Goal: Task Accomplishment & Management: Manage account settings

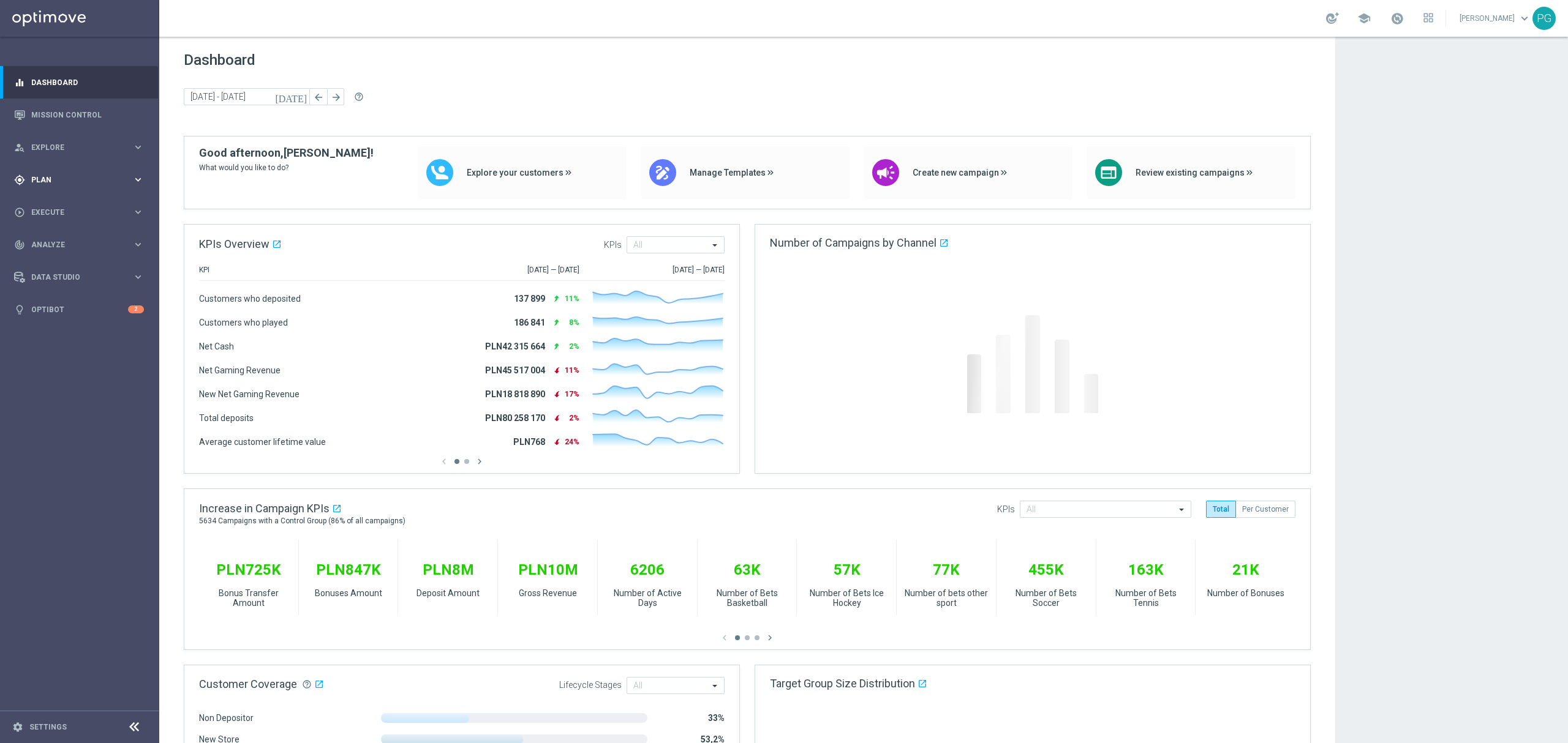
click at [61, 185] on div "gps_fixed Plan keyboard_arrow_right" at bounding box center [79, 180] width 158 height 33
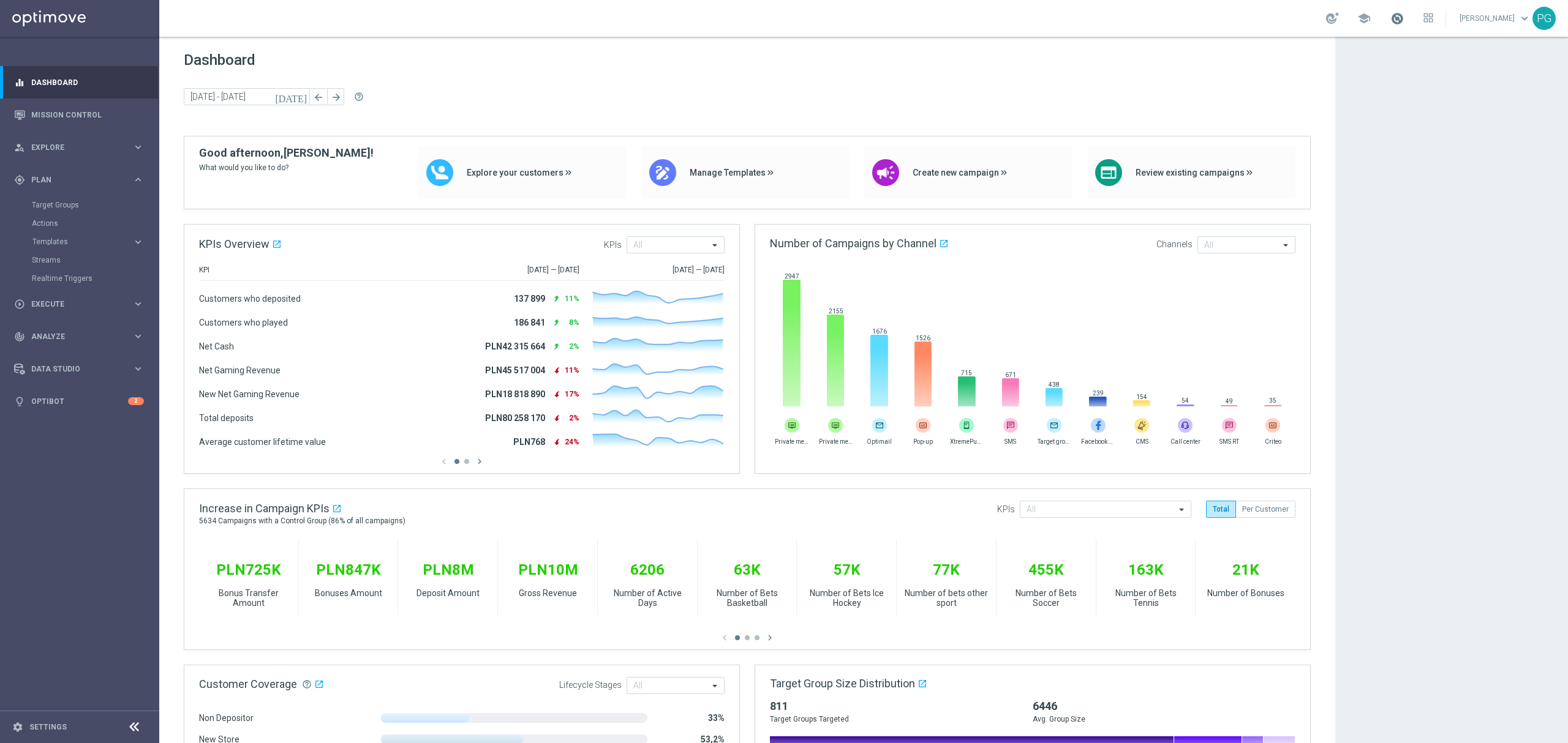
click at [1398, 12] on span at bounding box center [1398, 18] width 13 height 13
click at [48, 225] on link "Actions" at bounding box center [80, 223] width 96 height 10
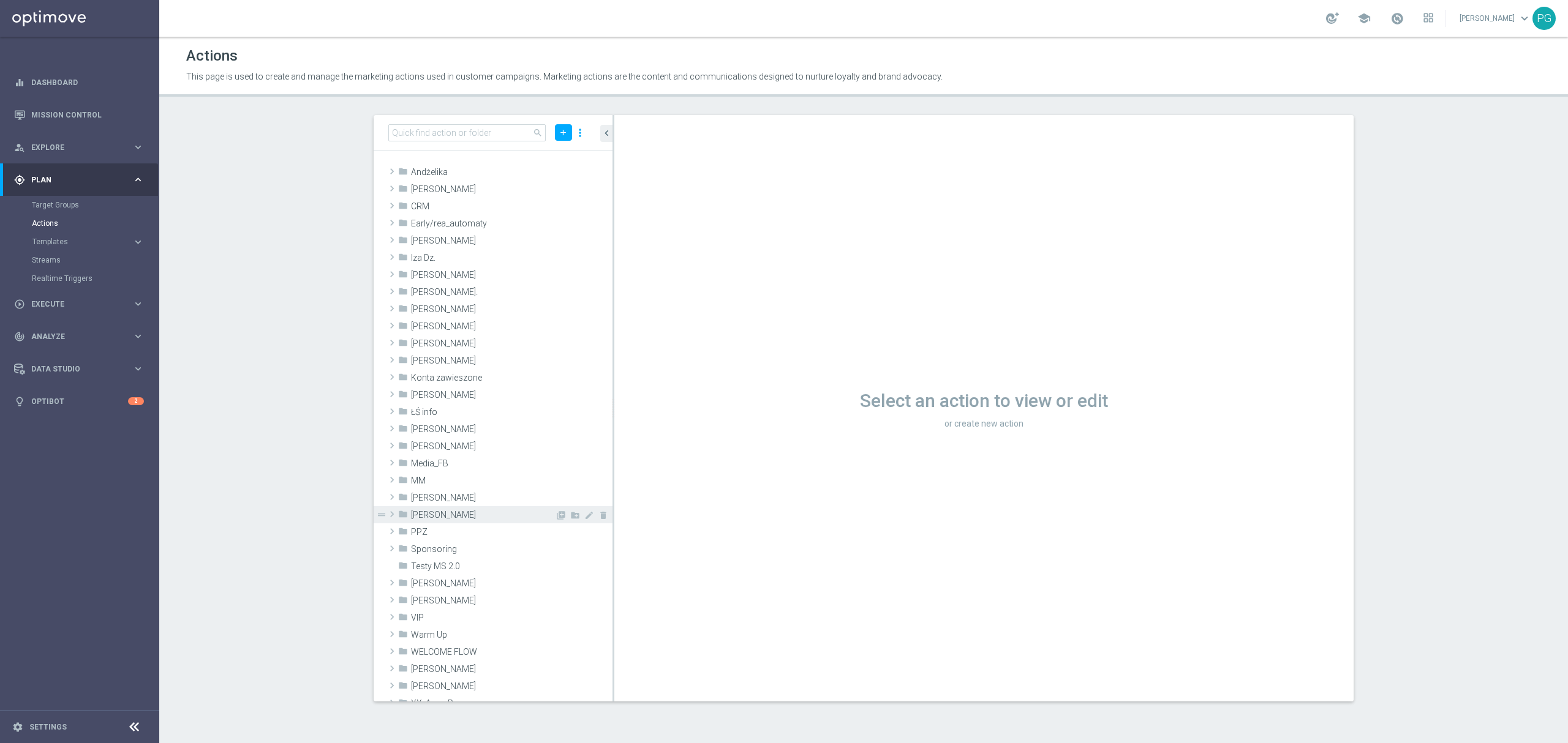
click at [433, 517] on span "Piotr G." at bounding box center [483, 515] width 144 height 11
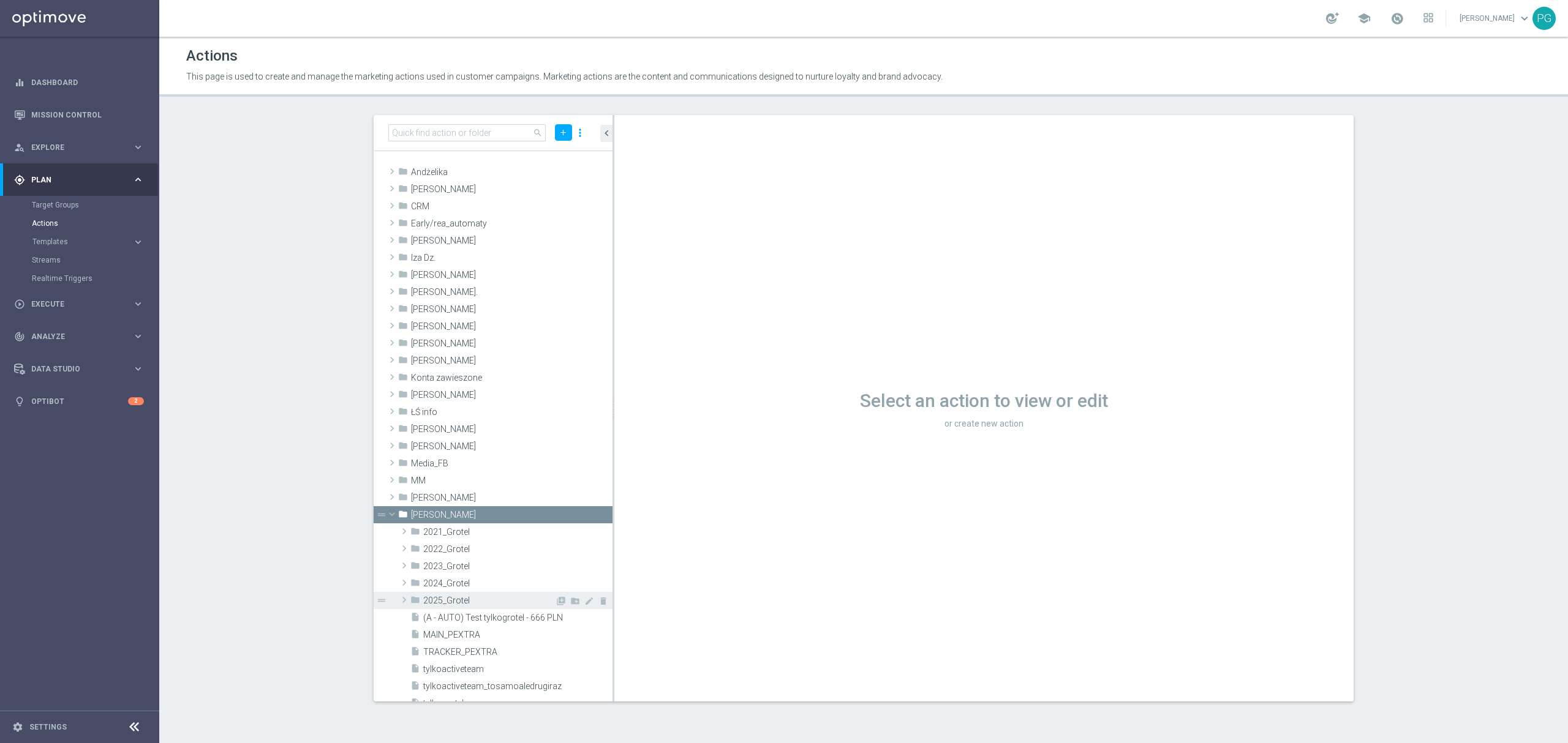
click at [466, 605] on span "2025_Grotel" at bounding box center [489, 600] width 132 height 11
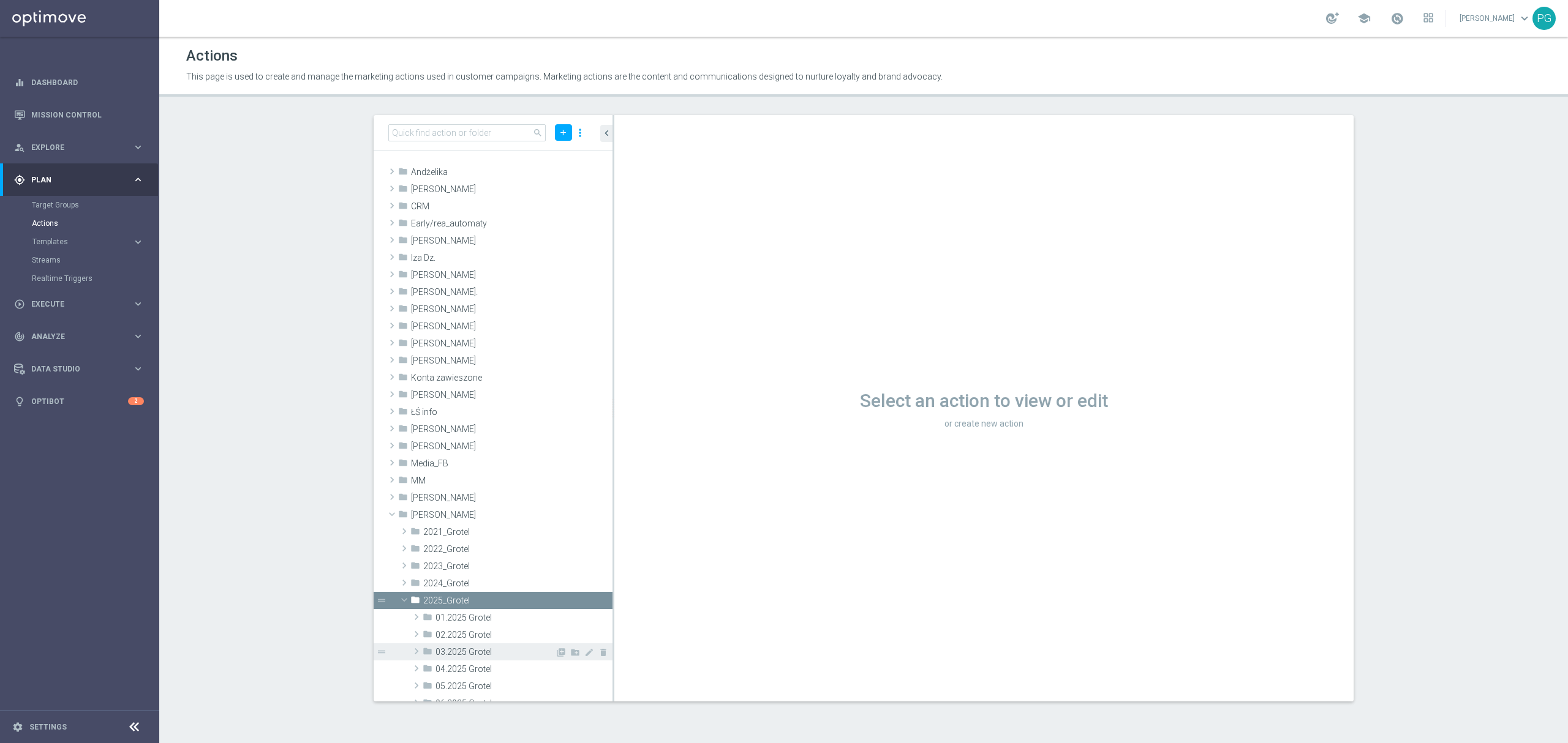
scroll to position [118, 0]
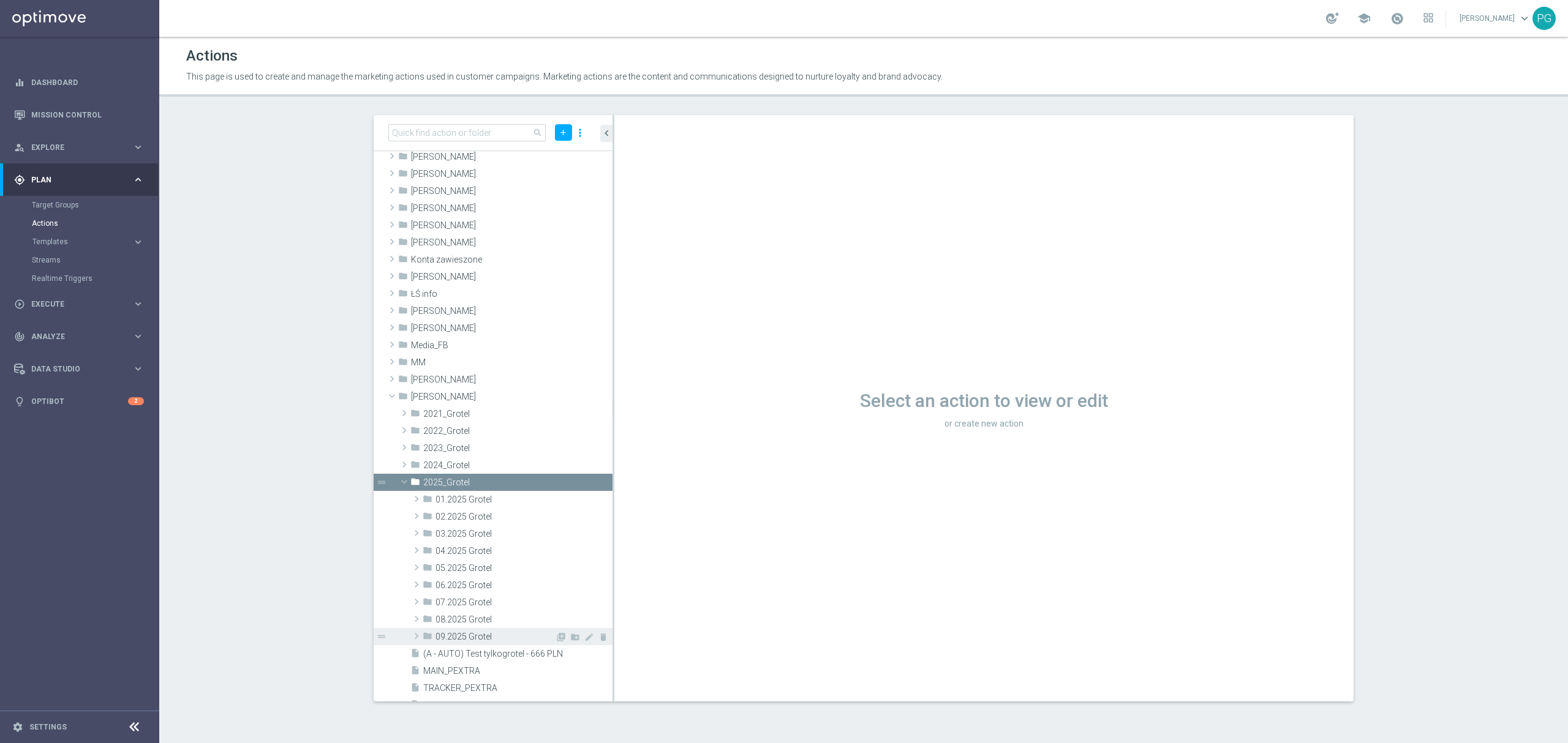
click at [477, 633] on span "09.2025 Grotel" at bounding box center [495, 637] width 120 height 11
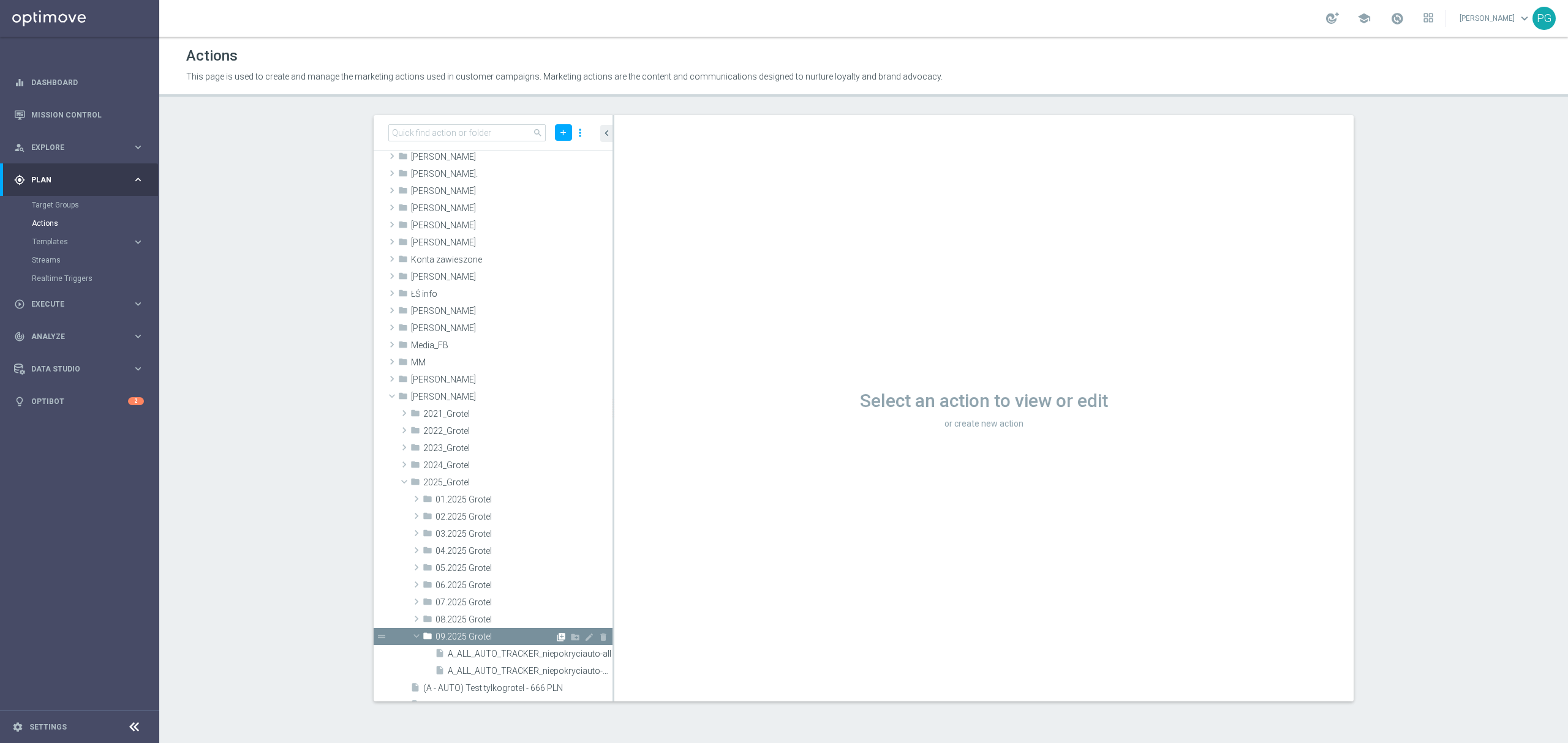
click at [557, 636] on icon "library_add" at bounding box center [561, 638] width 10 height 10
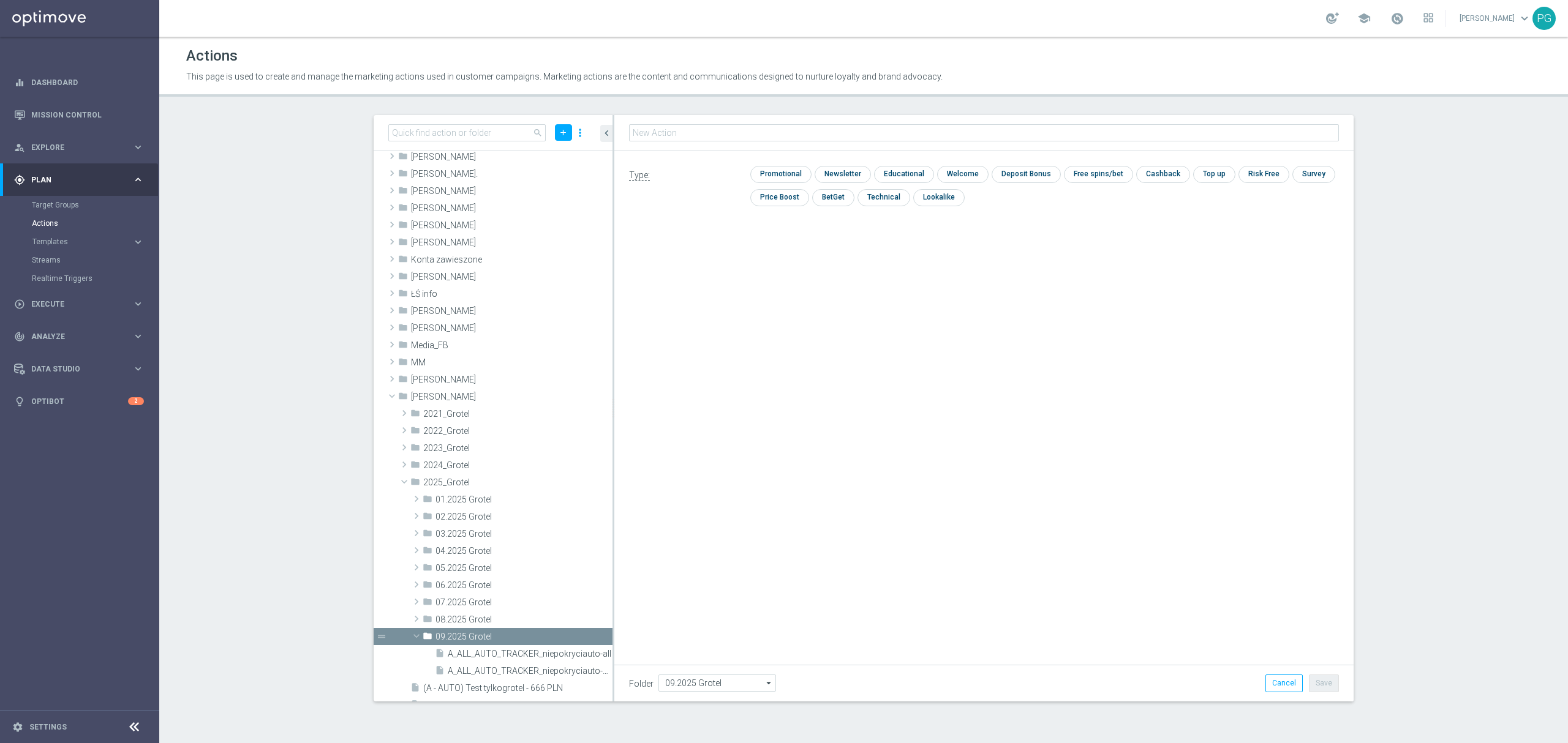
click at [789, 136] on input "text" at bounding box center [984, 133] width 710 height 17
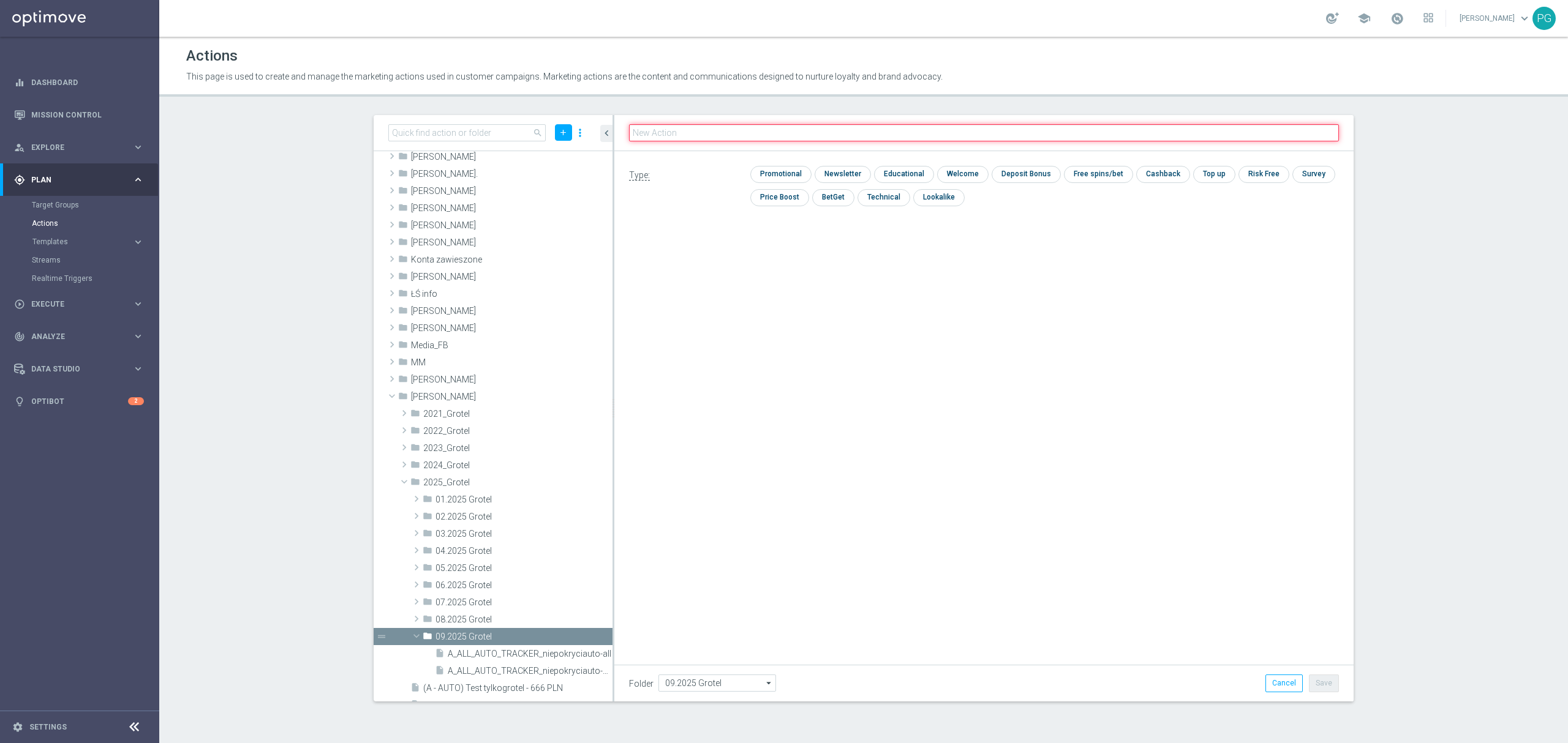
paste input "A_ALL_GLOB_CASHBACK_DAILY_SIATKA_120925"
type input "A_ALL_GLOB_CASHBACK_DAILY_SIATKA_120925"
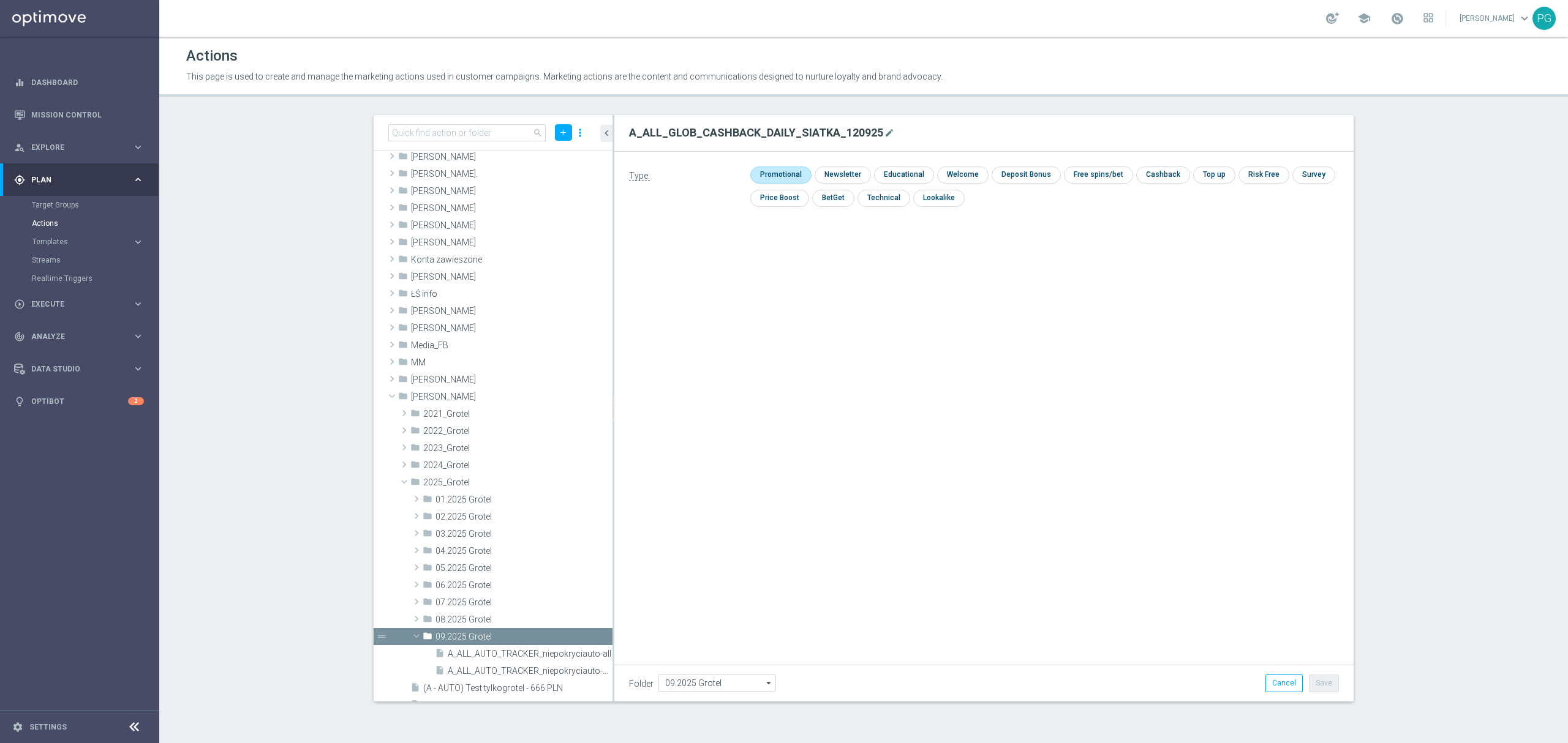
click at [794, 169] on input "checkbox" at bounding box center [780, 174] width 58 height 16
checkbox input "true"
click at [1336, 674] on div "Folder 09.2025 Grotel 09.2025 Grotel arrow_drop_down Show Selected 0 of 478 !AR…" at bounding box center [985, 684] width 739 height 36
click at [1325, 689] on button "Save" at bounding box center [1324, 684] width 30 height 17
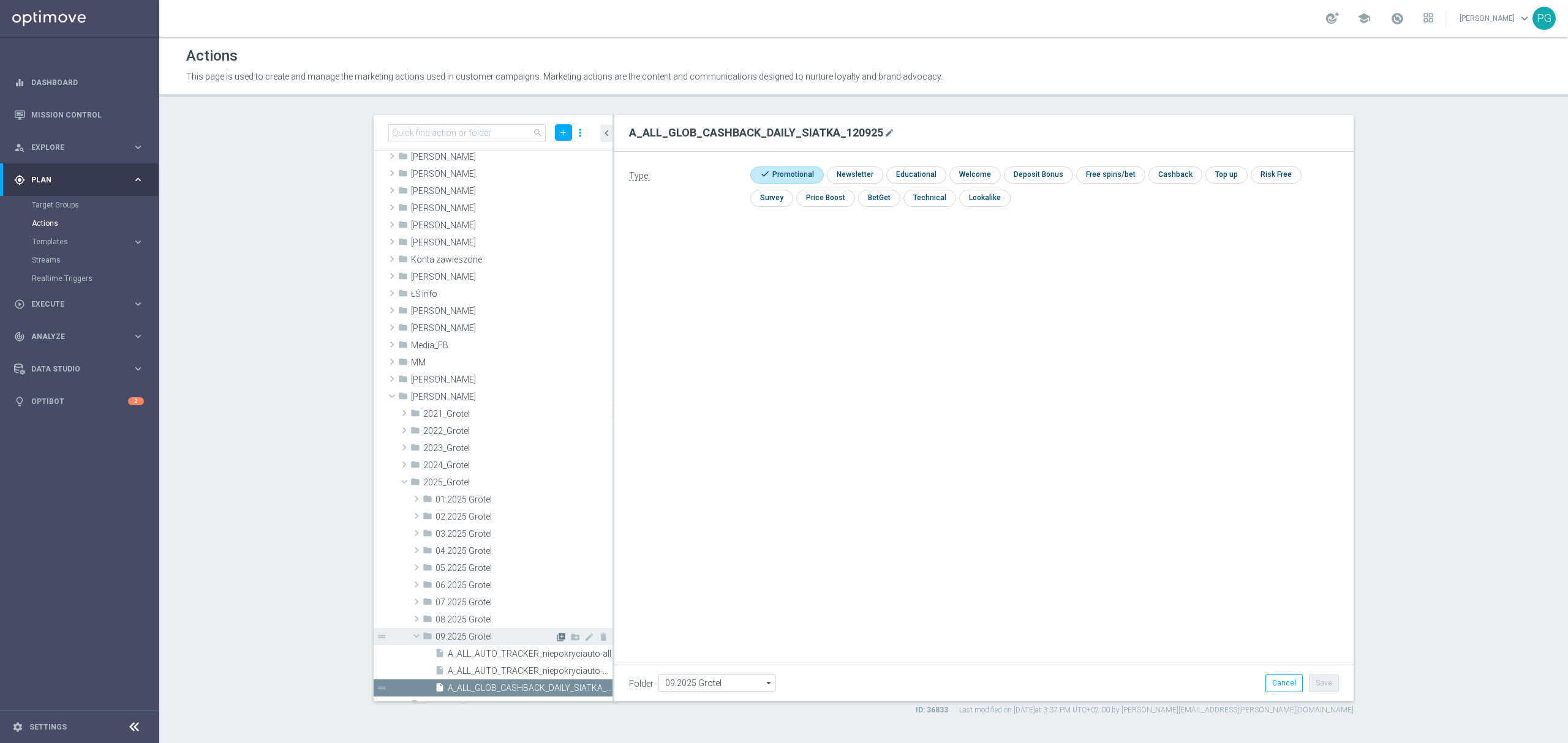
click at [557, 638] on icon "library_add" at bounding box center [561, 638] width 10 height 10
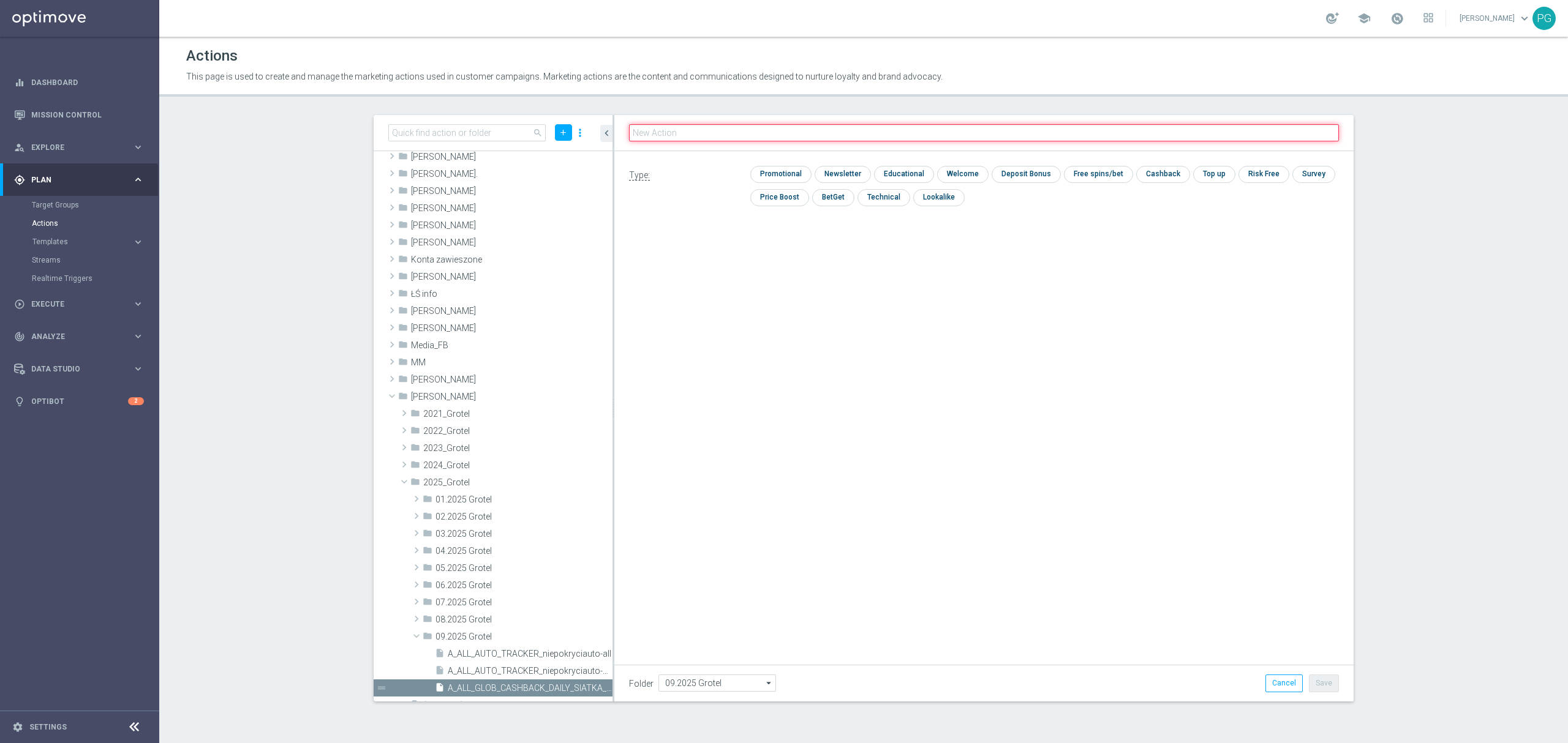
paste input "A_ALL_TARGET_OFFER_PUSH_ROZKLAD_130925"
type input "A_ALL_TARGET_OFFER_PUSH_ROZKLAD_130925"
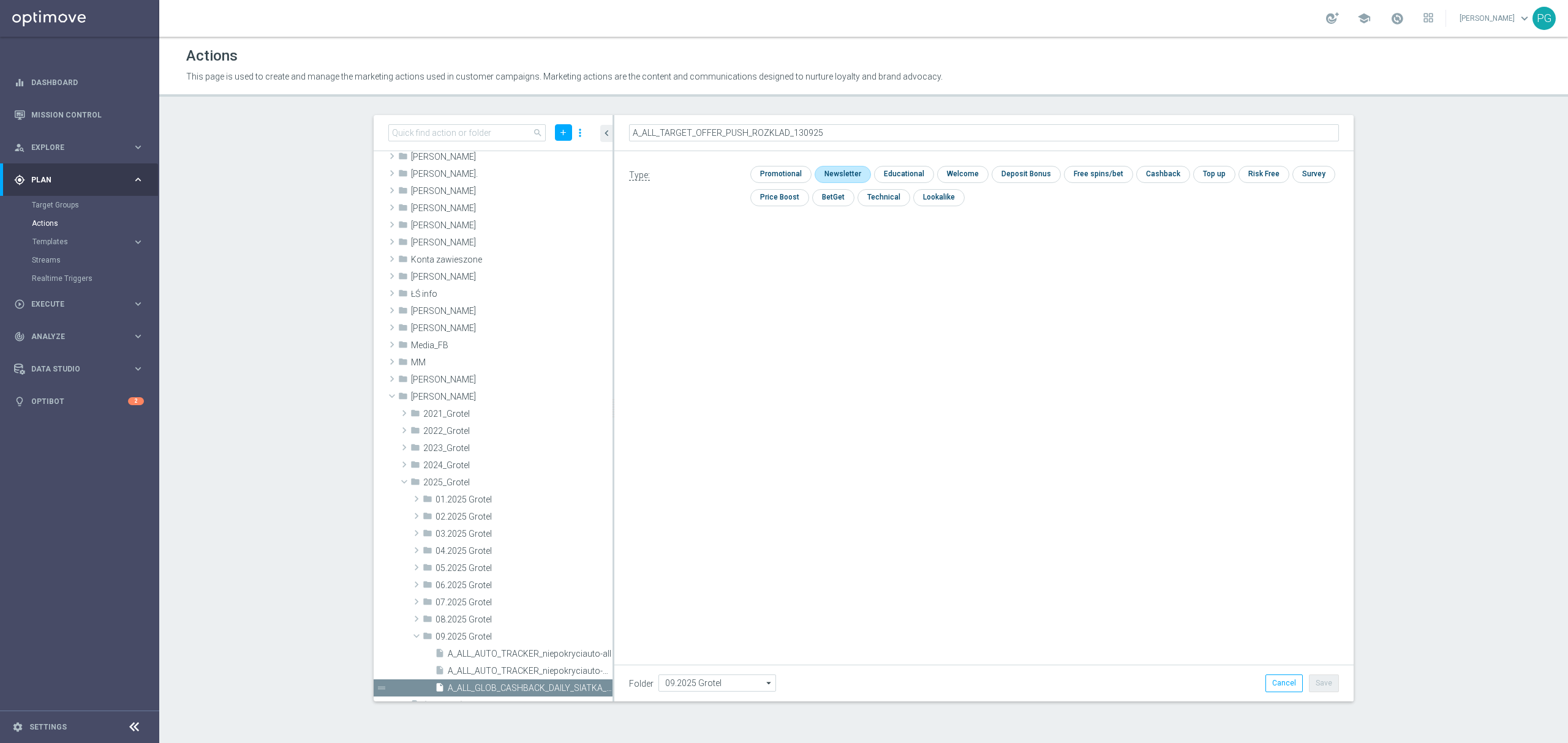
click at [829, 177] on input "checkbox" at bounding box center [842, 173] width 54 height 16
checkbox input "true"
click at [1327, 683] on button "Save" at bounding box center [1324, 684] width 30 height 17
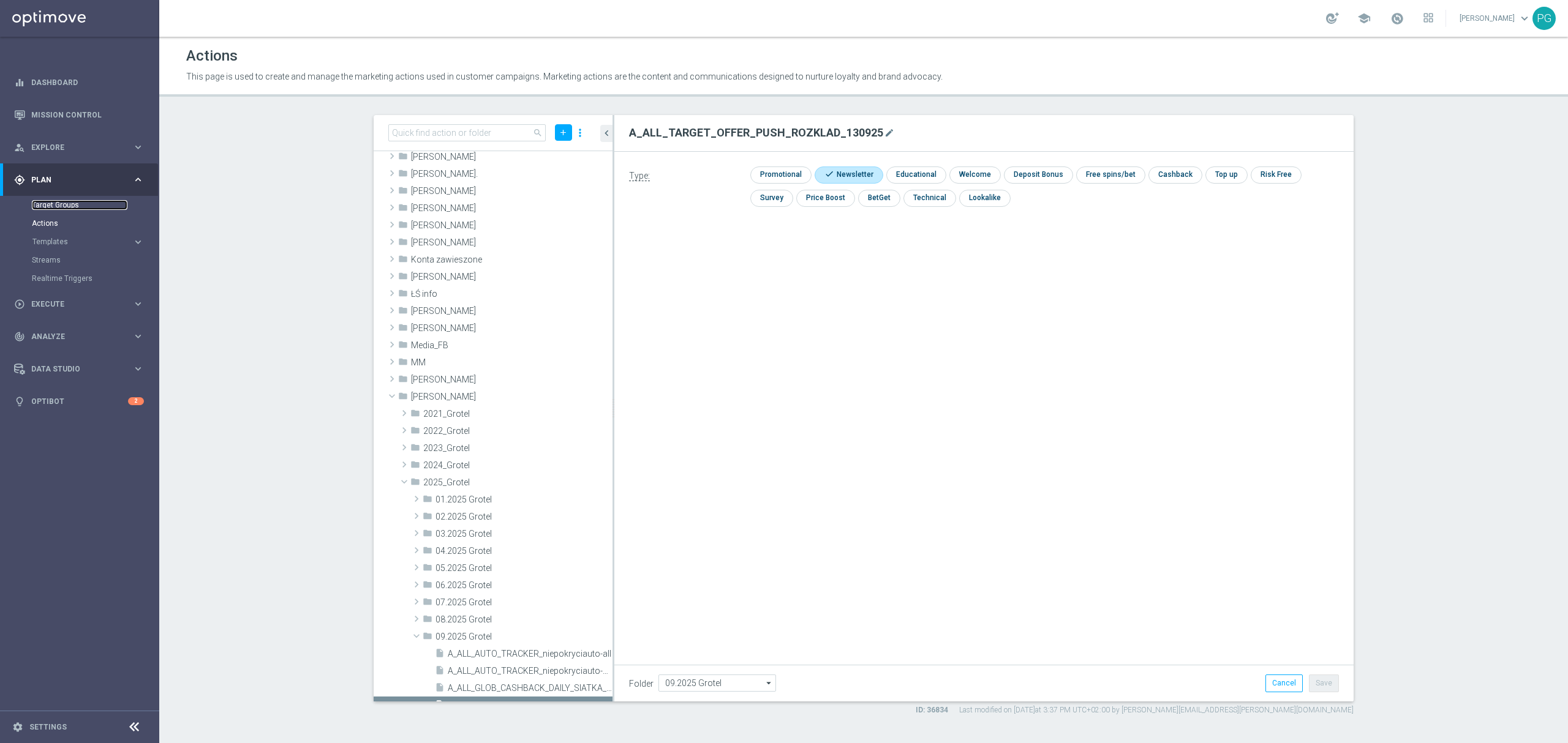
click at [66, 202] on link "Target Groups" at bounding box center [80, 205] width 96 height 10
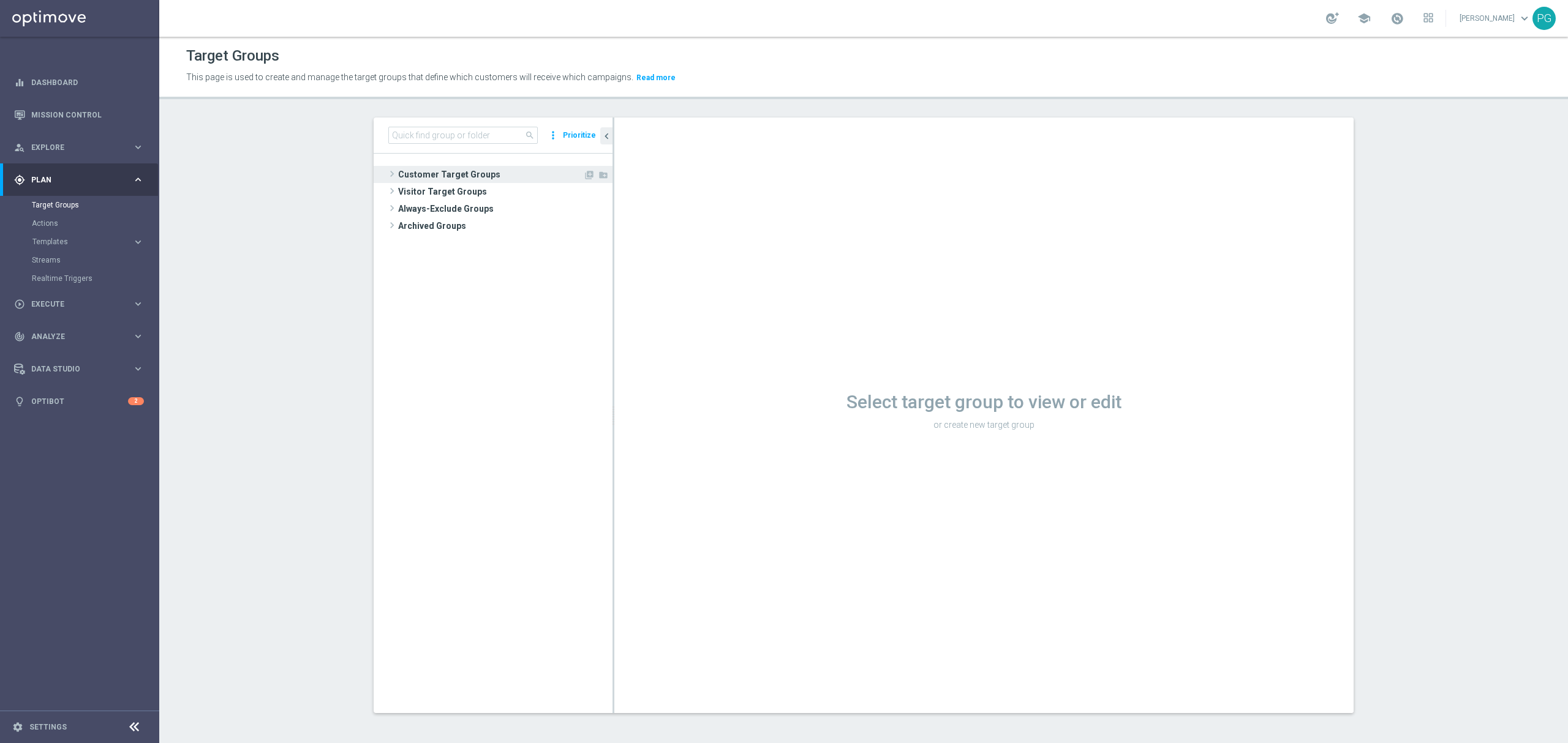
click at [437, 172] on span "Customer Target Groups" at bounding box center [490, 174] width 185 height 17
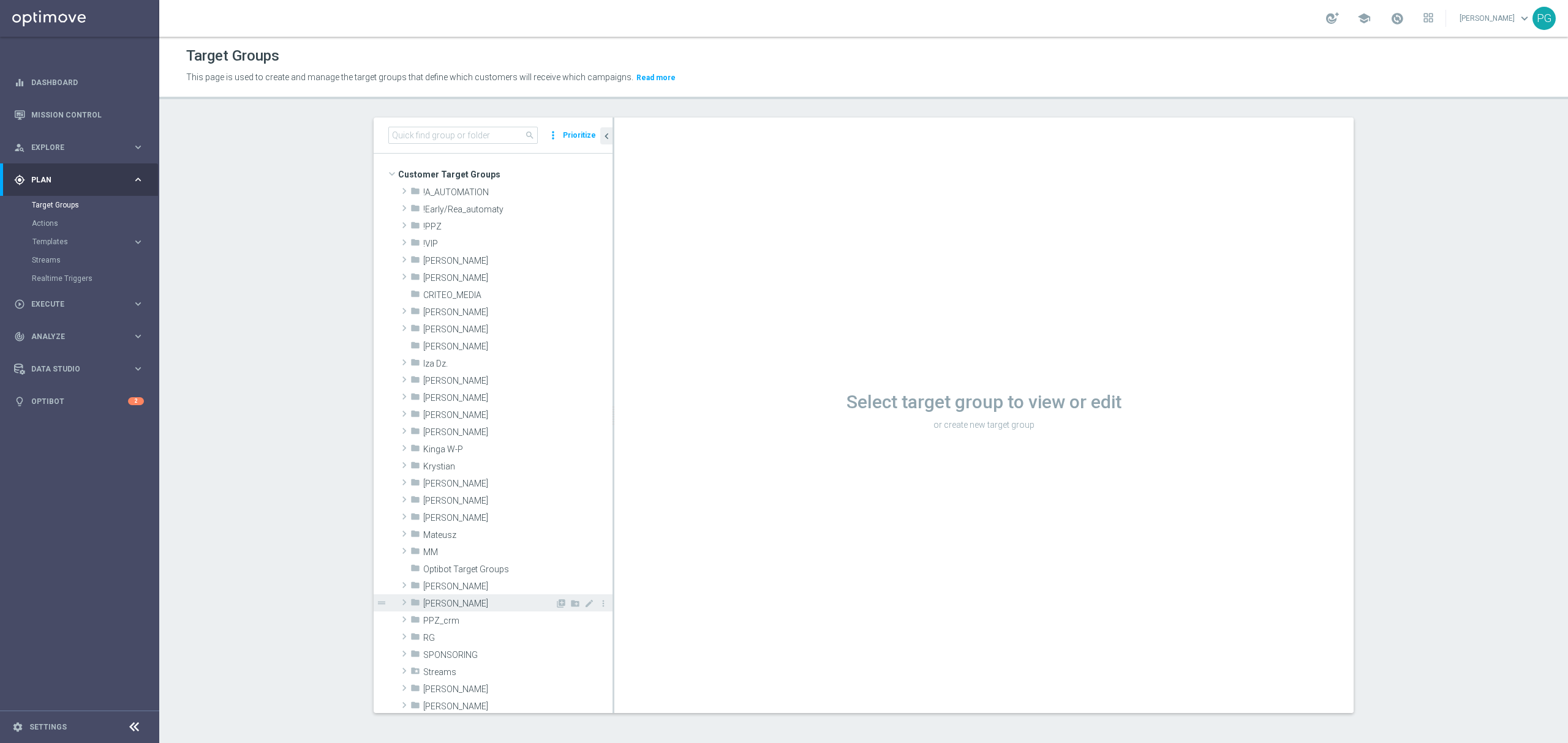
click at [452, 596] on div "folder Piotr G." at bounding box center [483, 603] width 145 height 17
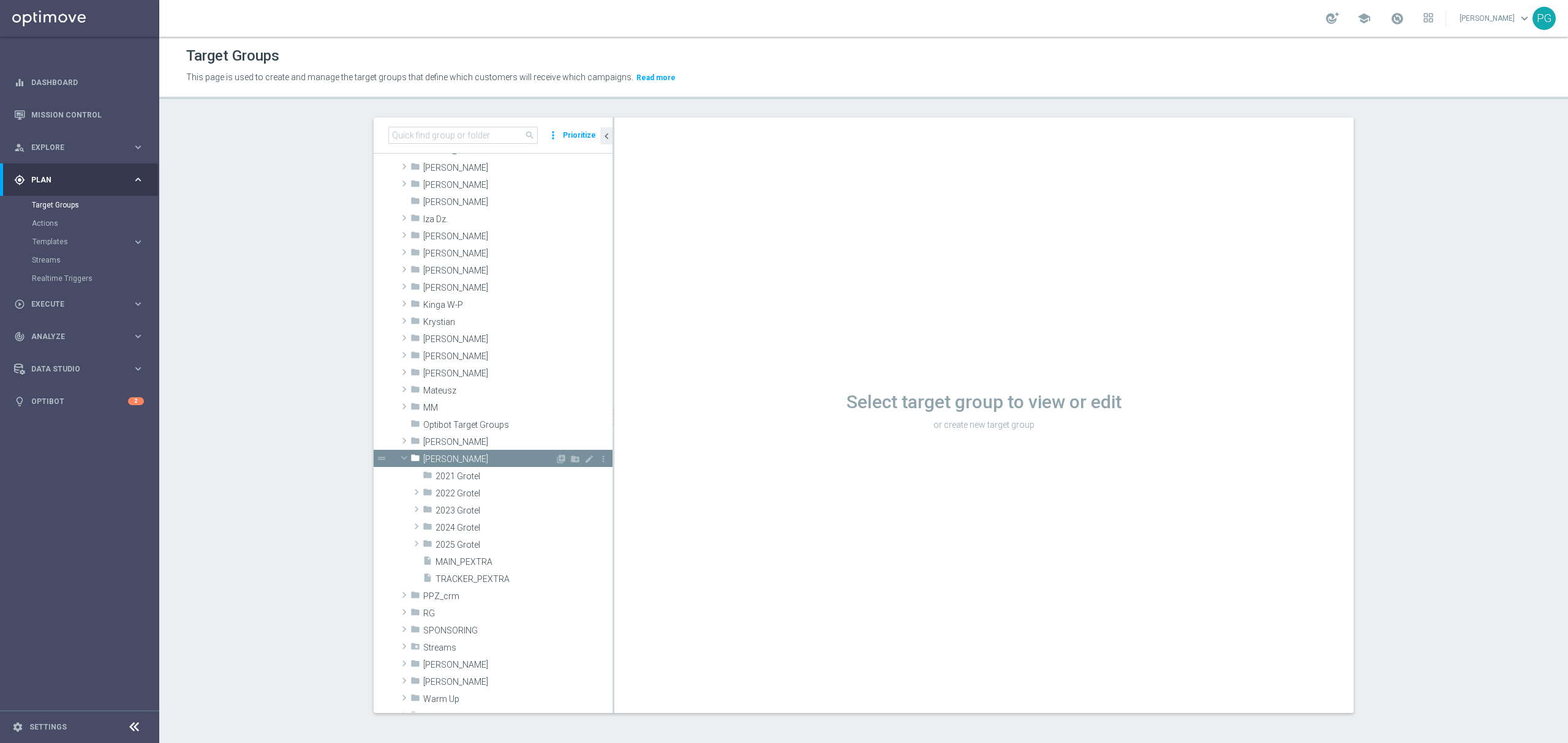
scroll to position [146, 0]
click at [464, 550] on span "2025 Grotel" at bounding box center [495, 544] width 120 height 11
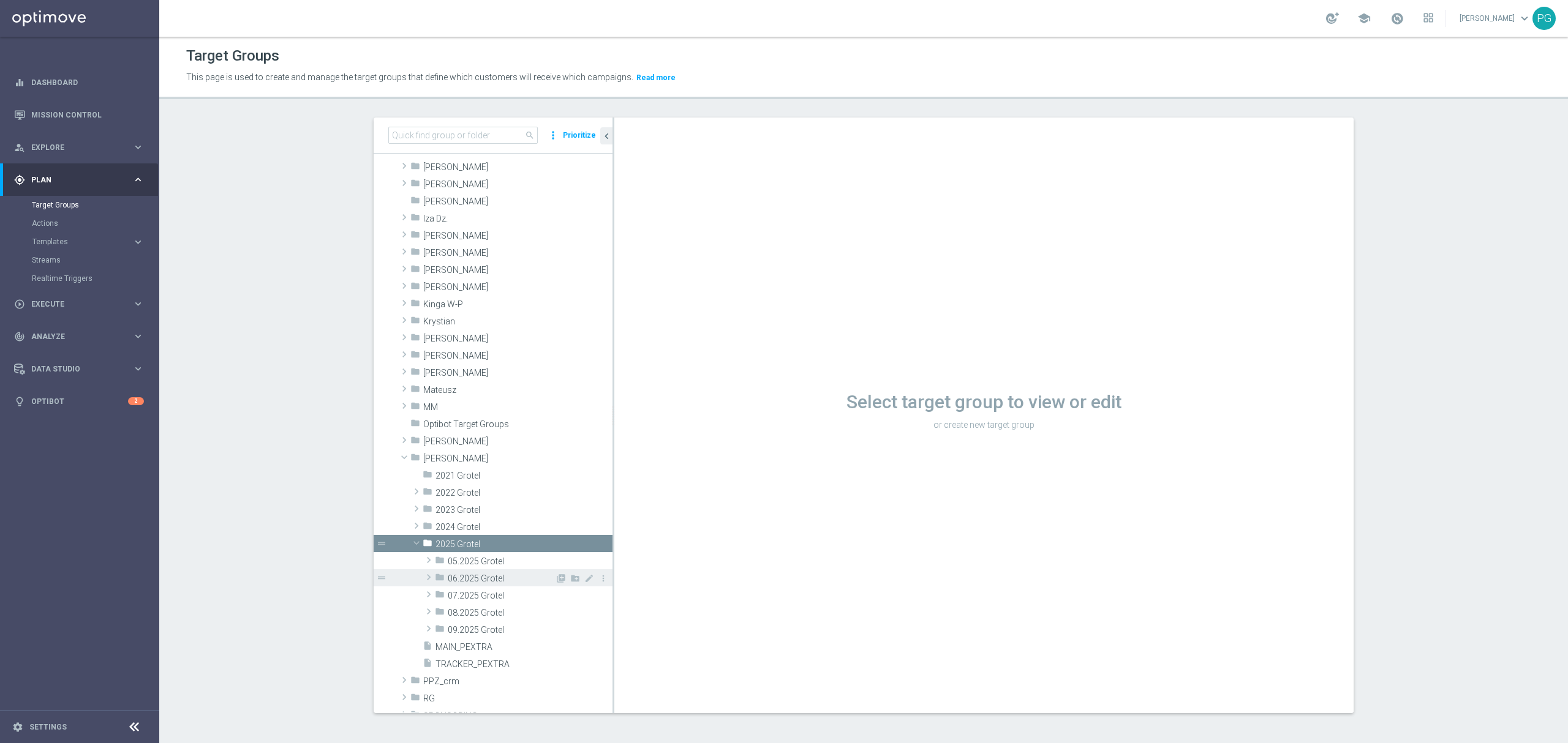
click at [474, 585] on div "folder 06.2025 Grotel" at bounding box center [494, 578] width 120 height 17
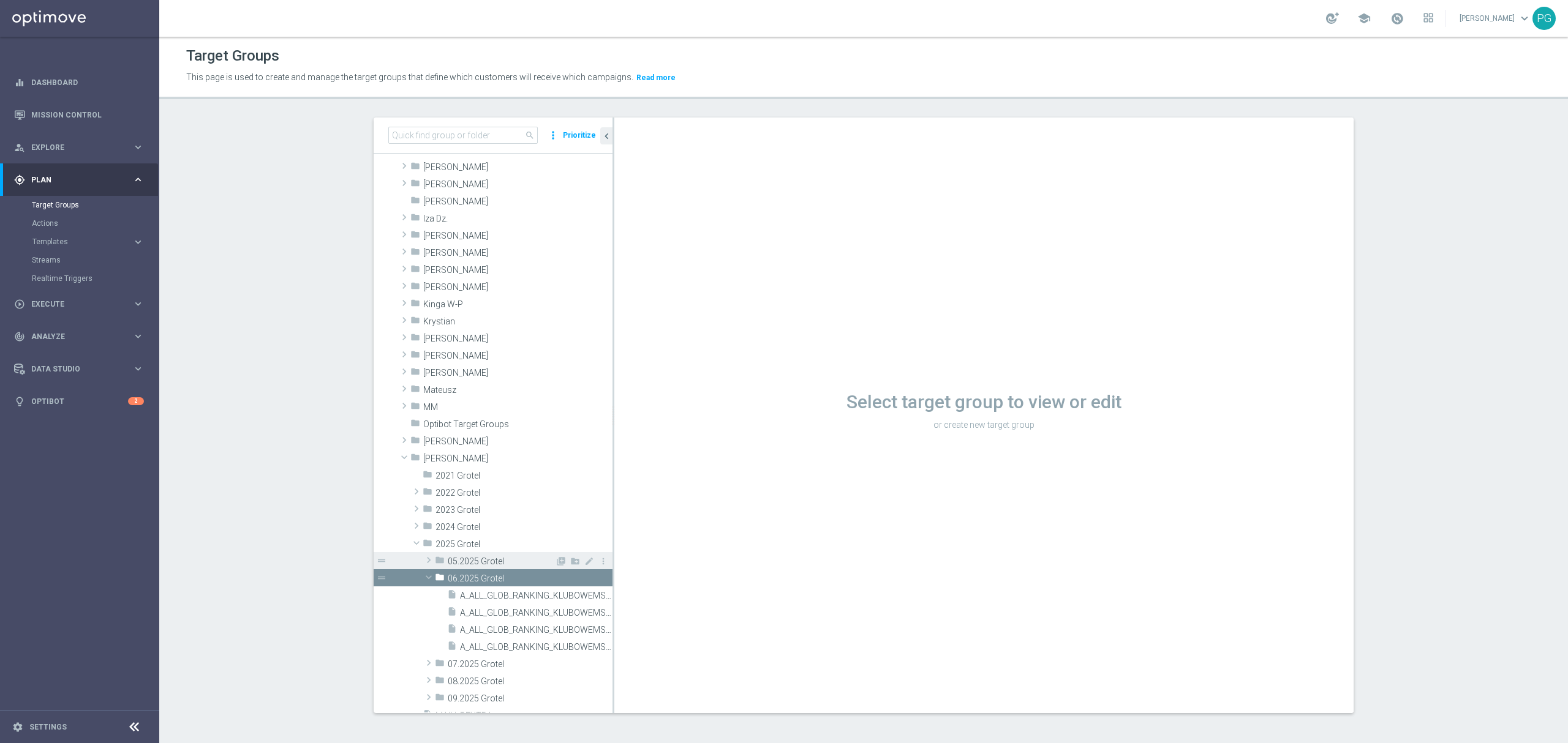
click at [486, 562] on span "05.2025 Grotel" at bounding box center [502, 561] width 107 height 11
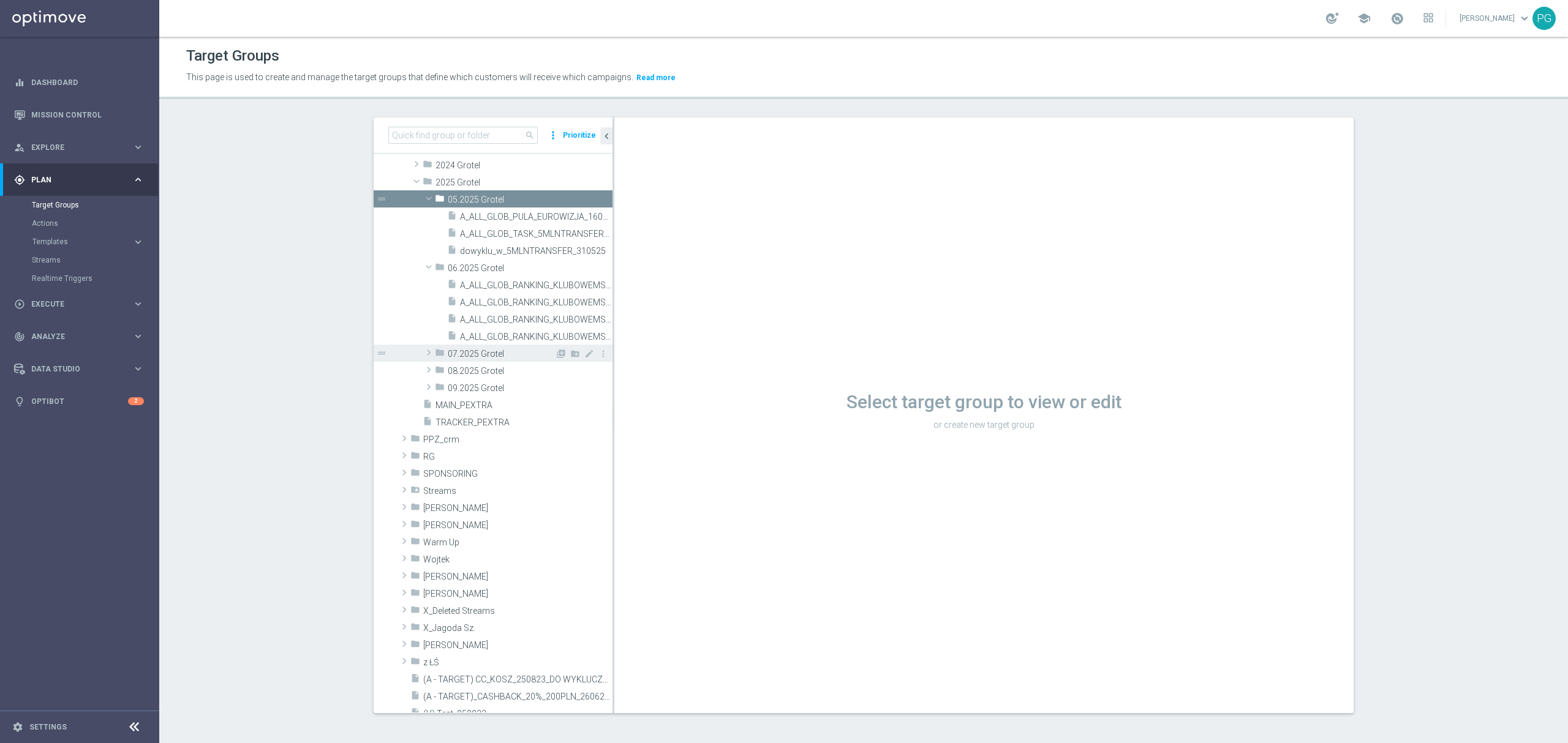
scroll to position [446, 0]
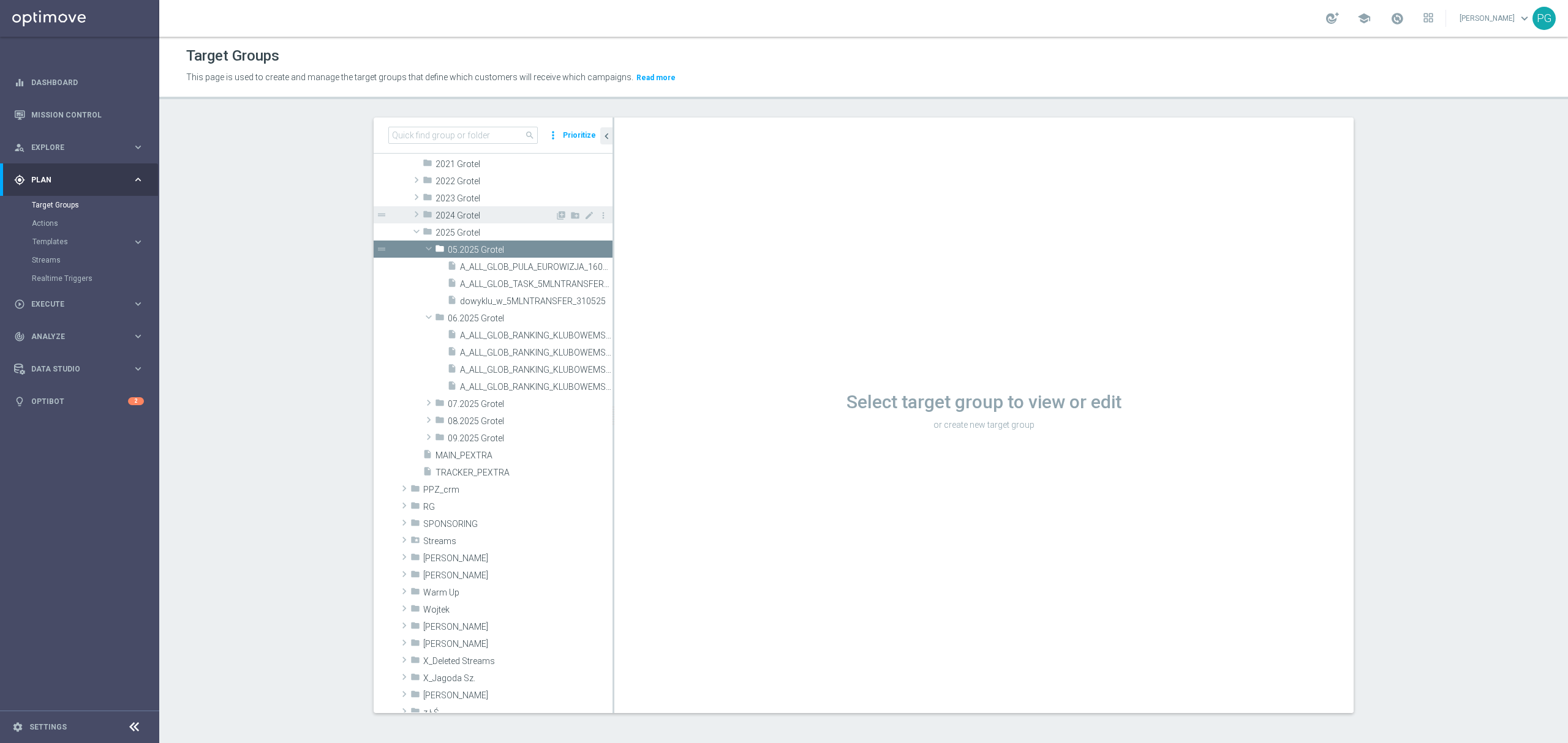
click at [456, 216] on span "2024 Grotel" at bounding box center [495, 215] width 120 height 11
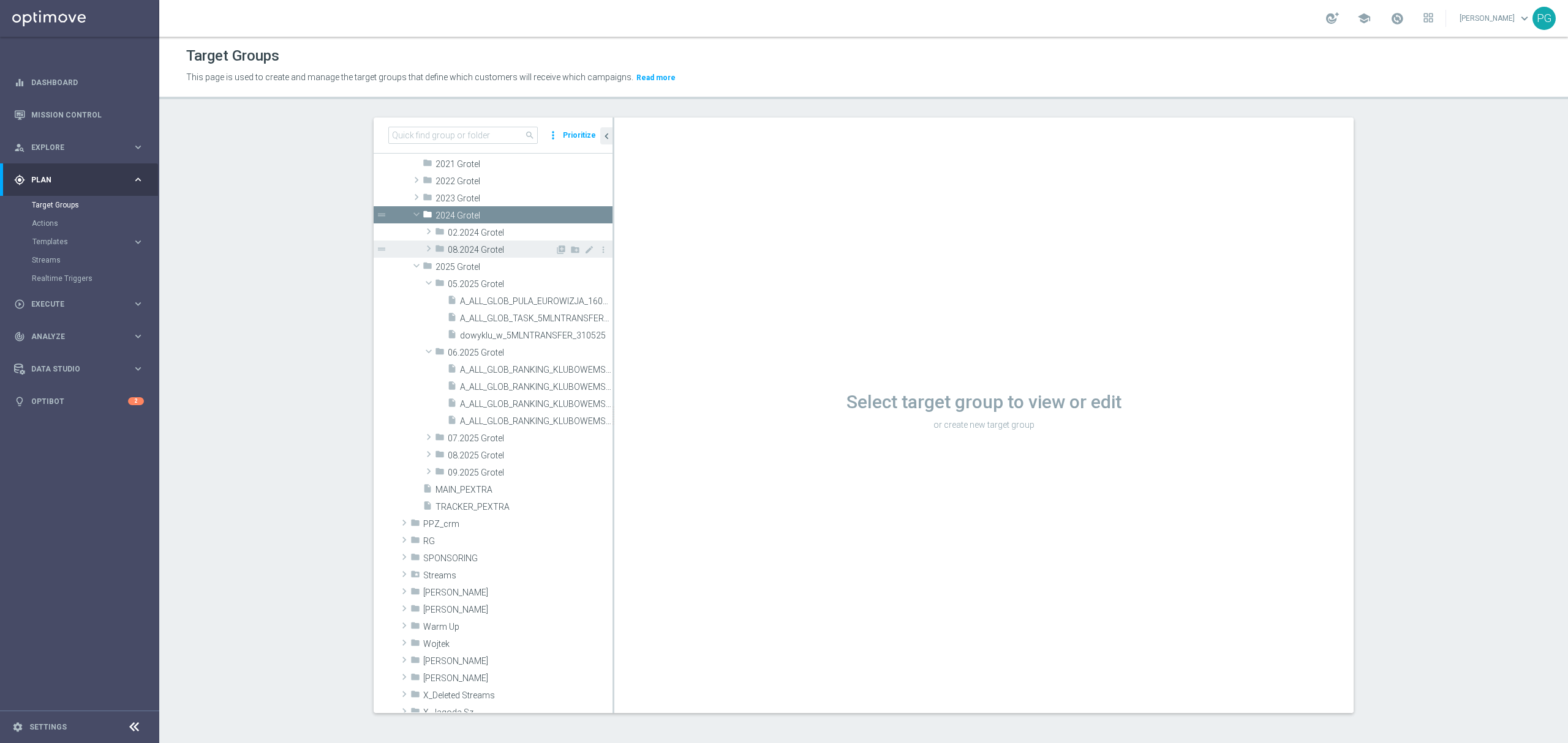
click at [479, 246] on span "08.2024 Grotel" at bounding box center [502, 250] width 107 height 11
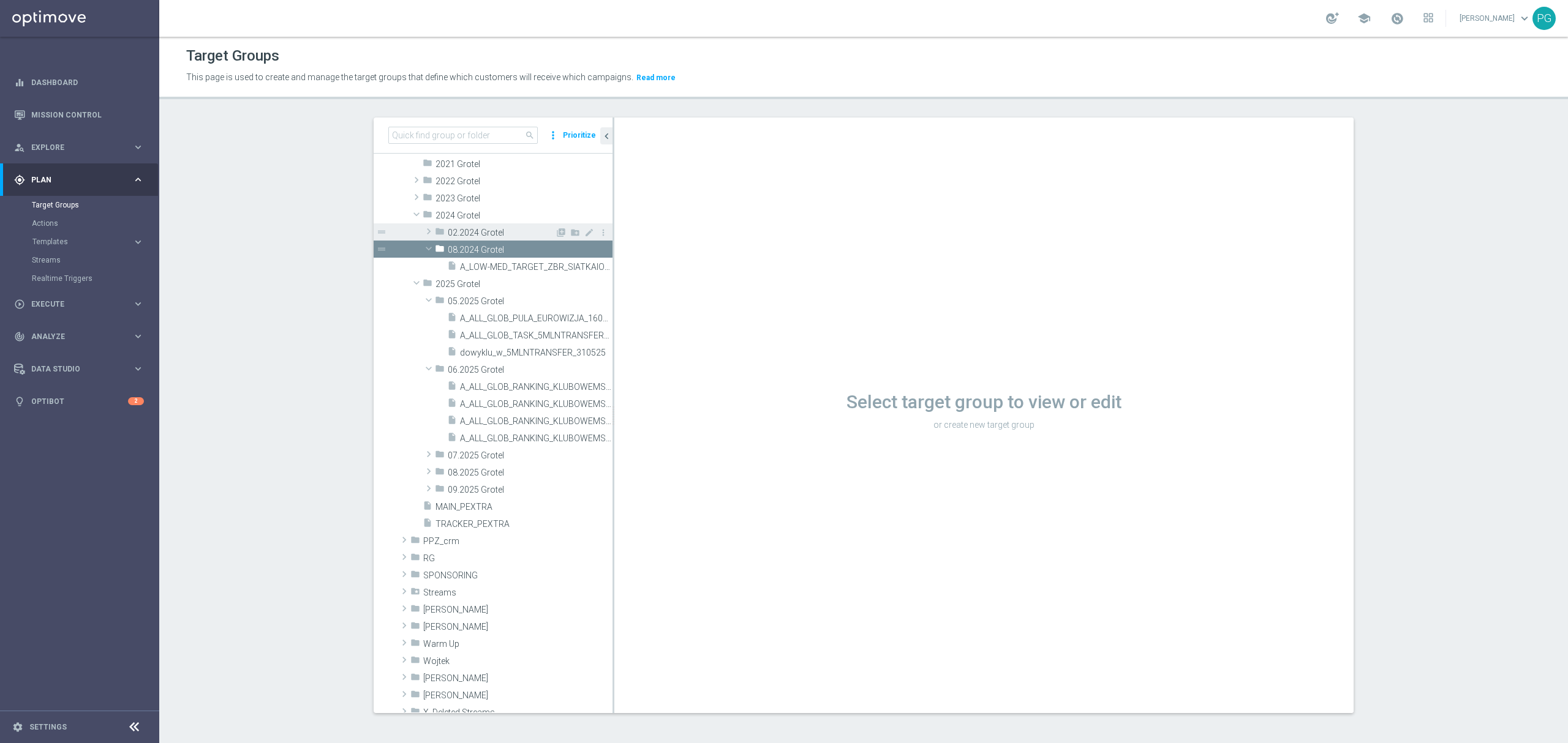
click at [479, 232] on span "02.2024 Grotel" at bounding box center [502, 233] width 107 height 11
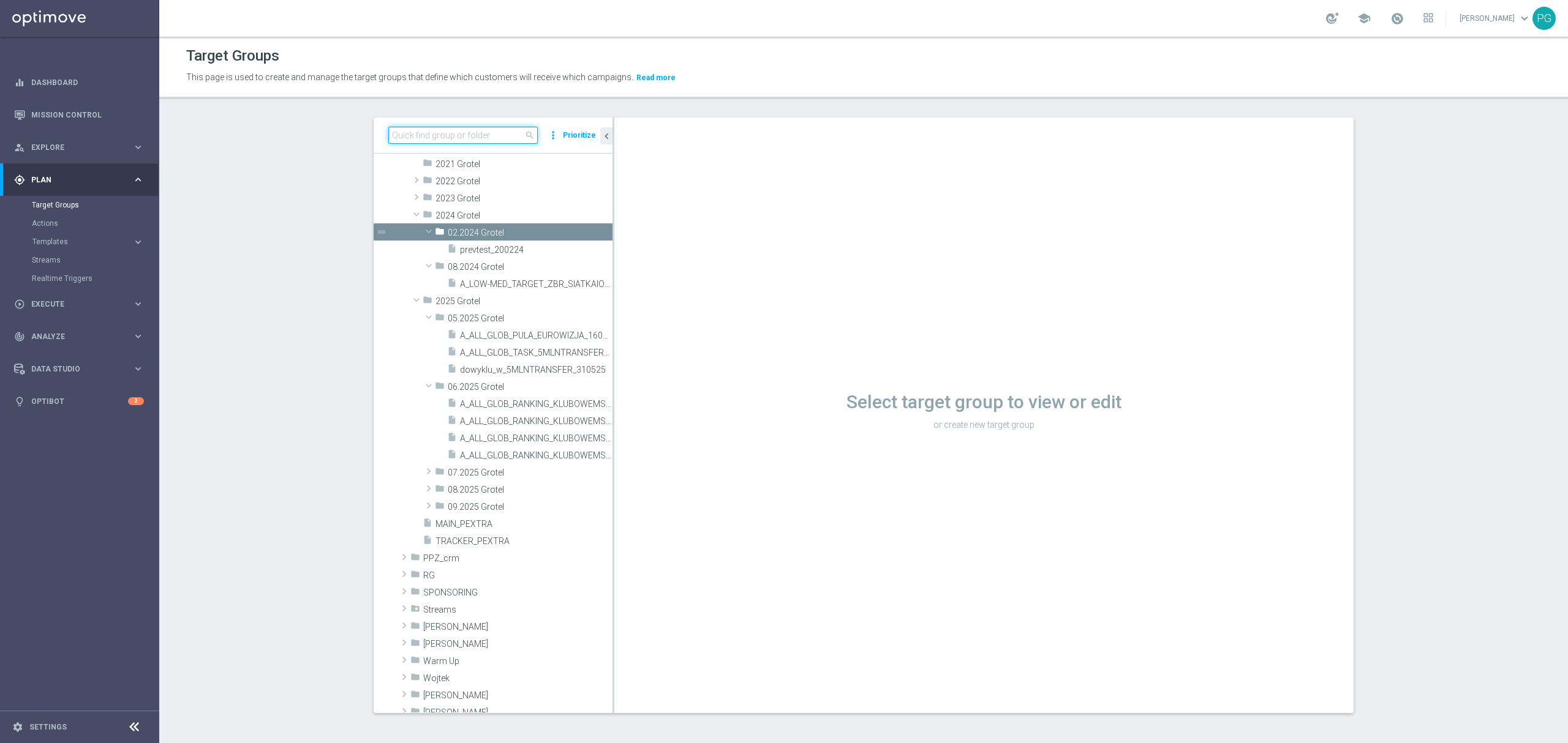
click at [459, 130] on input at bounding box center [464, 135] width 149 height 17
click at [443, 187] on span "2022 Grotel" at bounding box center [495, 181] width 120 height 11
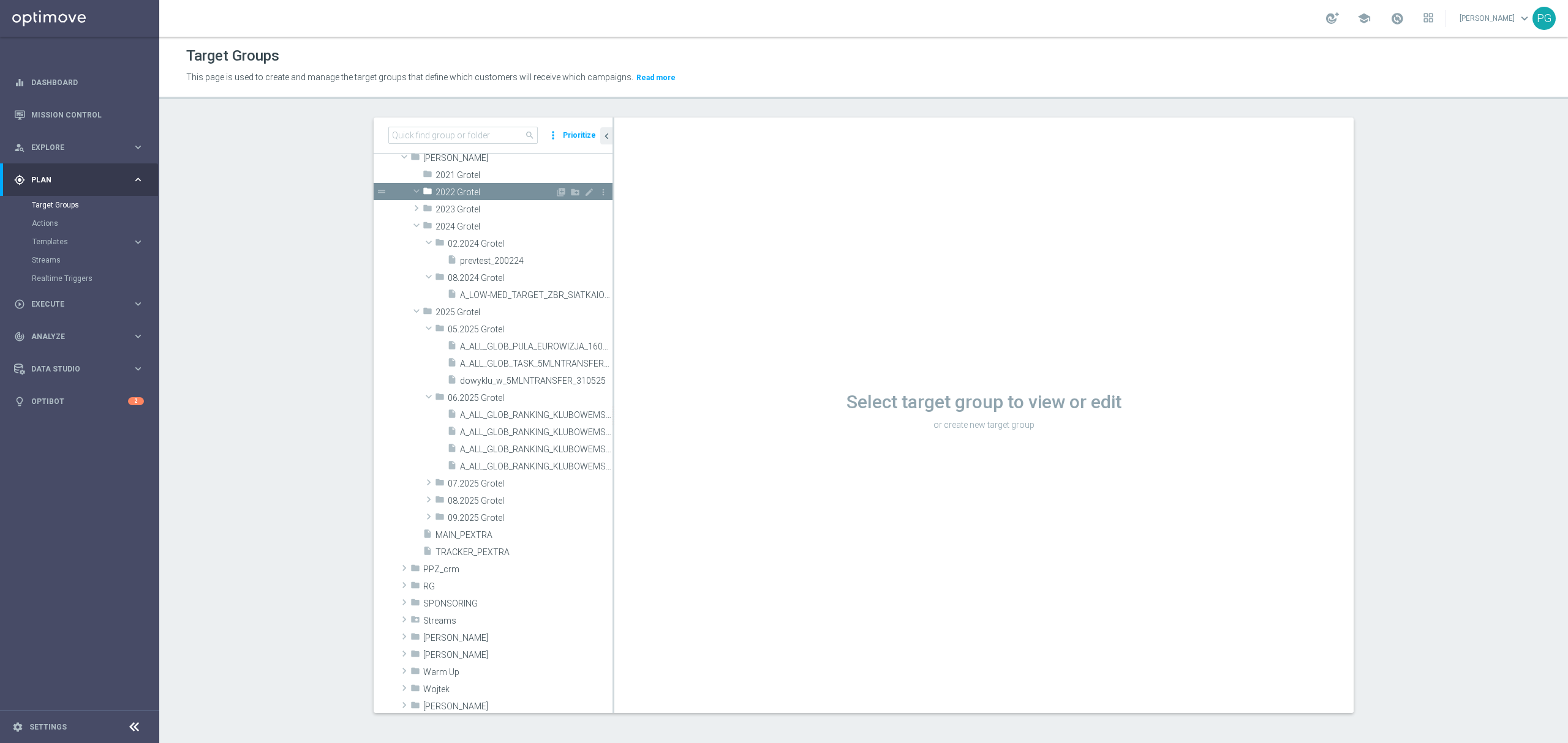
scroll to position [150, 0]
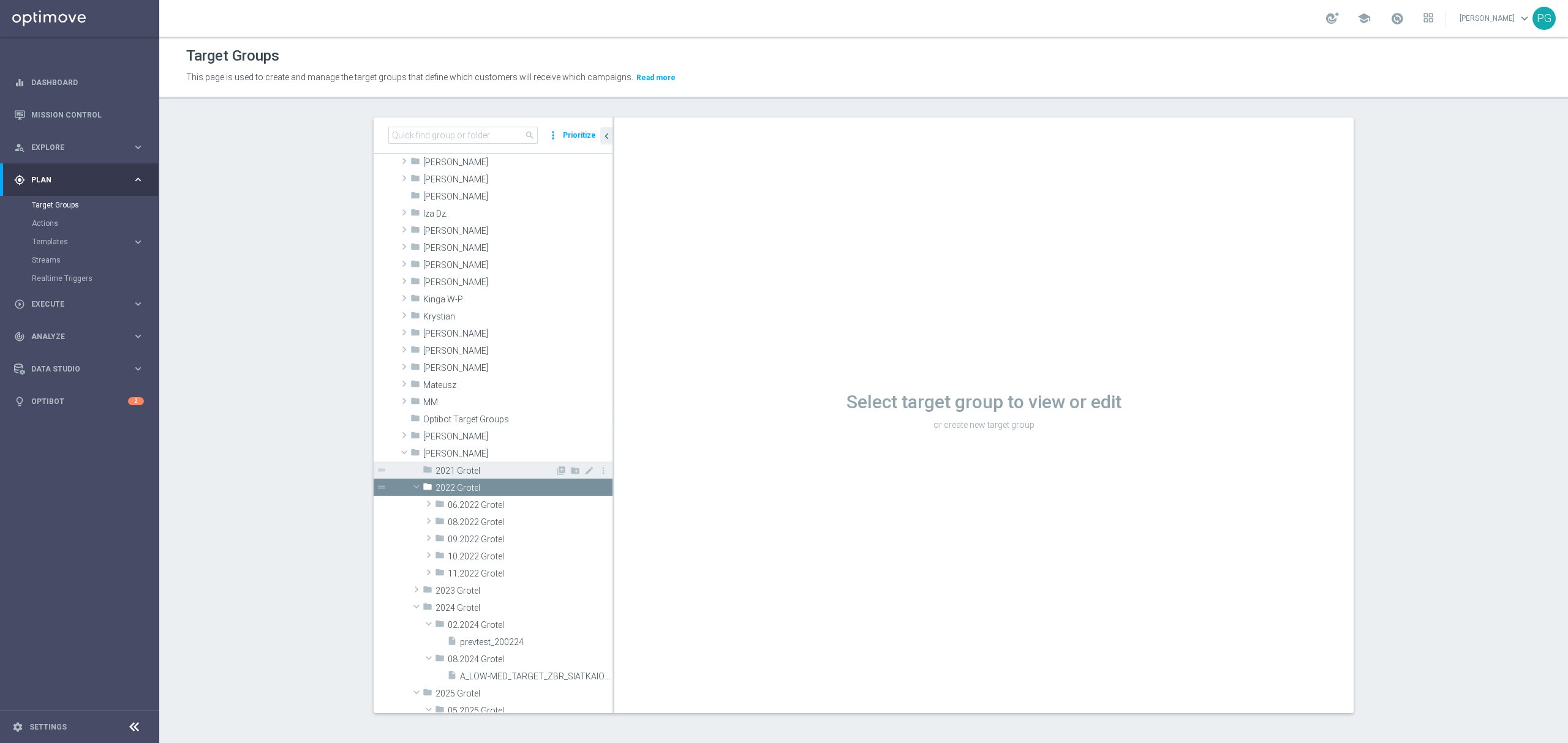
click at [459, 470] on span "2021 Grotel" at bounding box center [495, 471] width 120 height 11
click at [442, 597] on div "folder 2023 Grotel" at bounding box center [489, 591] width 132 height 17
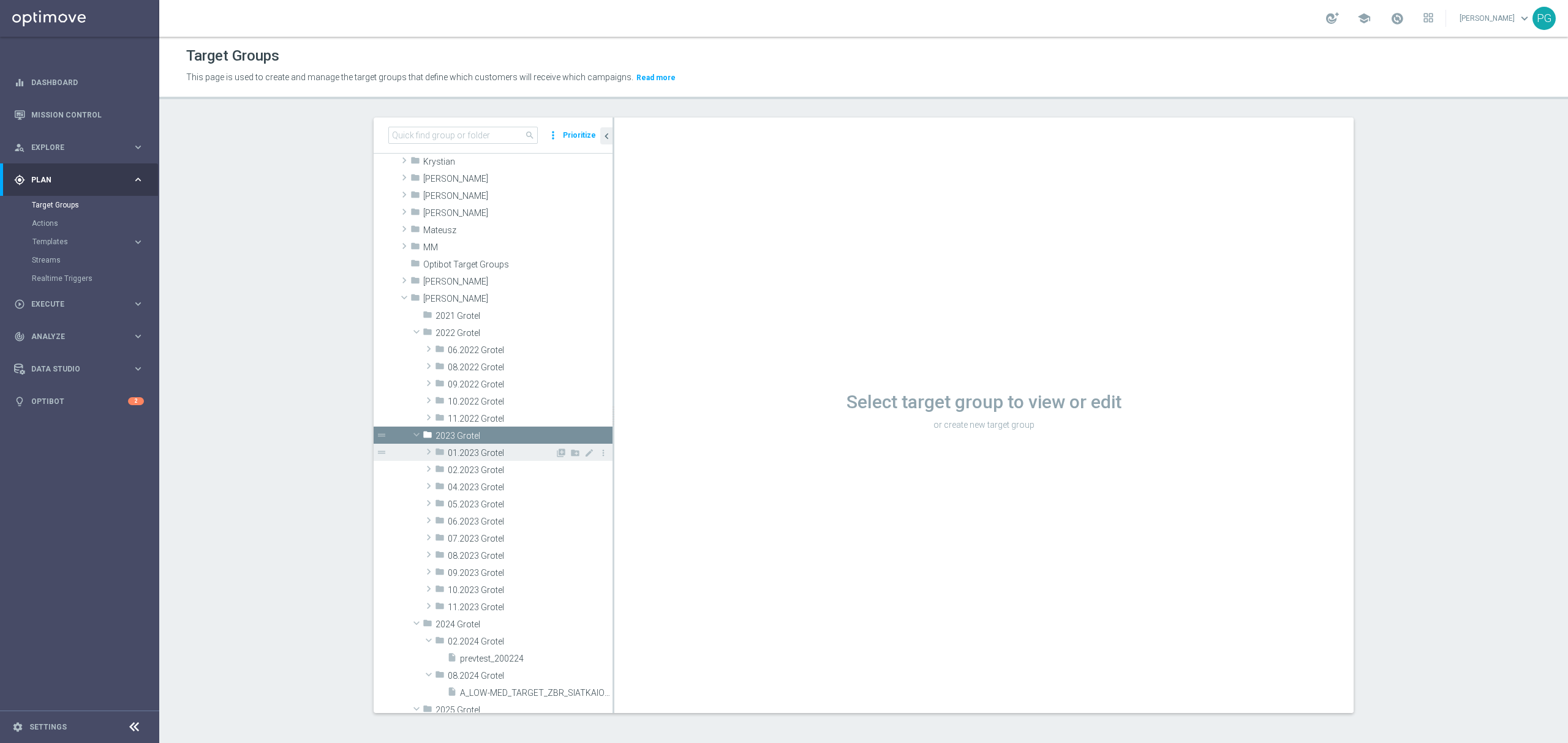
scroll to position [306, 0]
click at [497, 601] on span "11.2023 Grotel" at bounding box center [502, 606] width 107 height 11
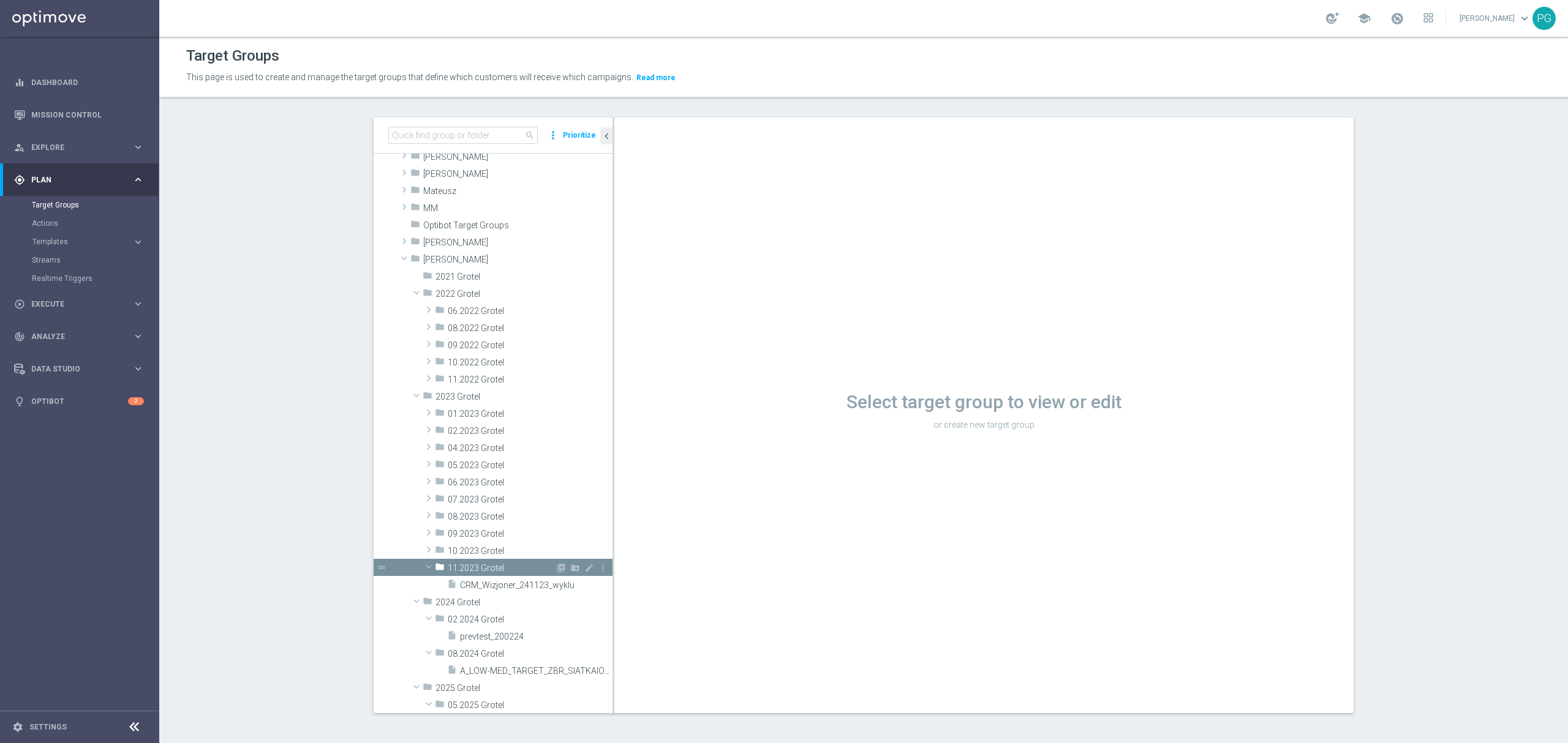
scroll to position [341, 0]
click at [484, 550] on span "10.2023 Grotel" at bounding box center [502, 551] width 107 height 11
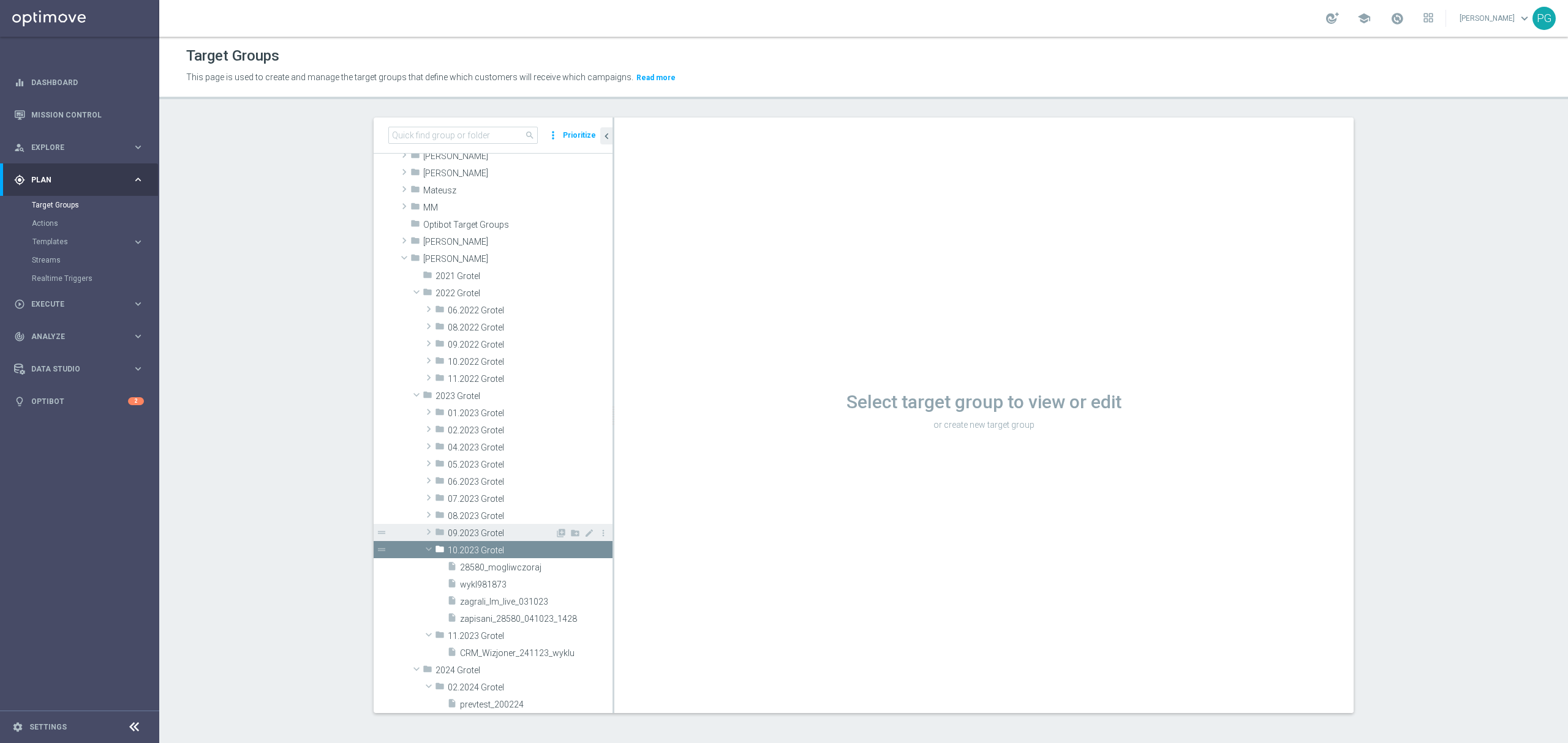
click at [484, 530] on span "09.2023 Grotel" at bounding box center [502, 533] width 107 height 11
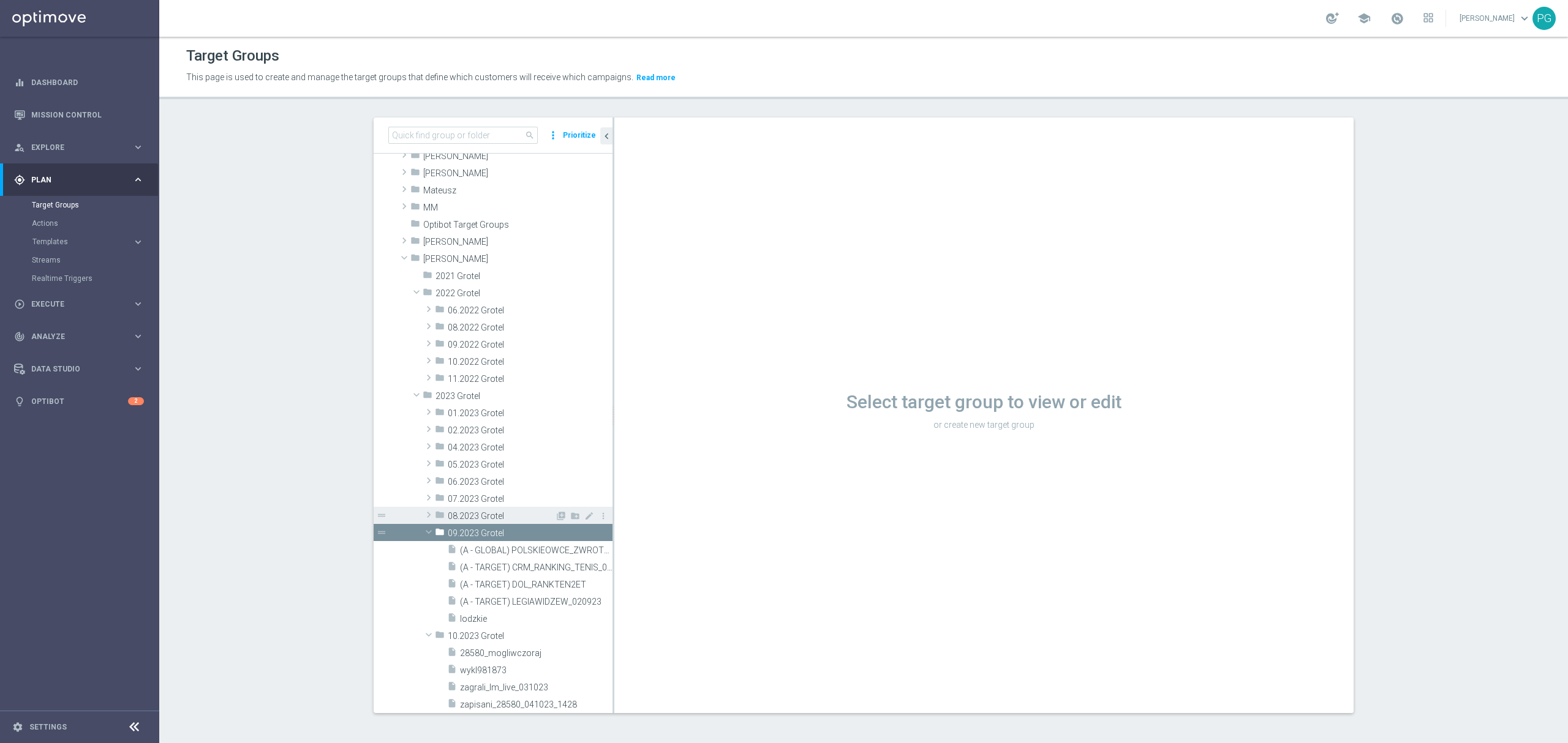
click at [479, 516] on span "08.2023 Grotel" at bounding box center [502, 516] width 107 height 11
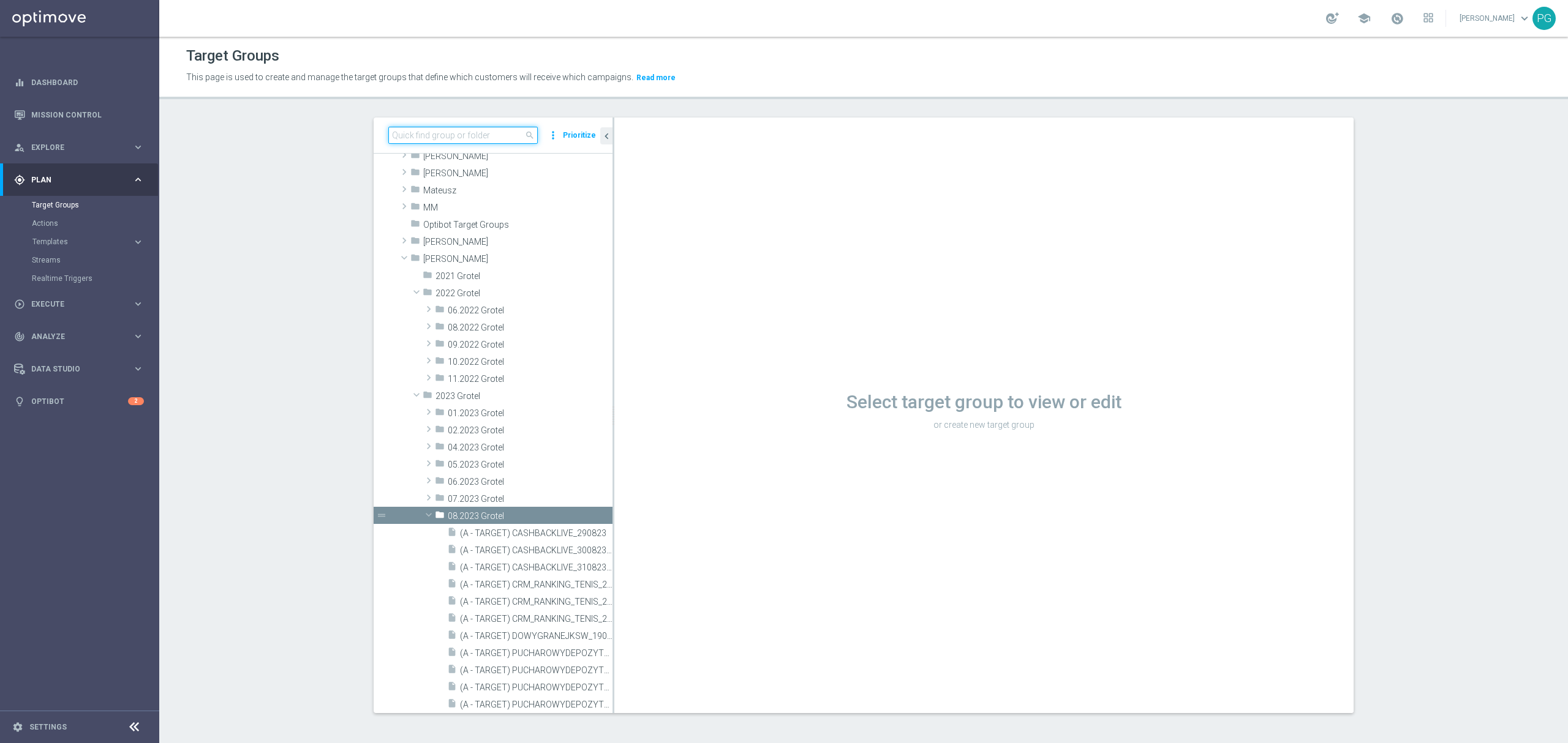
click at [483, 132] on input at bounding box center [464, 135] width 149 height 17
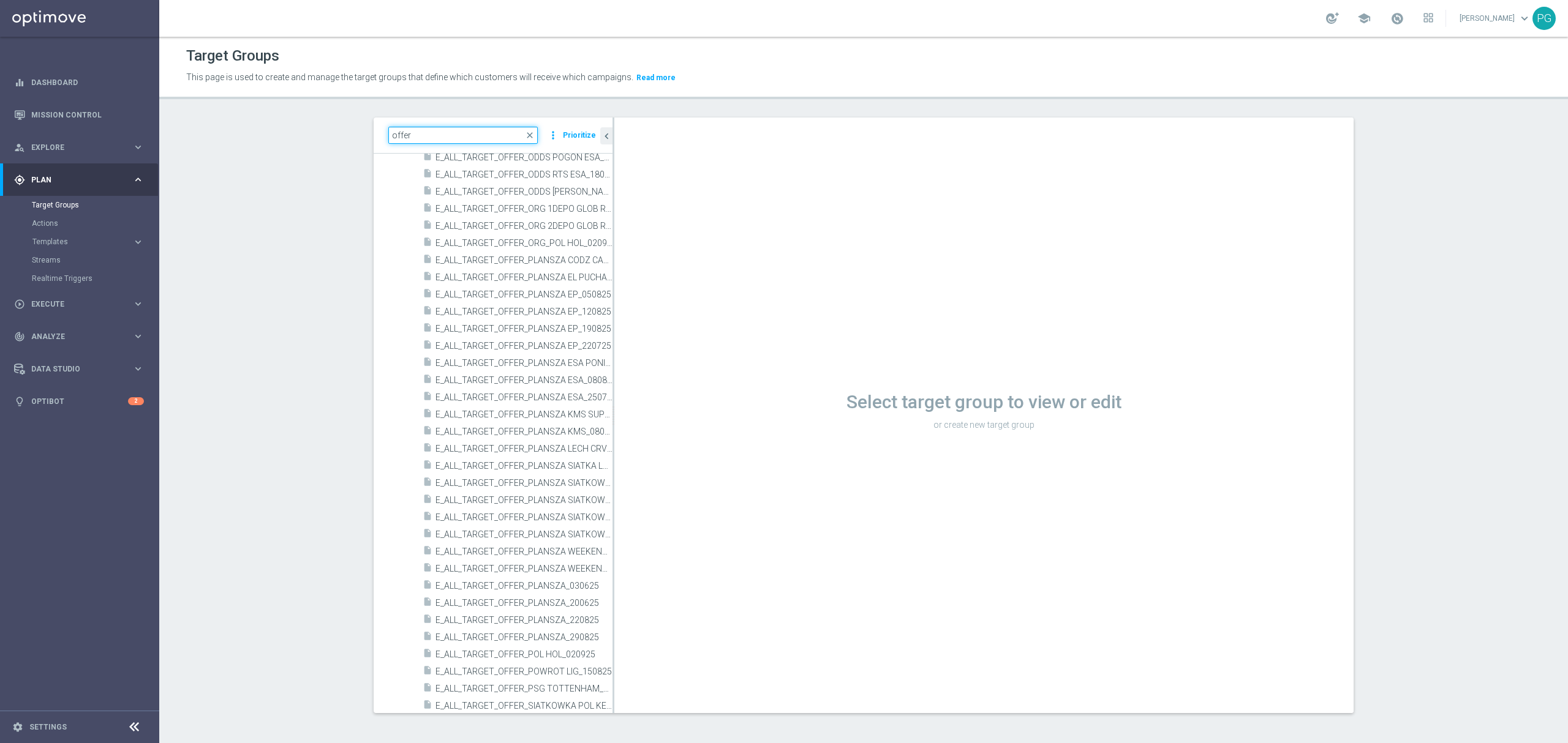
paste input "A_ALL_TARGET_OFFER_PUSH_ROZKLAD_130925"
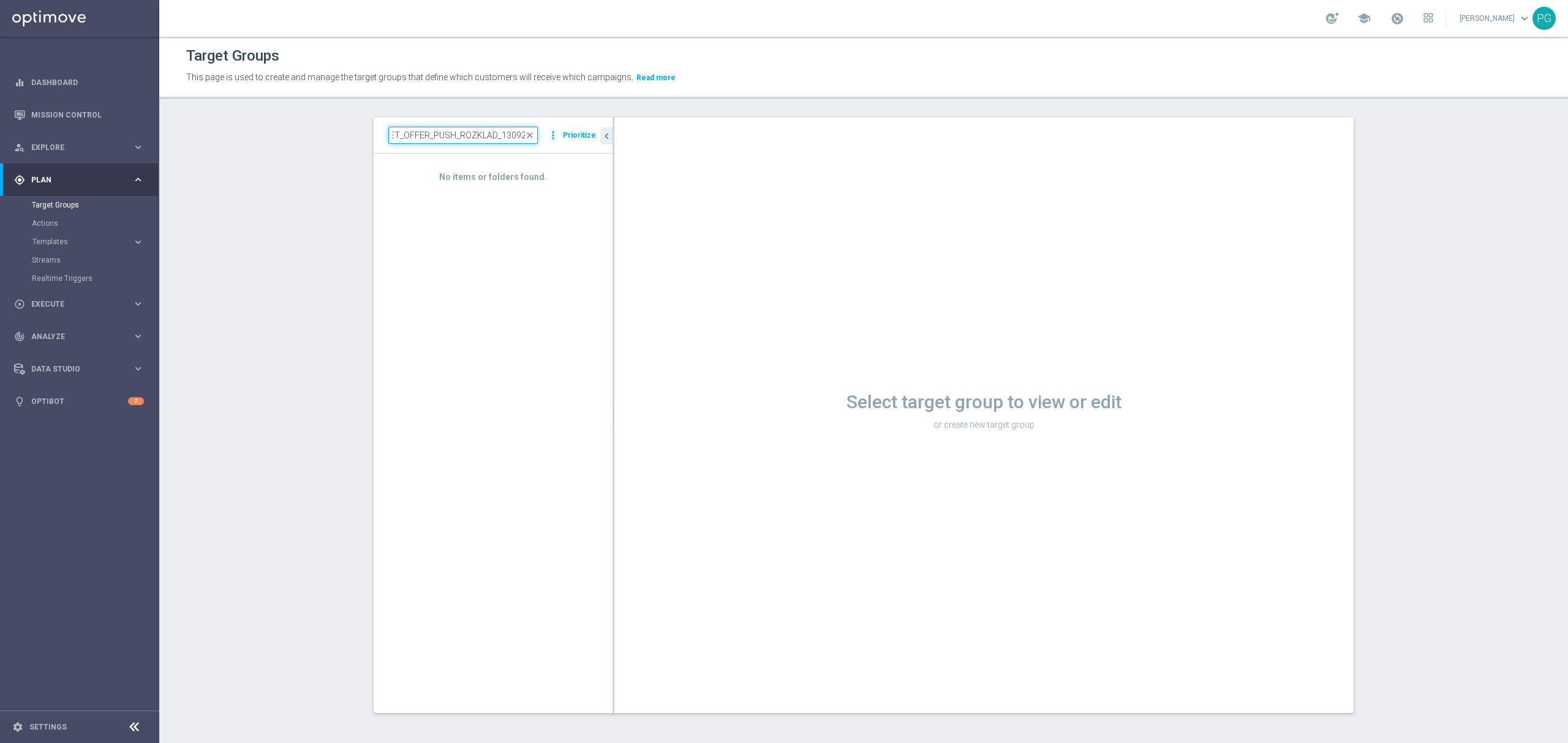
drag, startPoint x: 456, startPoint y: 133, endPoint x: 587, endPoint y: 152, distance: 132.4
click at [587, 152] on div "A_ALL_TARGET_OFFER_PUSH_ROZKLAD_130925 close more_vert Prioritize" at bounding box center [492, 136] width 239 height 36
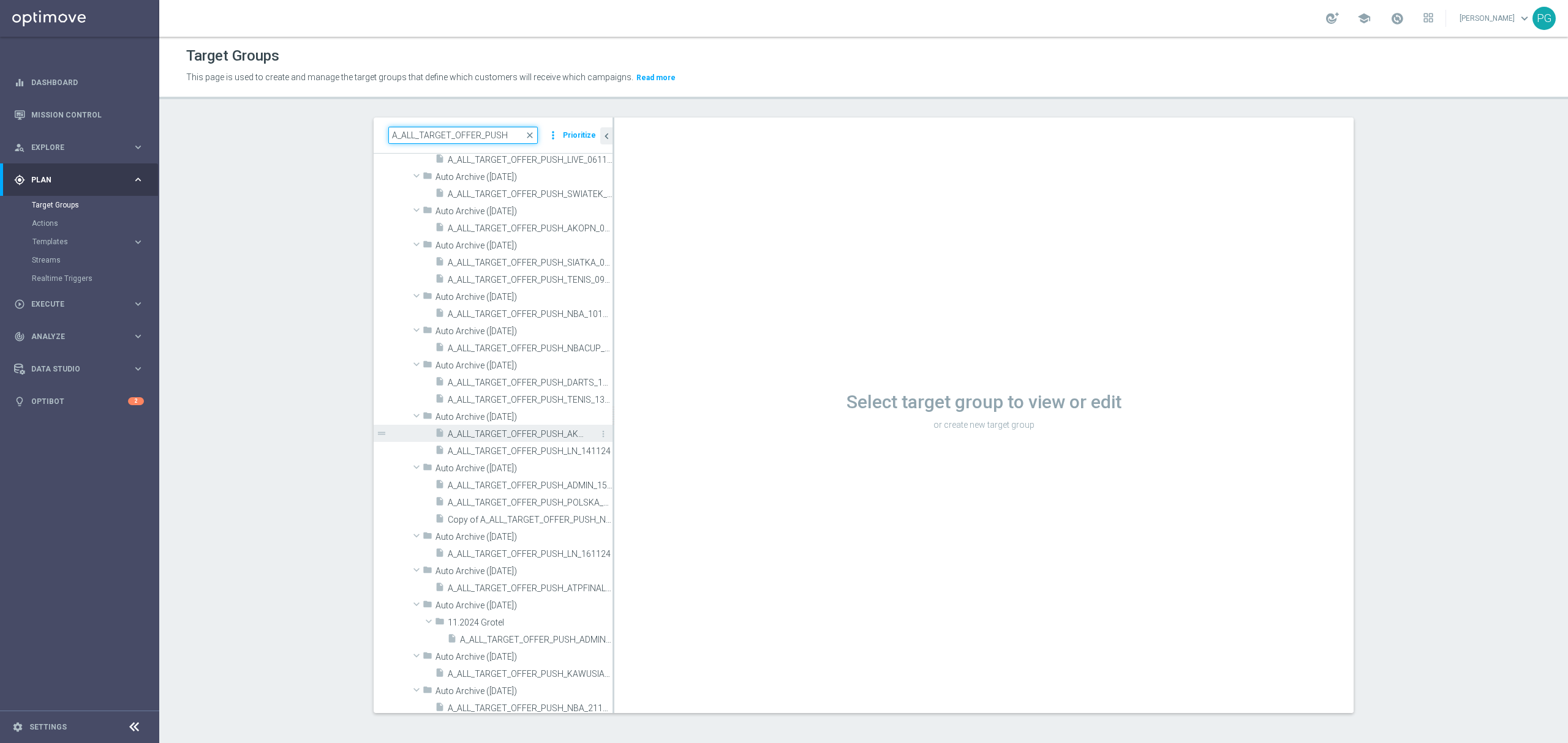
scroll to position [0, 0]
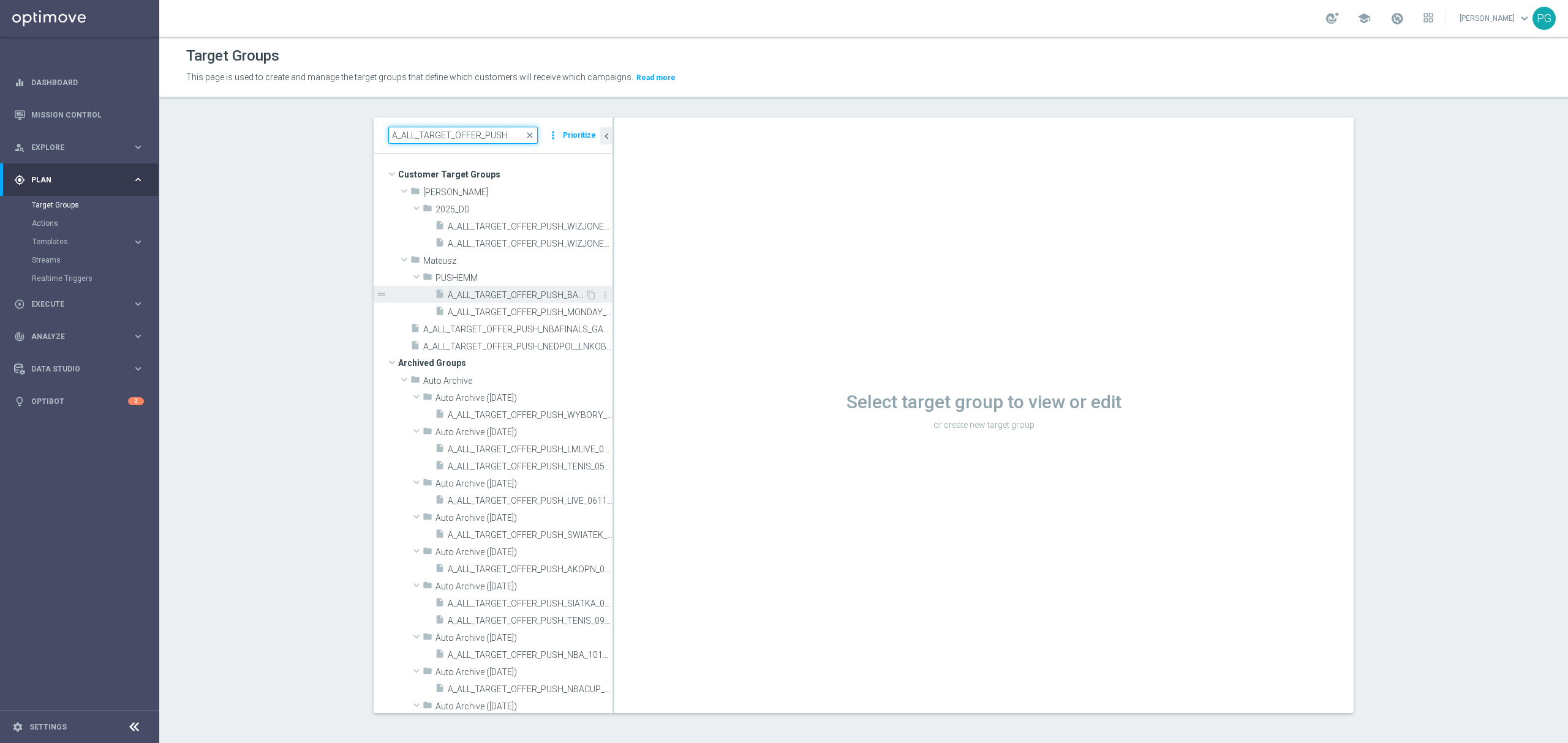
type input "A_ALL_TARGET_OFFER_PUSH"
click at [550, 297] on span "A_ALL_TARGET_OFFER_PUSH_BARVAL_140925" at bounding box center [516, 295] width 137 height 11
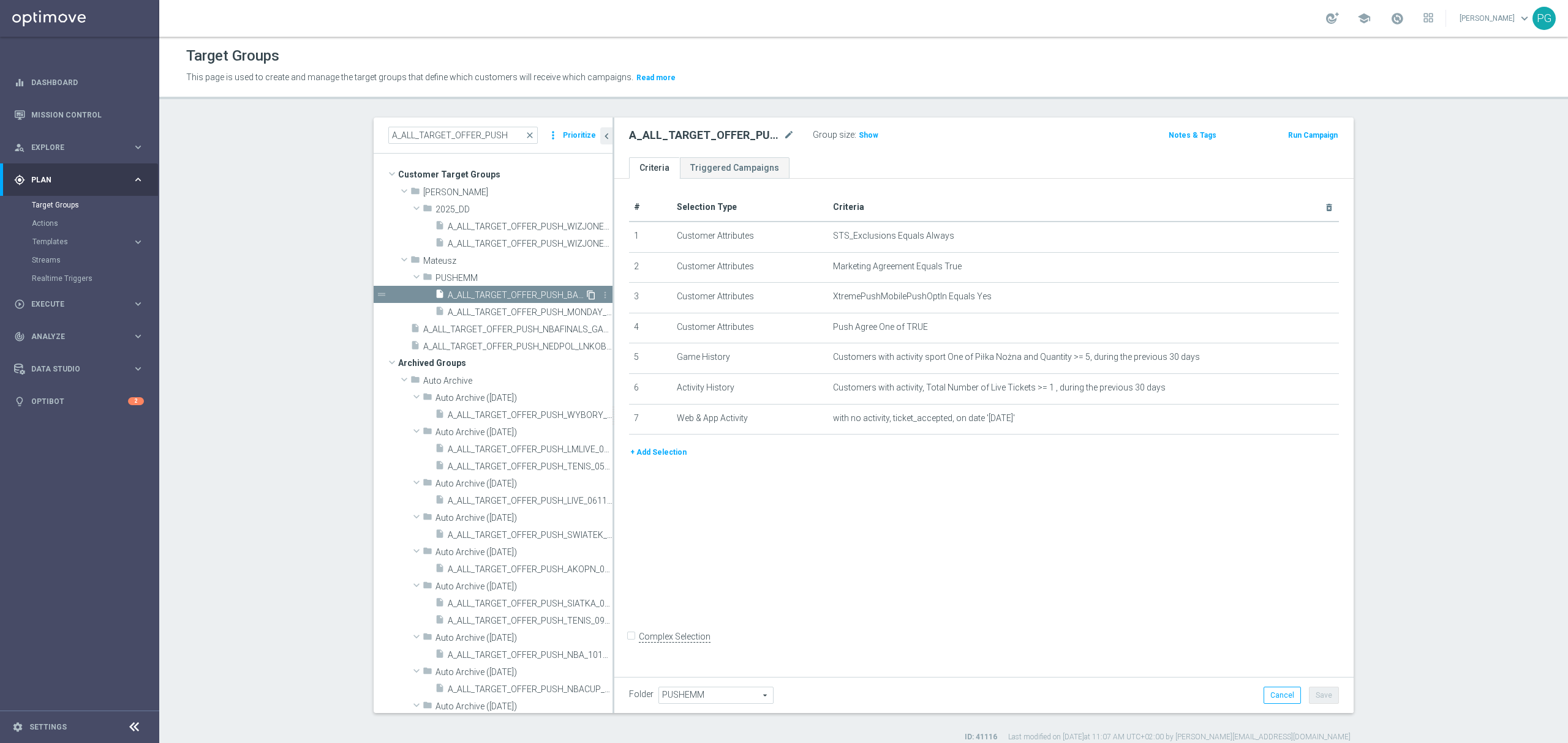
click at [586, 291] on icon "content_copy" at bounding box center [591, 295] width 10 height 10
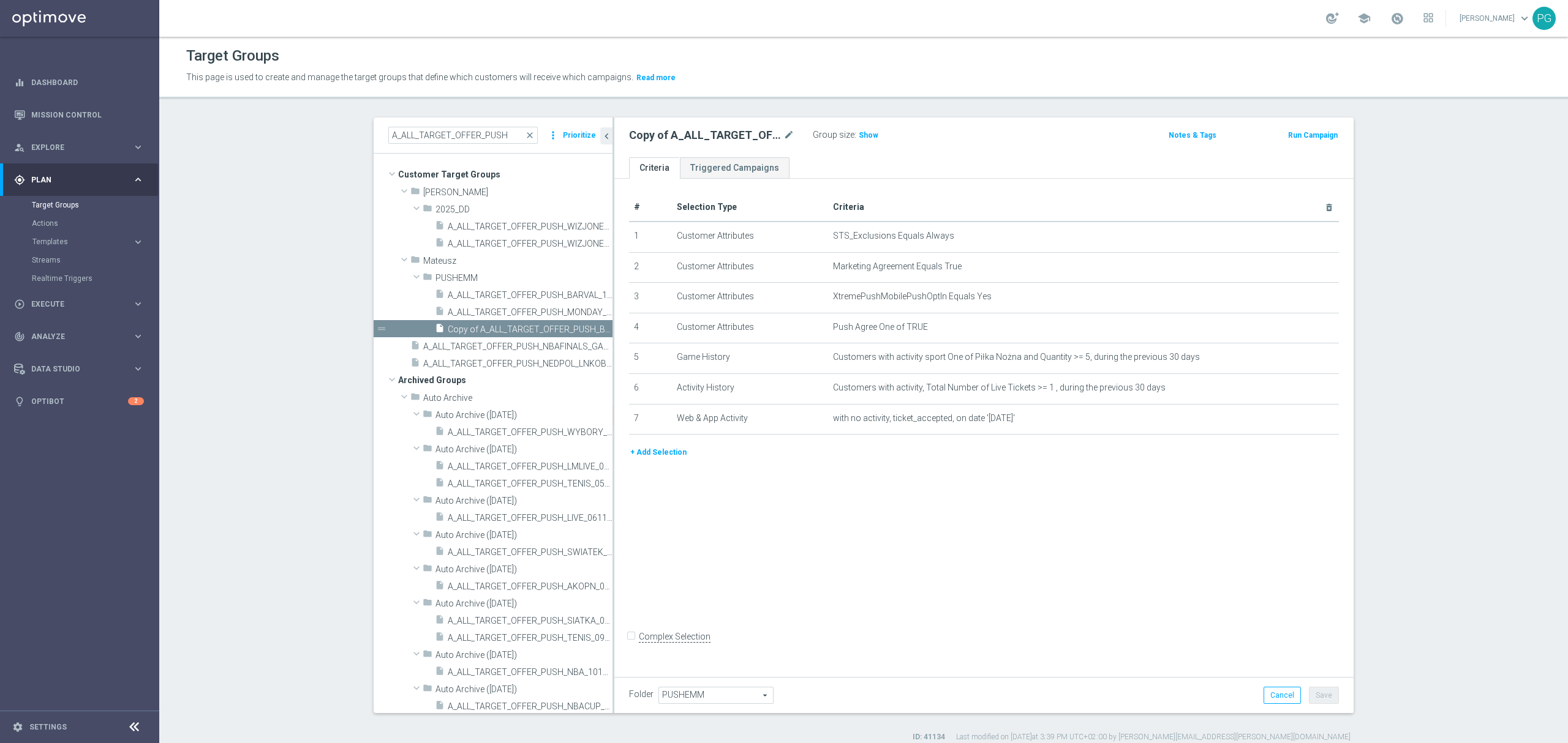
click at [715, 689] on span "PUSHEMM" at bounding box center [716, 695] width 114 height 16
click at [715, 694] on input "search" at bounding box center [716, 696] width 114 height 17
type input "09.2025 g"
click at [712, 680] on span "09.2025 Grotel" at bounding box center [716, 679] width 102 height 10
type input "09.2025 Grotel"
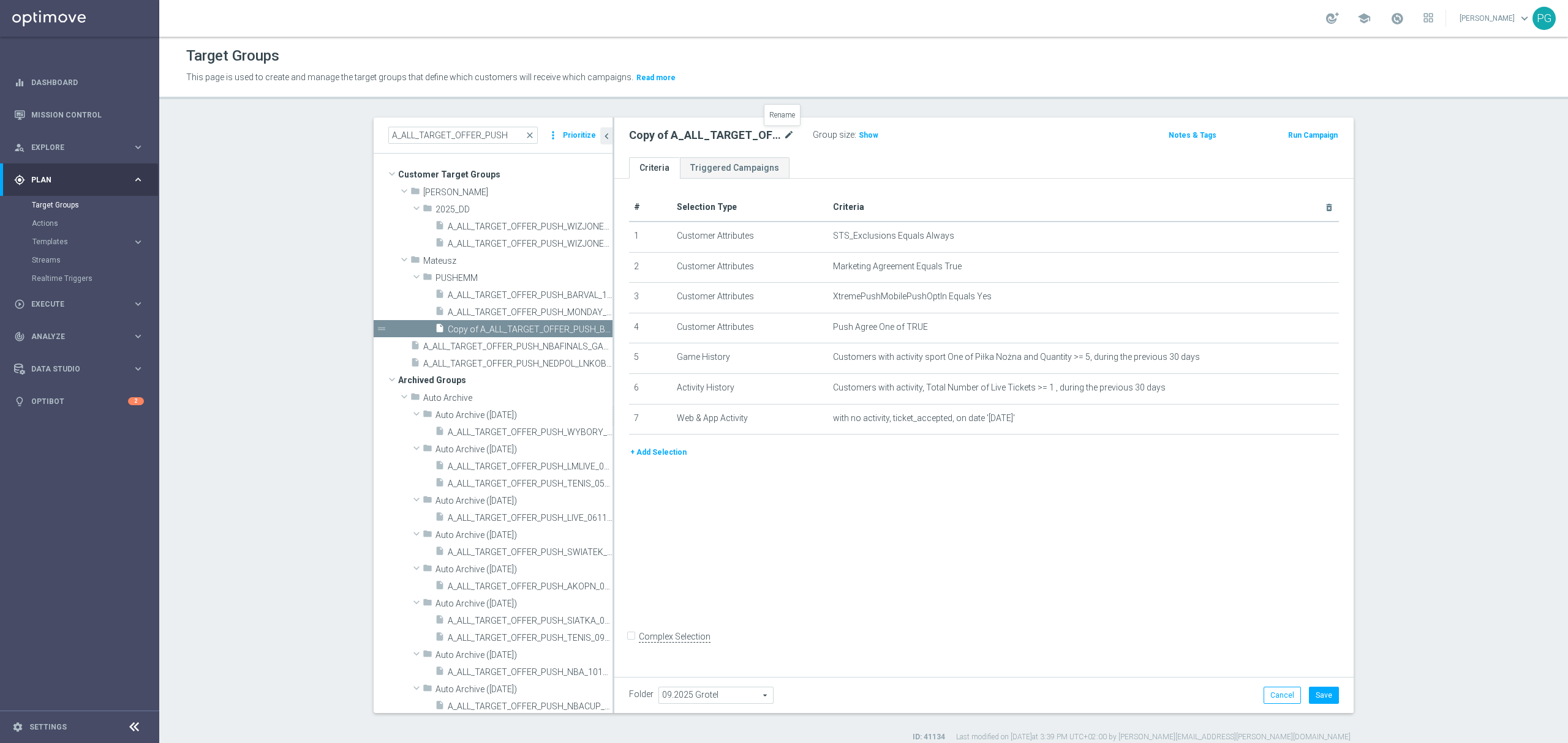
click at [784, 137] on icon "mode_edit" at bounding box center [789, 135] width 11 height 14
type input "A_ALL_TARGET_OFFER_PUSH_ROZKLAD_130925"
click at [859, 133] on span "Show" at bounding box center [869, 135] width 19 height 9
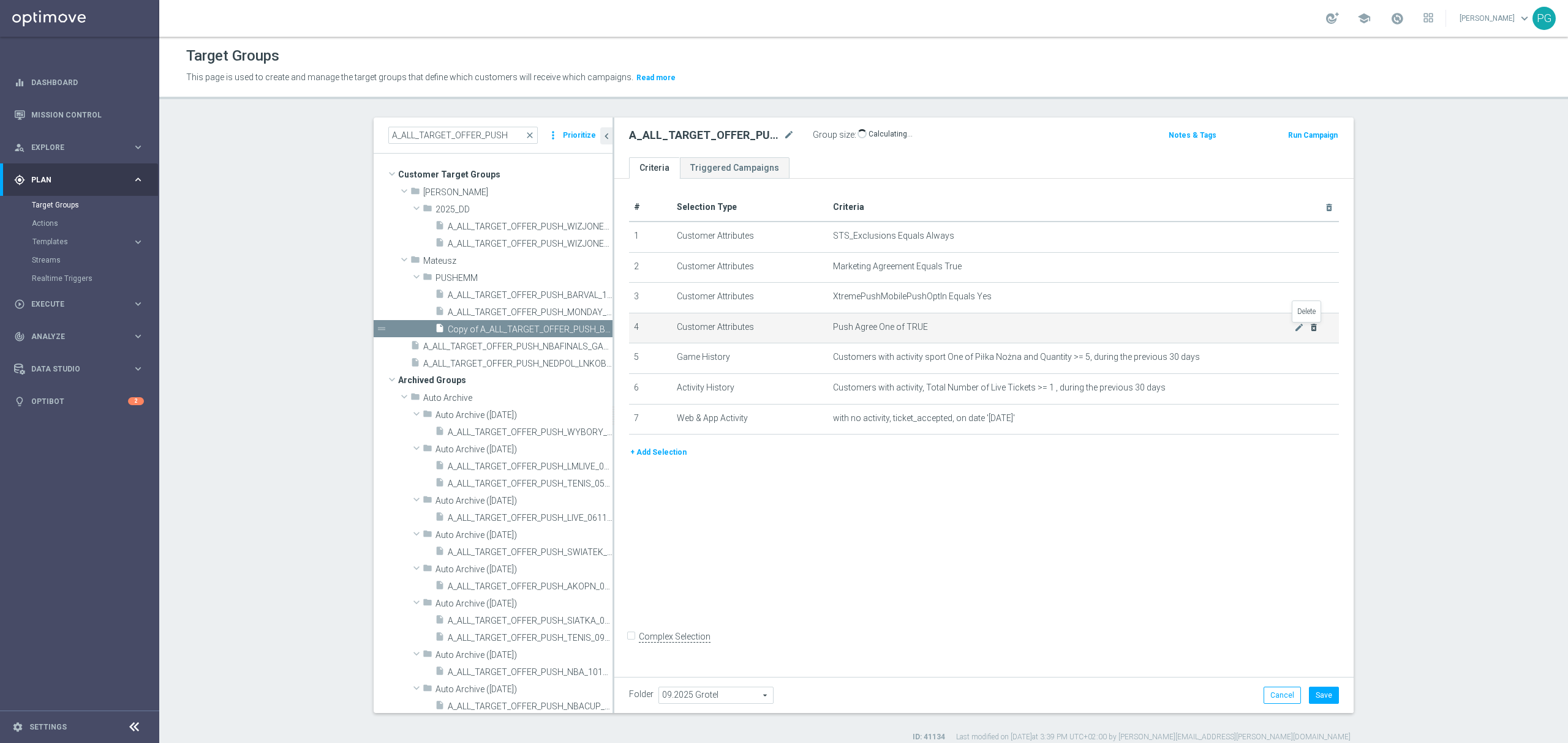
click at [1309, 327] on icon "delete_forever" at bounding box center [1314, 327] width 10 height 10
click at [1295, 330] on icon "mode_edit" at bounding box center [1300, 327] width 10 height 10
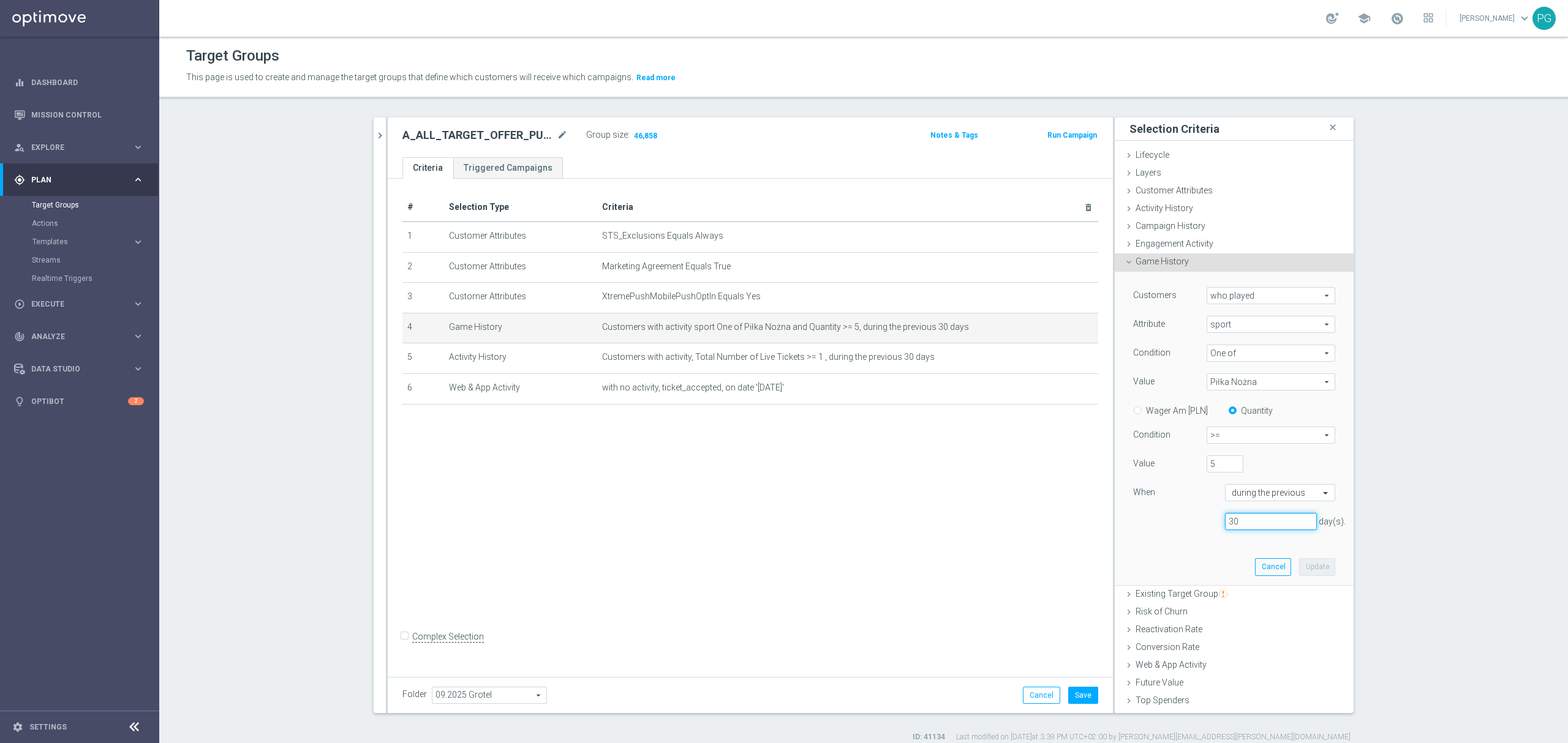
drag, startPoint x: 1238, startPoint y: 526, endPoint x: 1081, endPoint y: 529, distance: 157.0
click at [1083, 529] on as-split "A_ALL_TARGET_OFFER_PUSH close more_vert Prioritize Customer Target Groups libra…" at bounding box center [863, 416] width 980 height 596
type input "60"
click at [1311, 566] on button "Update" at bounding box center [1318, 567] width 36 height 17
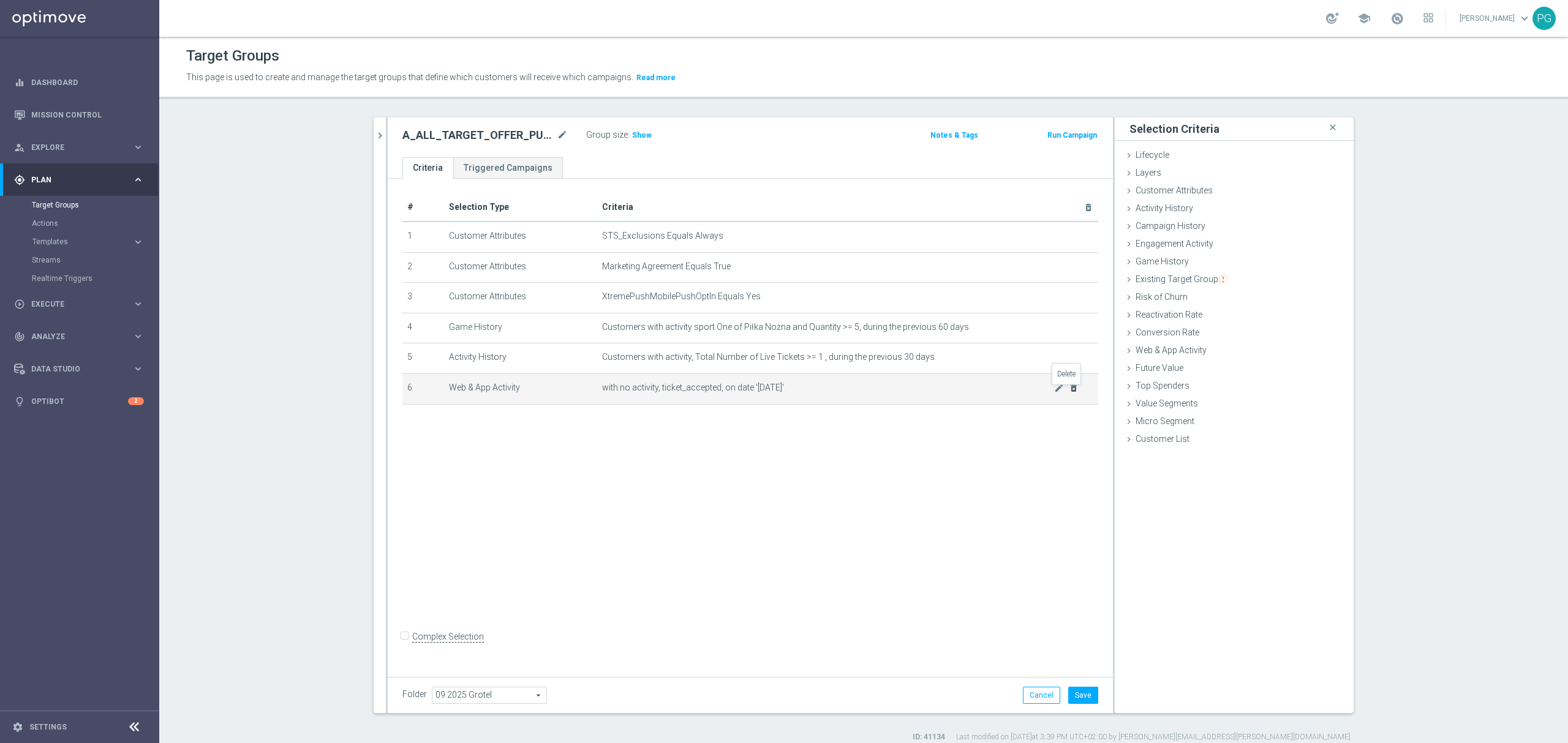
click at [1071, 394] on icon "delete_forever" at bounding box center [1074, 388] width 10 height 10
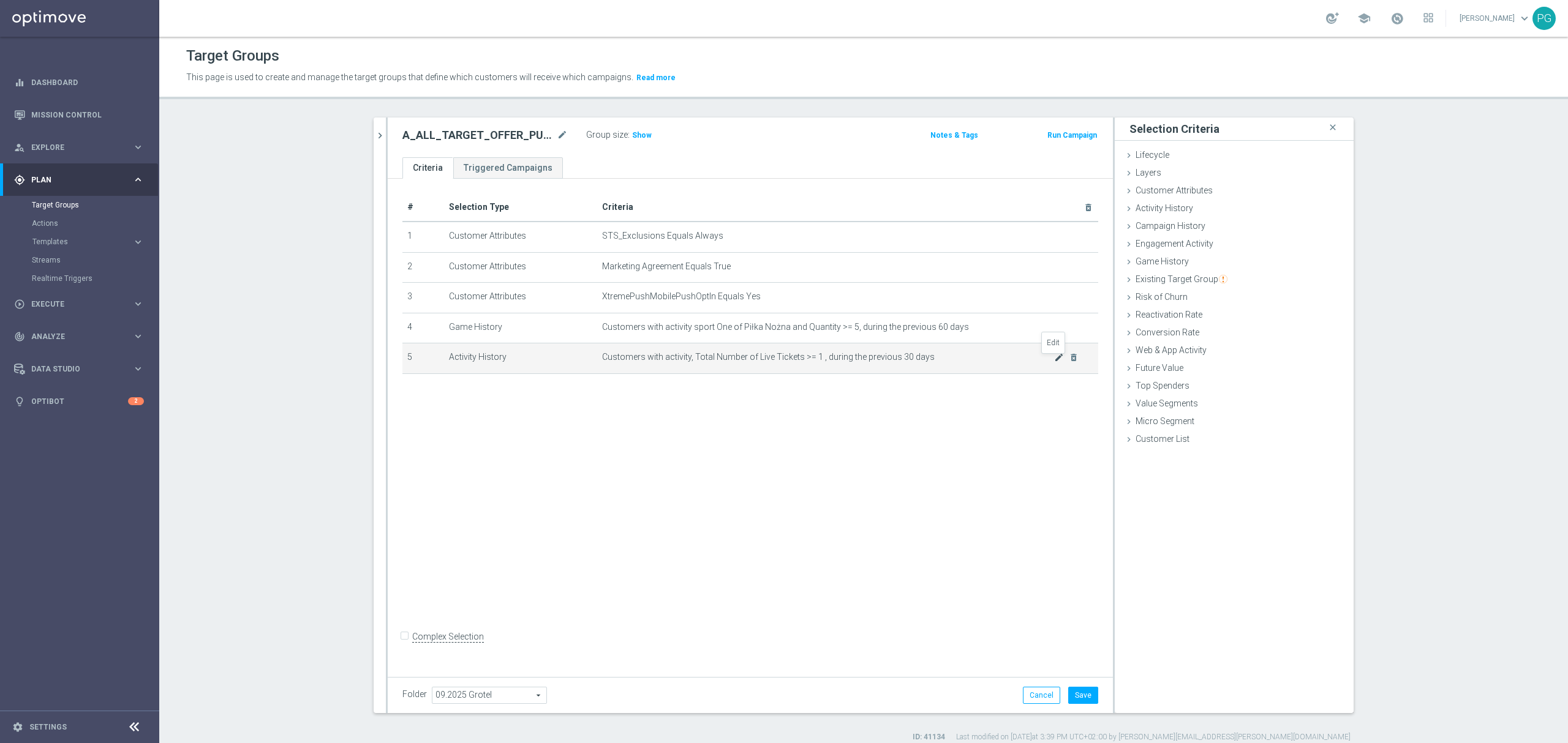
click at [1055, 363] on icon "mode_edit" at bounding box center [1059, 357] width 10 height 10
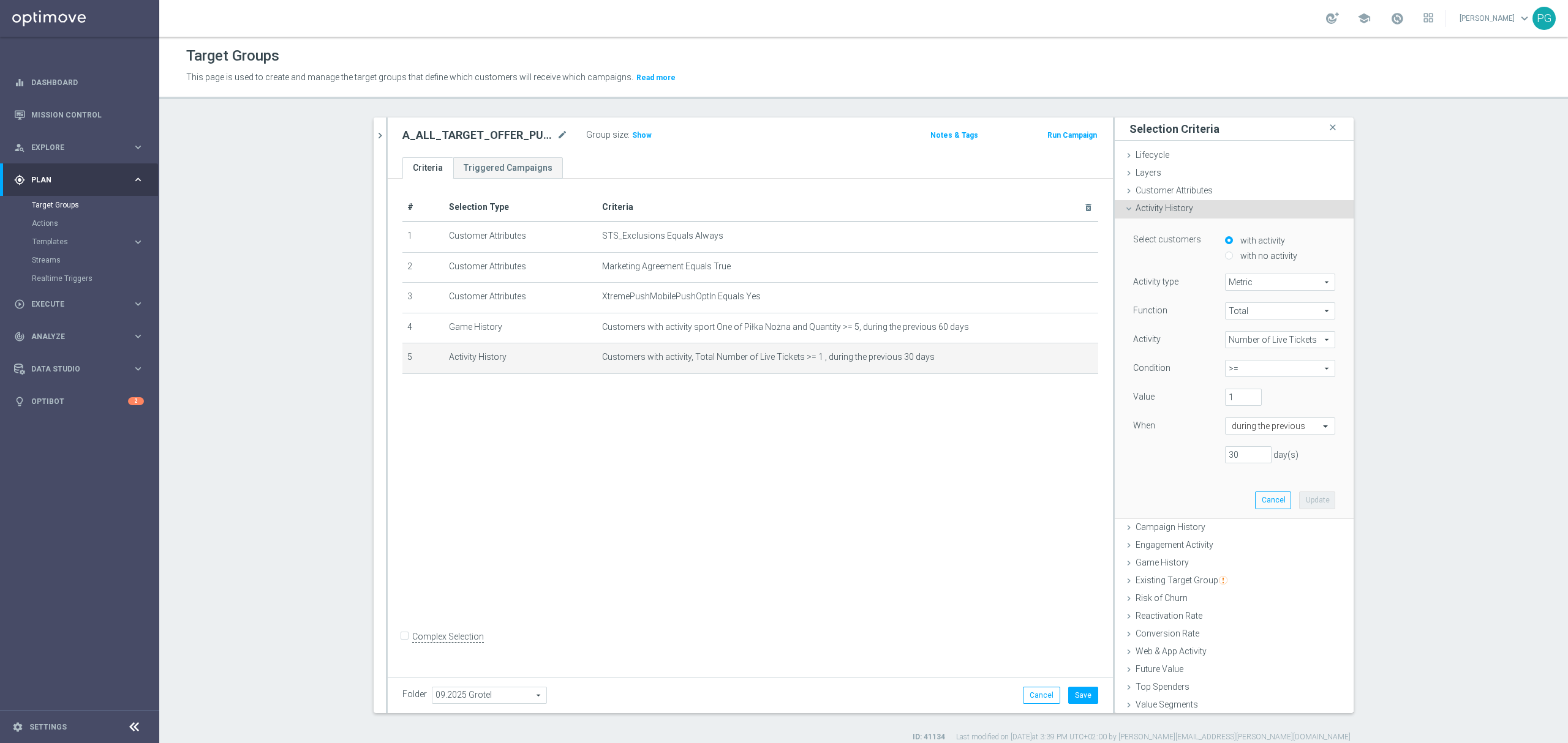
click at [1252, 342] on span "Number of Live Tickets" at bounding box center [1281, 340] width 109 height 16
click at [1255, 407] on span "Number of Active Days" at bounding box center [1281, 406] width 98 height 10
type input "Number of Active Days"
drag, startPoint x: 1232, startPoint y: 396, endPoint x: 1193, endPoint y: 402, distance: 39.5
click at [1193, 402] on div "Value 1" at bounding box center [1235, 398] width 220 height 19
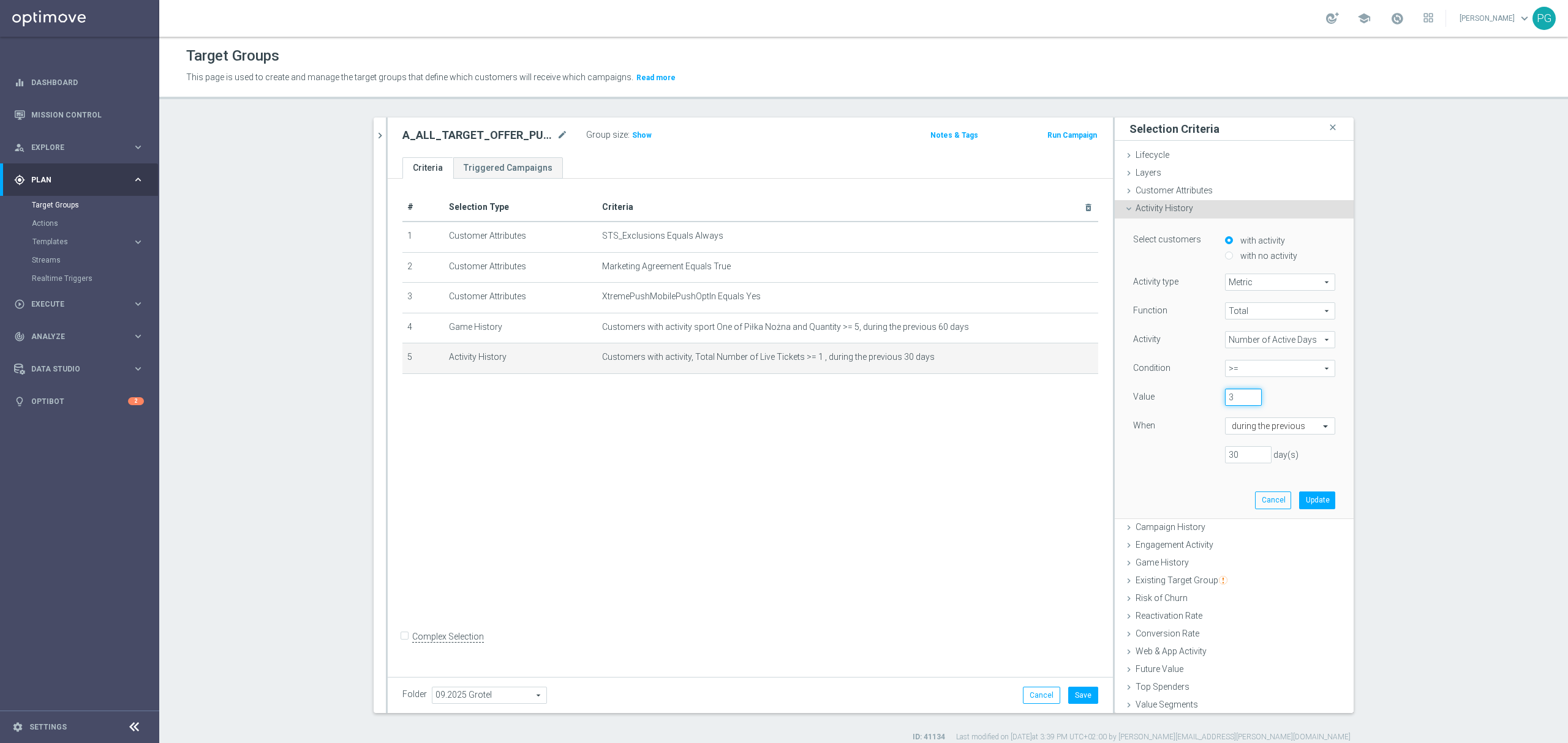
type input "3"
drag, startPoint x: 1242, startPoint y: 453, endPoint x: 1162, endPoint y: 476, distance: 83.2
click at [1162, 476] on div "Select customers with activity with no activity Activity type Metric Metric arr…" at bounding box center [1235, 368] width 220 height 300
type input "60"
click at [1300, 501] on button "Update" at bounding box center [1318, 501] width 36 height 17
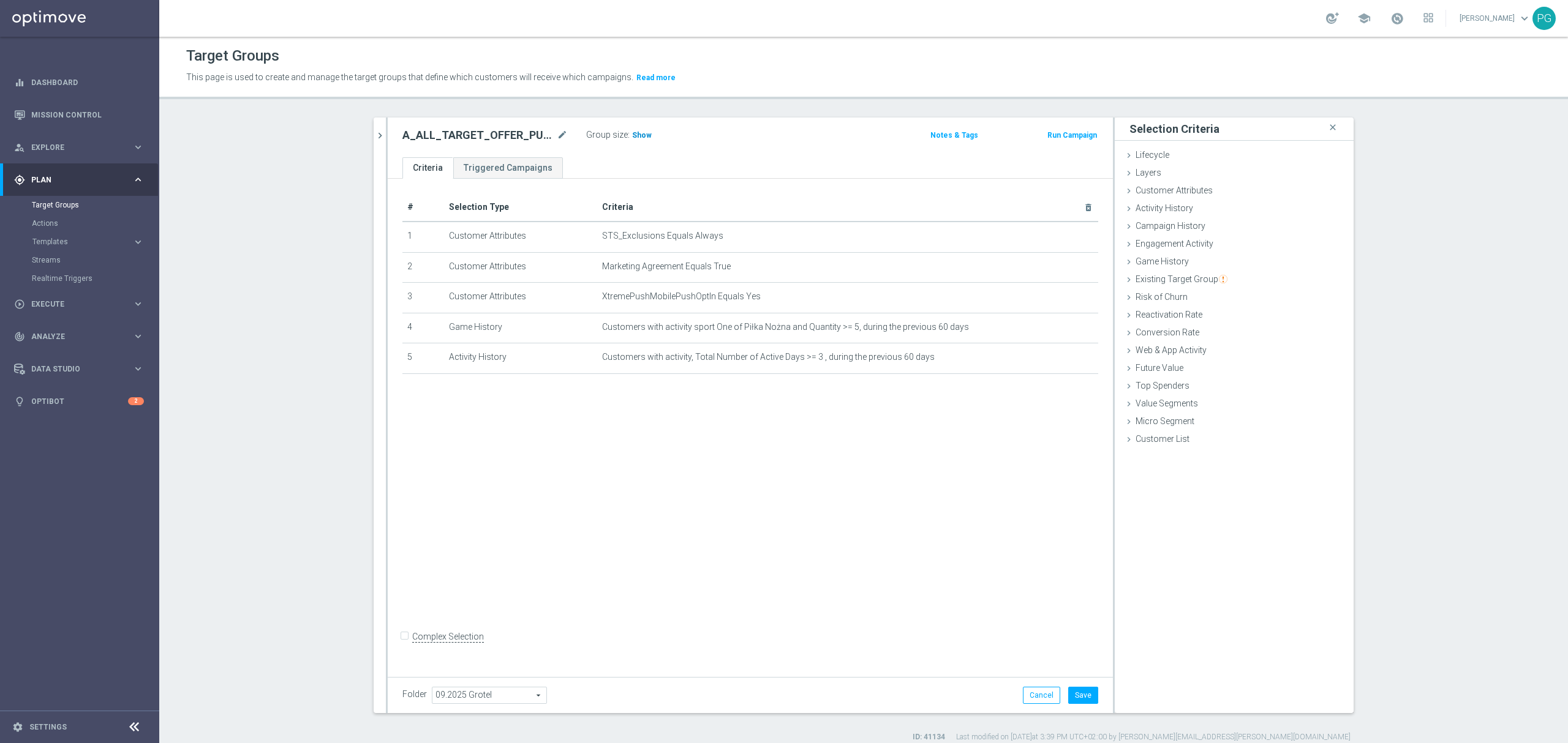
click at [635, 139] on span "Show" at bounding box center [642, 135] width 19 height 9
click at [1079, 708] on div "Folder 09.2025 Grotel 09.2025 Grotel arrow_drop_down search Cancel Save Saving.…" at bounding box center [750, 695] width 725 height 36
click at [1079, 693] on button "Save" at bounding box center [1082, 696] width 30 height 17
click at [458, 131] on h2 "A_ALL_TARGET_OFFER_PUSH_ROZKLAD_130925" at bounding box center [478, 135] width 152 height 14
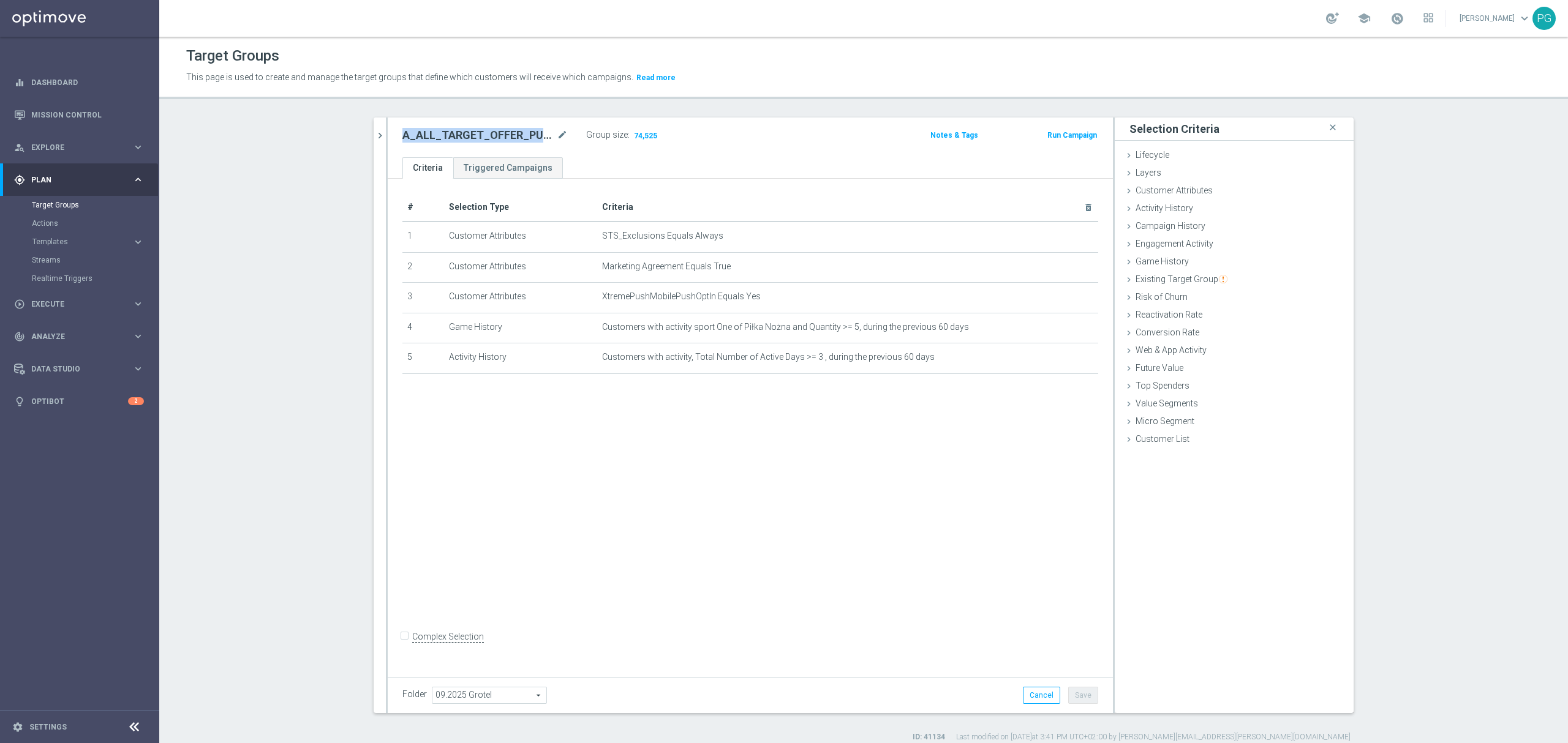
click at [458, 131] on h2 "A_ALL_TARGET_OFFER_PUSH_ROZKLAD_130925" at bounding box center [478, 135] width 152 height 14
copy div "A_ALL_TARGET_OFFER_PUSH_ROZKLAD_130925"
click at [38, 302] on span "Execute" at bounding box center [82, 304] width 102 height 8
click at [81, 237] on link "Campaign Builder" at bounding box center [80, 237] width 96 height 10
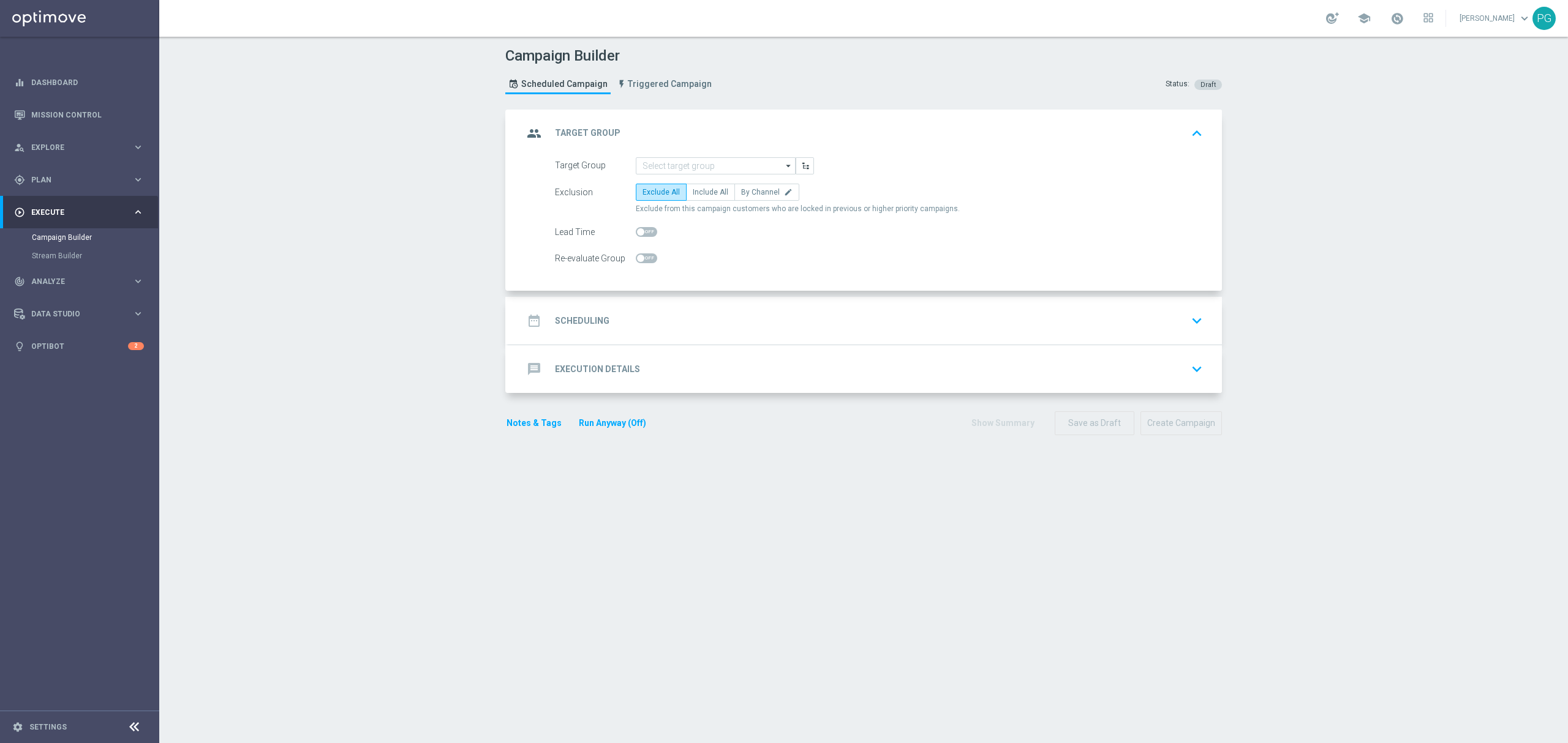
click at [408, 475] on div "Campaign Builder Scheduled Campaign Triggered Campaign Status: Draft group Targ…" at bounding box center [863, 390] width 1409 height 707
click at [729, 167] on input at bounding box center [716, 166] width 160 height 17
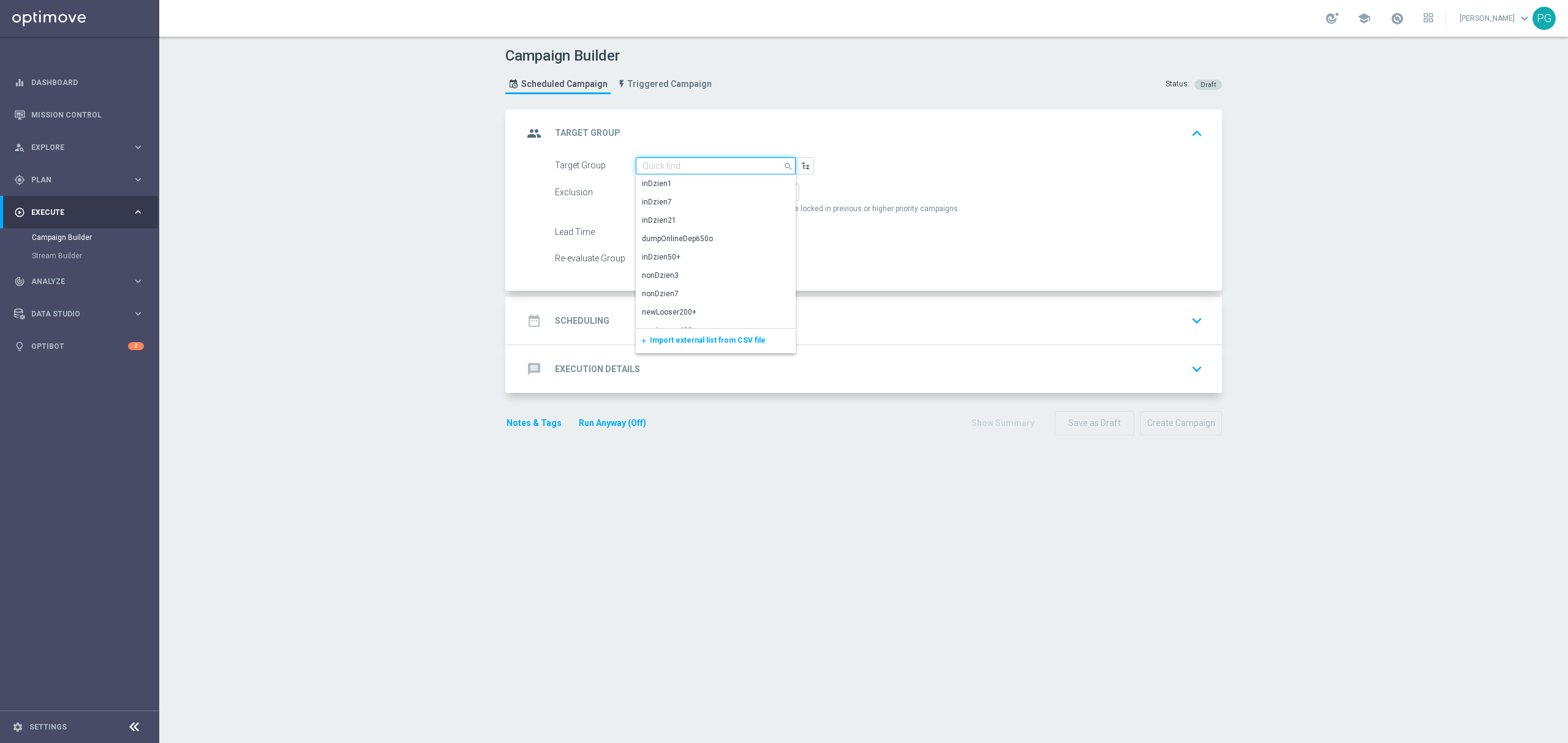
paste input "A_ALL_GLOB_CASHBACK_DAILY_SIATKA_120925"
click at [677, 191] on div "A_ALL_GLOB_CASHBACK_DAILY_SIATKA_120925" at bounding box center [716, 189] width 148 height 22
type input "A_ALL_GLOB_CASHBACK_DAILY_SIATKA_120925"
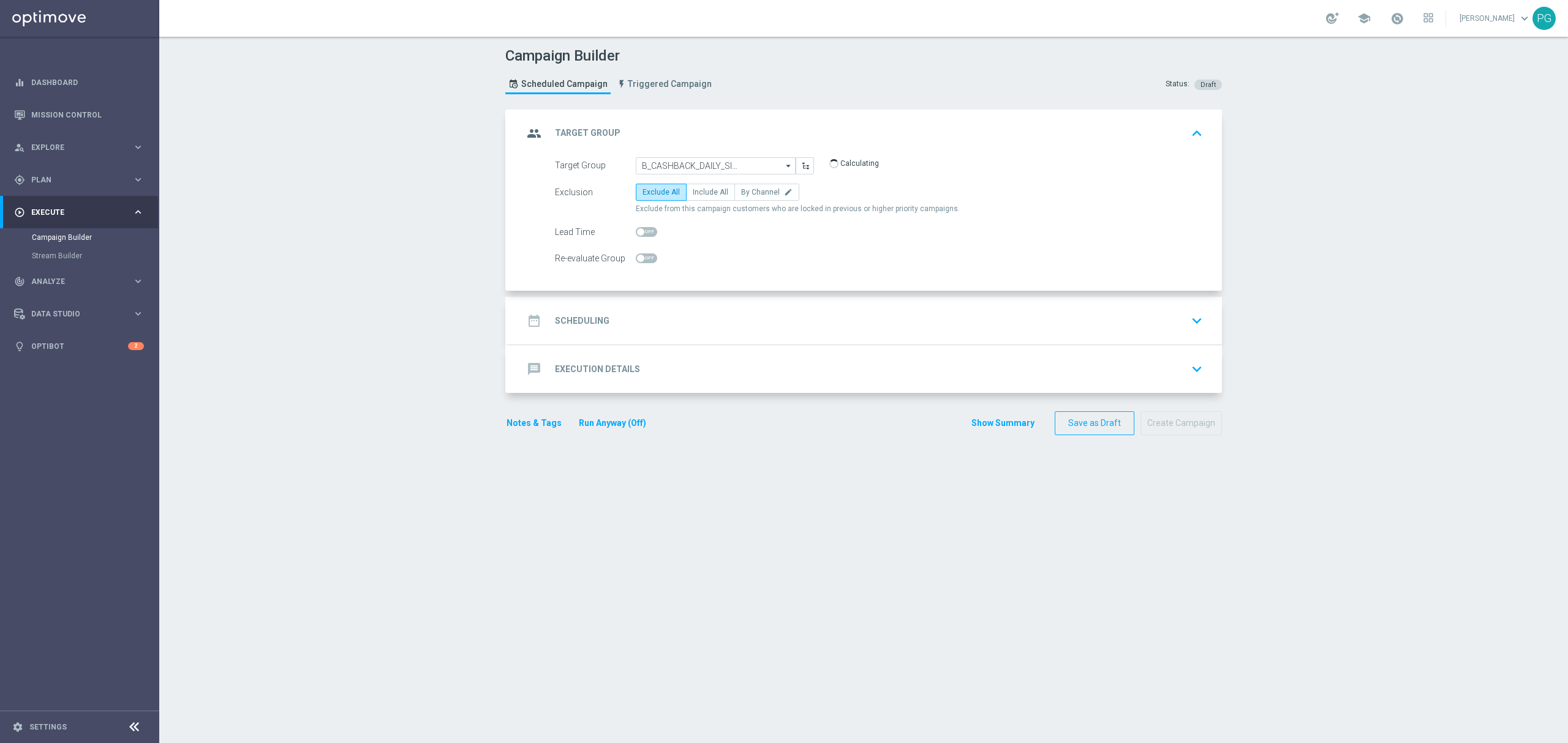
scroll to position [0, 0]
click at [751, 191] on span "By Channel" at bounding box center [761, 191] width 38 height 9
click at [749, 191] on input "By Channel edit" at bounding box center [745, 194] width 8 height 8
radio input "true"
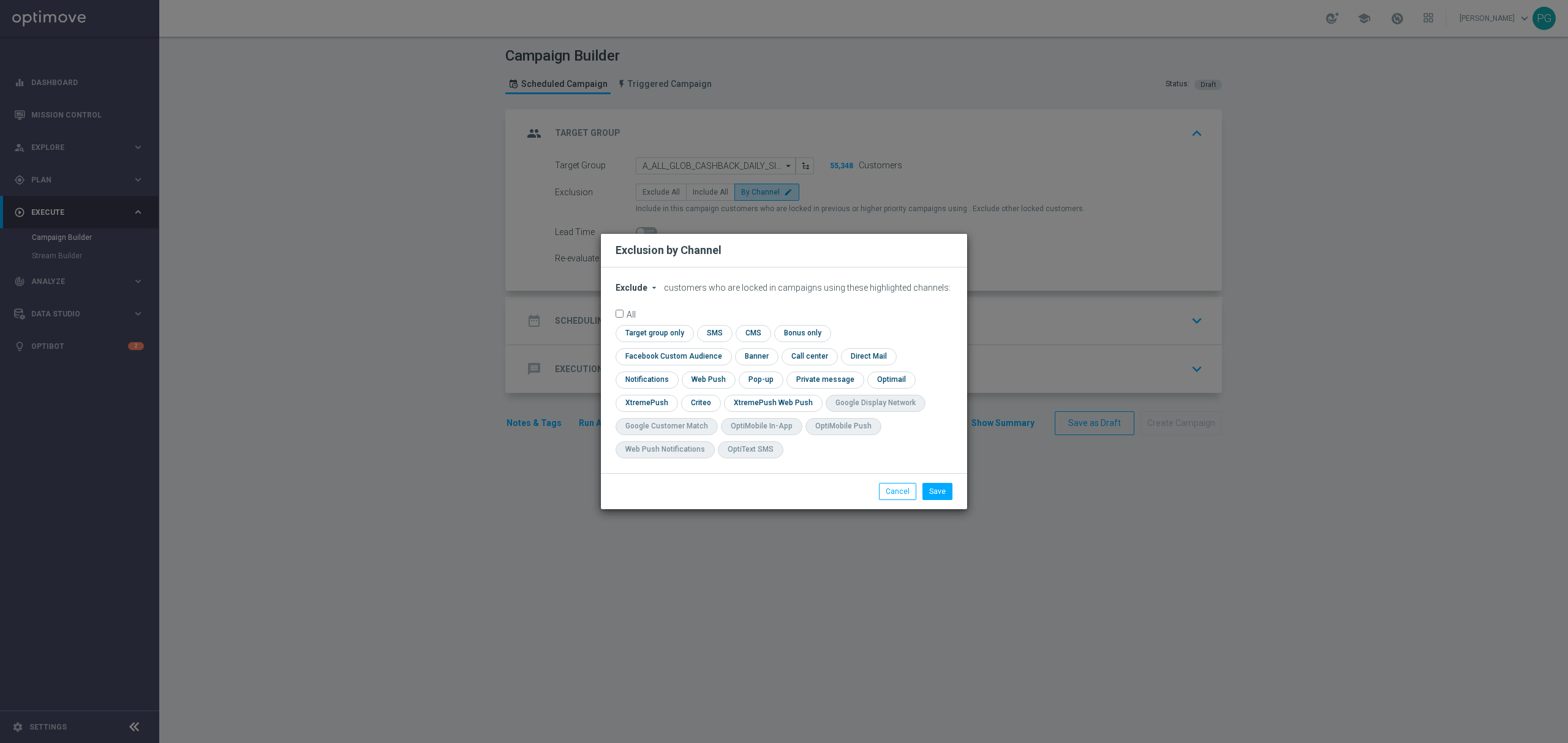
click at [636, 293] on span "Exclude" at bounding box center [631, 288] width 32 height 10
click at [0, 0] on span "Include" at bounding box center [0, 0] width 0 height 0
click at [652, 342] on input "checkbox" at bounding box center [653, 333] width 75 height 16
checkbox input "true"
click at [655, 402] on input "checkbox" at bounding box center [646, 403] width 59 height 16
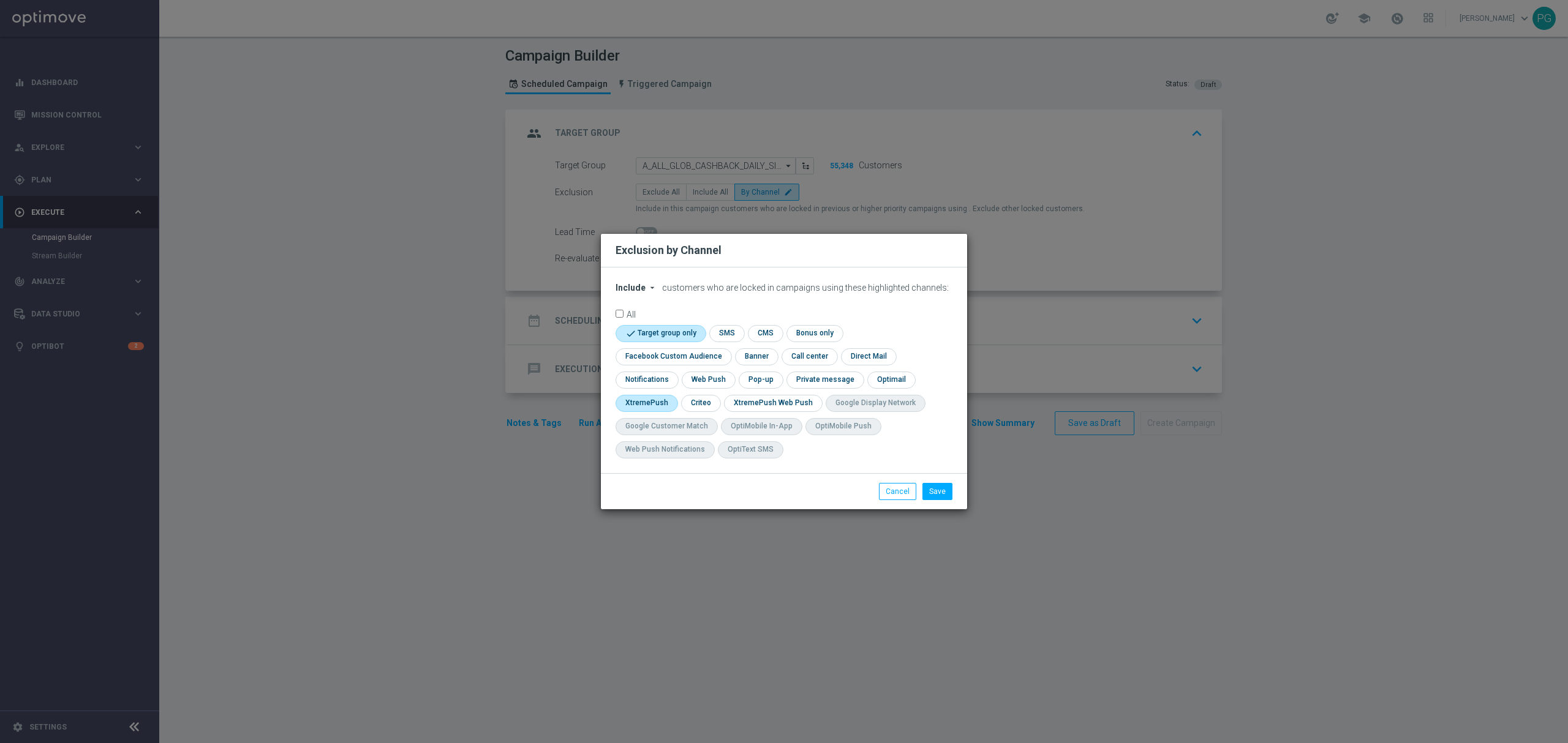
checkbox input "true"
click at [704, 405] on input "checkbox" at bounding box center [713, 403] width 38 height 16
checkbox input "true"
click at [685, 358] on input "checkbox" at bounding box center [671, 356] width 111 height 16
checkbox input "true"
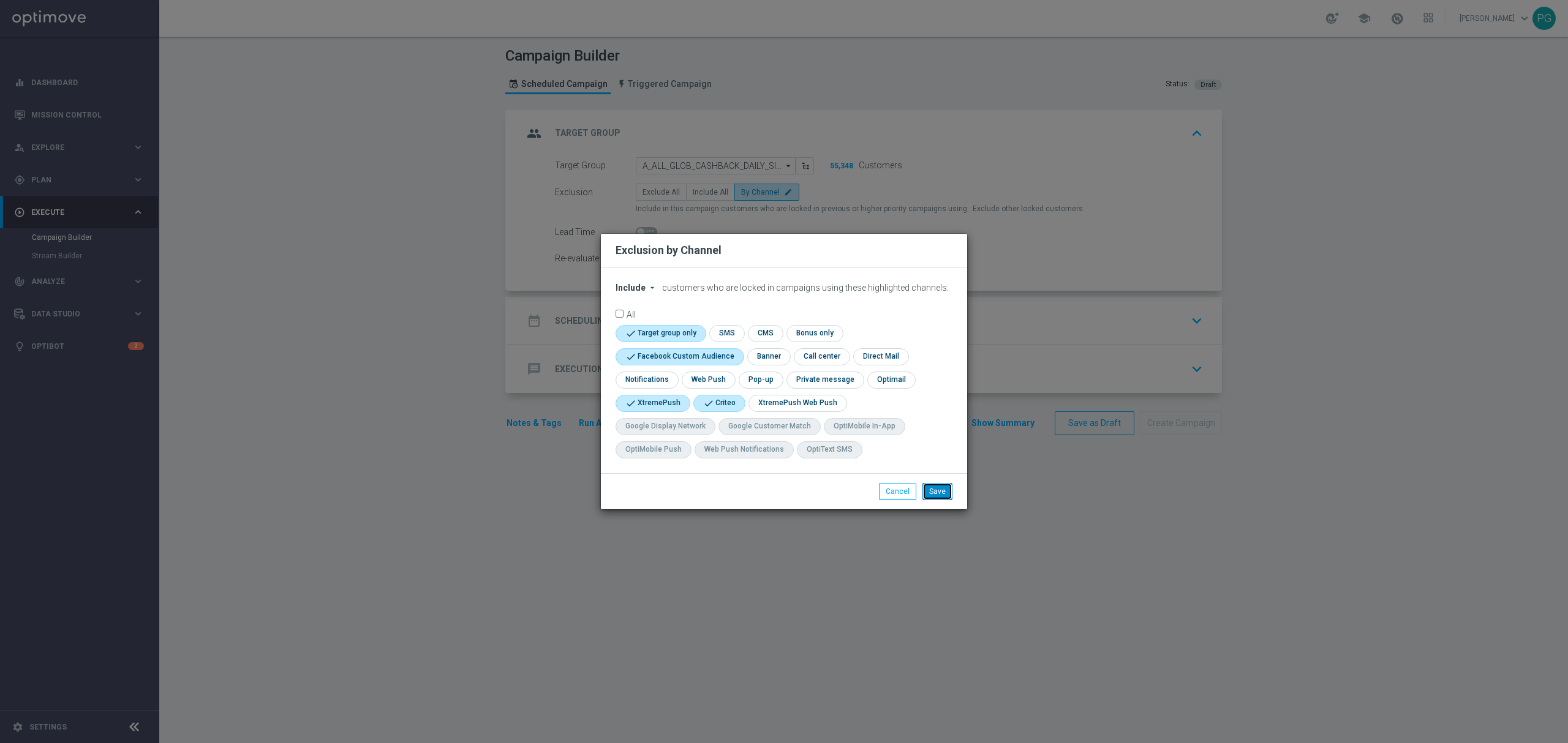
click at [936, 490] on button "Save" at bounding box center [937, 492] width 30 height 17
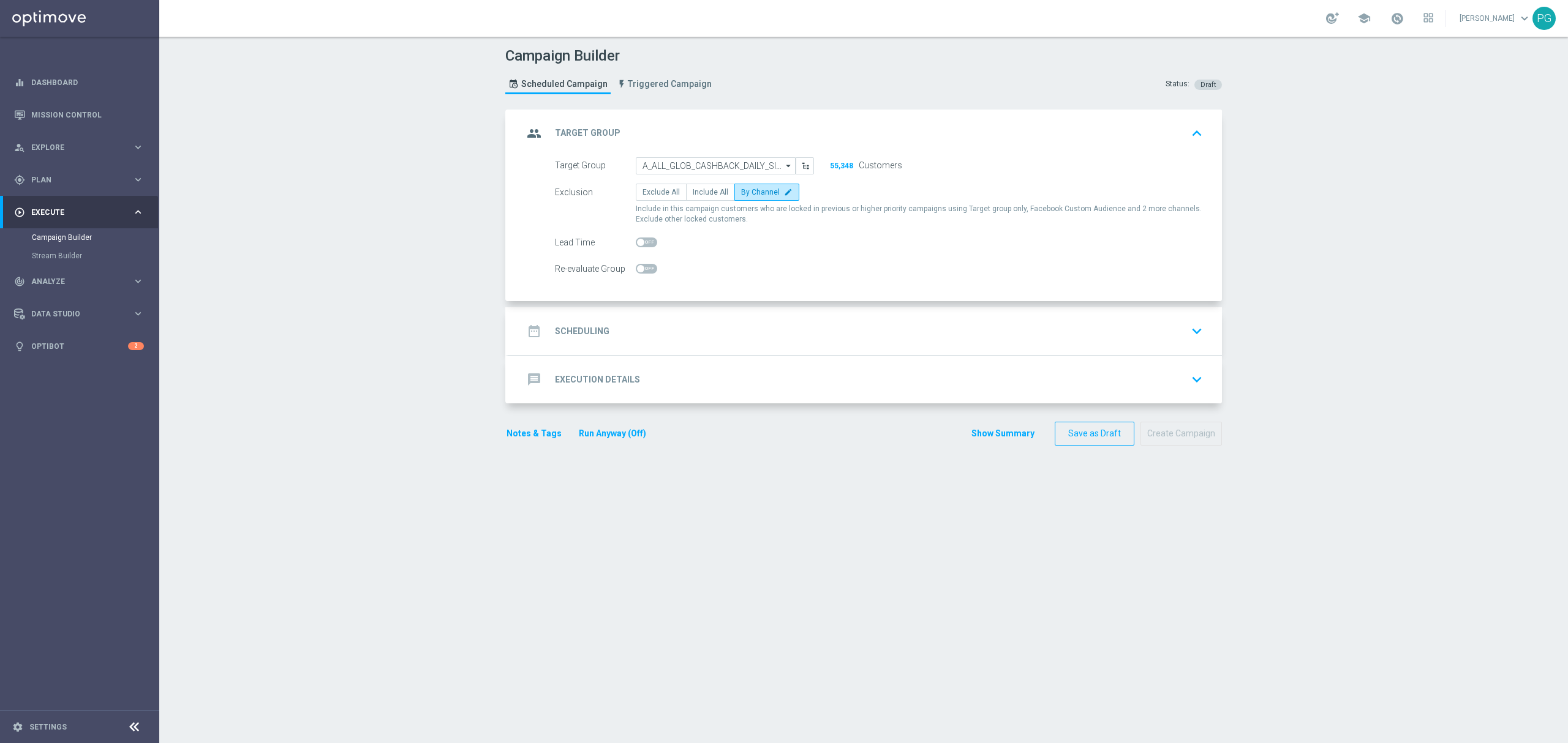
click at [692, 324] on div "date_range Scheduling keyboard_arrow_down" at bounding box center [865, 331] width 684 height 23
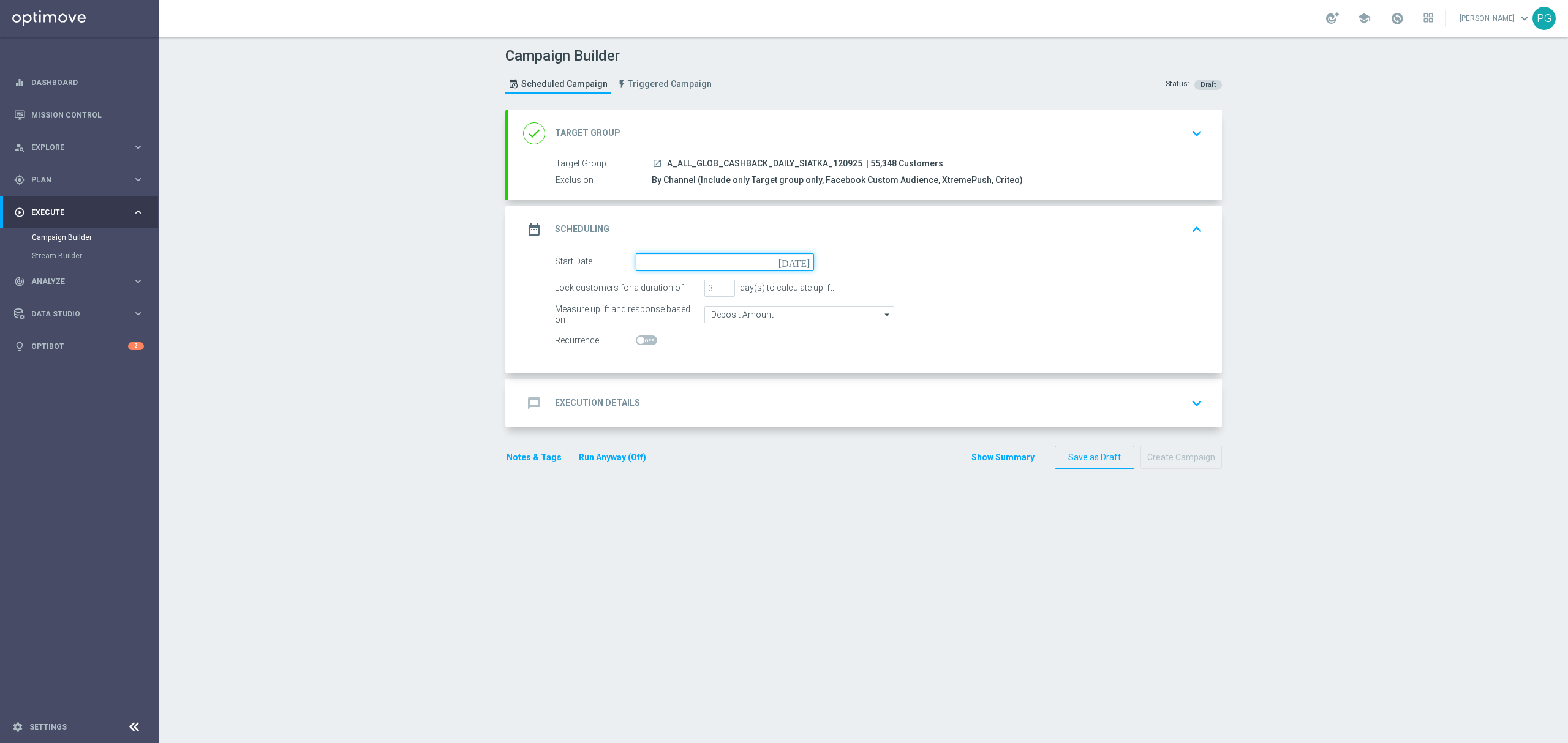
click at [683, 259] on input at bounding box center [725, 262] width 178 height 17
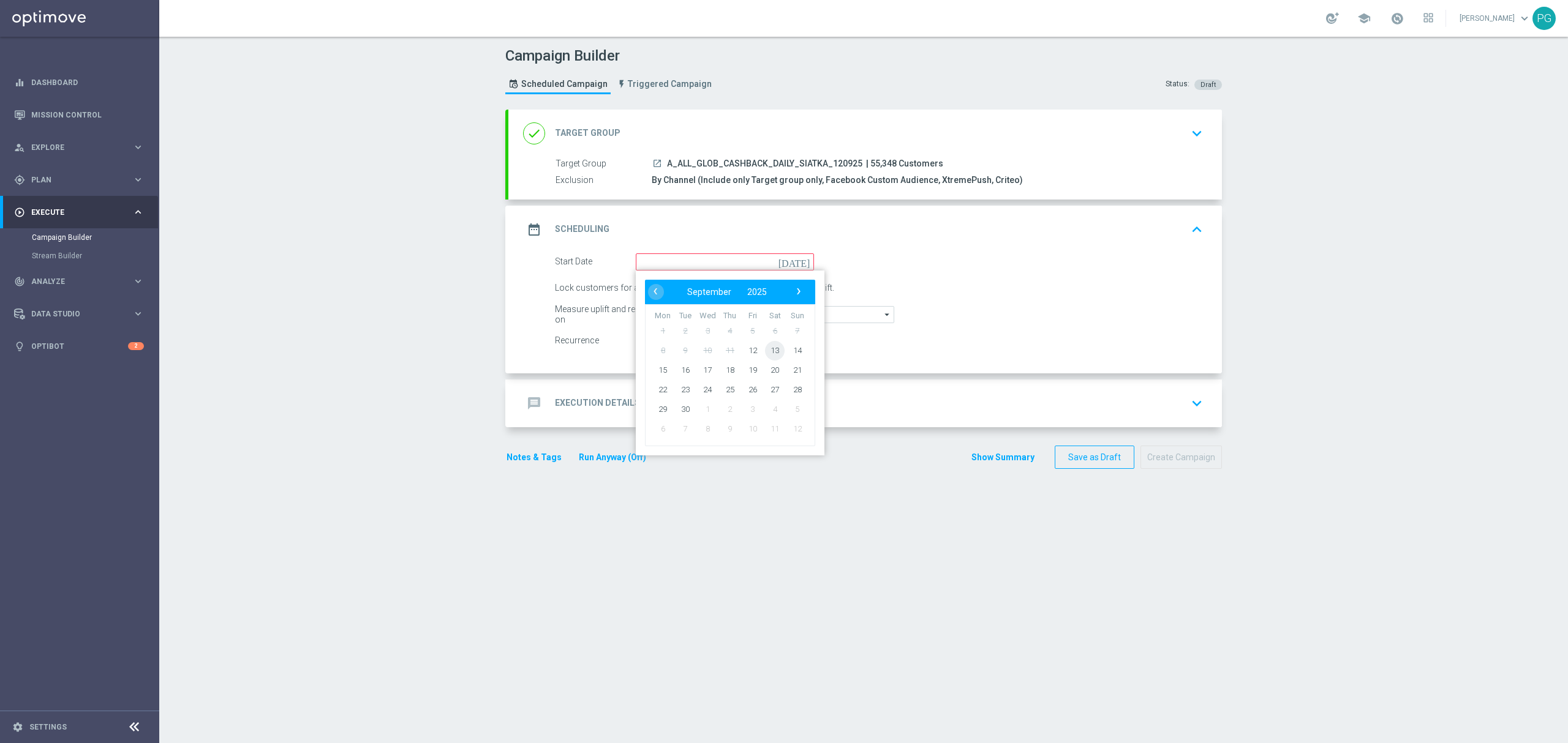
click at [767, 354] on span "13" at bounding box center [775, 350] width 19 height 19
type input "13 Sep 2025"
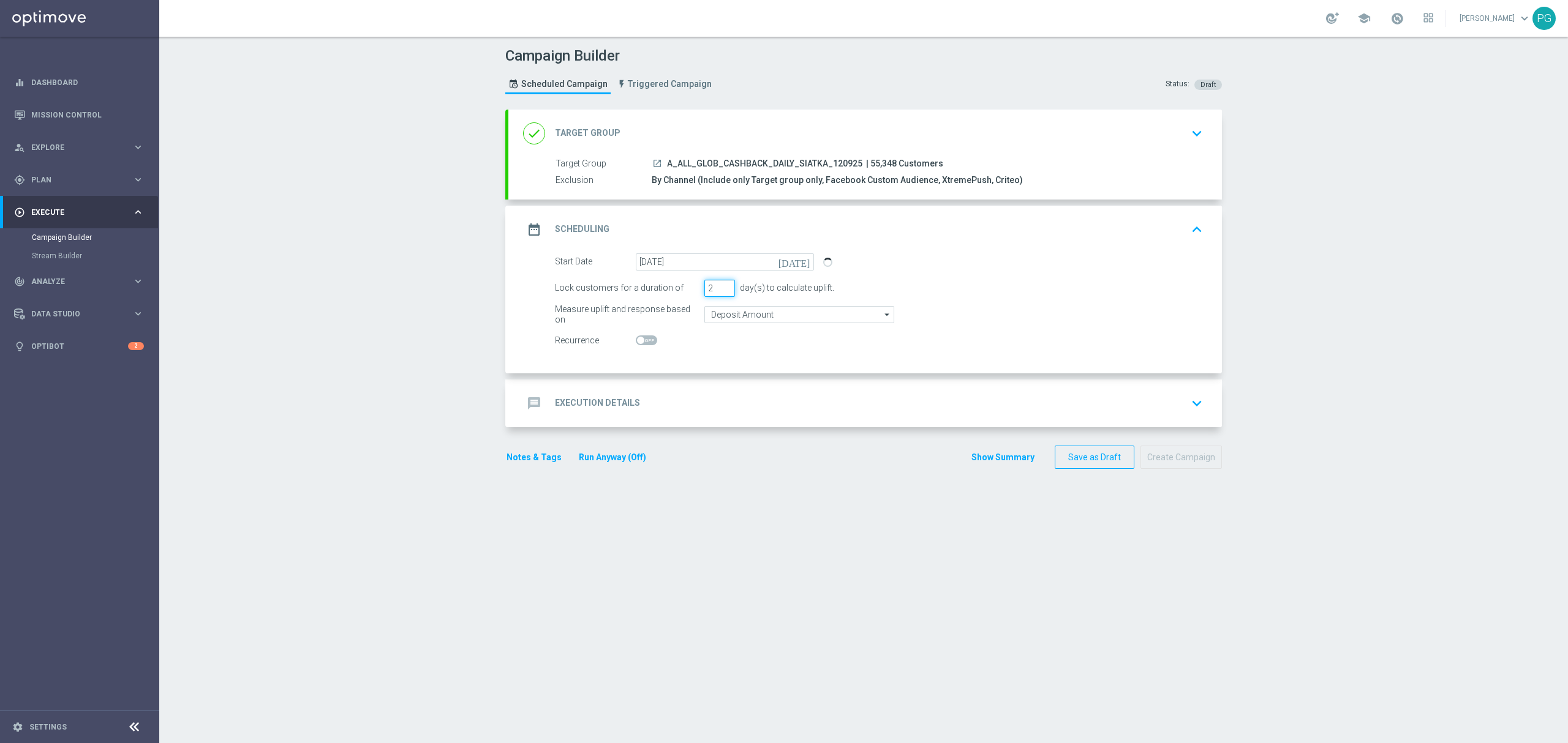
click at [719, 291] on input "2" at bounding box center [720, 288] width 31 height 17
type input "1"
click at [719, 291] on input "1" at bounding box center [720, 288] width 31 height 17
click at [643, 417] on div "message Execution Details keyboard_arrow_down" at bounding box center [865, 404] width 714 height 48
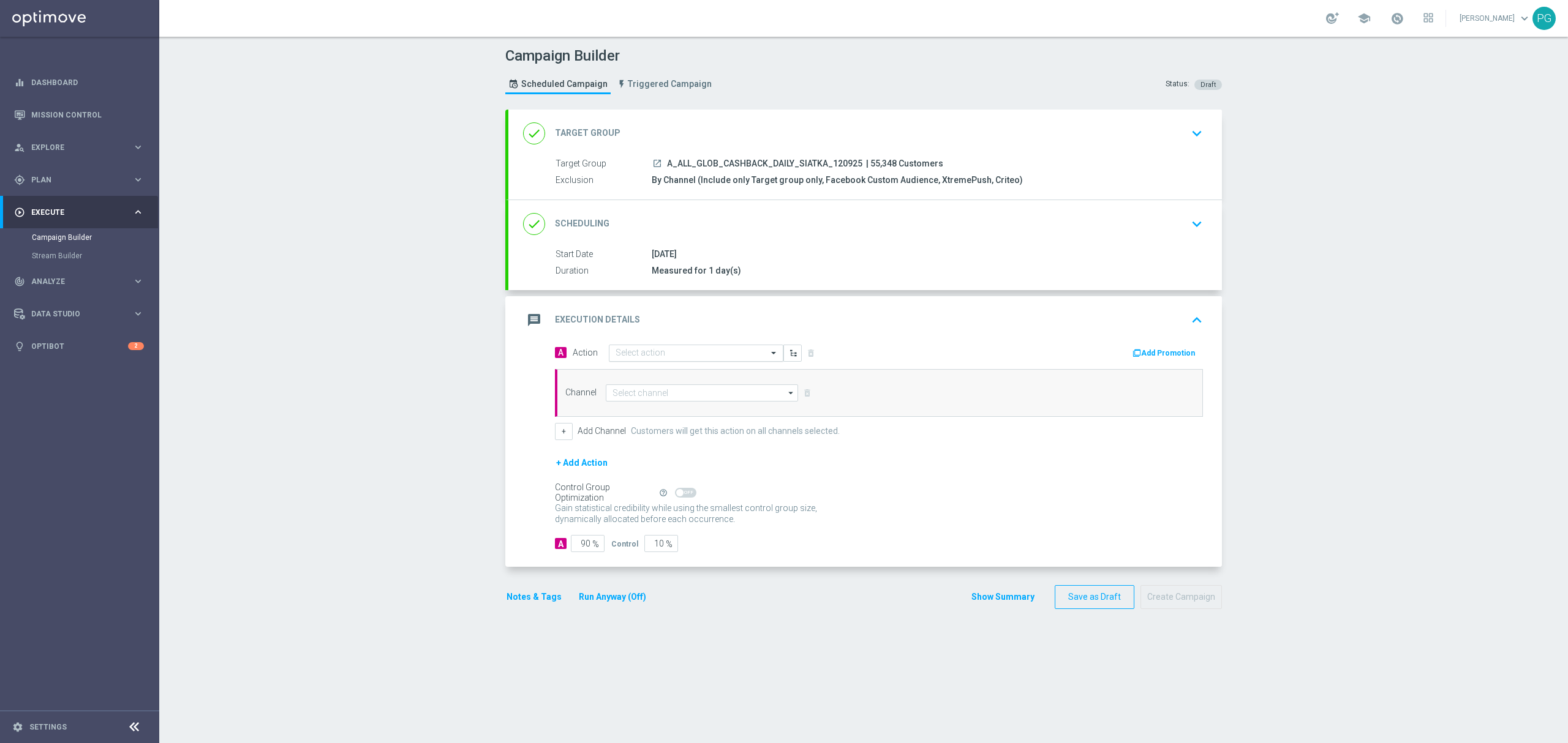
click at [635, 360] on div "Select action" at bounding box center [696, 353] width 174 height 17
click at [635, 360] on div "Quick find" at bounding box center [696, 353] width 174 height 17
paste input "A_ALL_GLOB_CASHBACK_DAILY_SIATKA_120925"
type input "A_ALL_GLOB_CASHBACK_DAILY_SIATKA_120925"
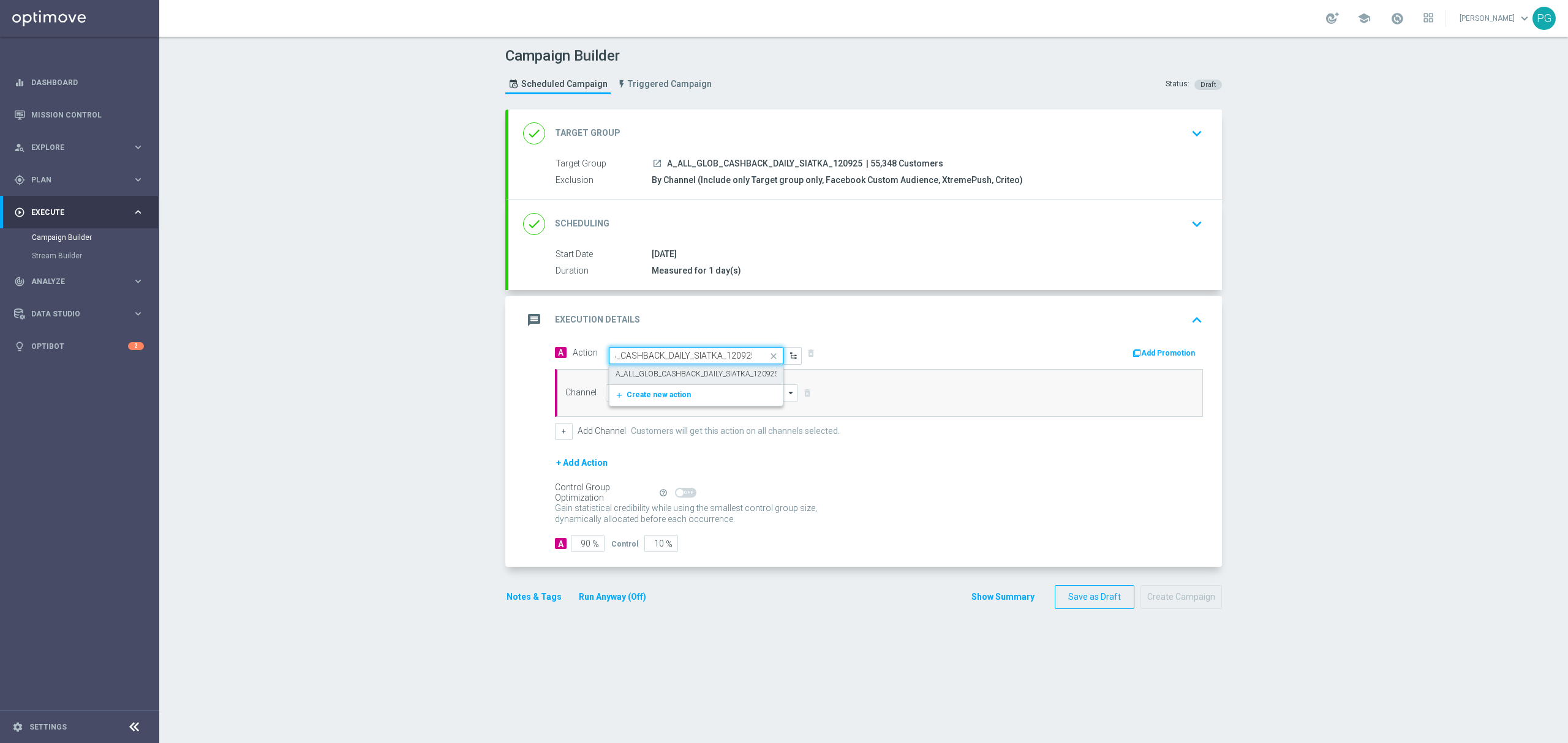
click at [641, 371] on label "A_ALL_GLOB_CASHBACK_DAILY_SIATKA_120925" at bounding box center [697, 374] width 164 height 11
click at [660, 398] on input at bounding box center [702, 394] width 193 height 17
click at [658, 414] on div "Private message" at bounding box center [642, 412] width 57 height 11
type input "Private message"
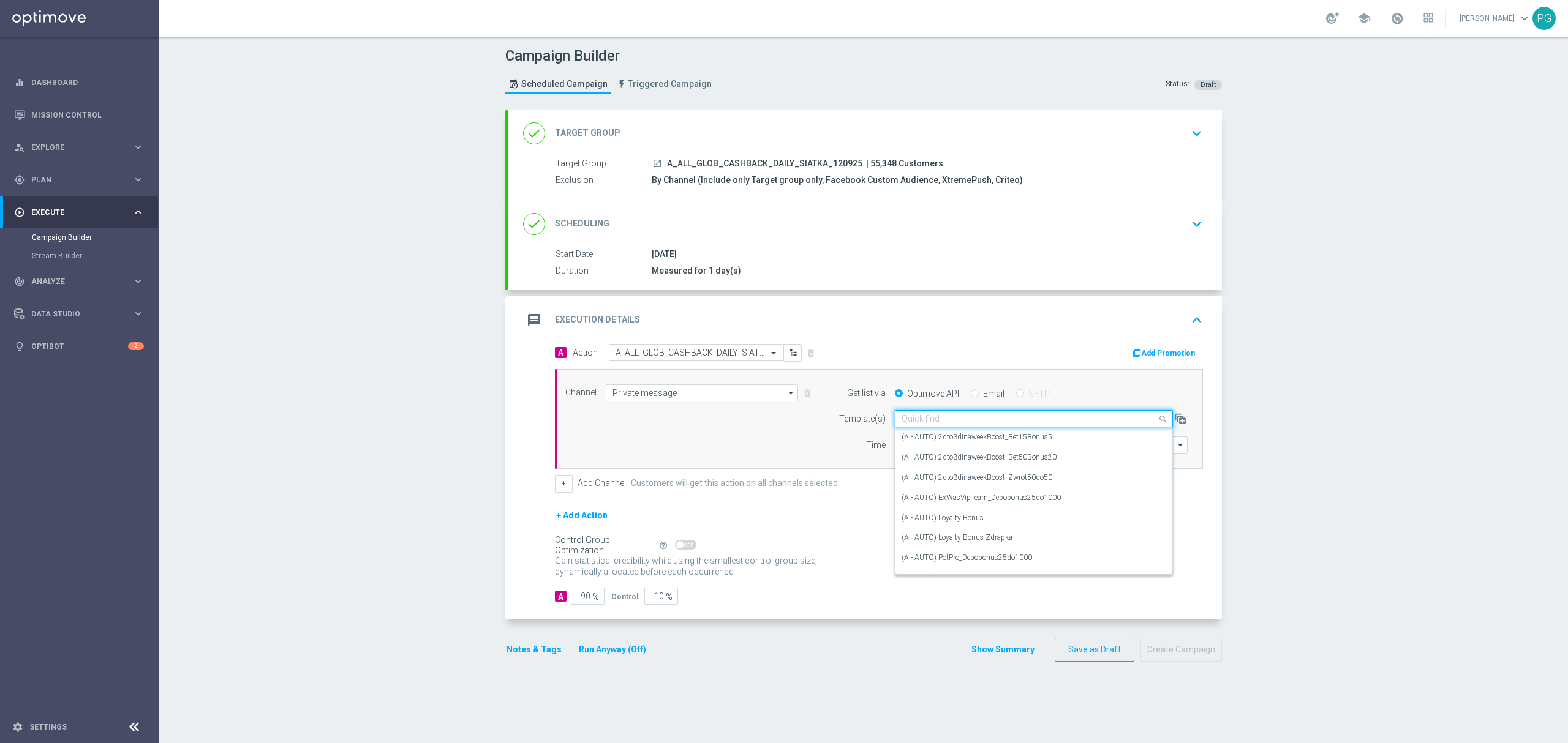
click at [944, 426] on div "Quick find" at bounding box center [1034, 419] width 278 height 17
paste input "A_ALL_GLOB_CASHBACK_DAILY_SIATKA_120925"
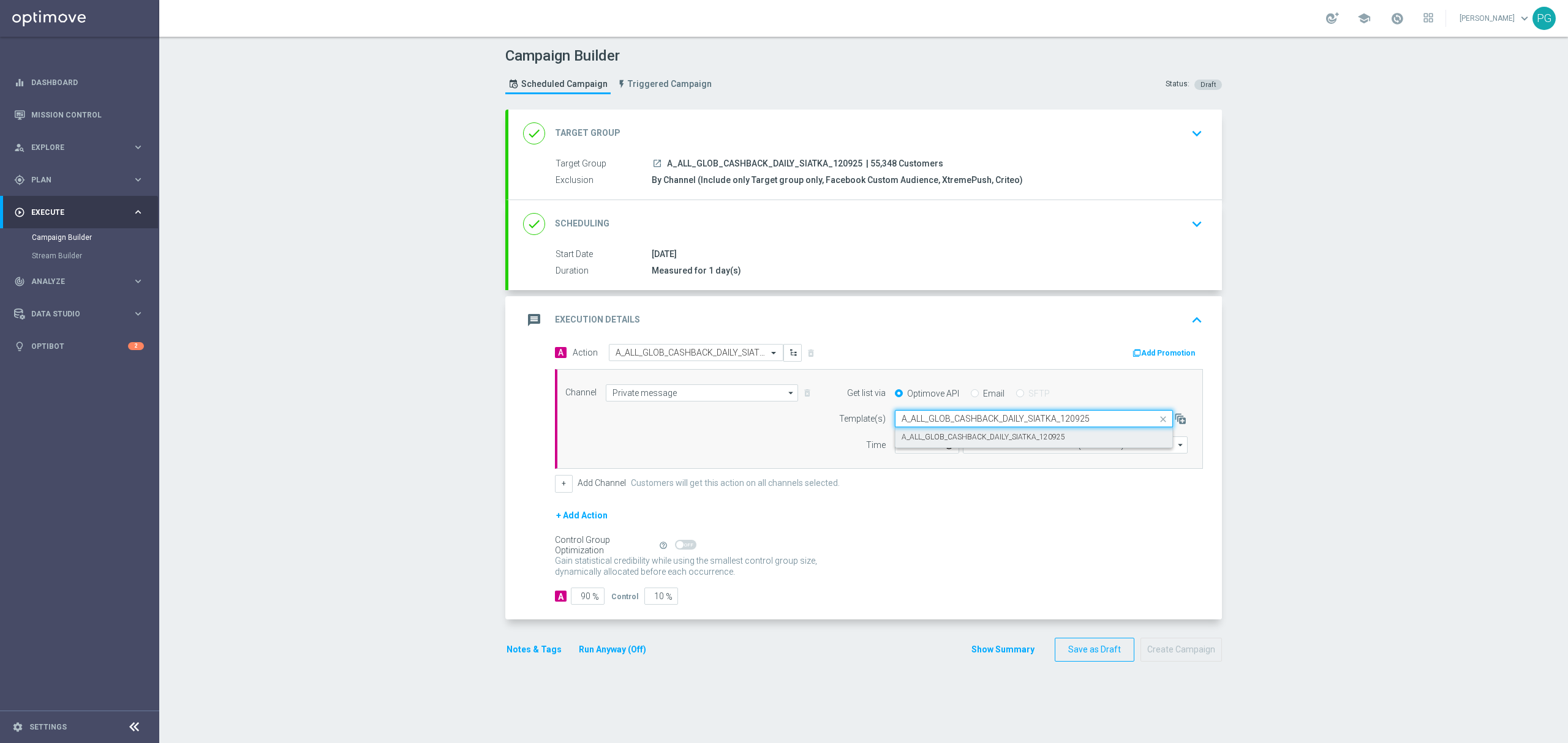
click at [929, 439] on label "A_ALL_GLOB_CASHBACK_DAILY_SIATKA_120925" at bounding box center [984, 438] width 164 height 11
type input "A_ALL_GLOB_CASHBACK_DAILY_SIATKA_120925"
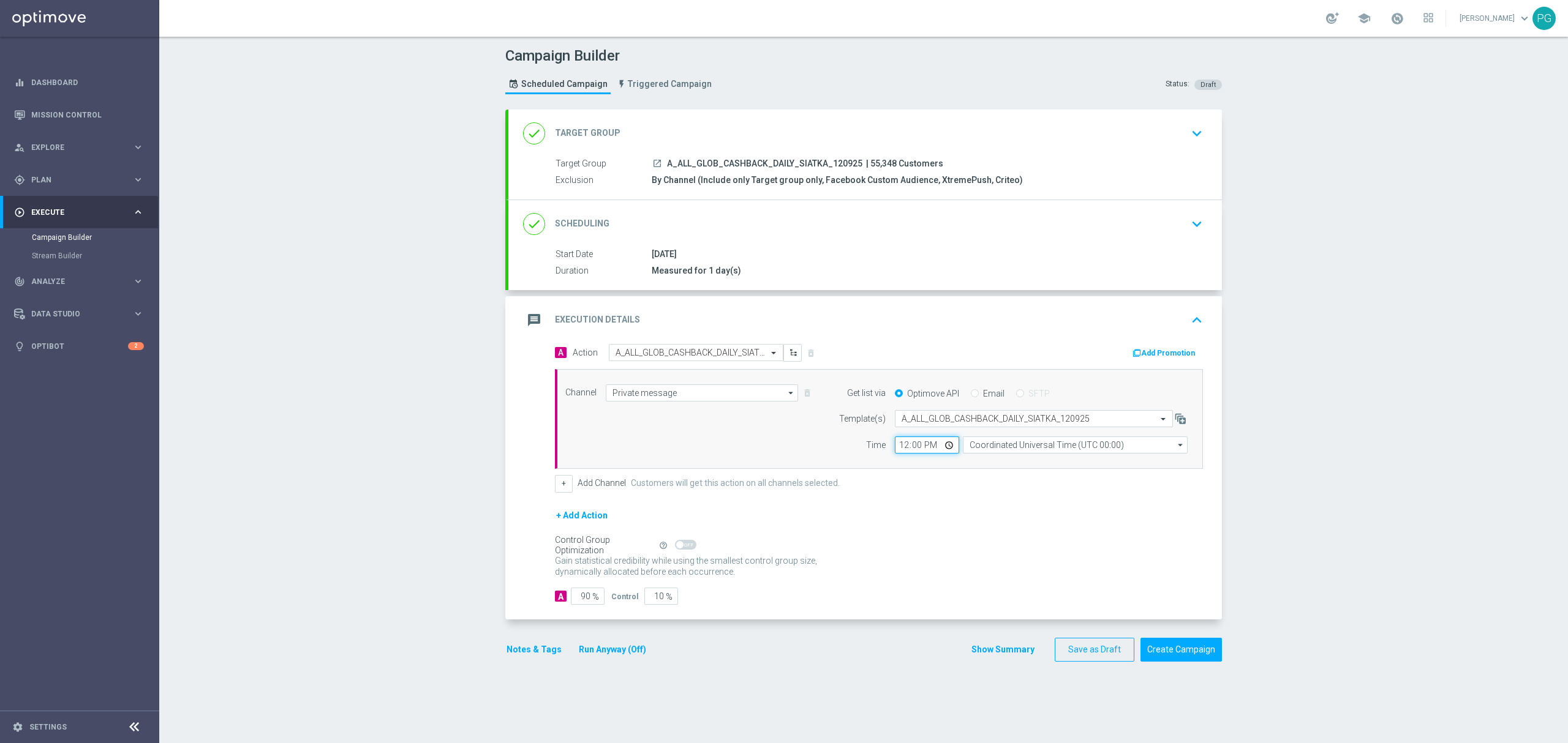
click at [899, 451] on input "12:00" at bounding box center [926, 445] width 64 height 17
click at [978, 448] on input "Coordinated Universal Time (UTC 00:00)" at bounding box center [1075, 445] width 225 height 17
click at [971, 466] on div "Central European Time (Warsaw) (UTC +02:00)" at bounding box center [1070, 463] width 200 height 11
type input "Central European Time (Warsaw) (UTC +02:00)"
click at [579, 599] on input "90" at bounding box center [587, 597] width 34 height 17
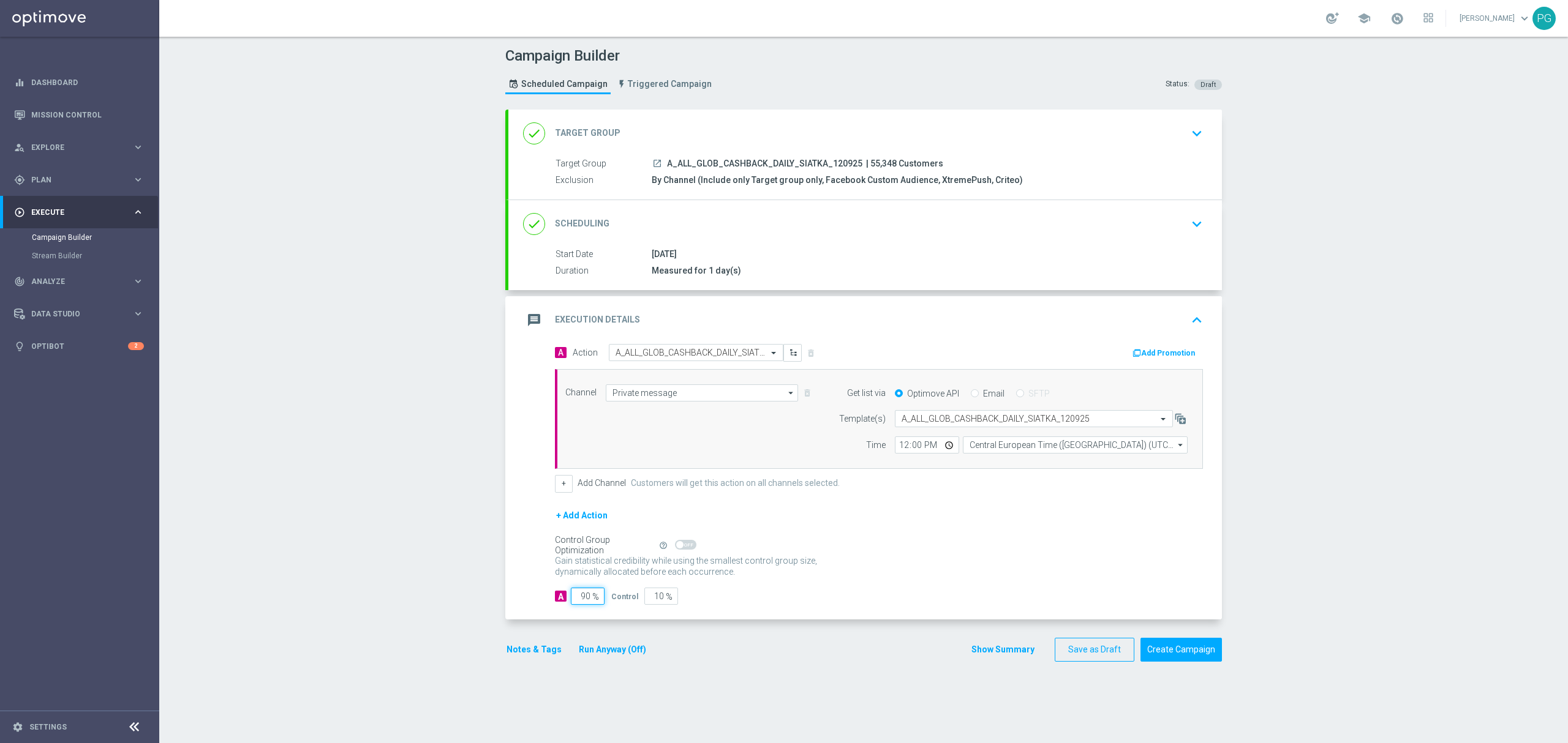
click at [578, 603] on input "90" at bounding box center [587, 597] width 34 height 17
type input "97"
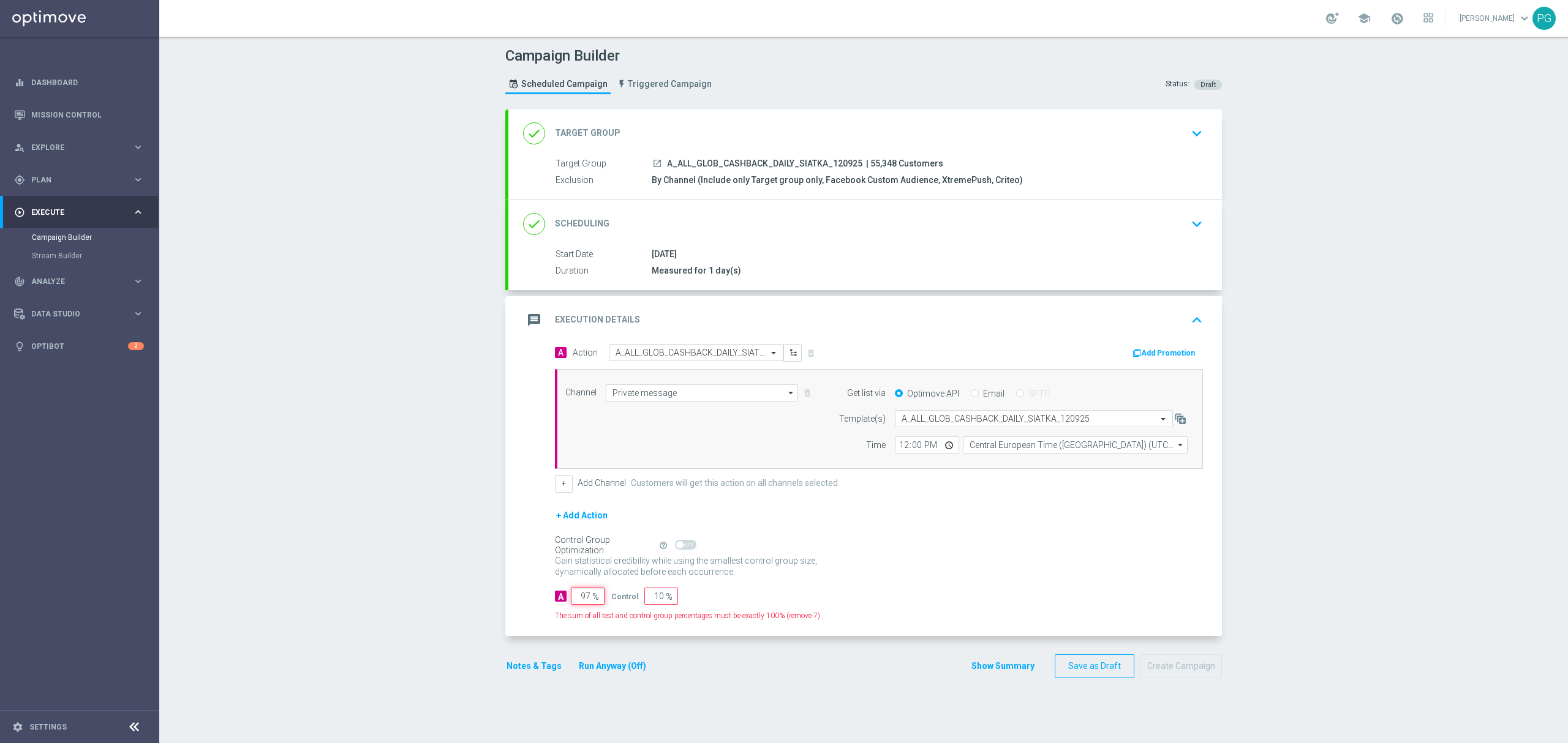
type input "3"
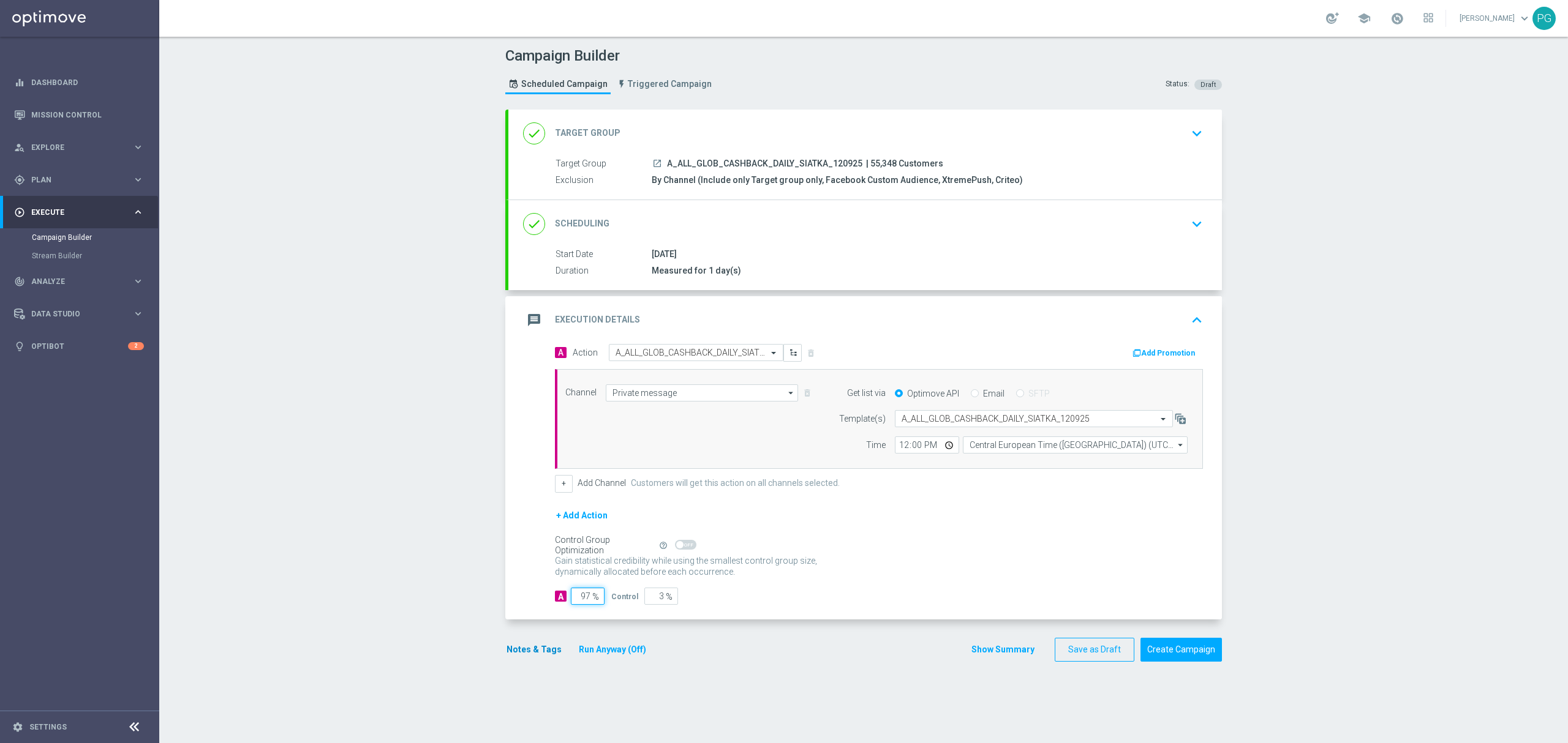
type input "97"
click at [530, 647] on button "Notes & Tags" at bounding box center [534, 650] width 57 height 15
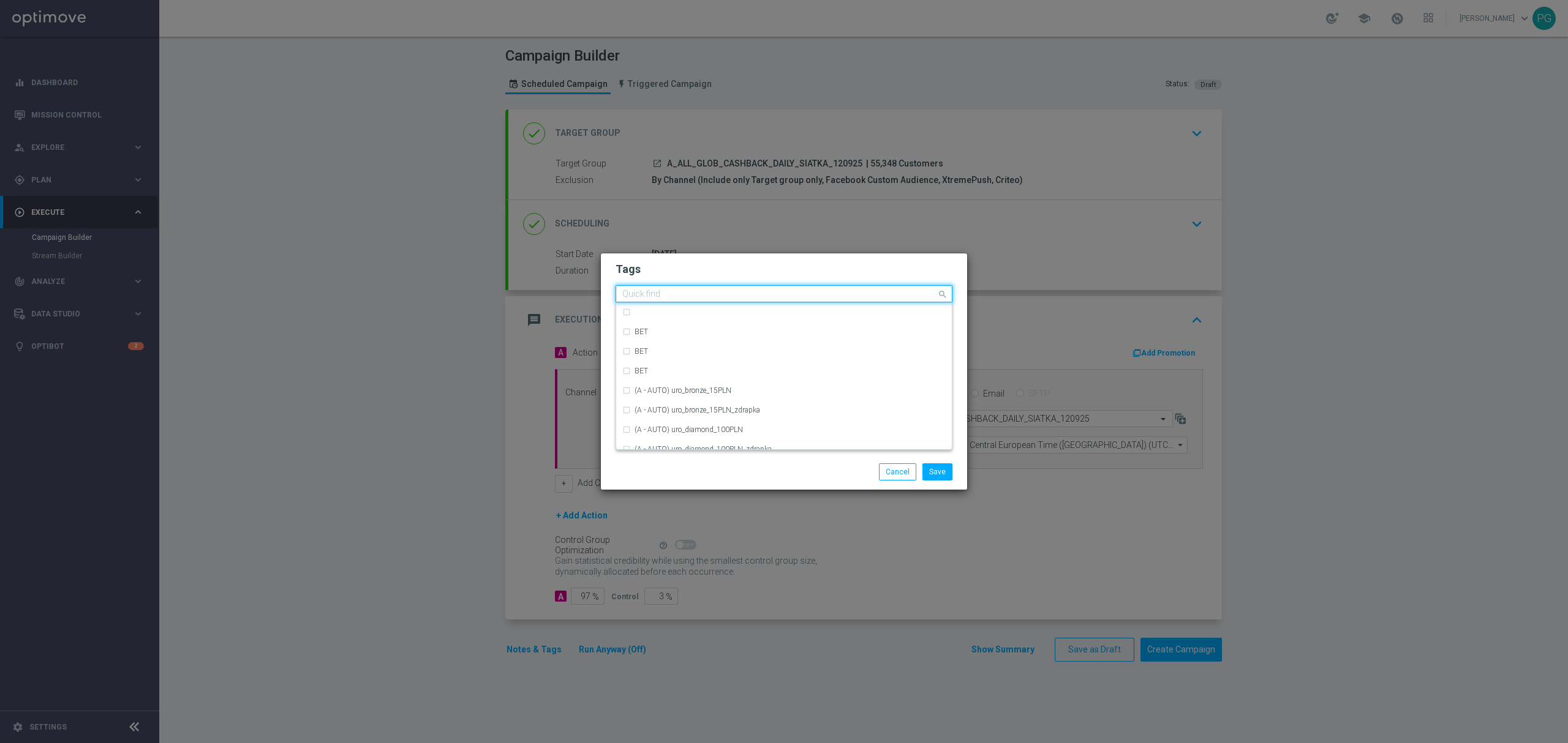
click at [662, 287] on div "Quick find" at bounding box center [776, 294] width 321 height 15
click at [704, 315] on div "Add item "a"" at bounding box center [784, 312] width 336 height 19
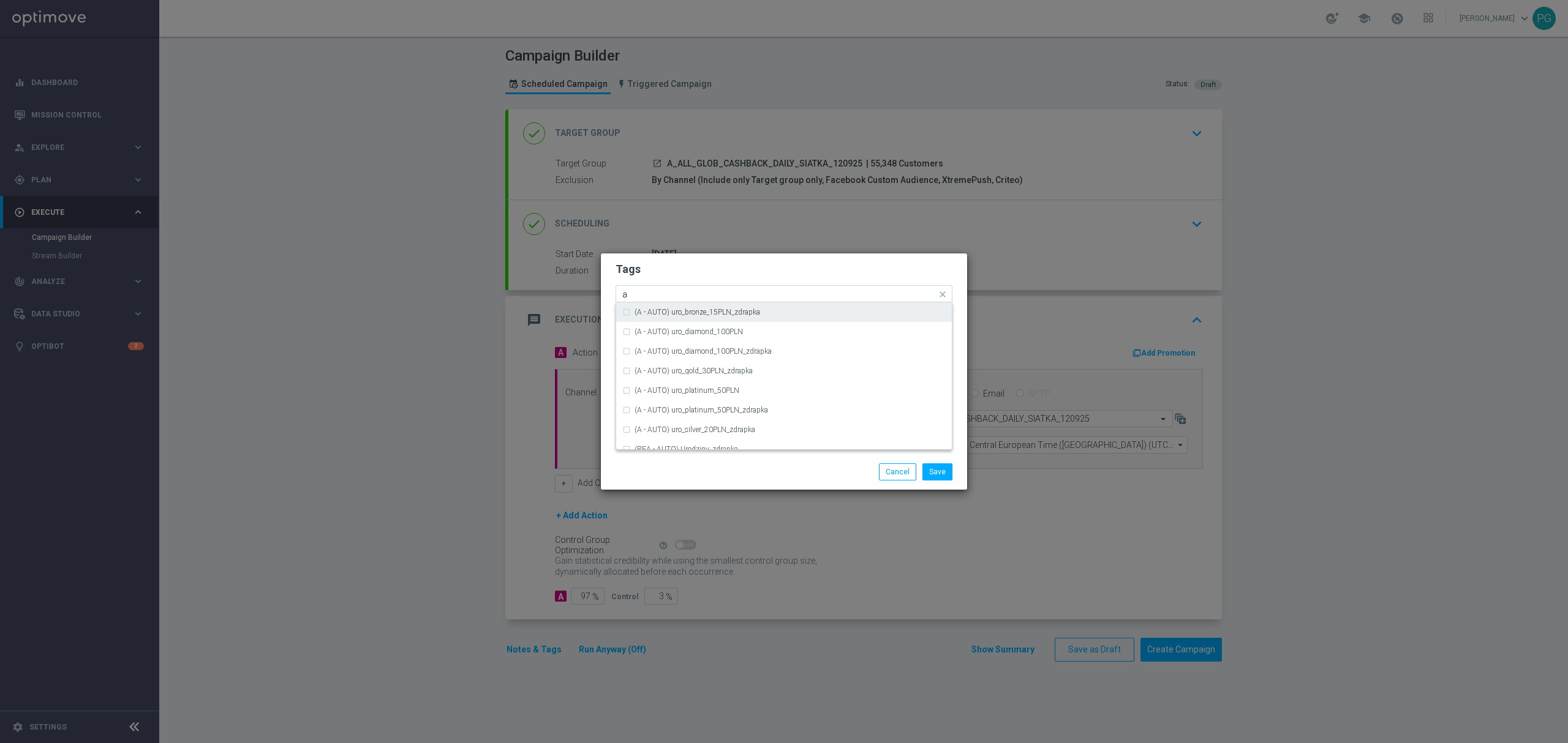
click at [701, 295] on input "a" at bounding box center [780, 295] width 314 height 11
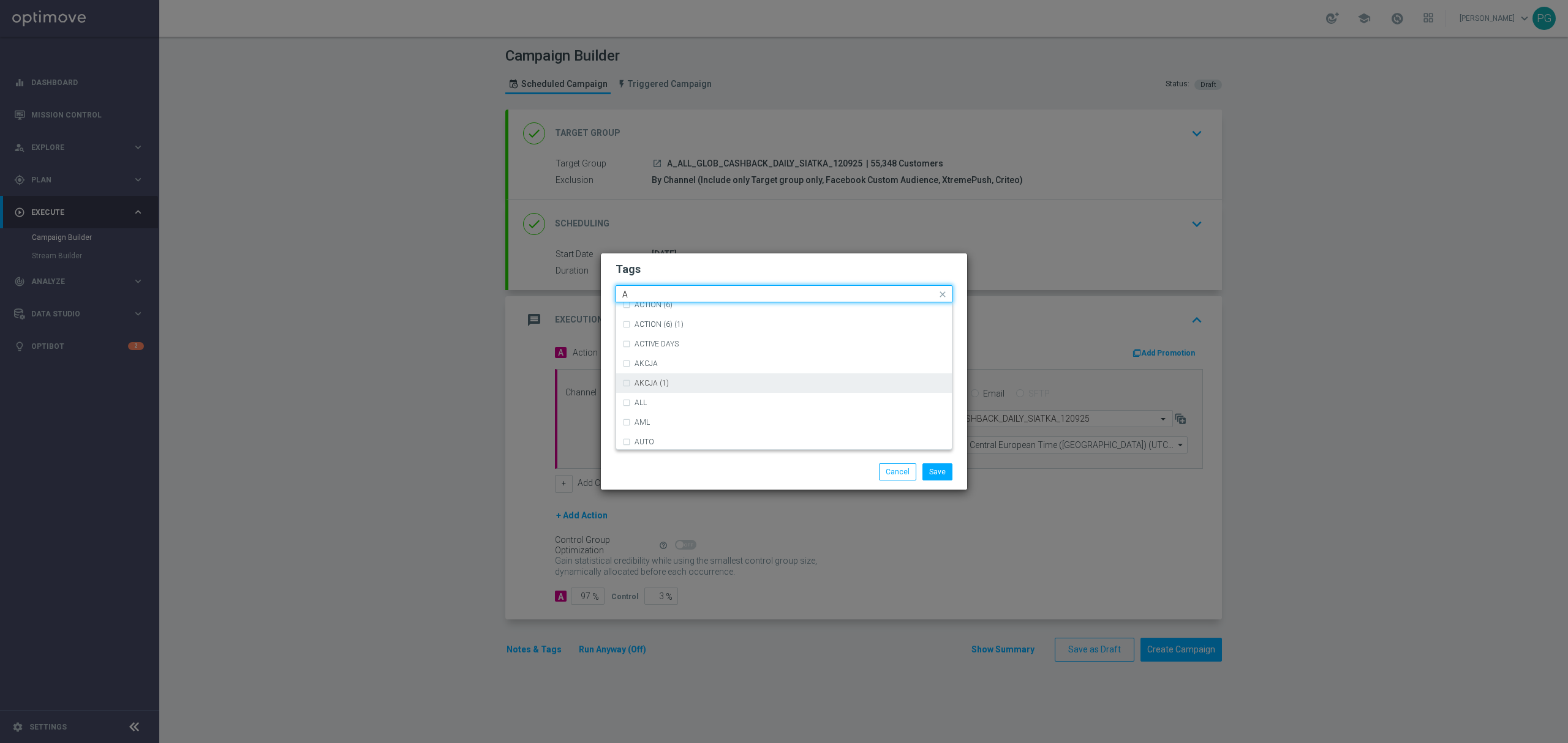
scroll to position [1752, 0]
click at [709, 400] on div "ALL" at bounding box center [790, 402] width 311 height 8
type input "A"
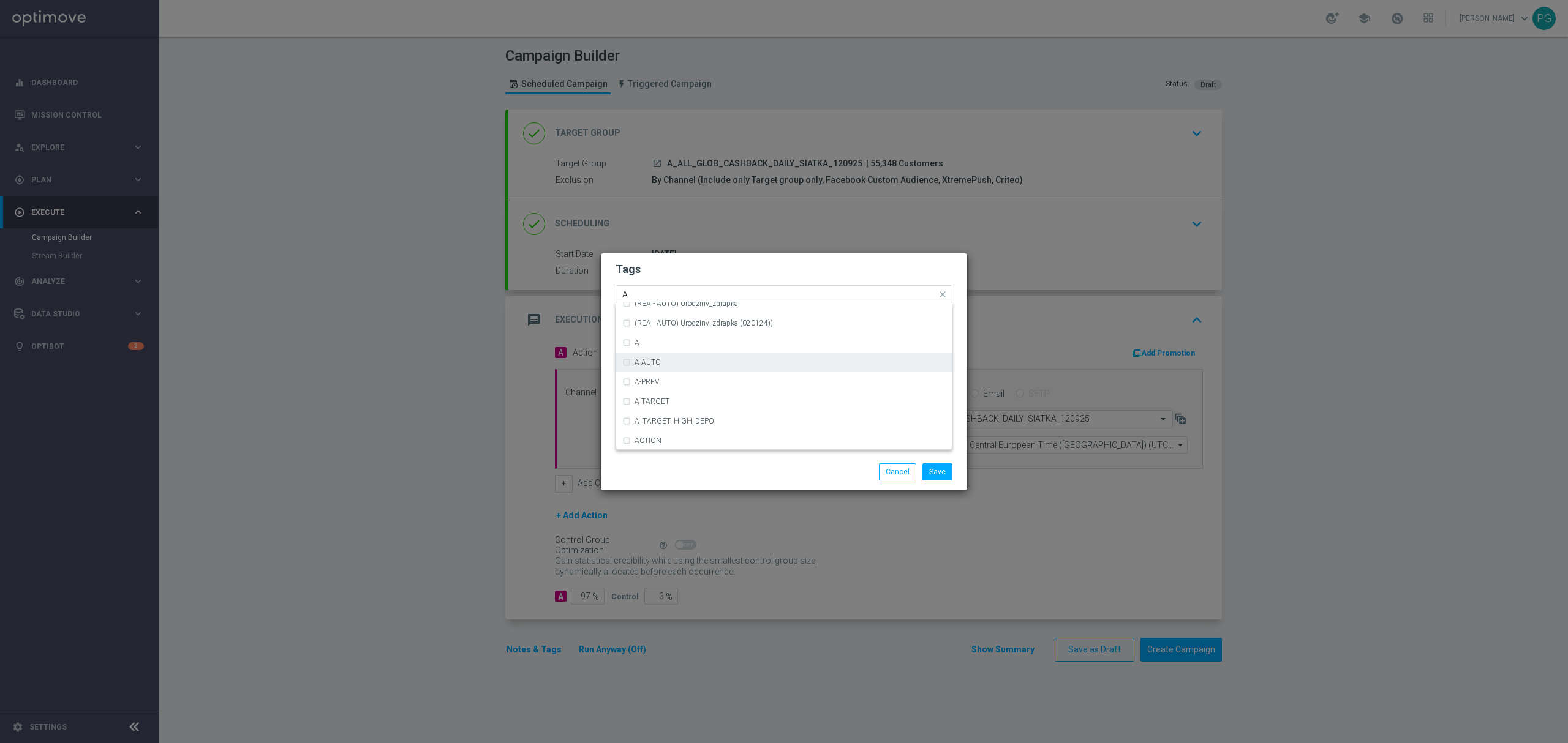
scroll to position [1477, 0]
click at [684, 341] on div "A" at bounding box center [790, 344] width 311 height 8
click at [684, 285] on div "Quick find × a × ALL × A A" at bounding box center [784, 294] width 337 height 17
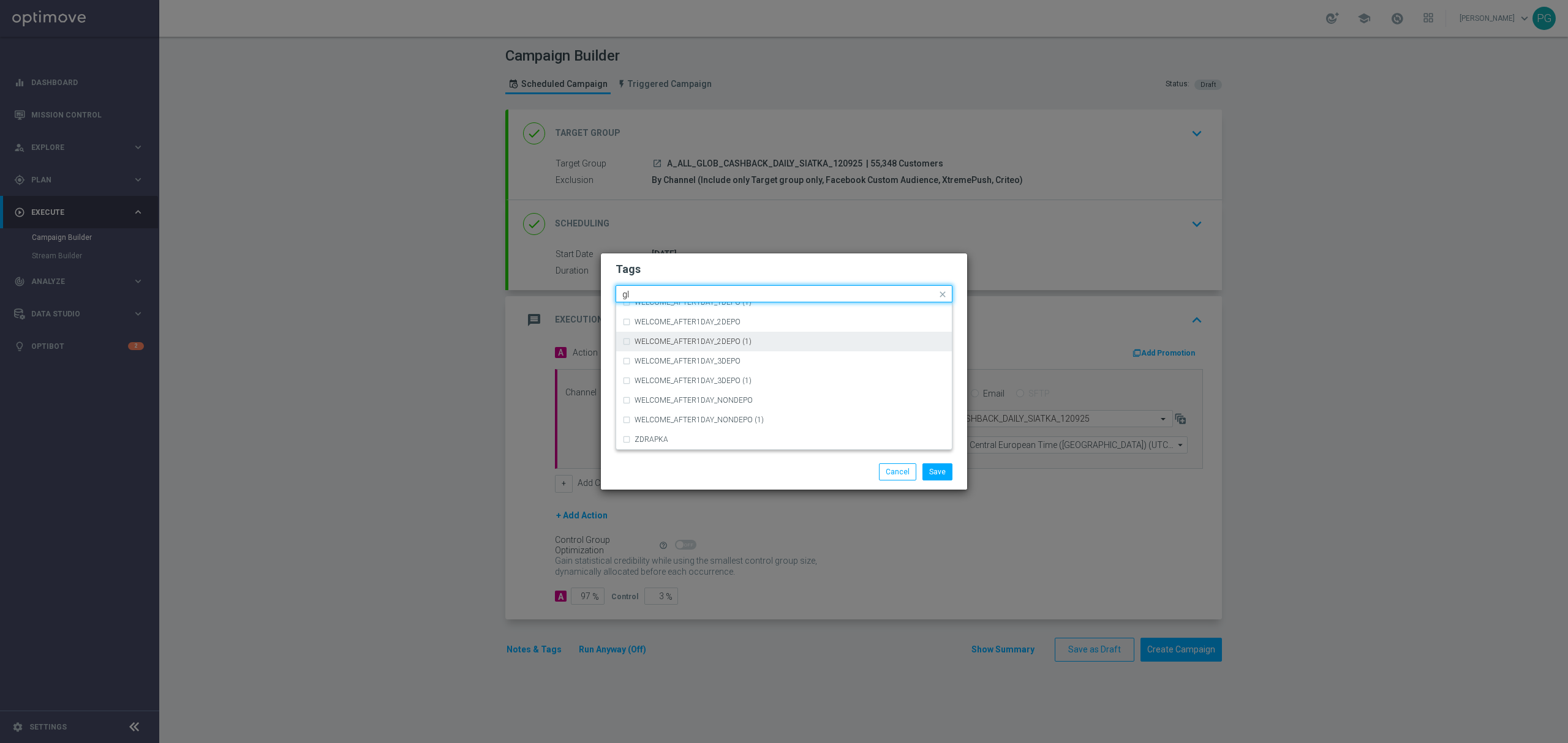
scroll to position [0, 0]
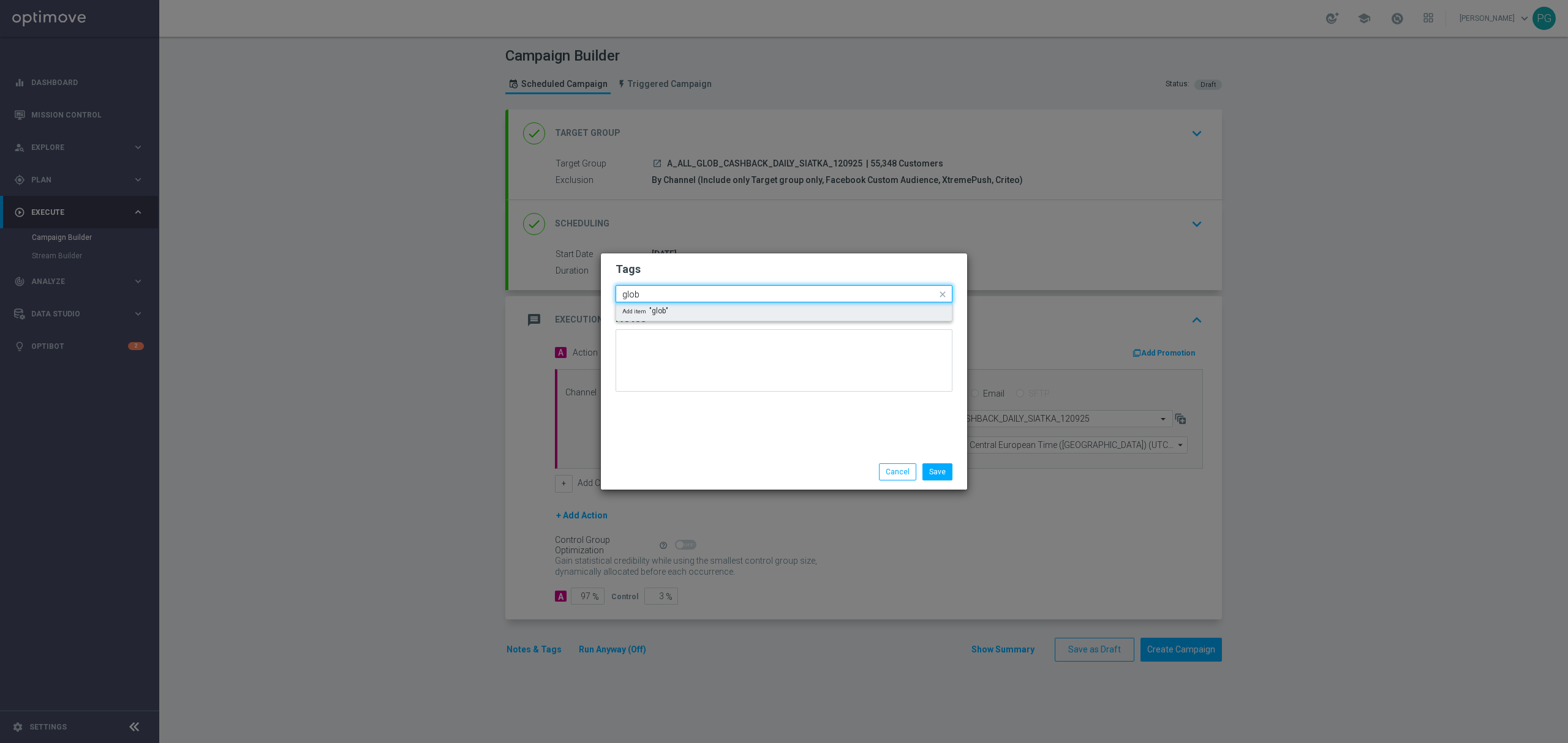
click at [706, 305] on div "Add item "glob"" at bounding box center [784, 311] width 336 height 18
click at [683, 290] on input "glob" at bounding box center [780, 295] width 314 height 11
click at [632, 315] on div "GLOB" at bounding box center [784, 312] width 324 height 19
click at [690, 291] on input "GLOB" at bounding box center [780, 295] width 314 height 11
type input "g"
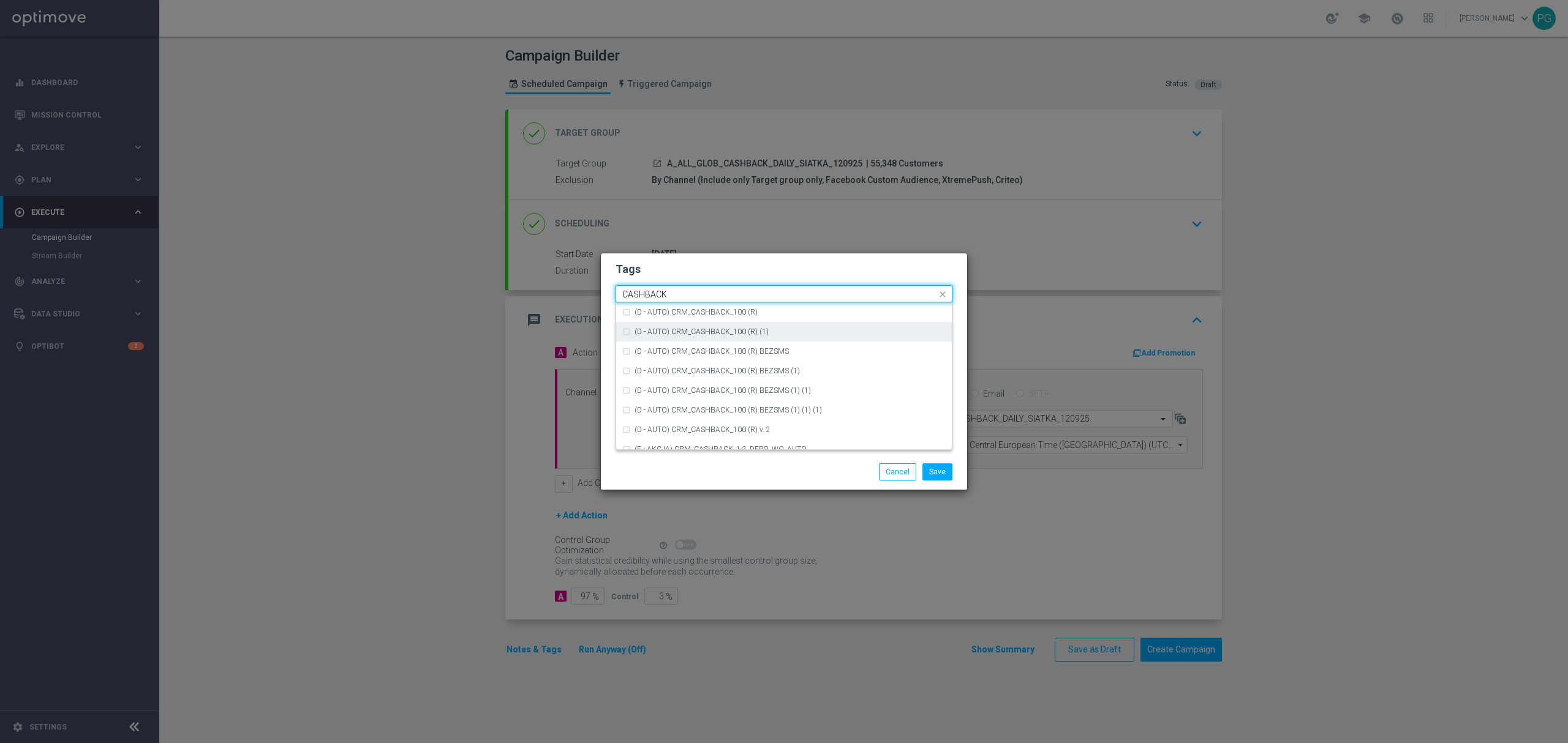
scroll to position [186, 0]
click at [659, 383] on label "CASHBACK" at bounding box center [654, 381] width 39 height 8
type input "CASHBACK"
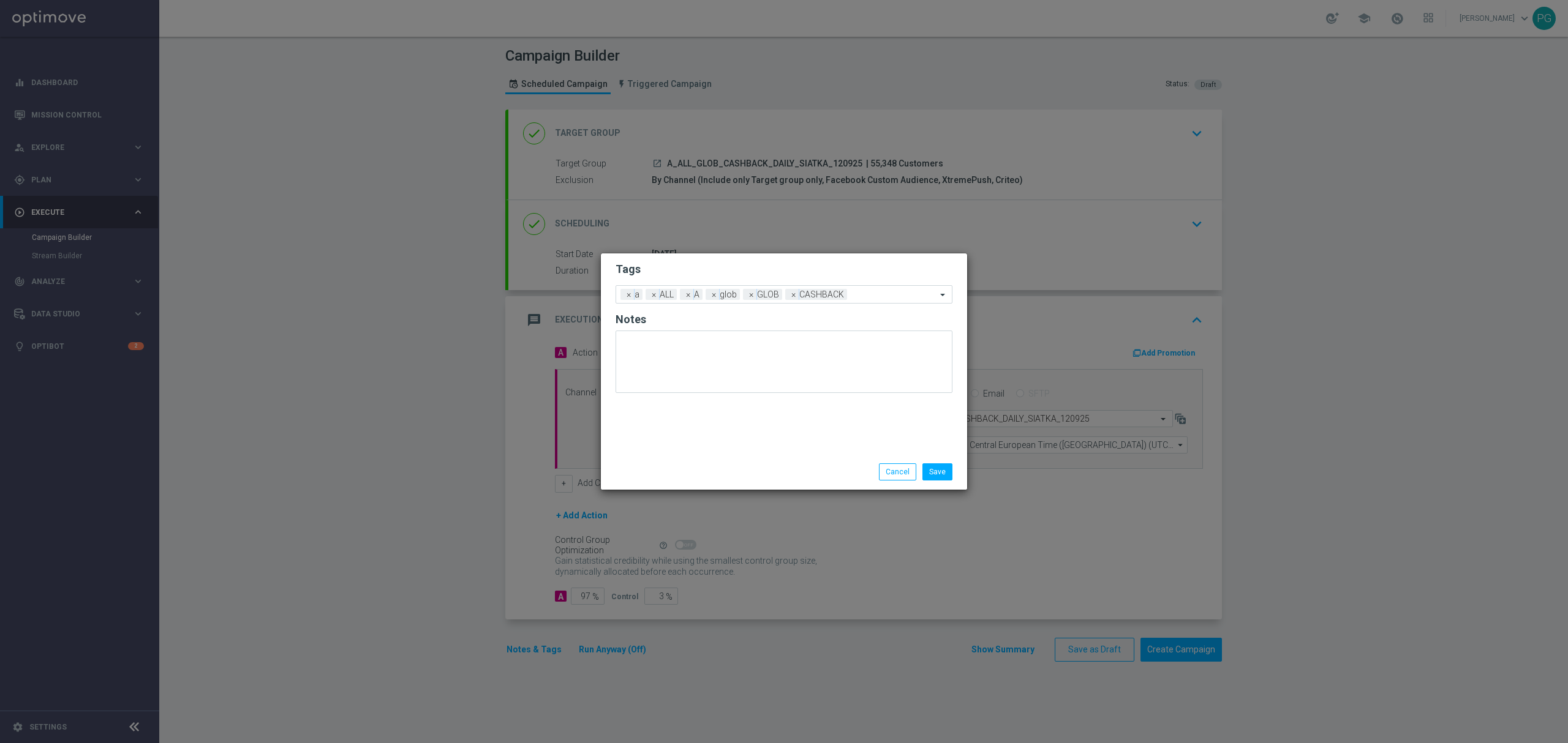
click at [817, 270] on h2 "Tags" at bounding box center [784, 269] width 337 height 14
click at [940, 479] on button "Save" at bounding box center [937, 472] width 30 height 17
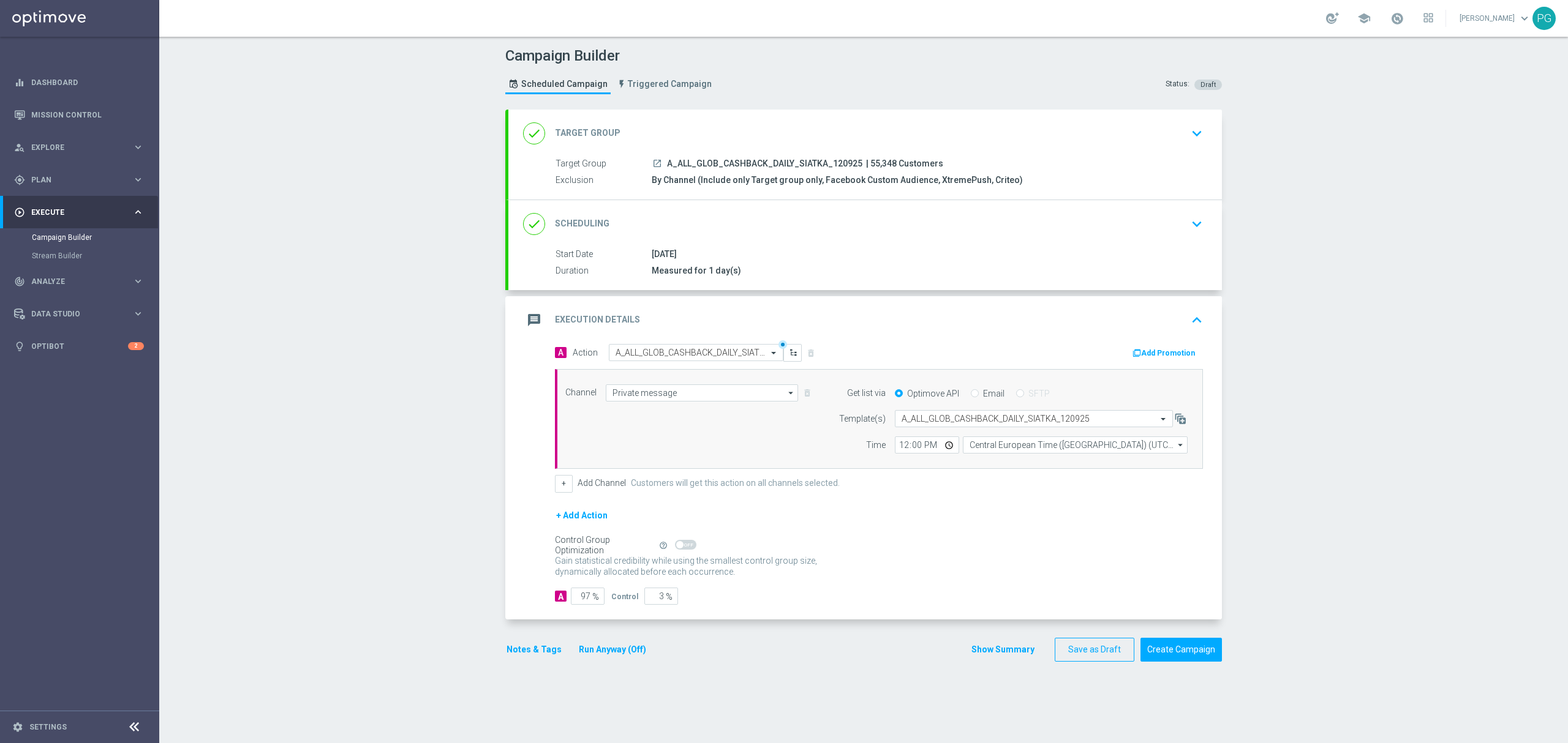
click at [741, 122] on div "done Target Group keyboard_arrow_down" at bounding box center [865, 133] width 684 height 23
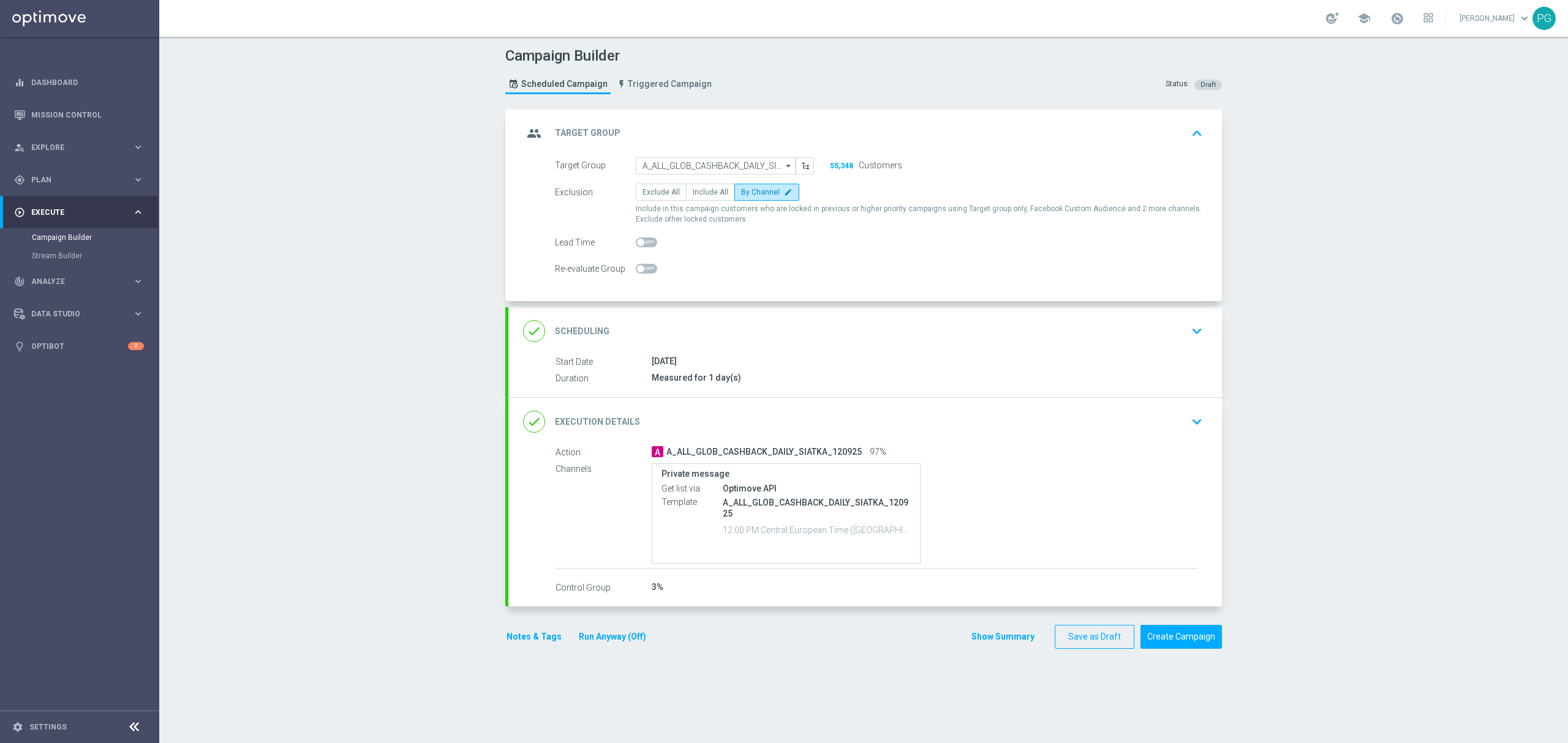
click at [642, 246] on span at bounding box center [647, 242] width 21 height 10
click at [642, 246] on input "checkbox" at bounding box center [647, 242] width 21 height 10
checkbox input "true"
click at [1081, 640] on button "Save as Draft" at bounding box center [1094, 637] width 80 height 24
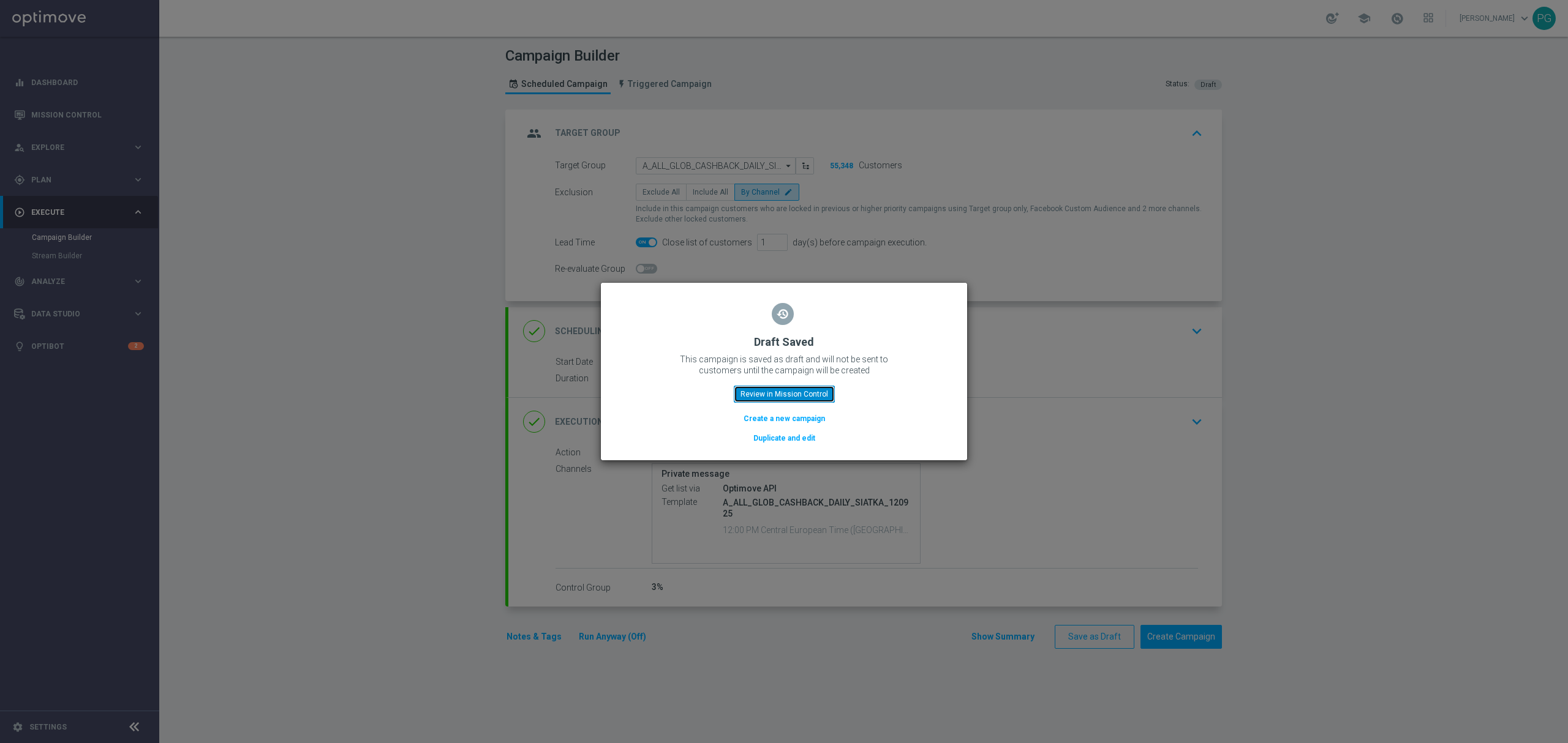
click at [756, 392] on button "Review in Mission Control" at bounding box center [784, 394] width 102 height 17
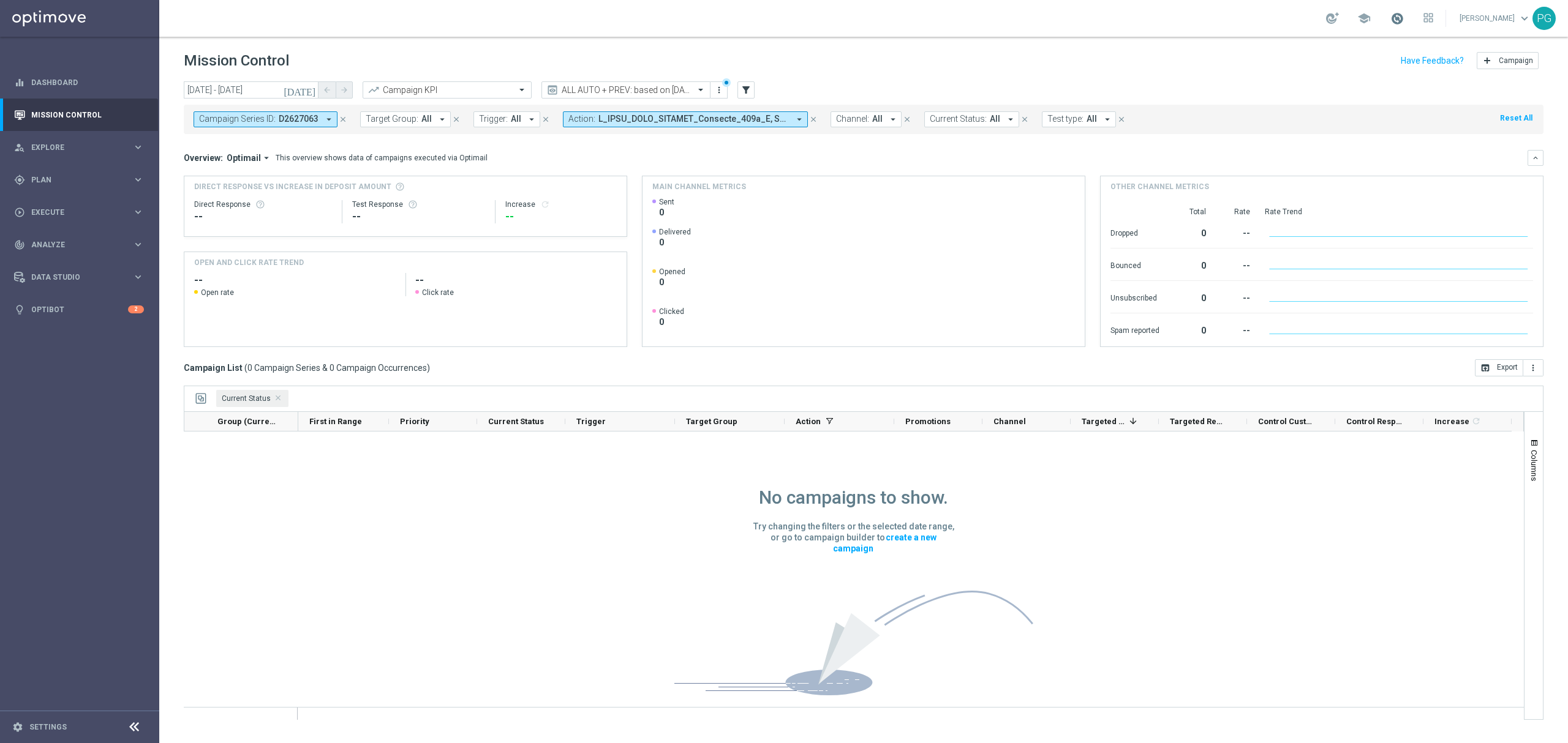
click at [1398, 16] on span at bounding box center [1398, 18] width 13 height 13
click at [1275, 13] on div "school Last available data: 9 Sep 2025 Batch process is scheduled to occur with…" at bounding box center [863, 18] width 1409 height 36
click at [816, 118] on icon "close" at bounding box center [813, 119] width 9 height 9
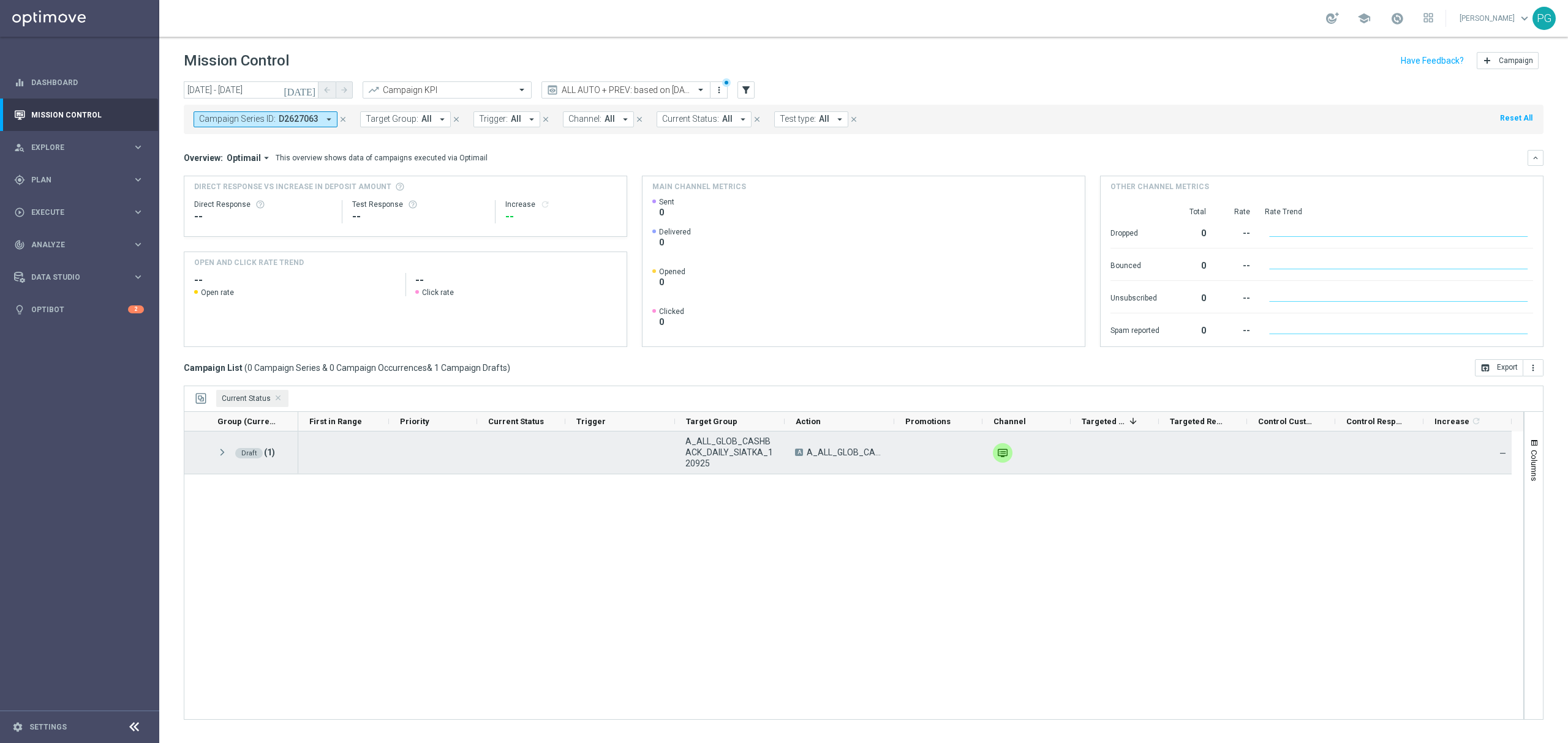
click at [219, 449] on span at bounding box center [222, 453] width 11 height 11
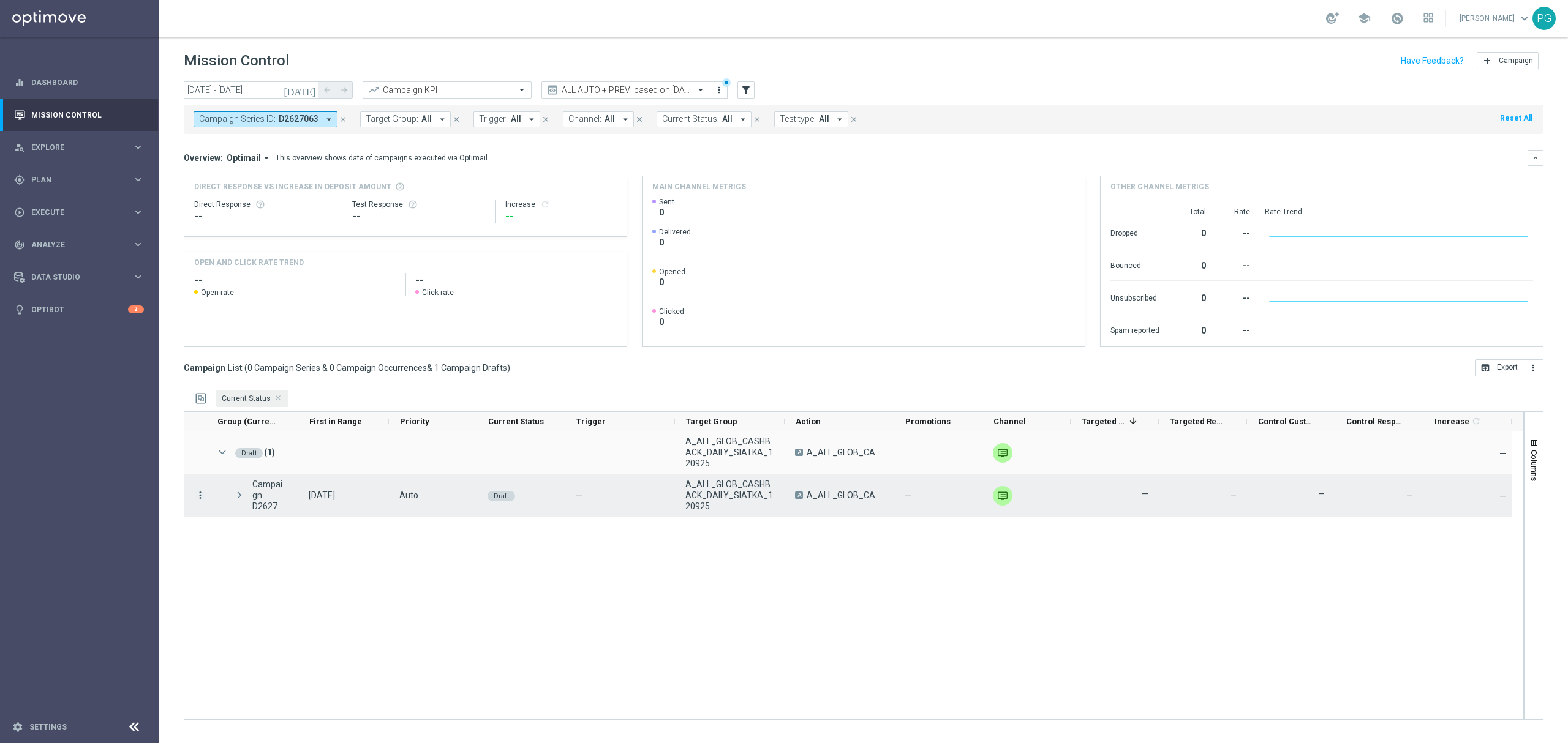
click at [201, 496] on icon "more_vert" at bounding box center [200, 496] width 11 height 11
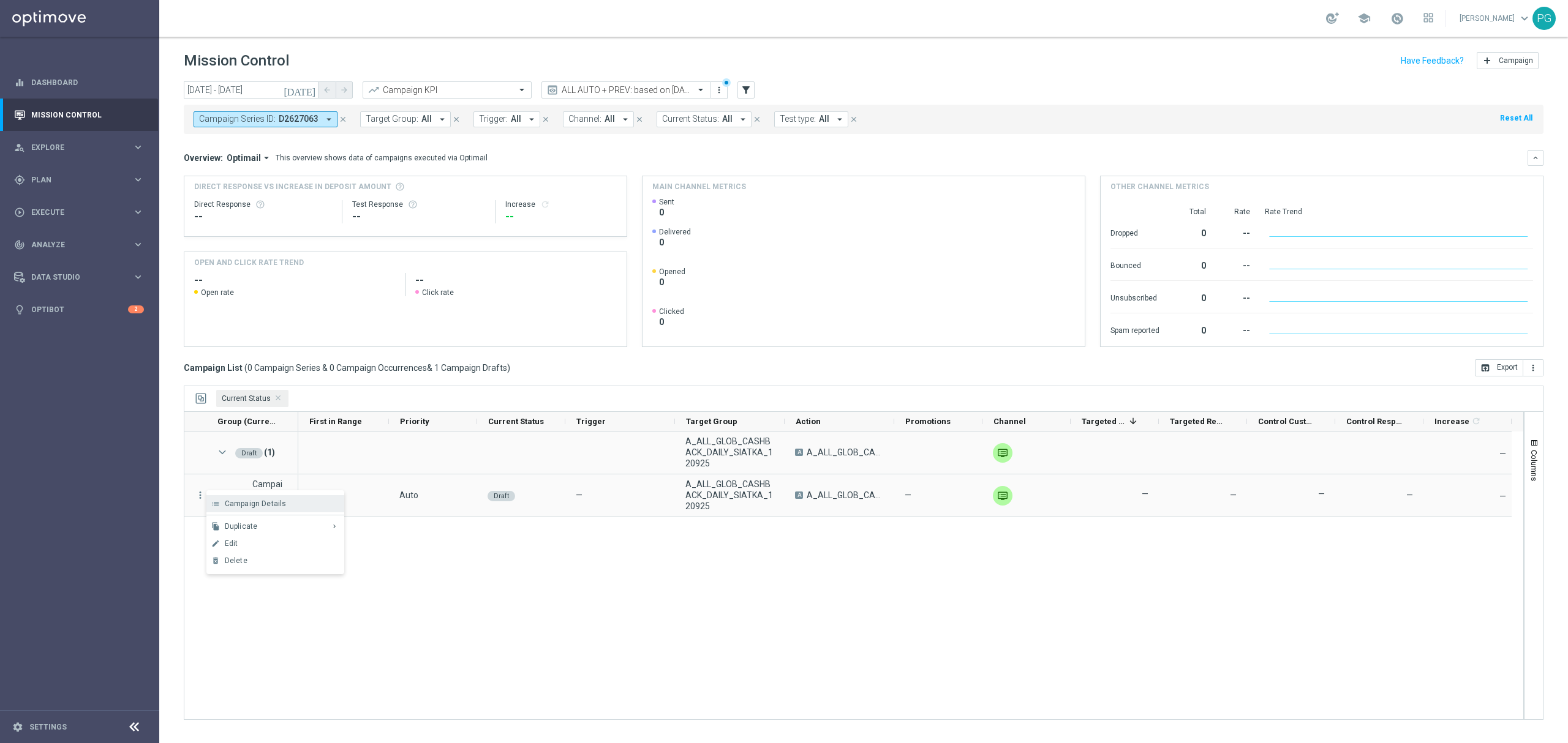
click at [251, 505] on span "Campaign Details" at bounding box center [256, 504] width 62 height 9
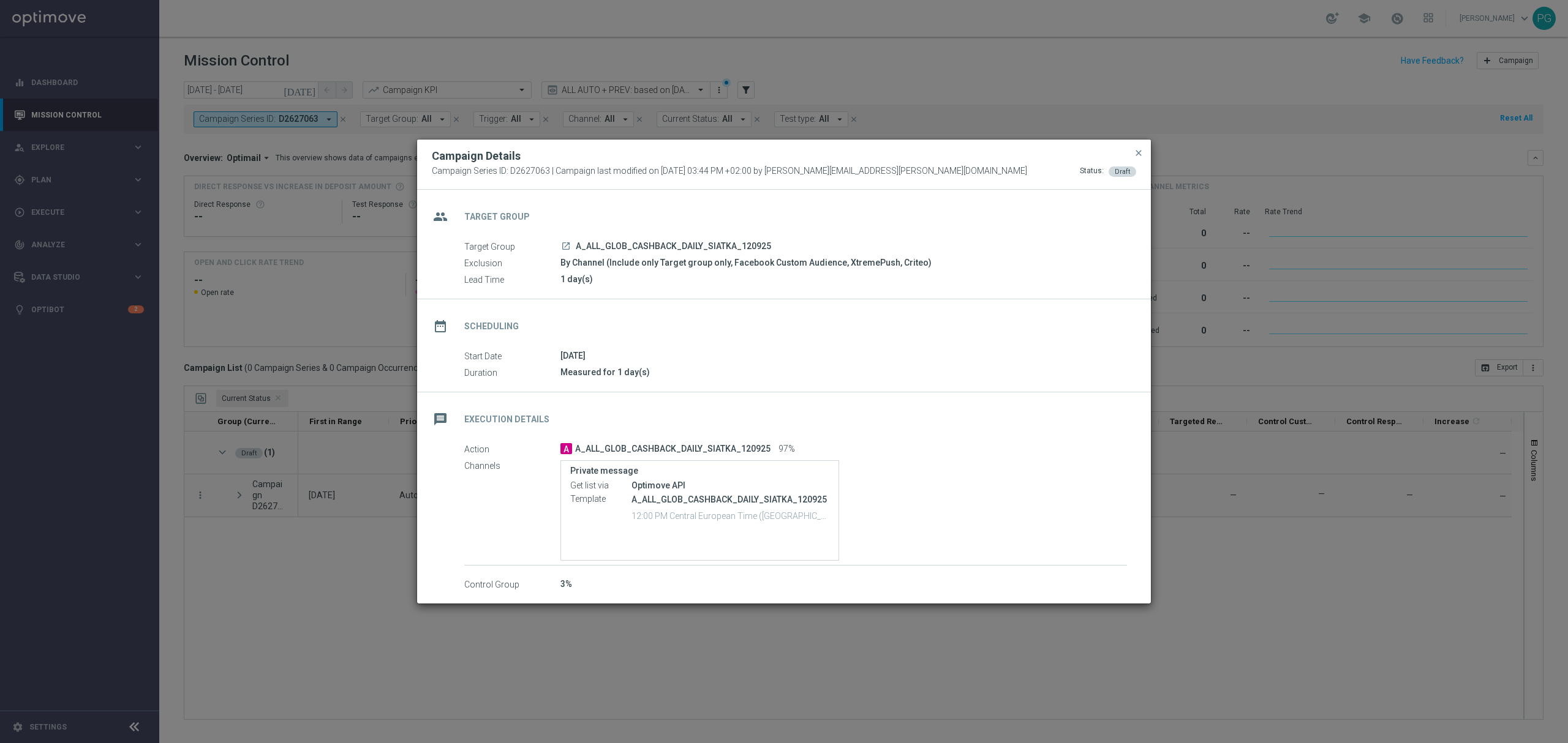
click at [565, 243] on icon "launch" at bounding box center [566, 246] width 10 height 10
click at [82, 186] on modal-container "Campaign Details Campaign Series ID: D2627063 | Campaign last modified on 12 Se…" at bounding box center [784, 372] width 1568 height 743
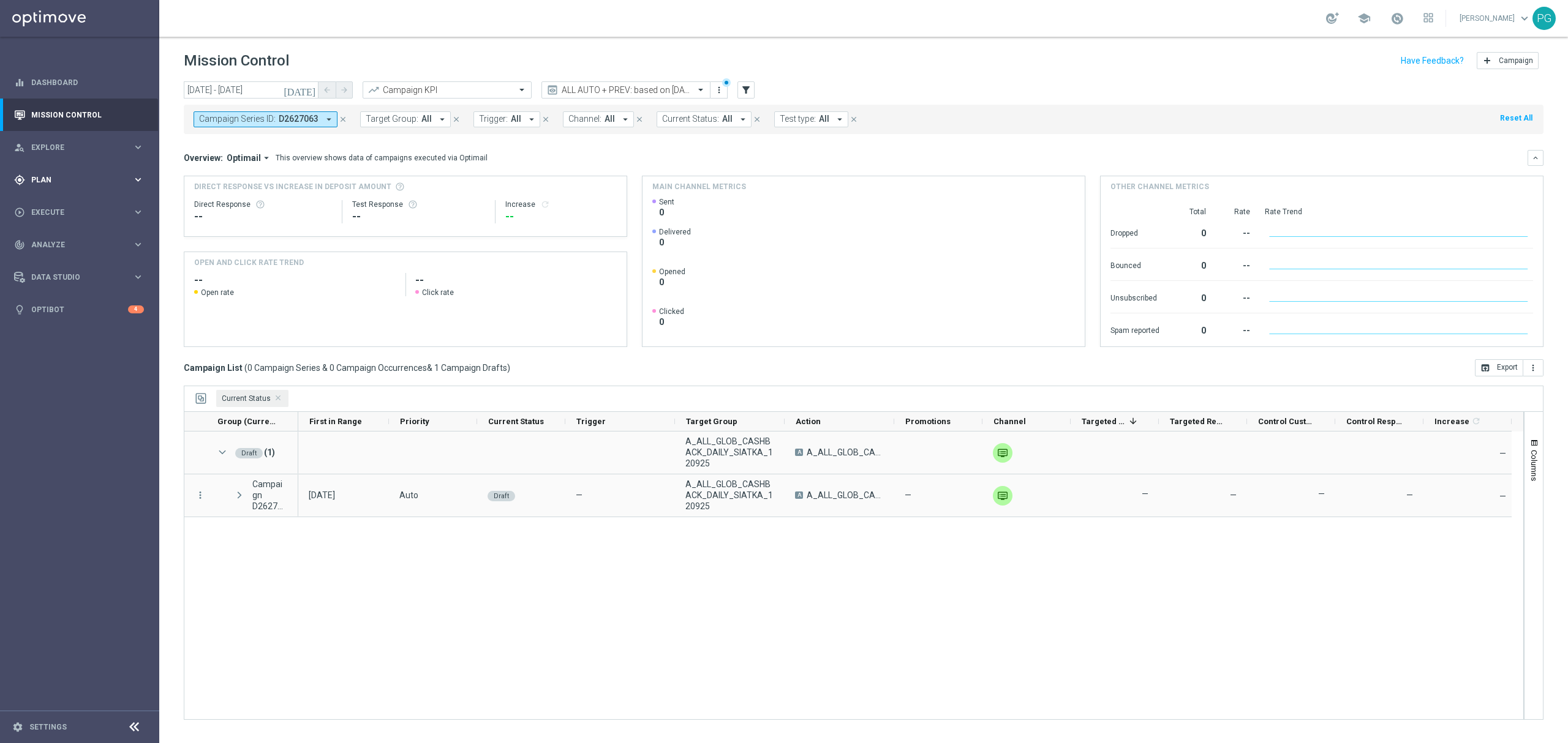
click at [84, 177] on span "Plan" at bounding box center [82, 180] width 102 height 8
click at [67, 204] on link "Target Groups" at bounding box center [80, 205] width 96 height 10
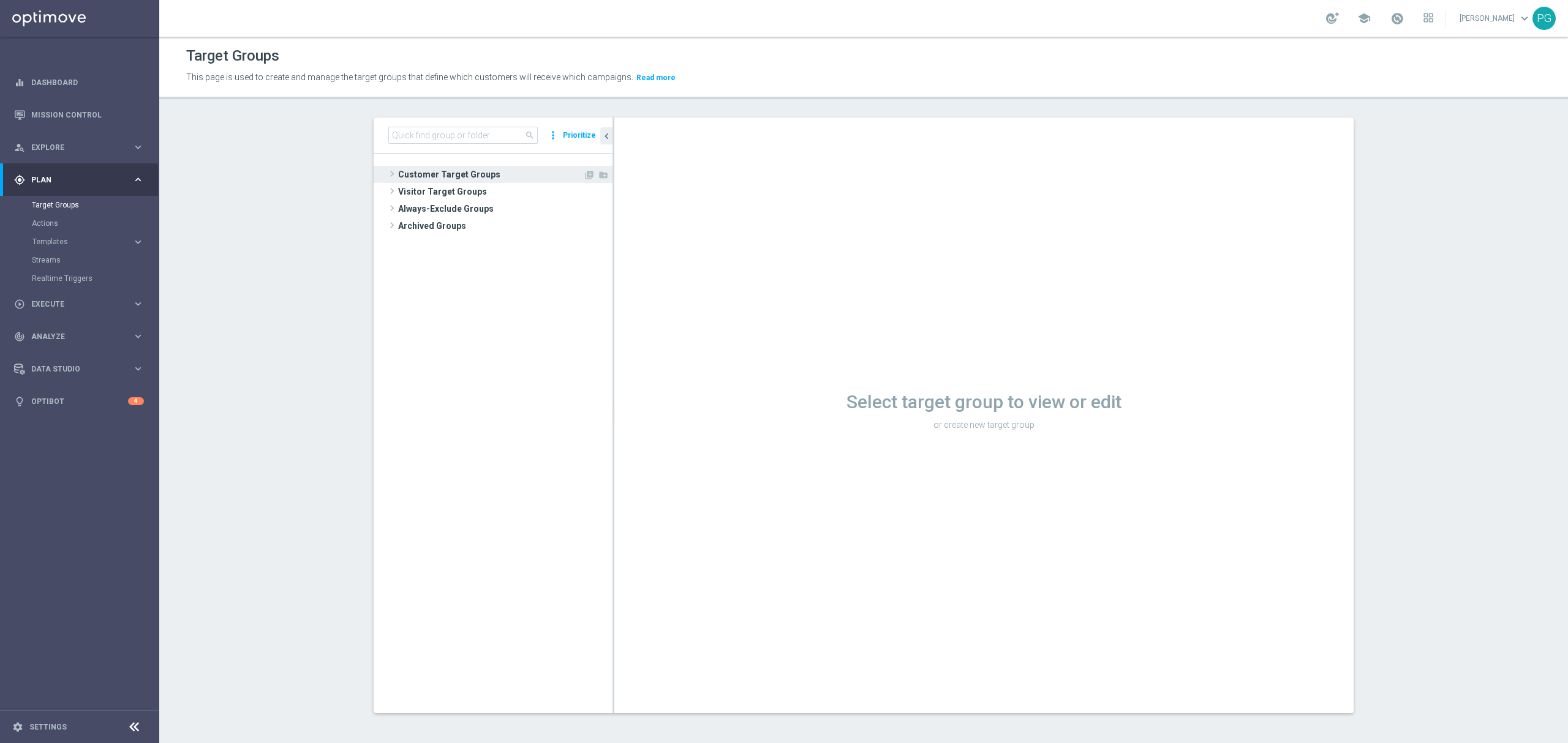
click at [443, 174] on span "Customer Target Groups" at bounding box center [490, 174] width 185 height 17
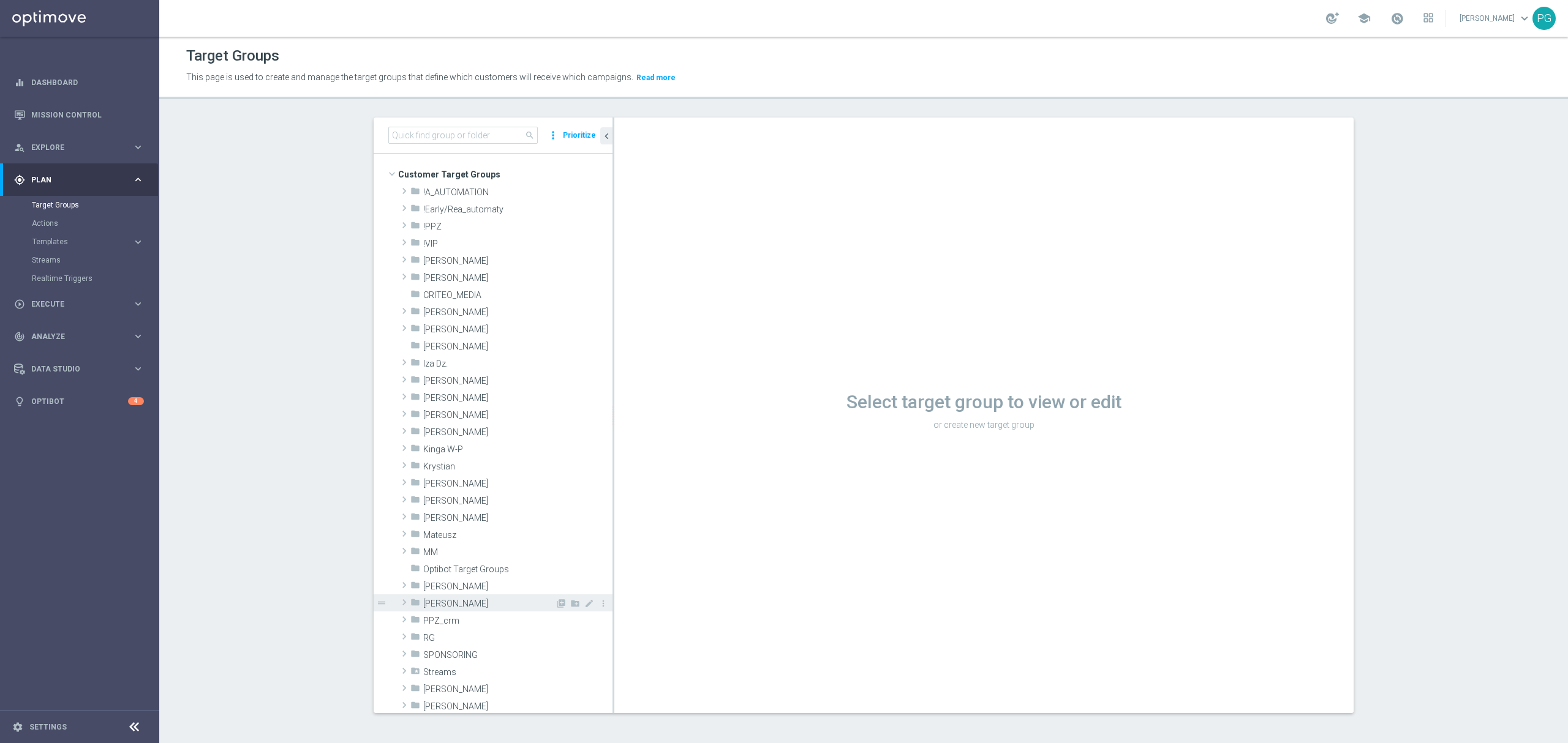
click at [451, 600] on span "Piotr G." at bounding box center [489, 604] width 132 height 11
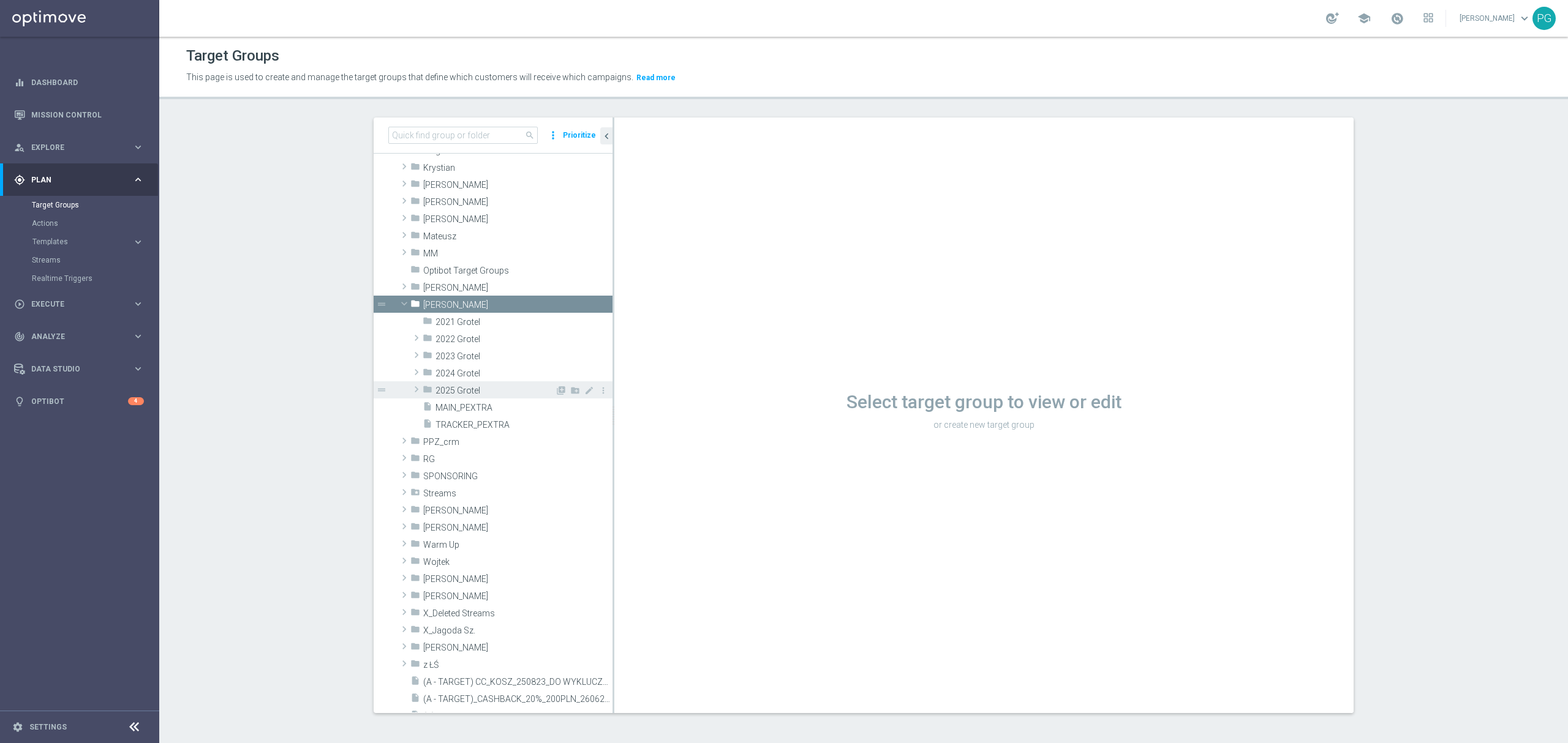
click at [473, 395] on span "2025 Grotel" at bounding box center [495, 391] width 120 height 11
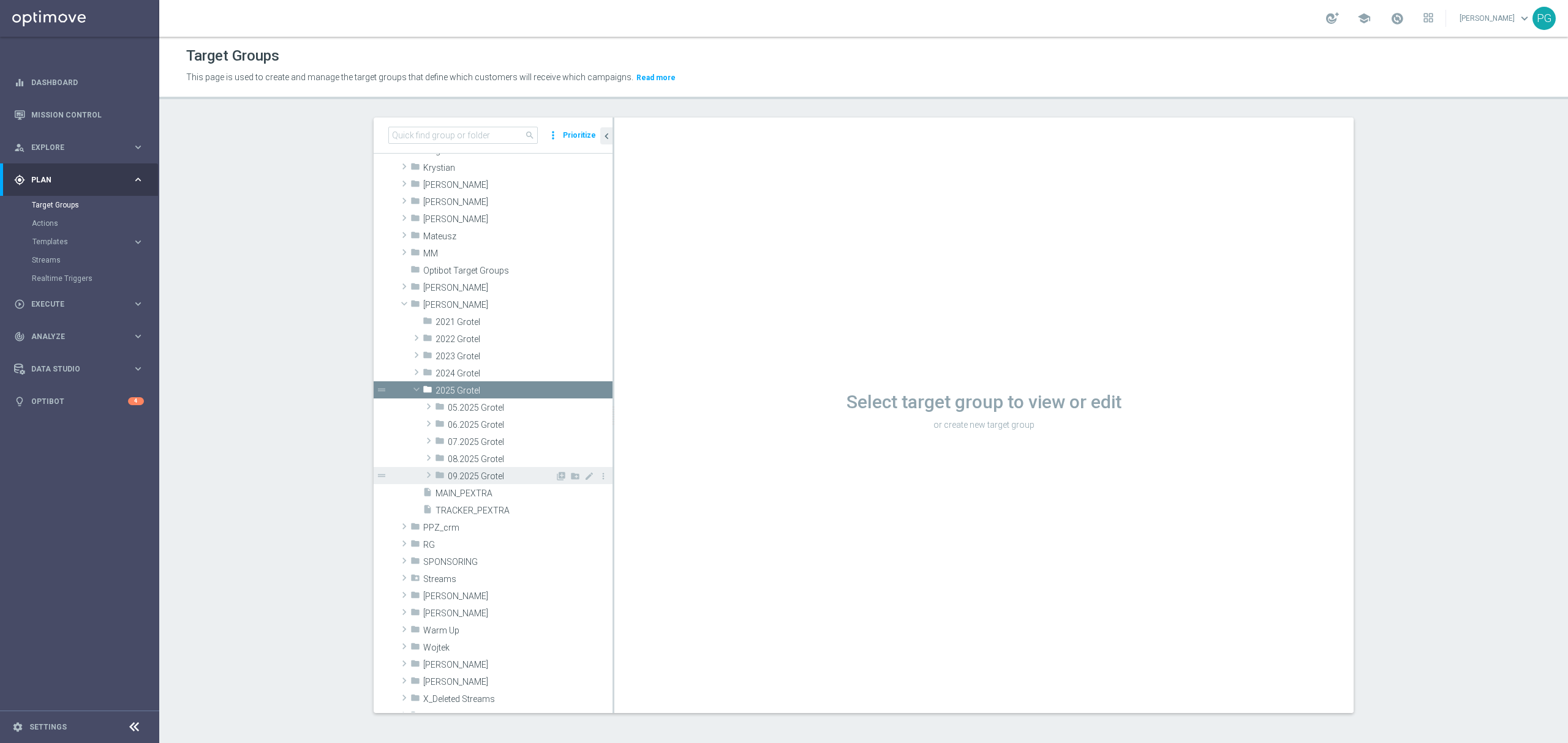
click at [488, 469] on div "folder 09.2025 Grotel" at bounding box center [494, 476] width 120 height 17
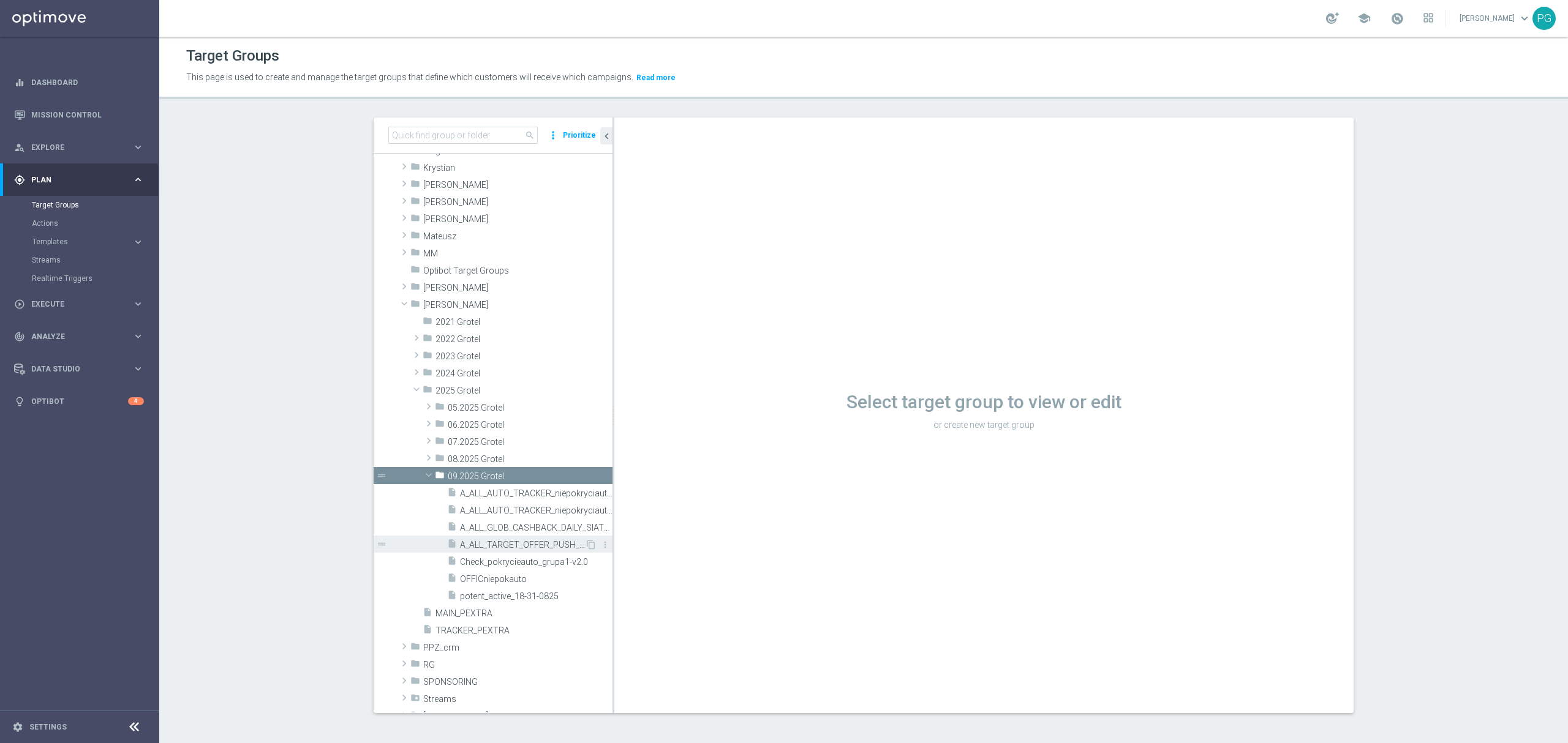
click at [516, 544] on span "A_ALL_TARGET_OFFER_PUSH_ROZKLAD_130925" at bounding box center [522, 545] width 125 height 11
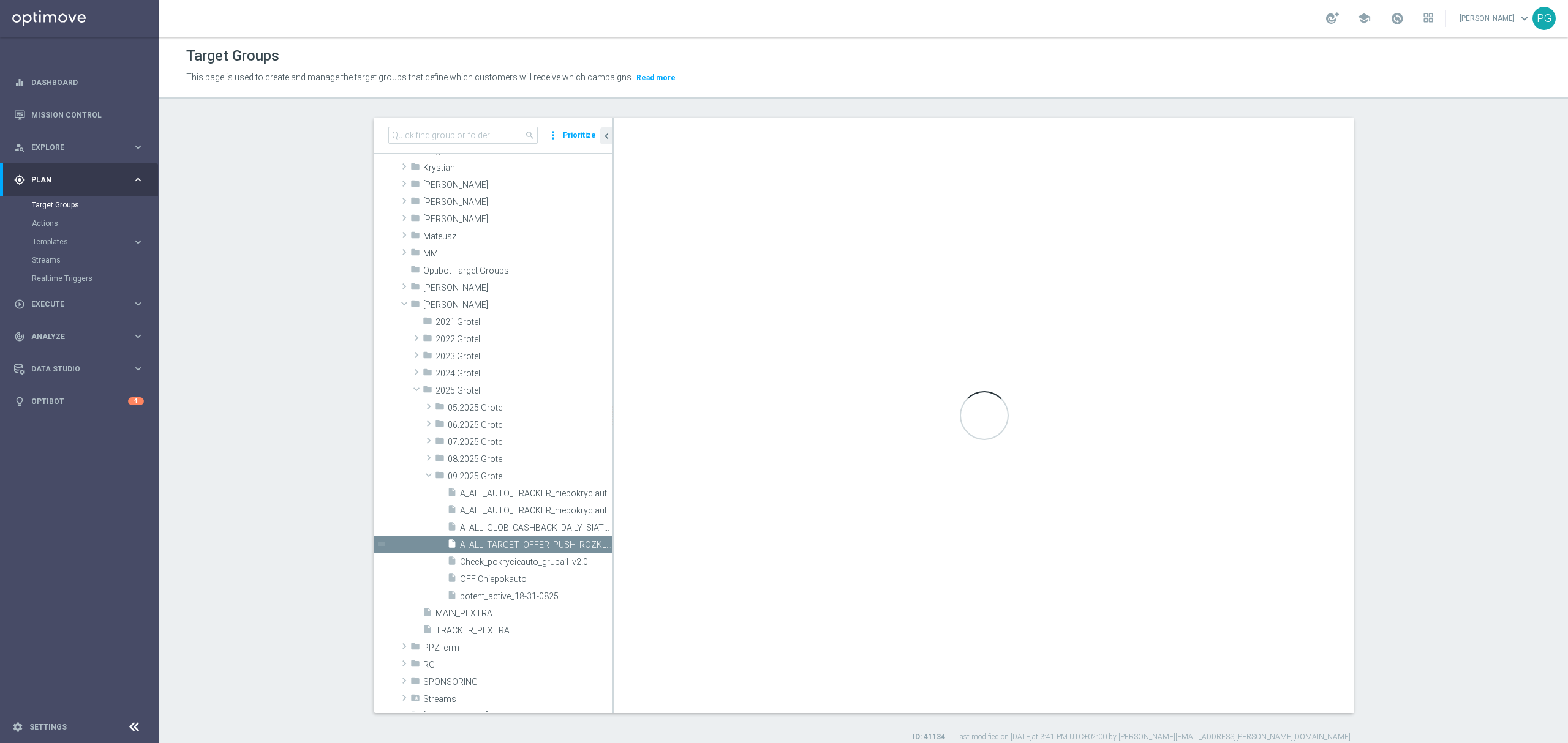
click at [772, 304] on div "A_ALL_TARGET_OFFER_PUSH_ROZKLAD_130925 mode_edit Group size : Show Notes & Tags…" at bounding box center [985, 416] width 739 height 596
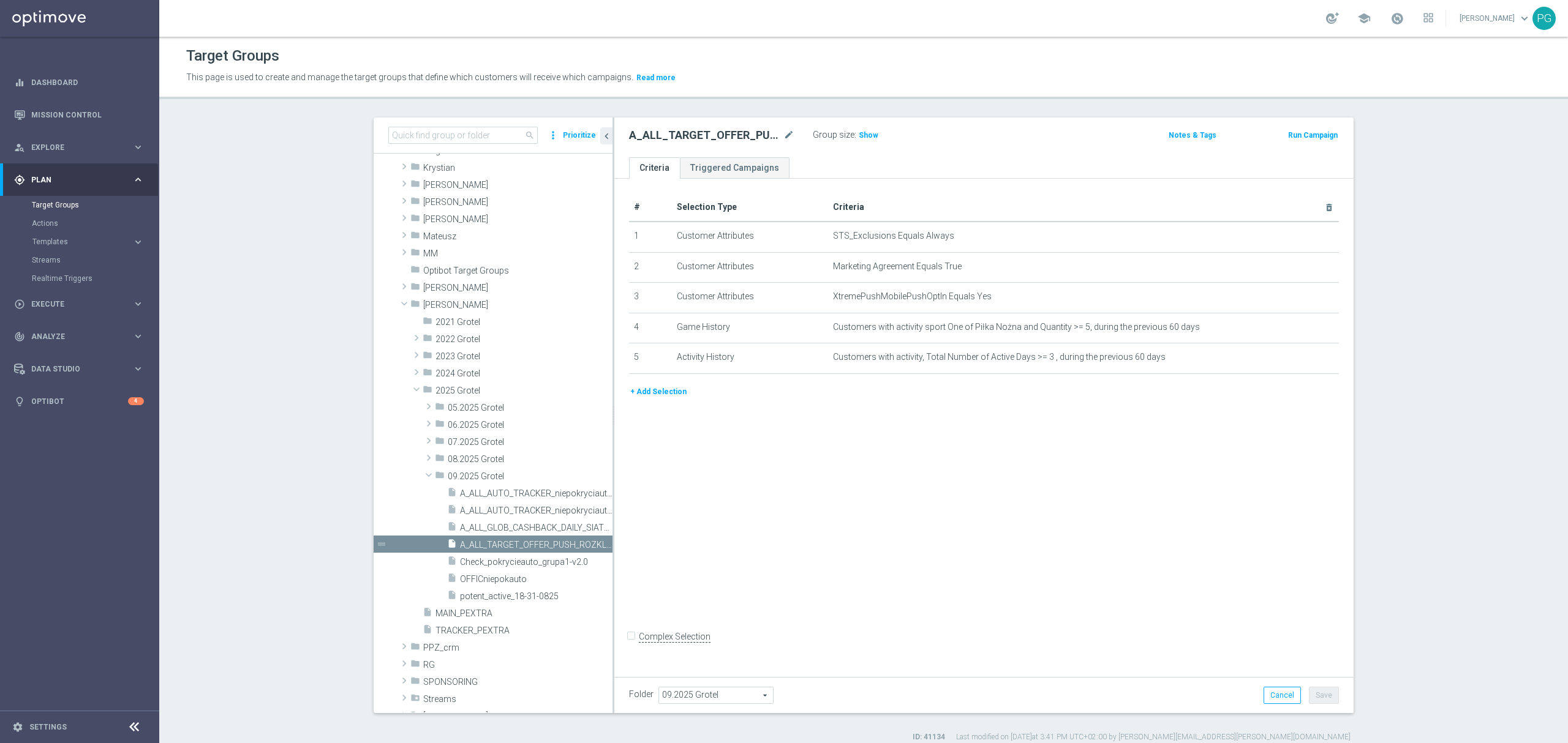
click at [723, 135] on h2 "A_ALL_TARGET_OFFER_PUSH_ROZKLAD_130925" at bounding box center [705, 135] width 152 height 14
copy div "A_ALL_TARGET_OFFER_PUSH_ROZKLAD_130925"
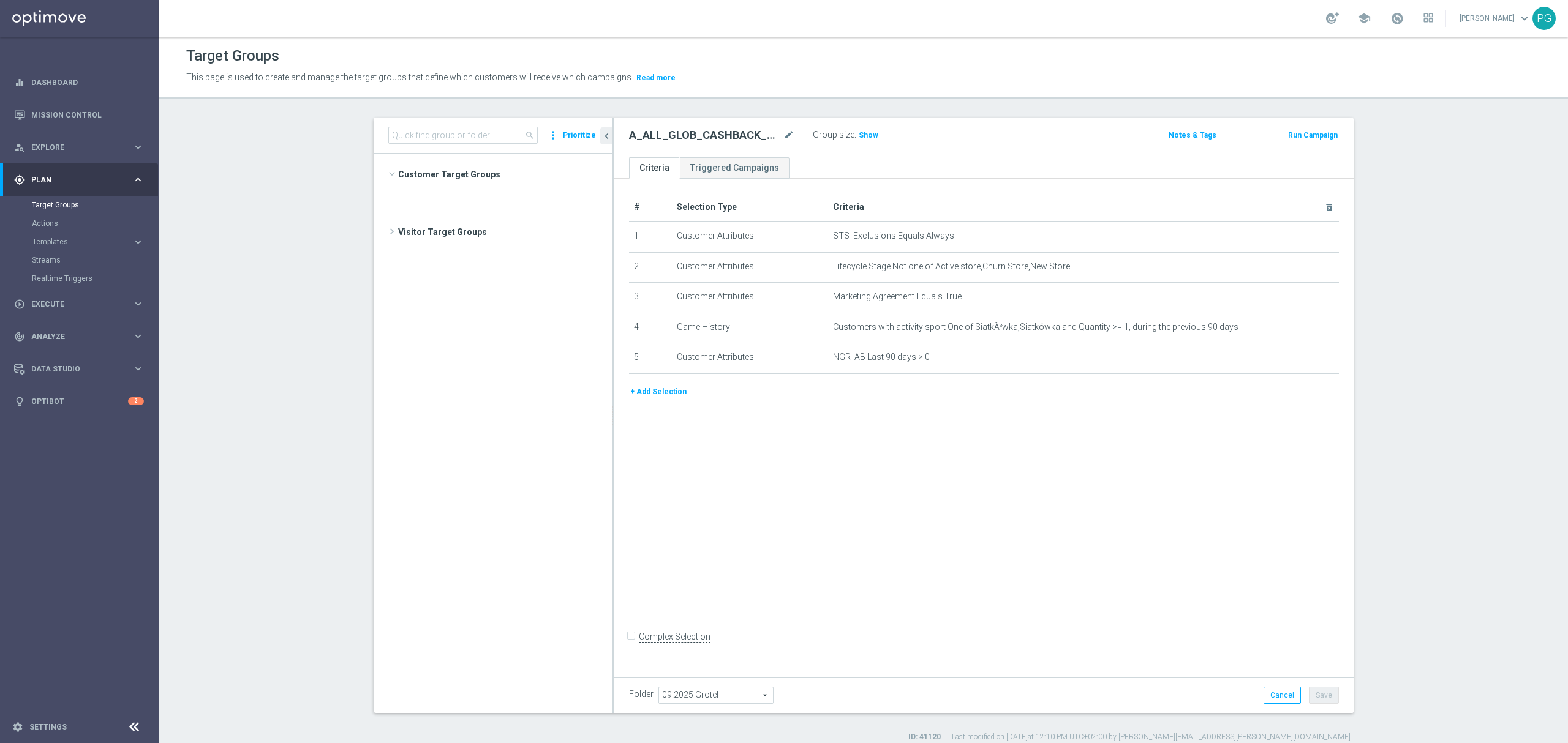
scroll to position [325, 0]
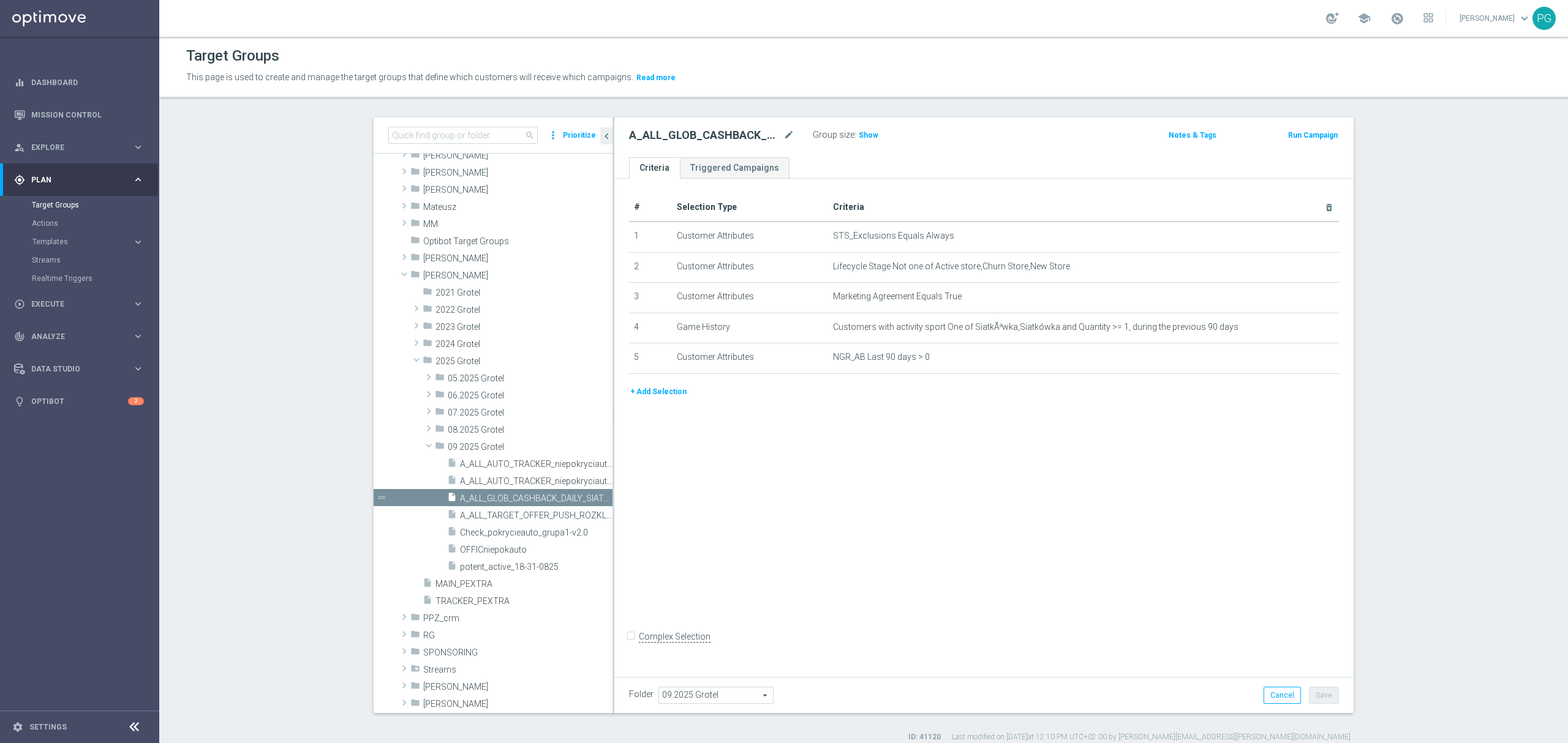
click at [572, 131] on button "Prioritize" at bounding box center [579, 135] width 36 height 16
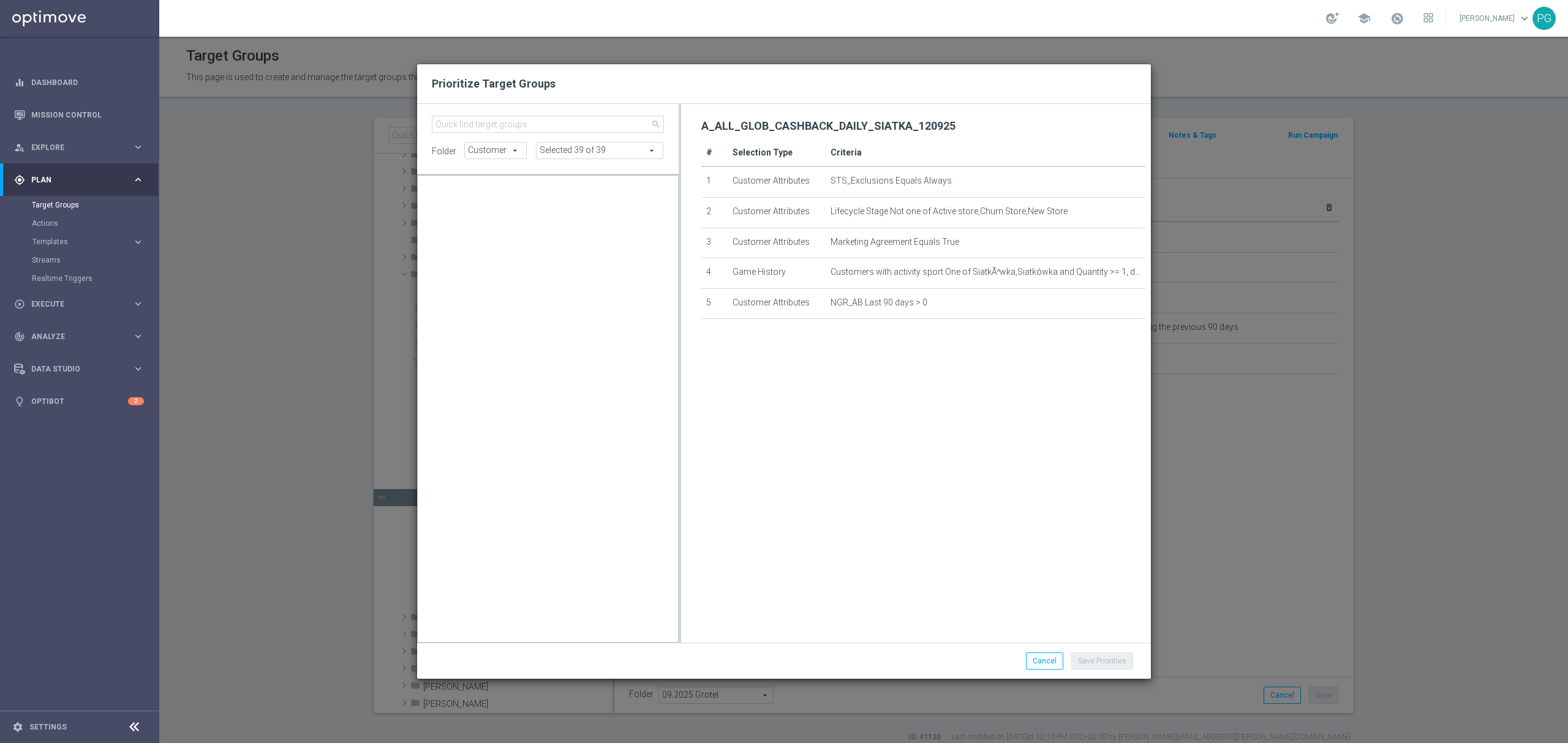
scroll to position [74909, 0]
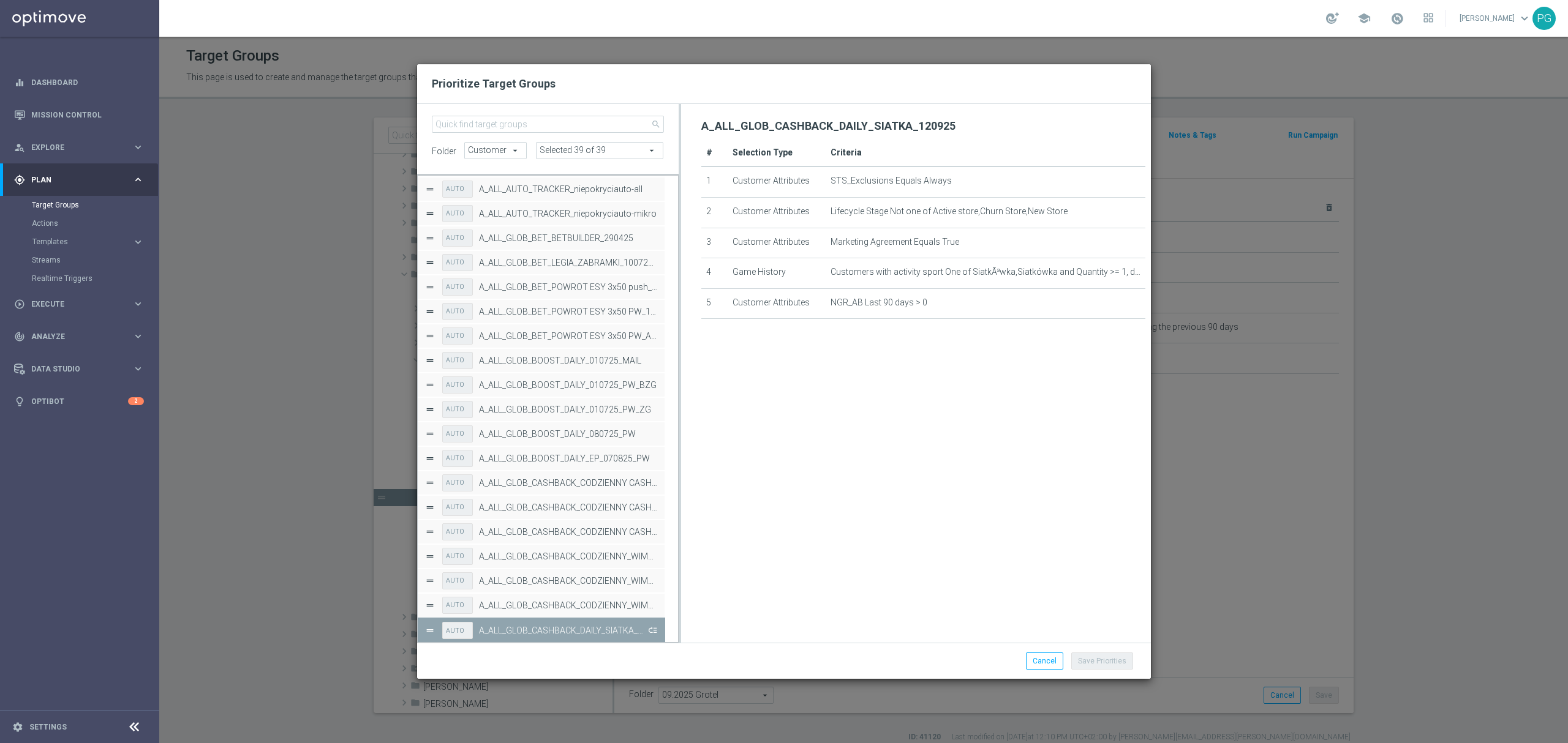
click at [652, 630] on button "Press SPACE to deselect this row." at bounding box center [651, 630] width 12 height 18
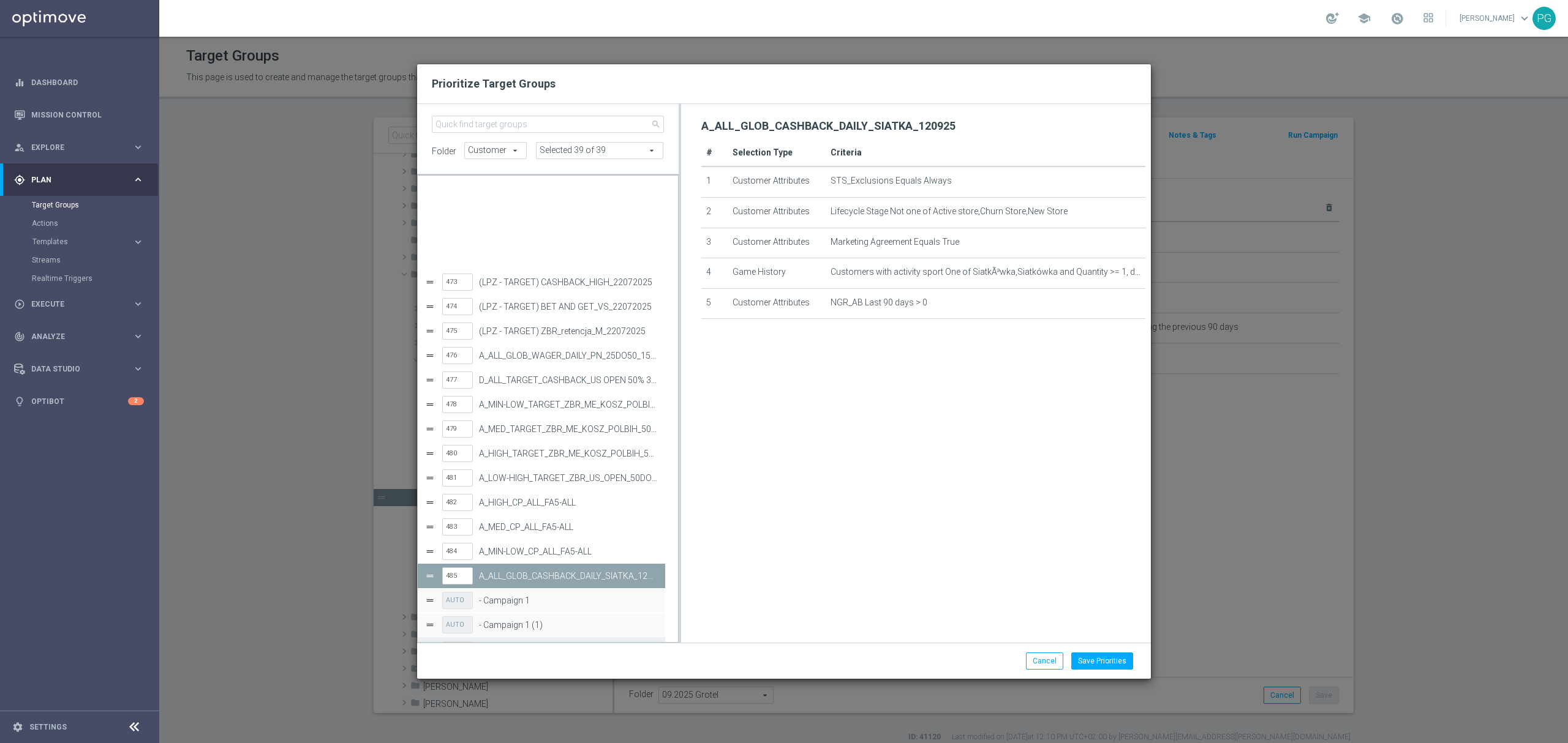
scroll to position [11563, 0]
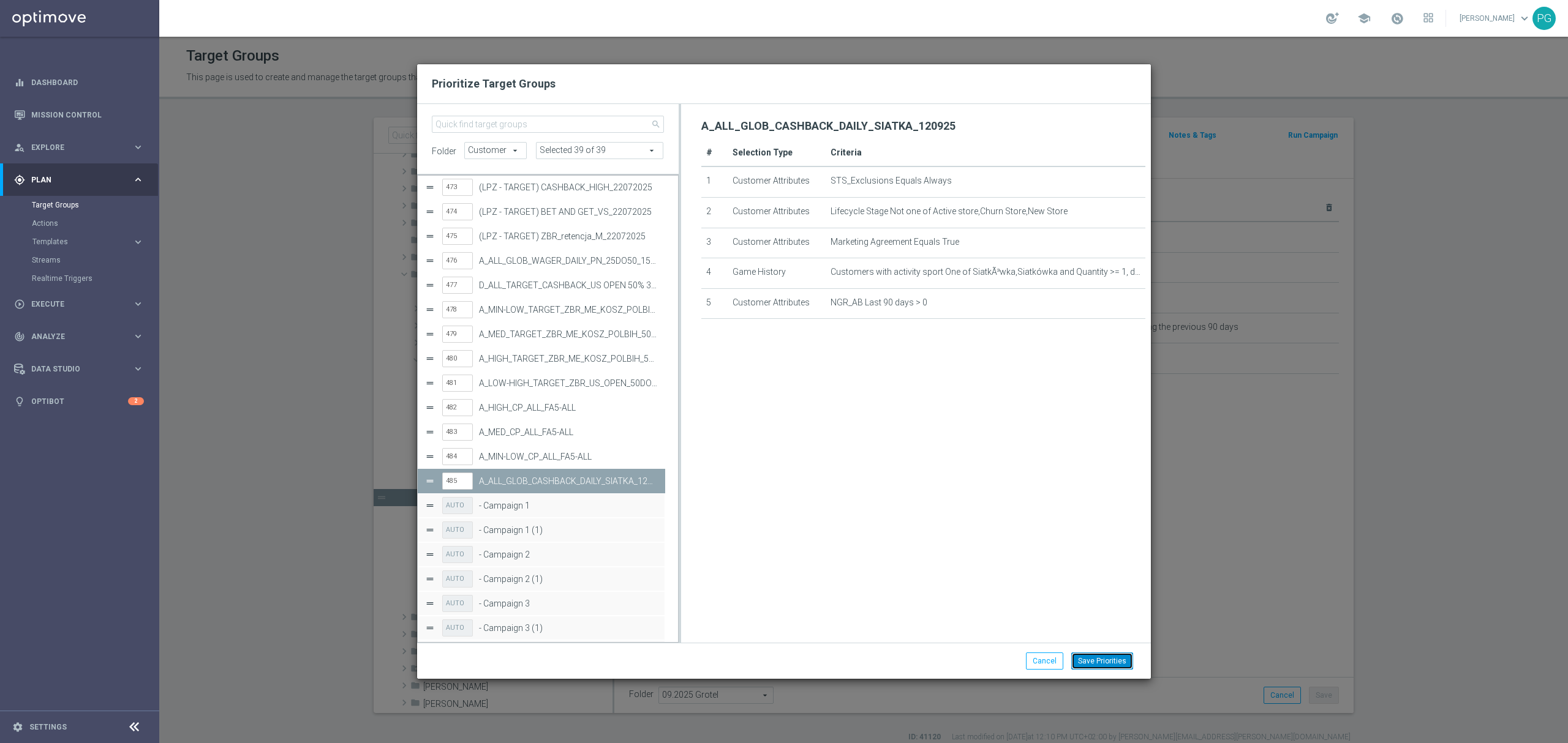
click at [1103, 660] on button "Save Priorities" at bounding box center [1102, 662] width 62 height 17
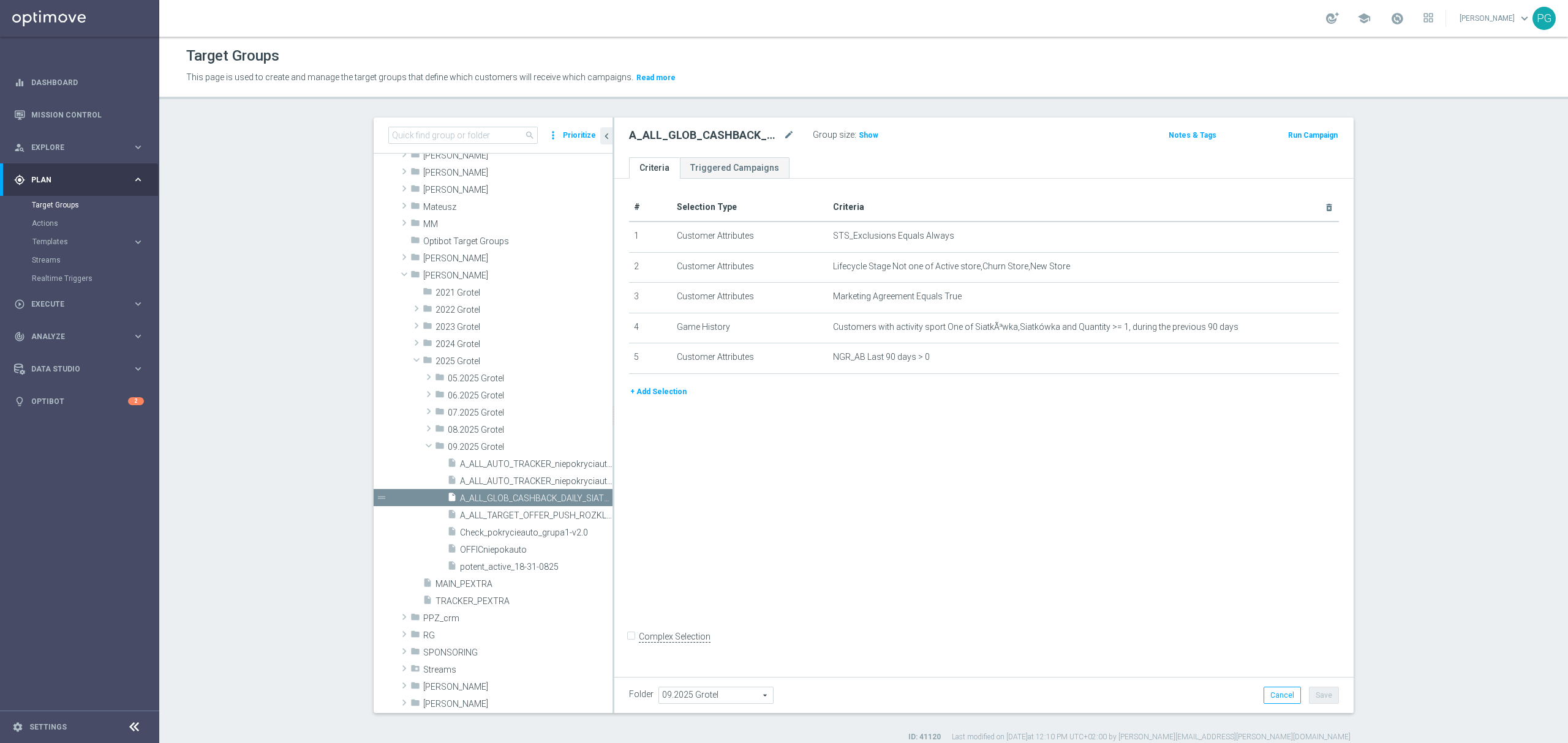
click at [571, 138] on button "Prioritize" at bounding box center [579, 135] width 36 height 16
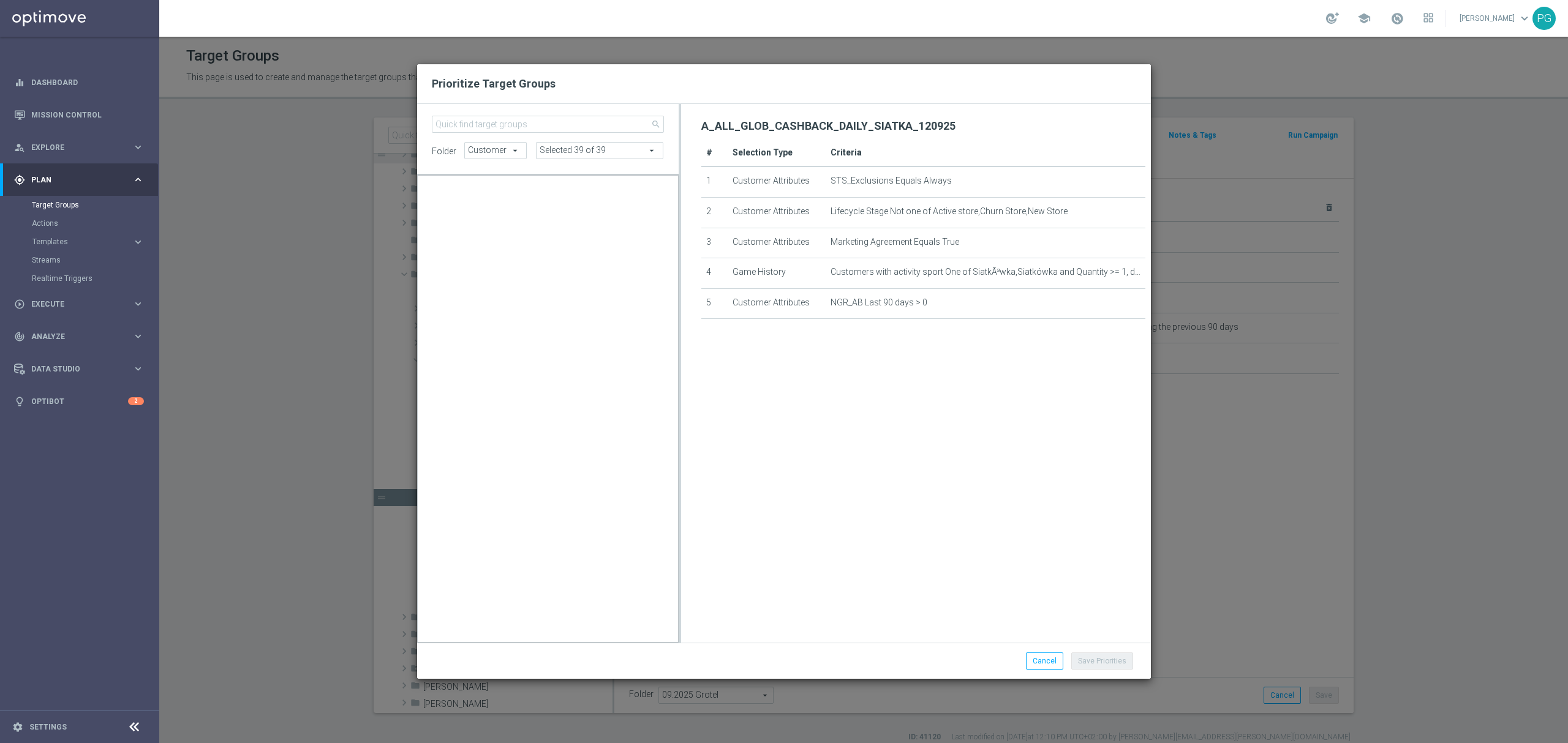
click at [540, 118] on input "search" at bounding box center [548, 124] width 232 height 17
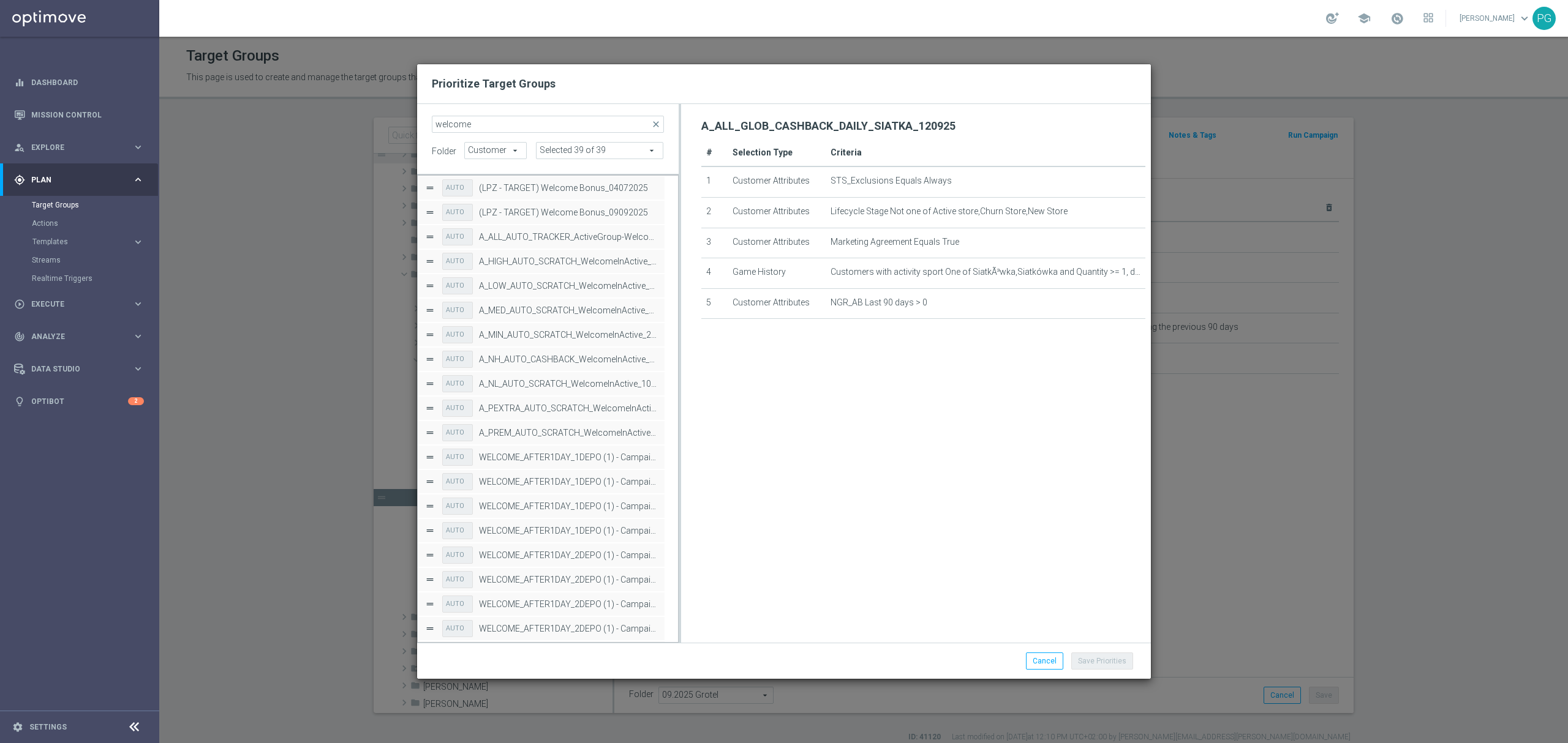
scroll to position [0, 0]
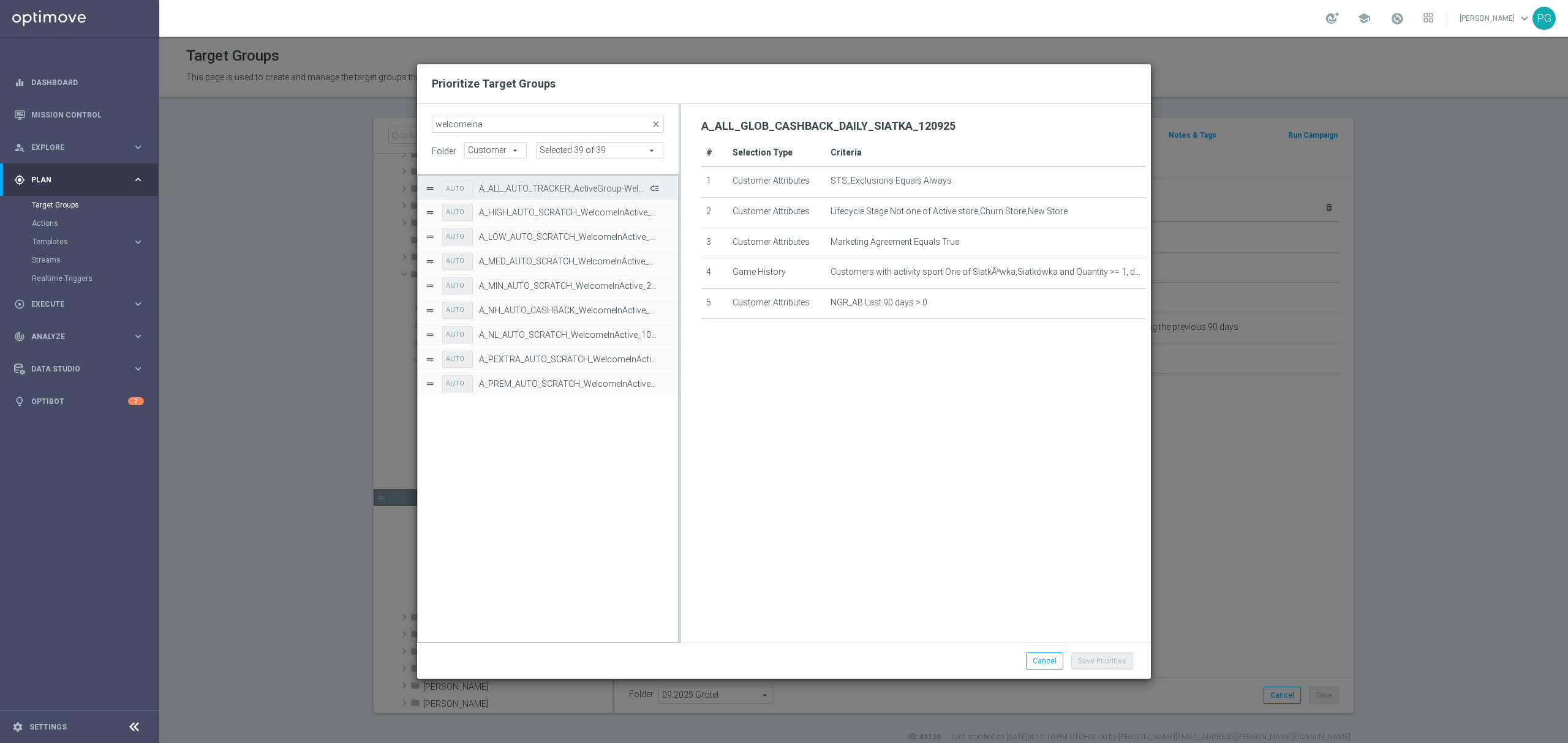
type input "welcomeina"
click at [653, 190] on button "Press SPACE to select this row." at bounding box center [653, 188] width 12 height 18
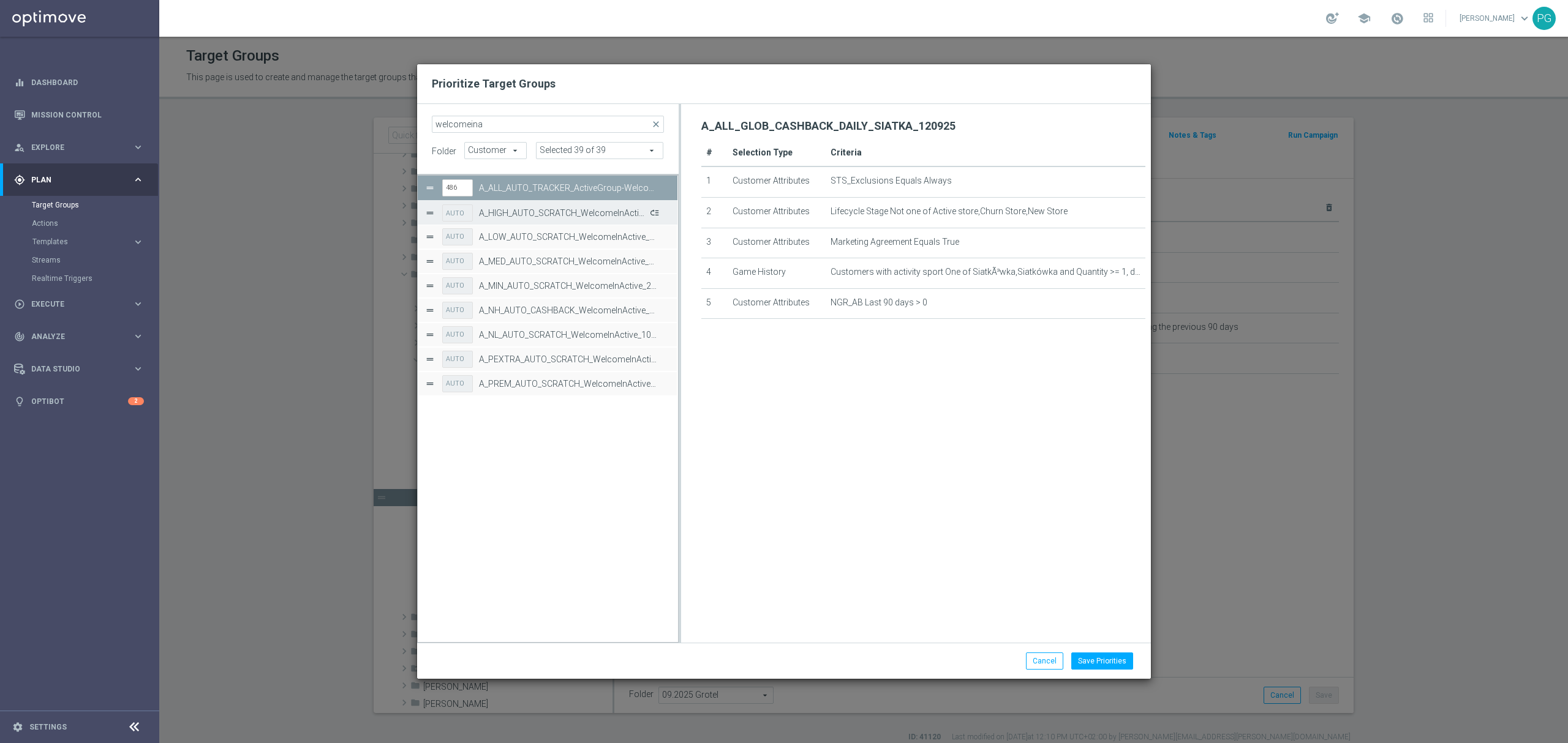
click at [654, 211] on button "Press SPACE to select this row." at bounding box center [653, 213] width 12 height 18
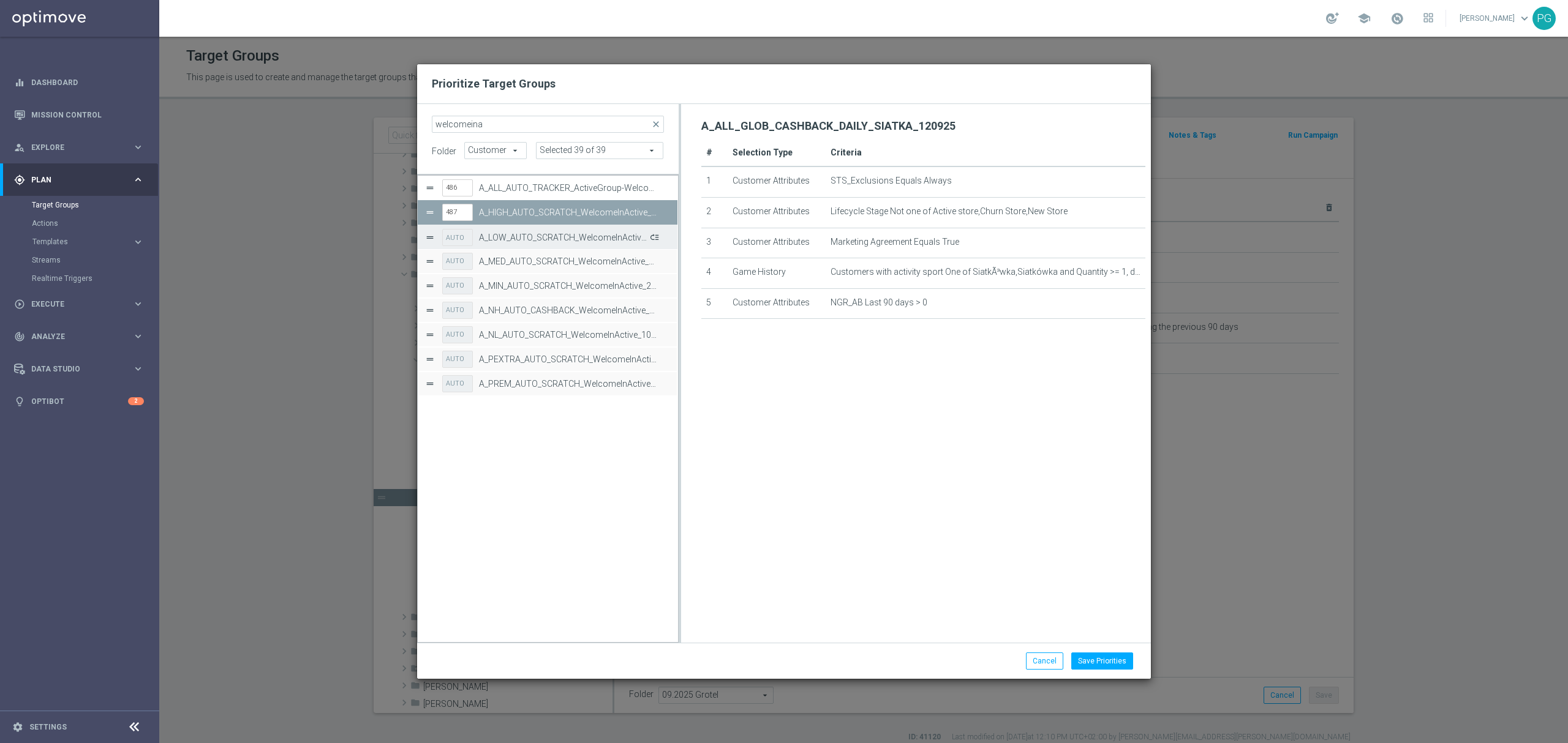
click at [660, 237] on button "Press SPACE to select this row." at bounding box center [653, 237] width 12 height 18
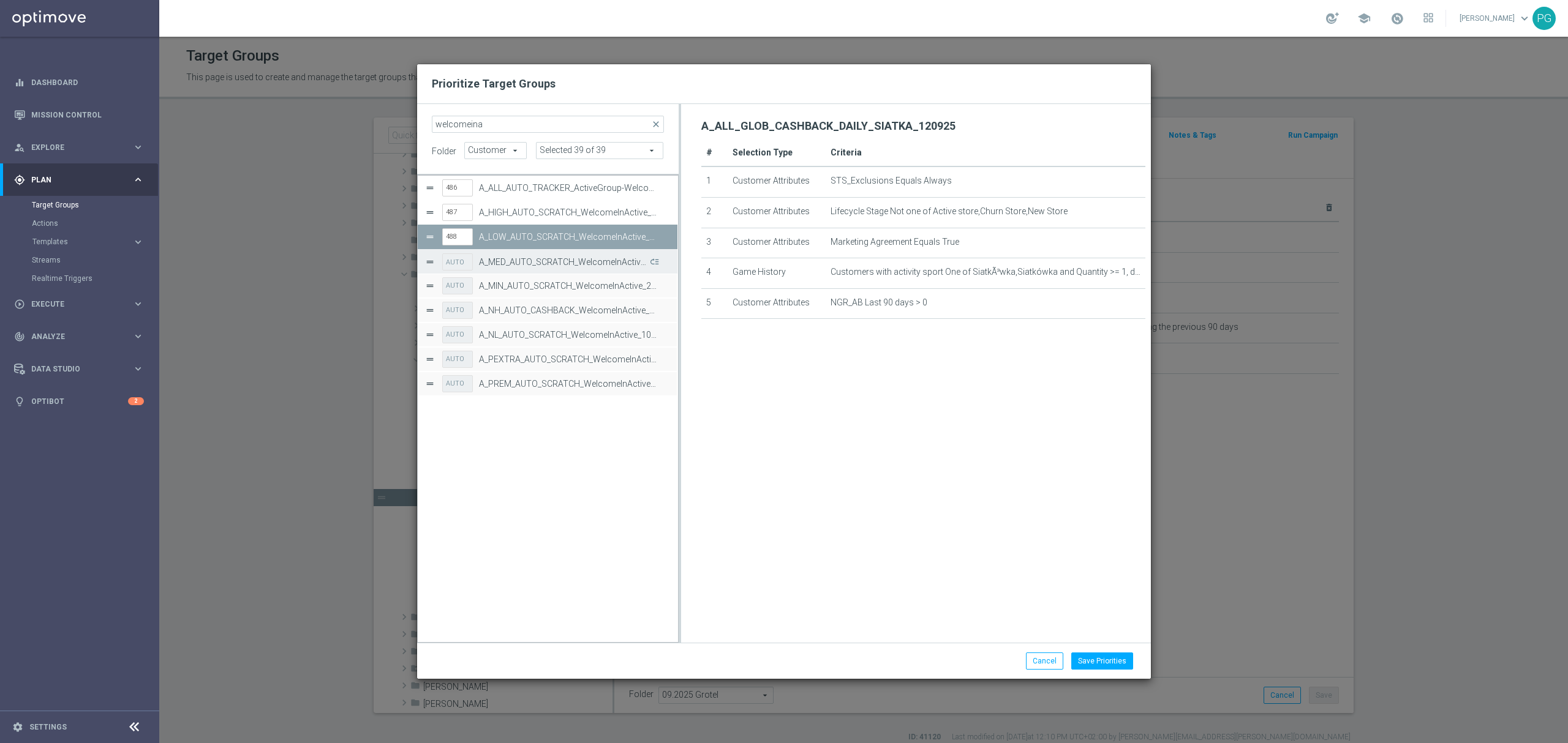
click at [659, 260] on button "Press SPACE to select this row." at bounding box center [653, 261] width 12 height 18
click at [0, 0] on button "Press SPACE to select this row." at bounding box center [0, 0] width 0 height 0
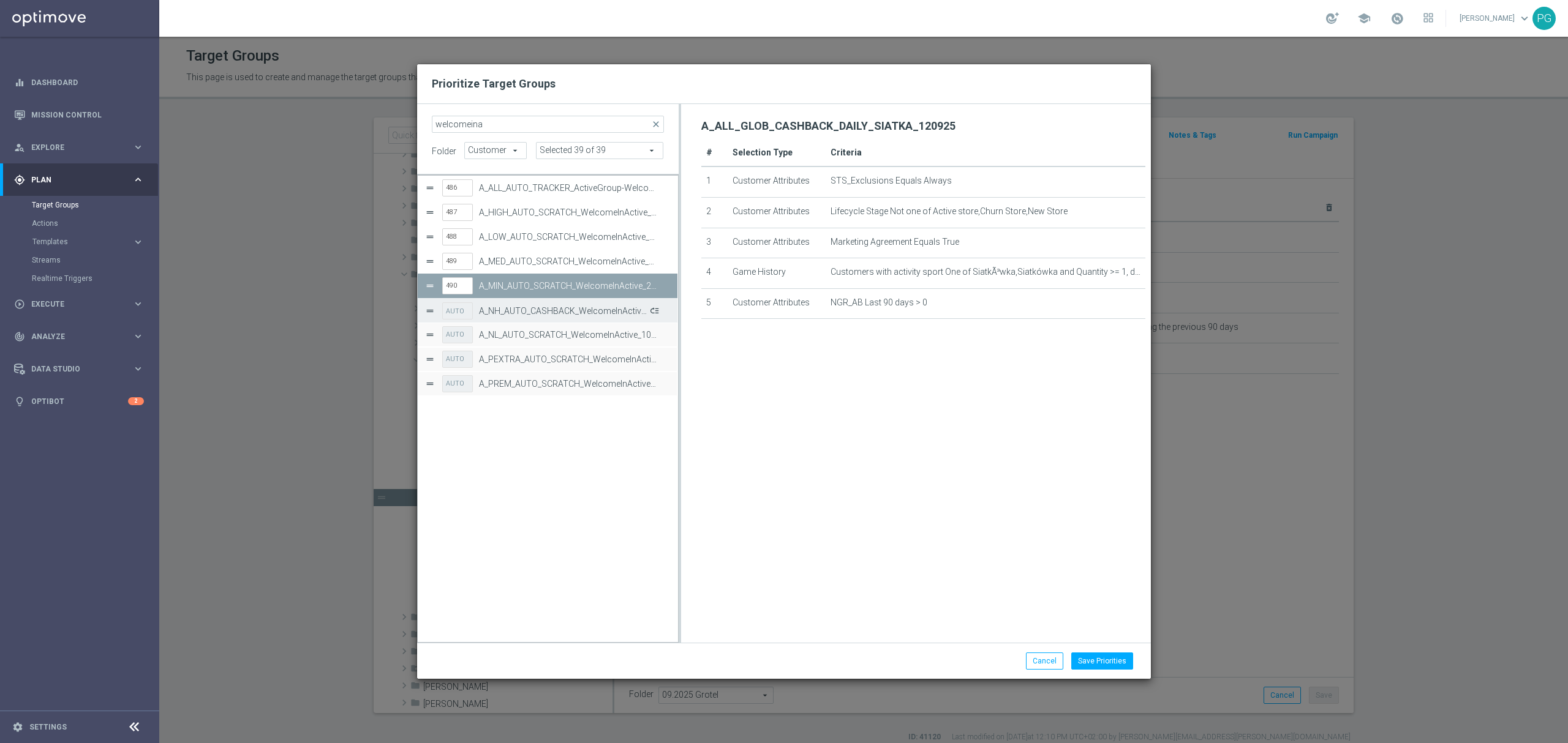
click at [655, 309] on button "Press SPACE to select this row." at bounding box center [653, 310] width 12 height 18
click at [655, 337] on button "Press SPACE to select this row." at bounding box center [653, 335] width 12 height 18
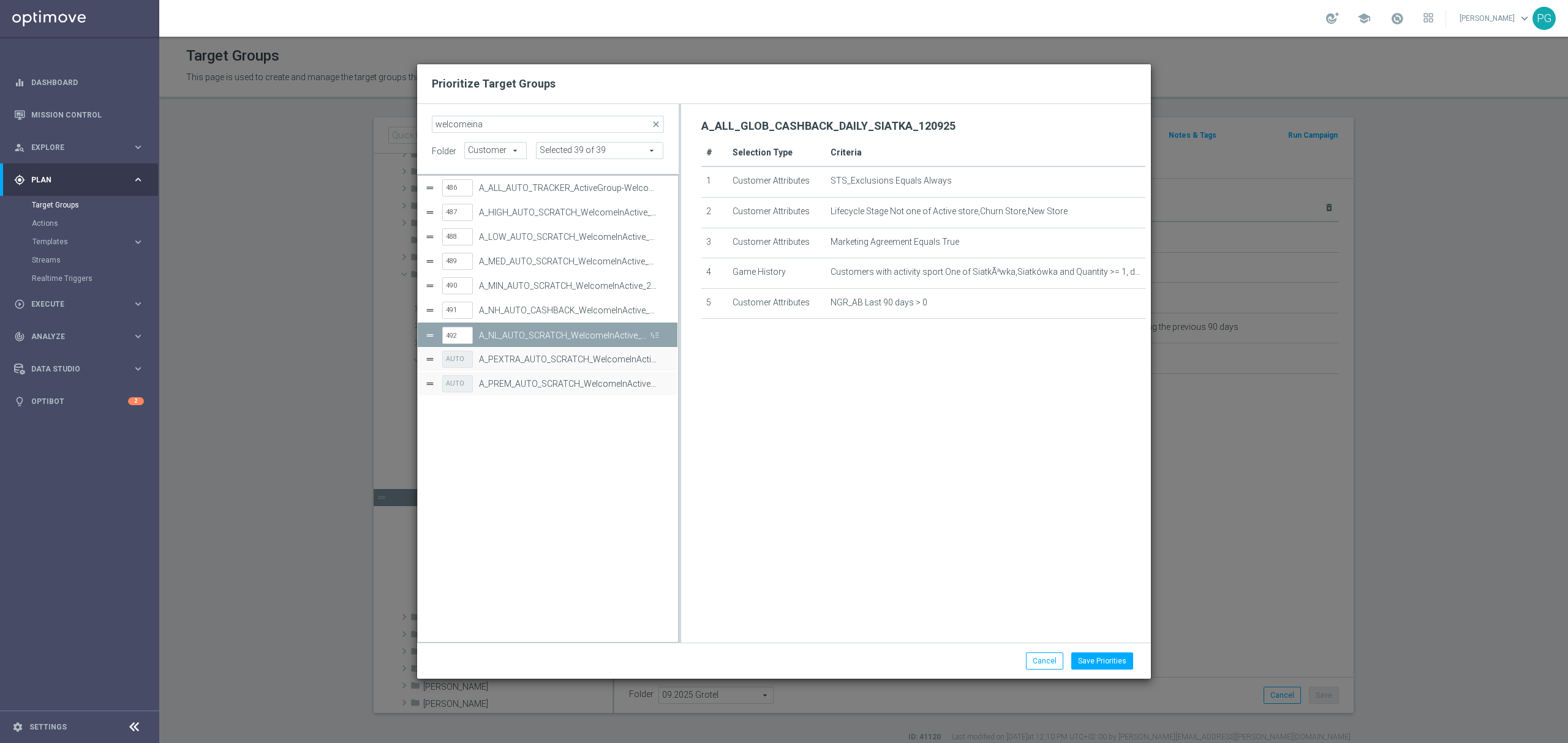
click at [0, 0] on button "Press SPACE to select this row." at bounding box center [0, 0] width 0 height 0
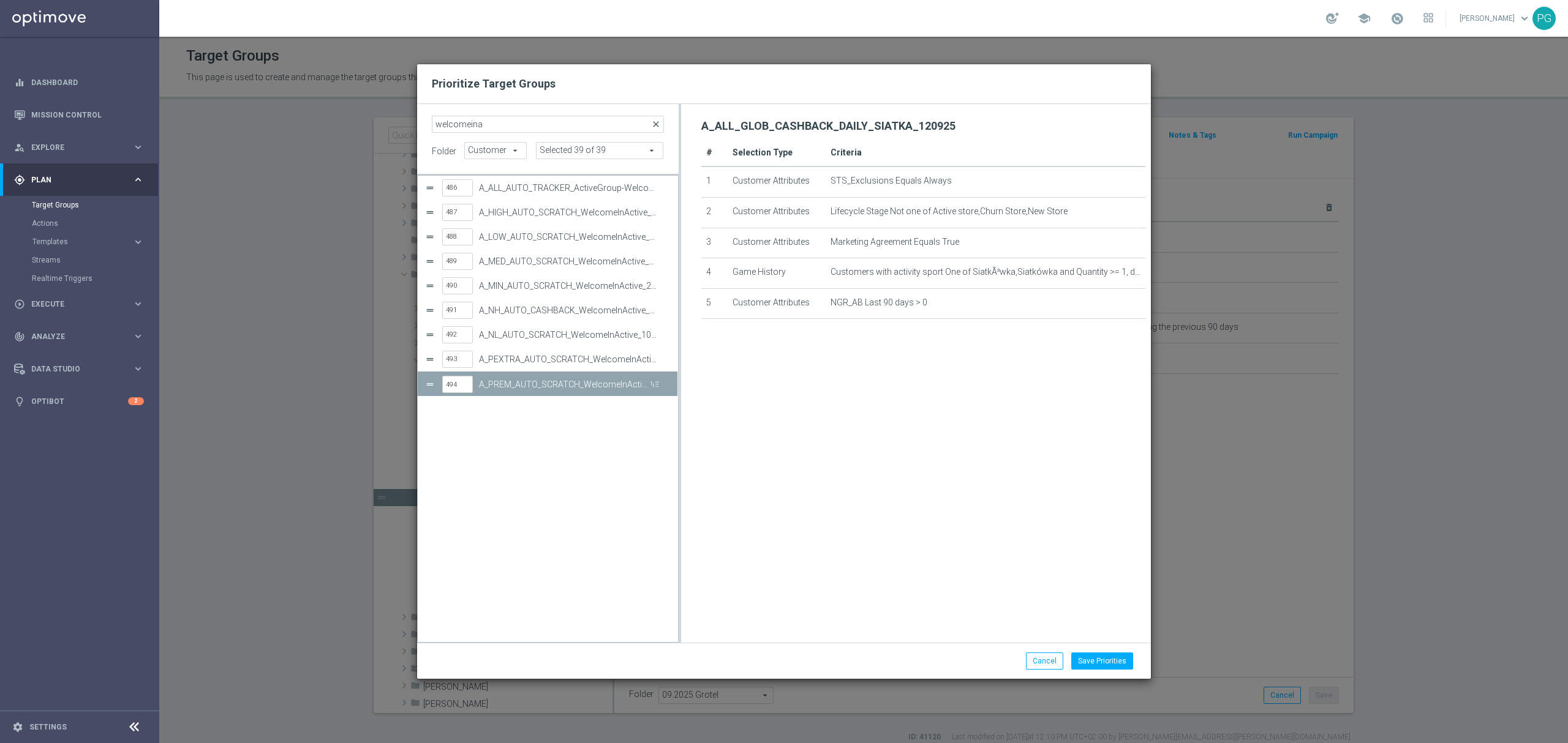
click at [655, 127] on span "close" at bounding box center [656, 124] width 10 height 10
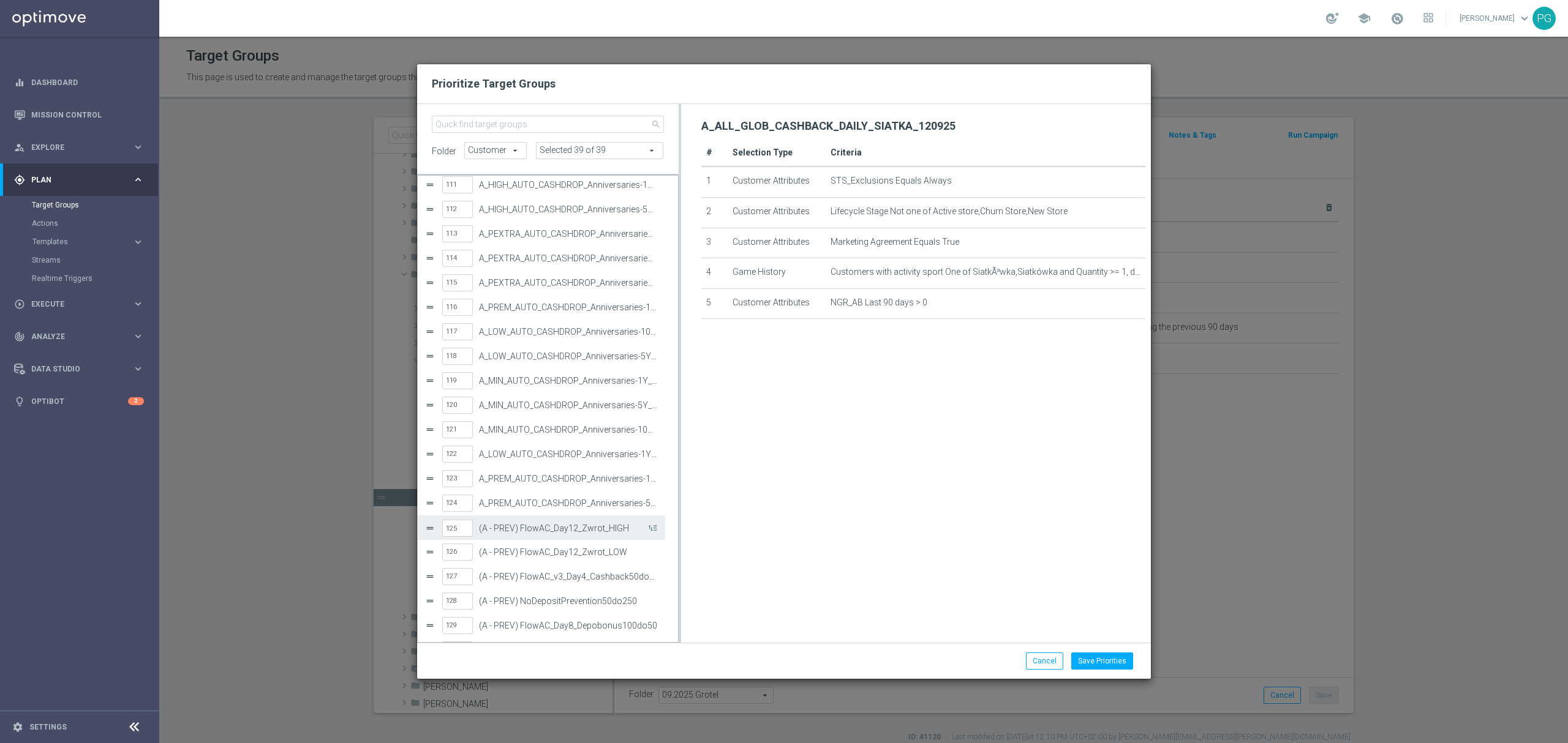
scroll to position [2697, 0]
click at [589, 130] on input "search" at bounding box center [548, 124] width 232 height 17
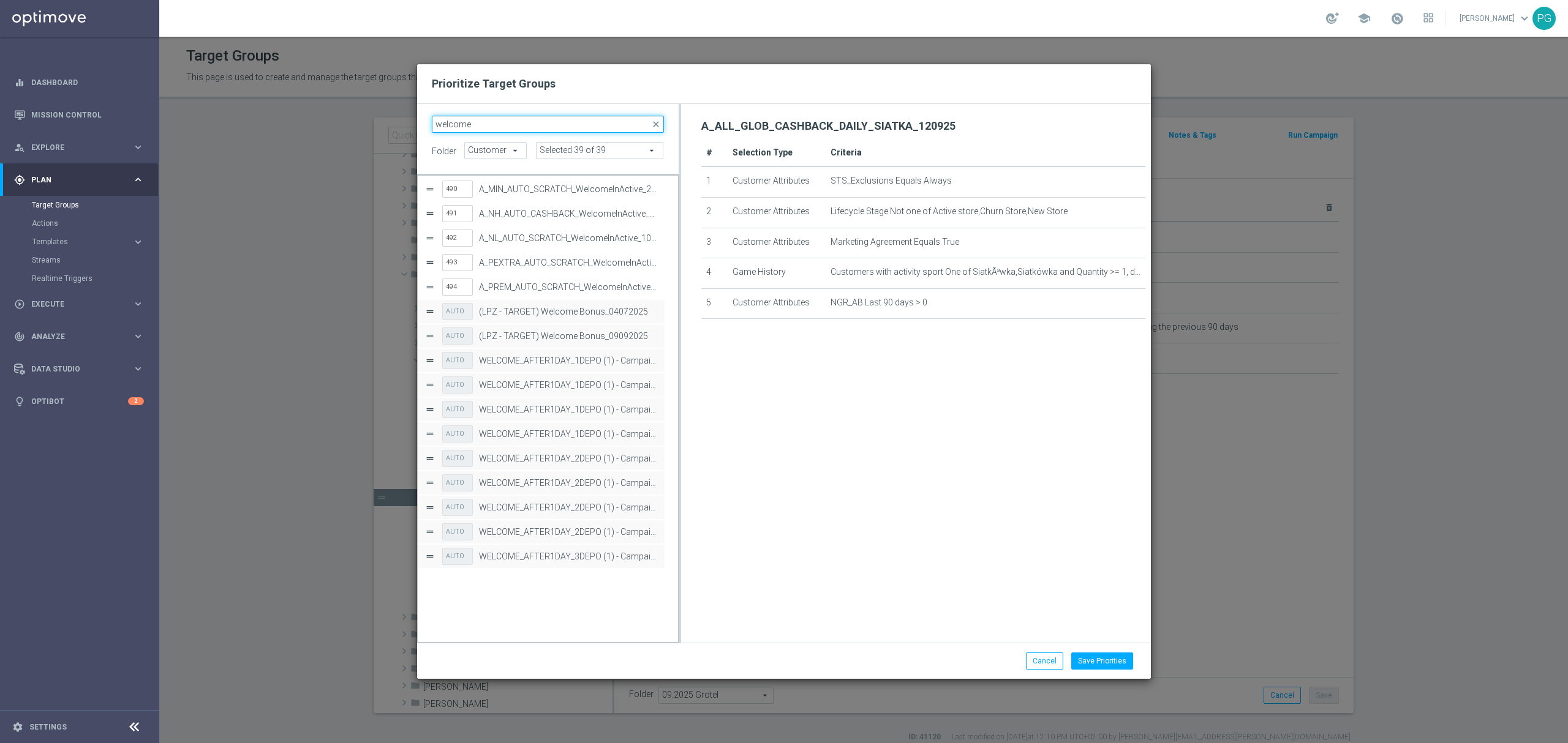
scroll to position [0, 0]
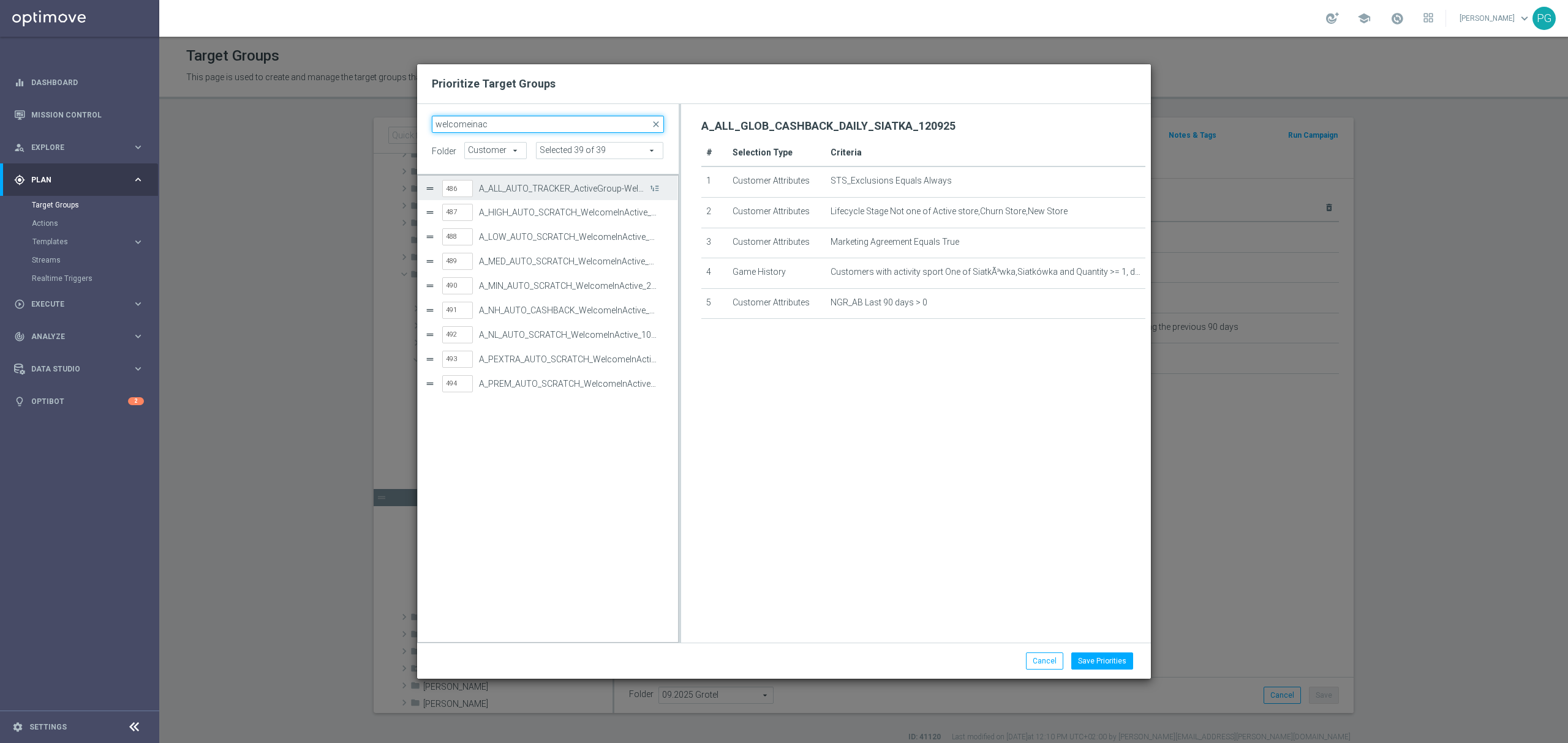
type input "welcomeinac"
click at [462, 187] on input "486" at bounding box center [458, 189] width 31 height 17
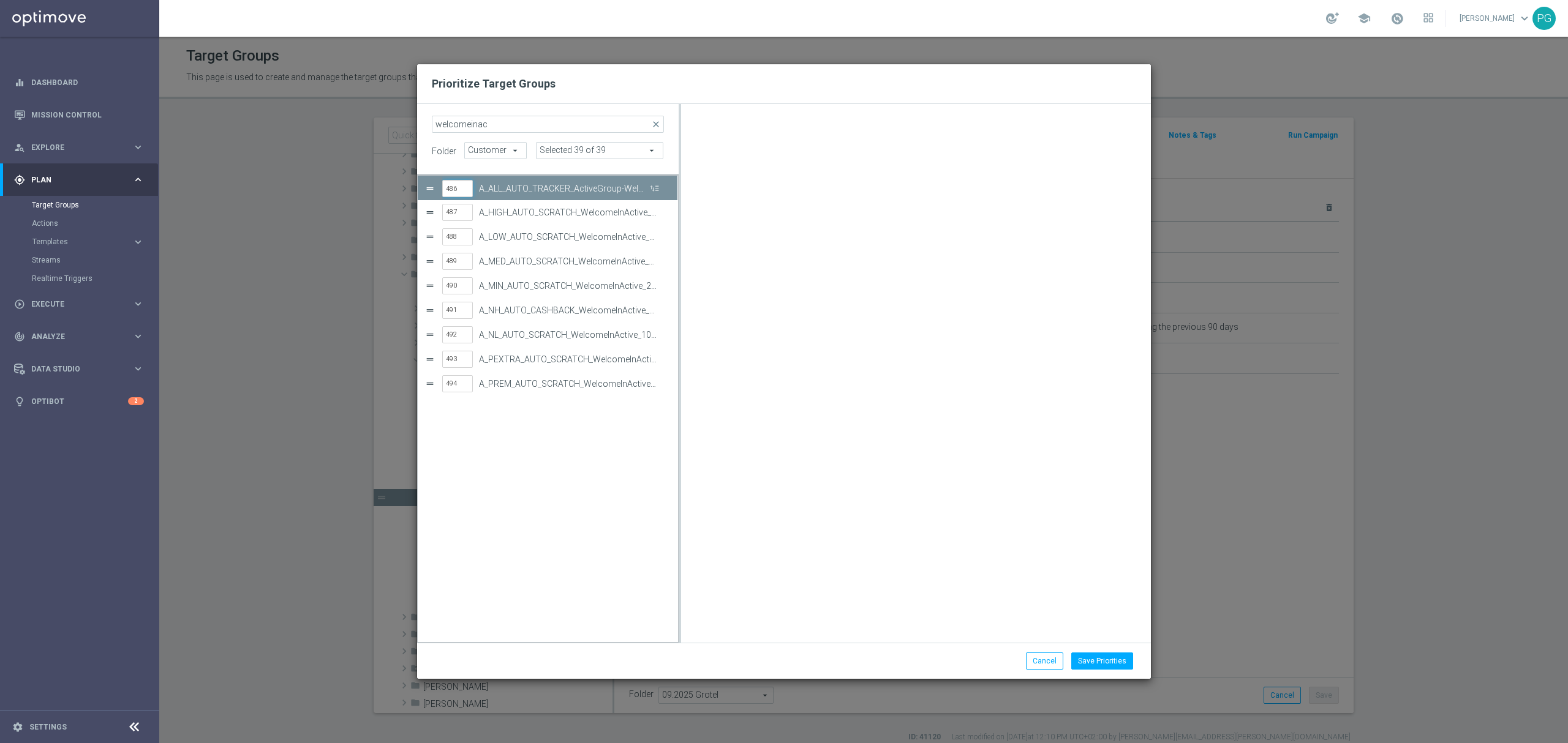
click at [451, 190] on input "486" at bounding box center [458, 189] width 31 height 17
type input "38"
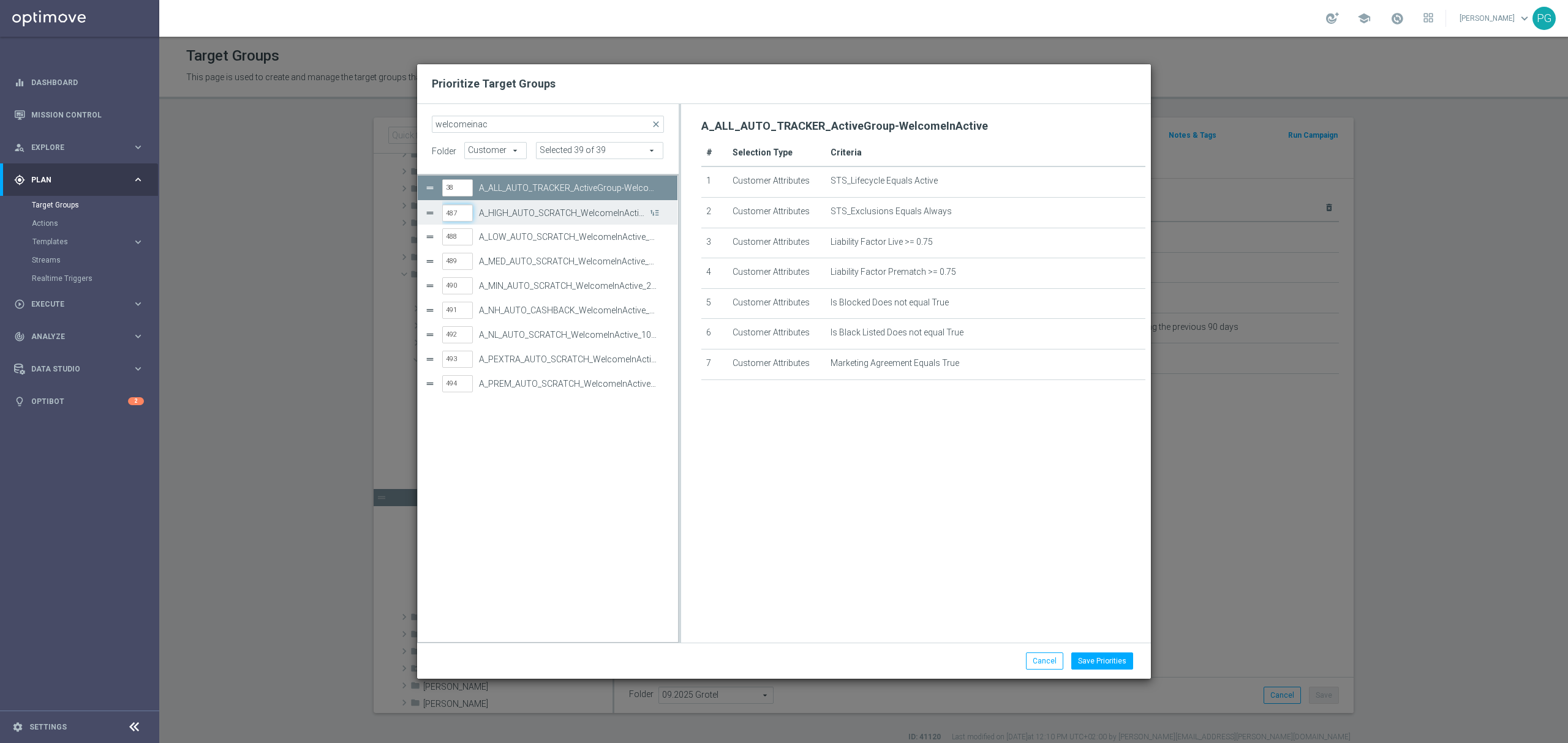
click at [460, 216] on input "487" at bounding box center [458, 214] width 31 height 17
type input "135"
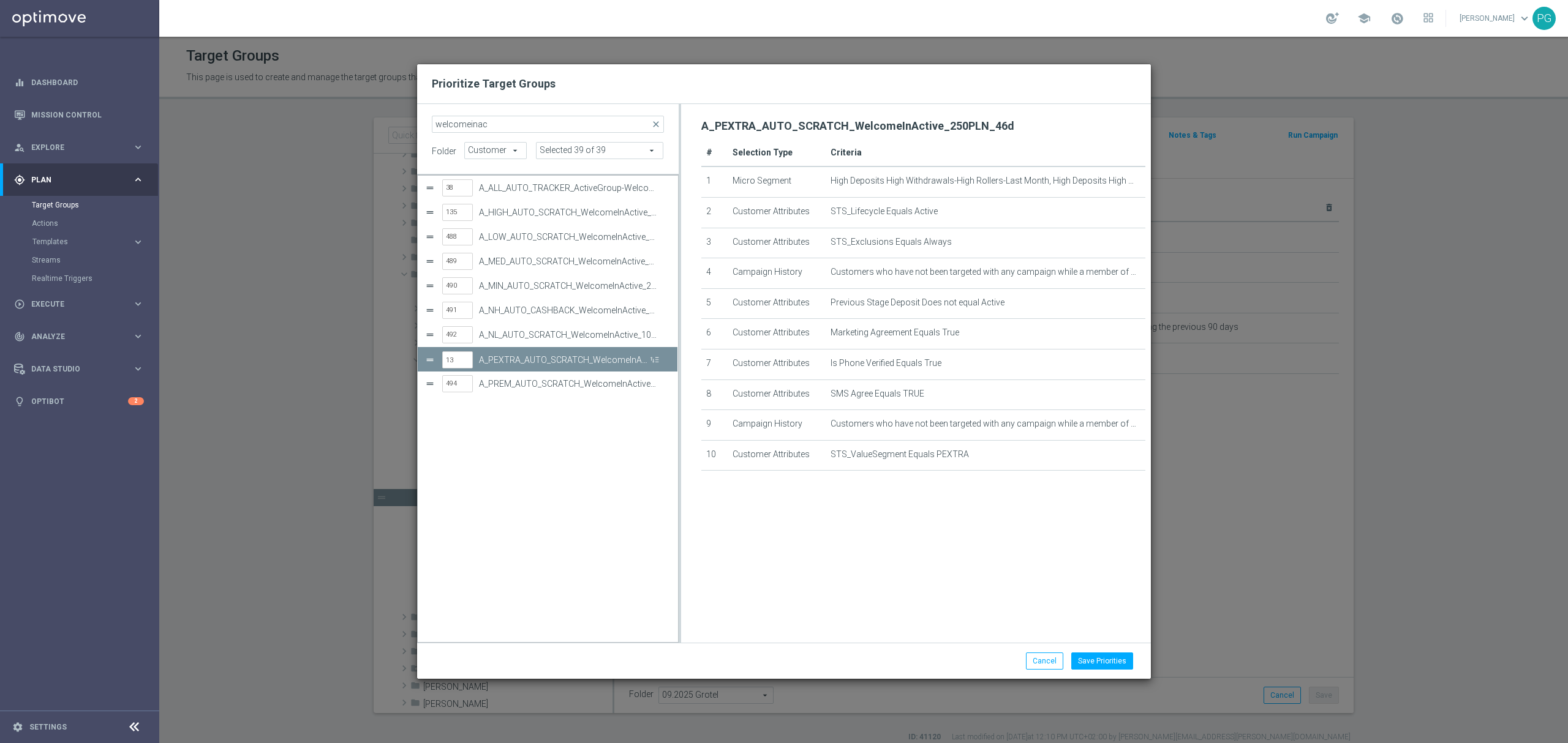
type input "135"
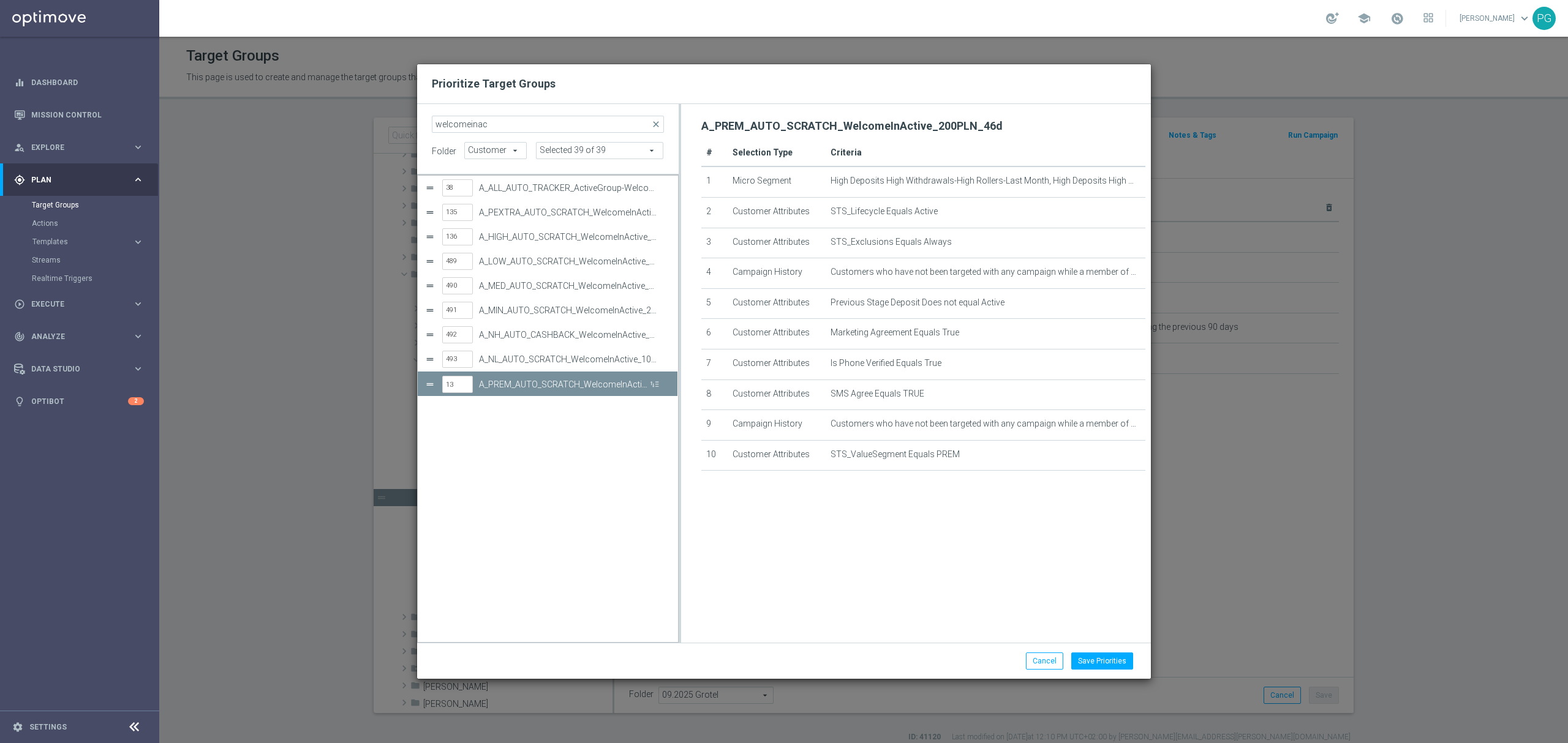
type input "136"
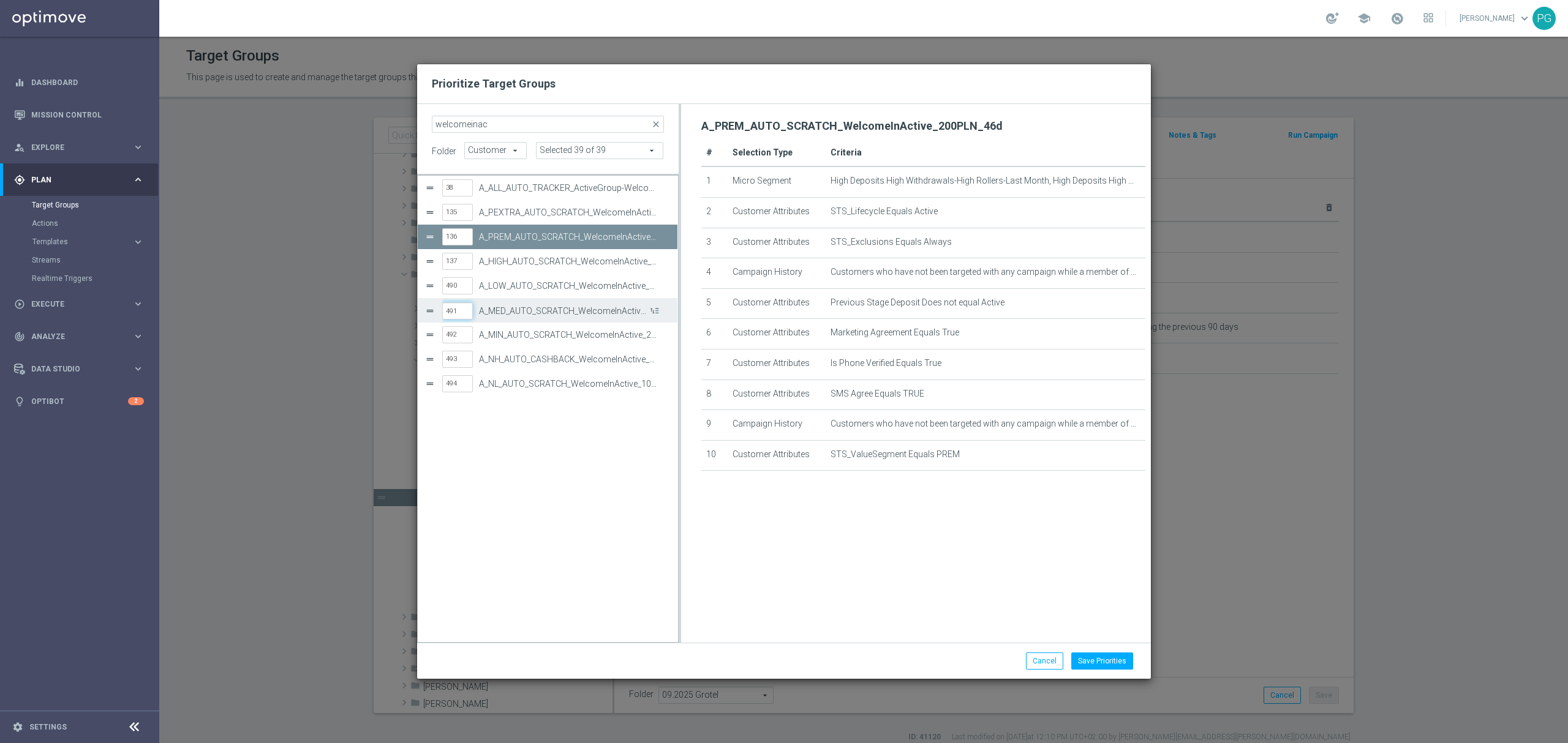
drag, startPoint x: 460, startPoint y: 308, endPoint x: 442, endPoint y: 309, distance: 18.0
click at [442, 309] on div "491 A_MED_AUTO_SCRATCH_WelcomeInActive_15PLN_46d" at bounding box center [548, 311] width 245 height 25
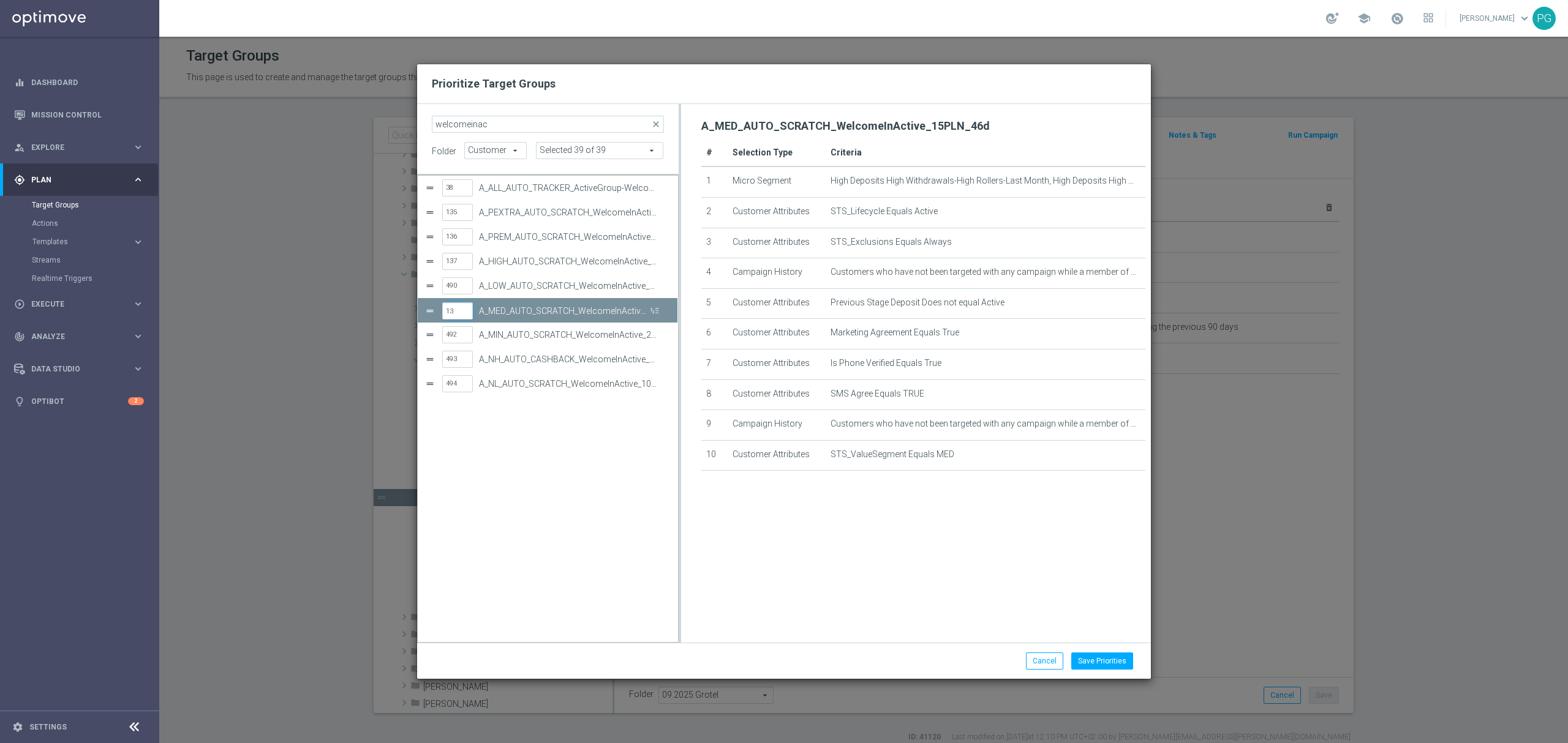
type input "137"
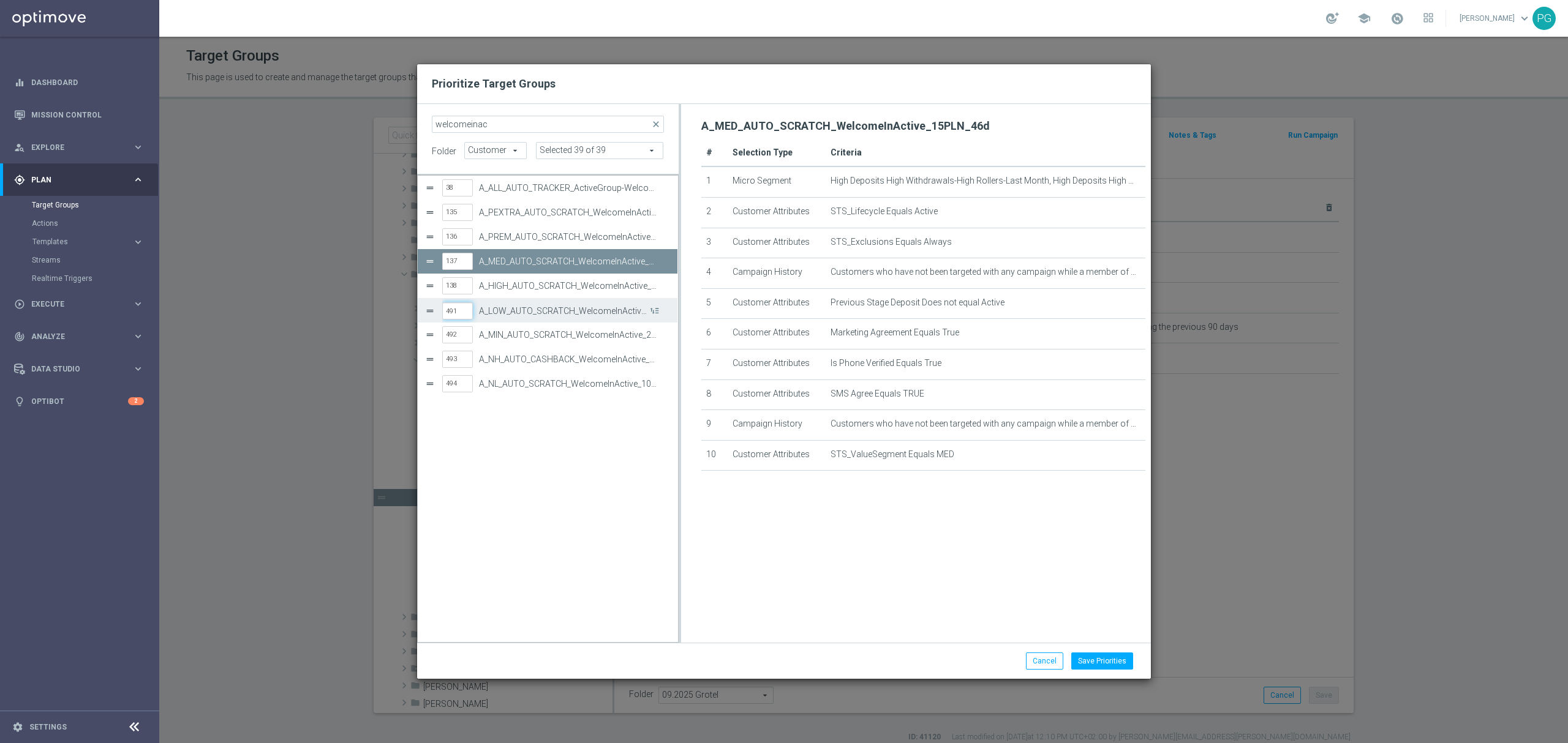
click at [465, 312] on input "491" at bounding box center [458, 311] width 31 height 17
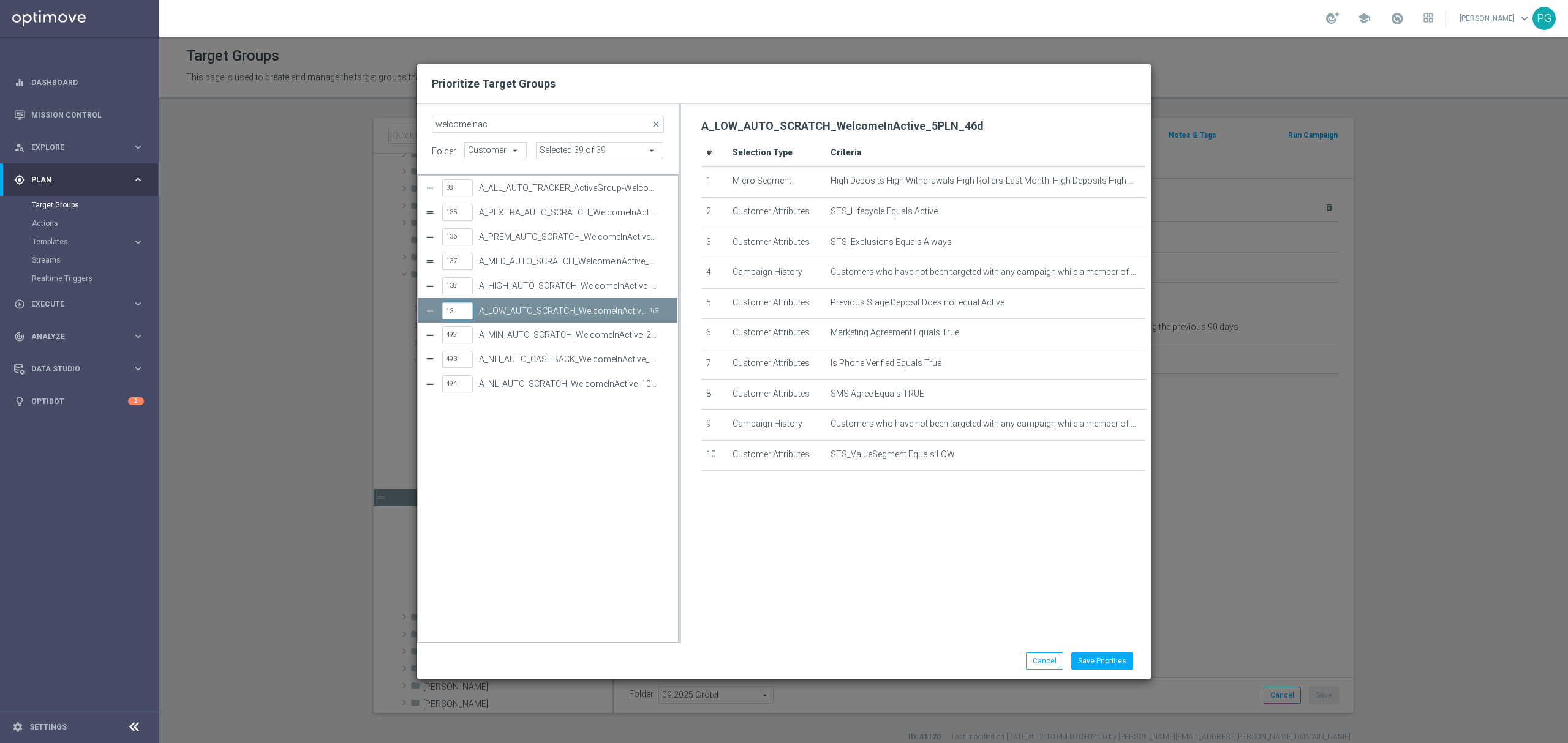
type input "139"
click at [459, 339] on input "492" at bounding box center [458, 336] width 31 height 17
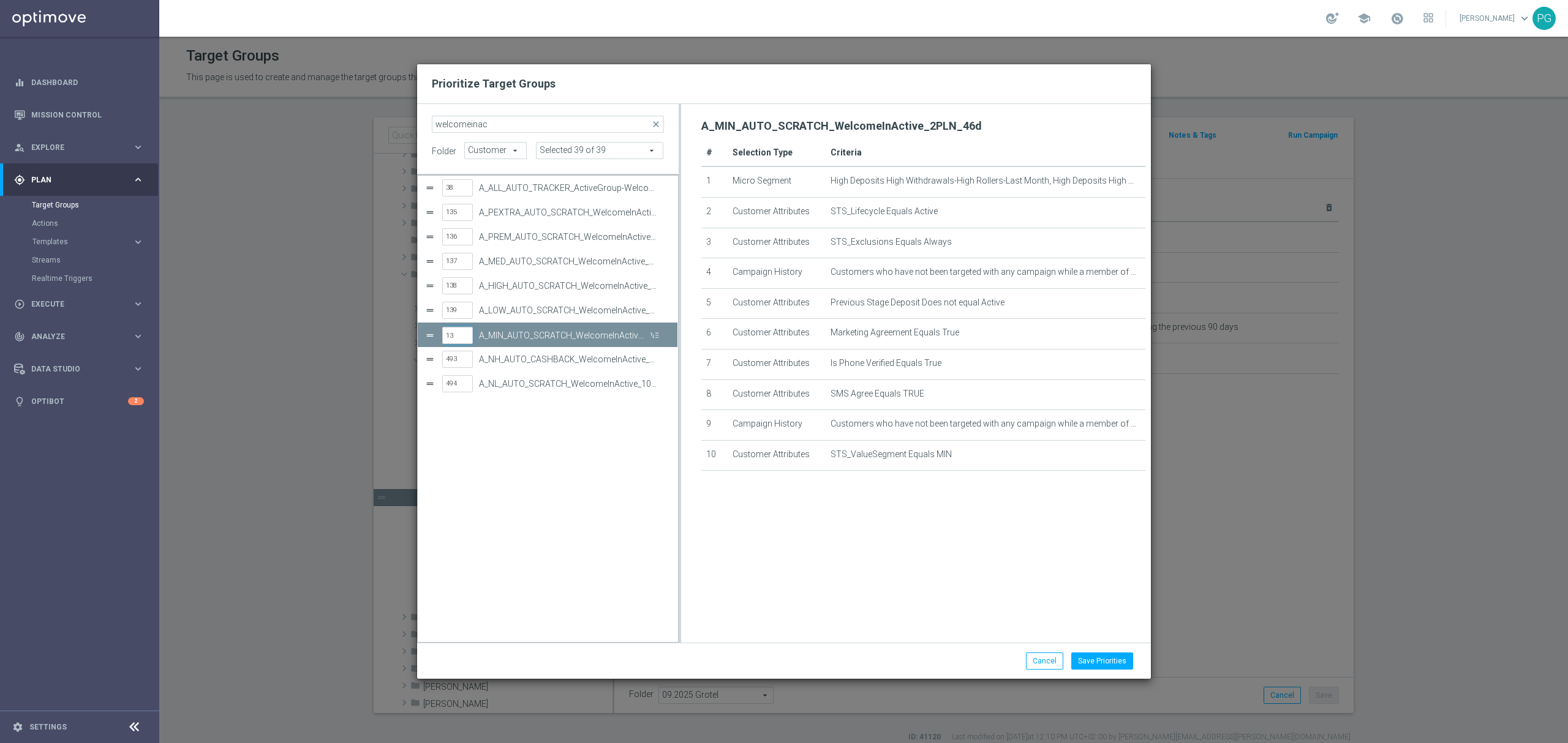
type input "139"
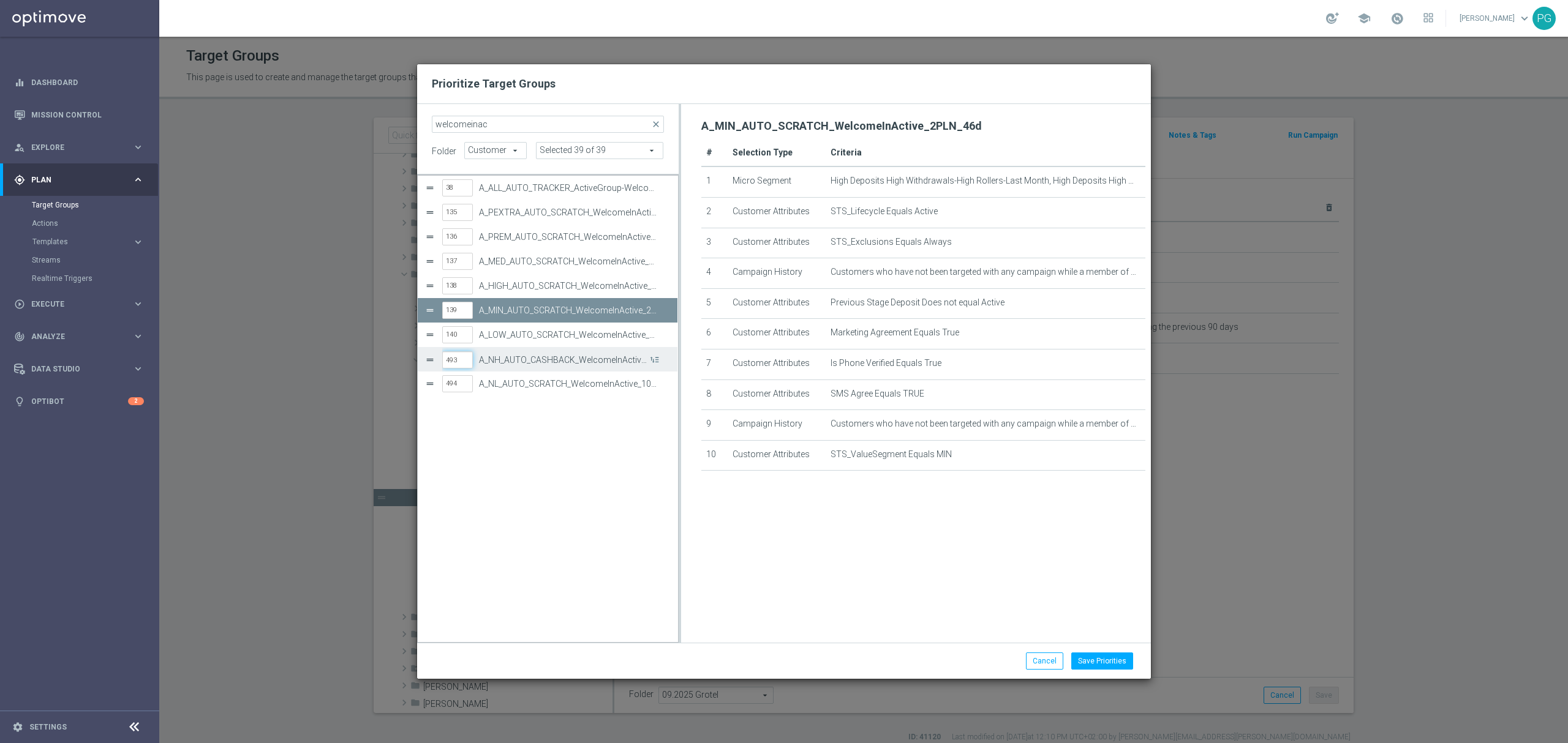
click at [459, 365] on input "493" at bounding box center [458, 360] width 31 height 17
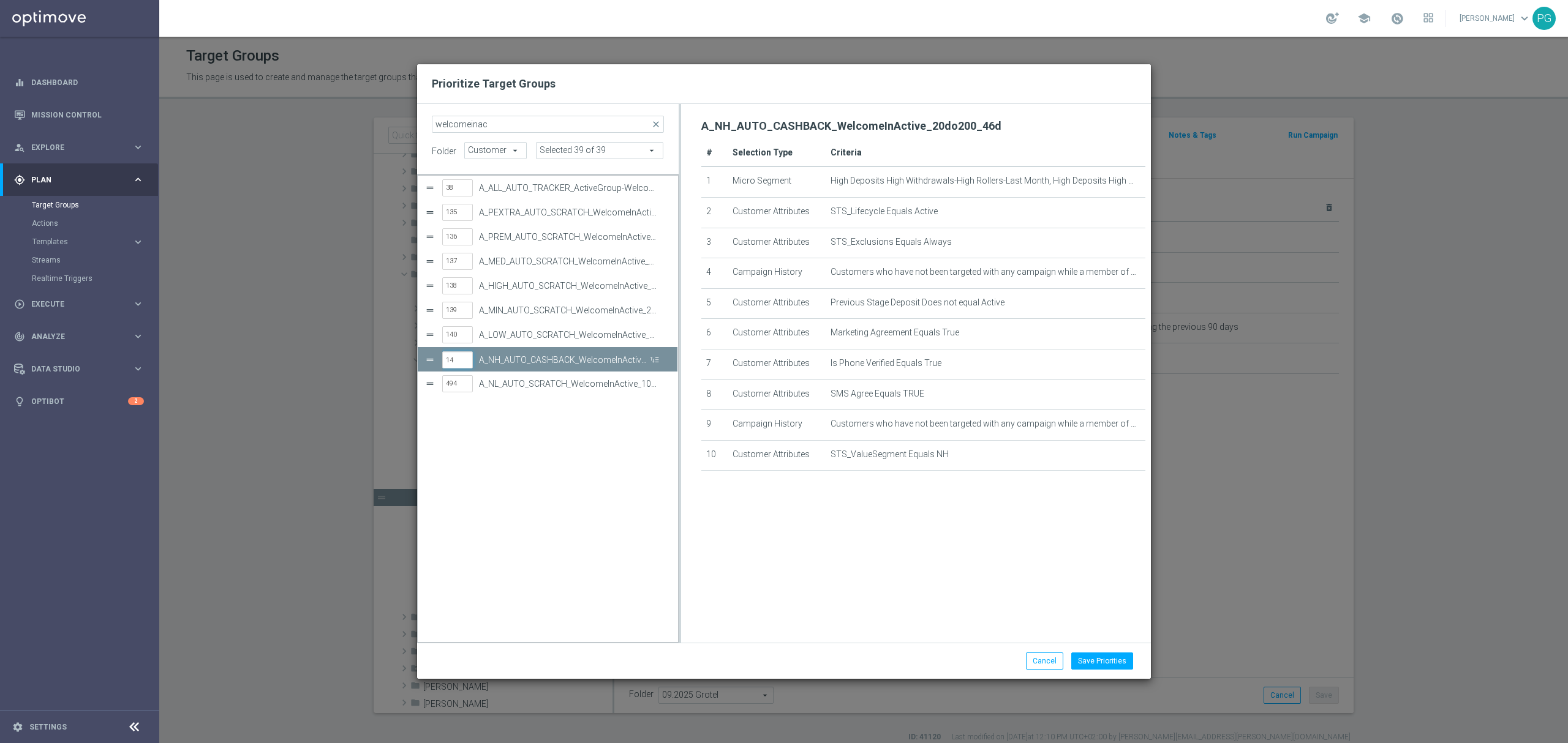
type input "141"
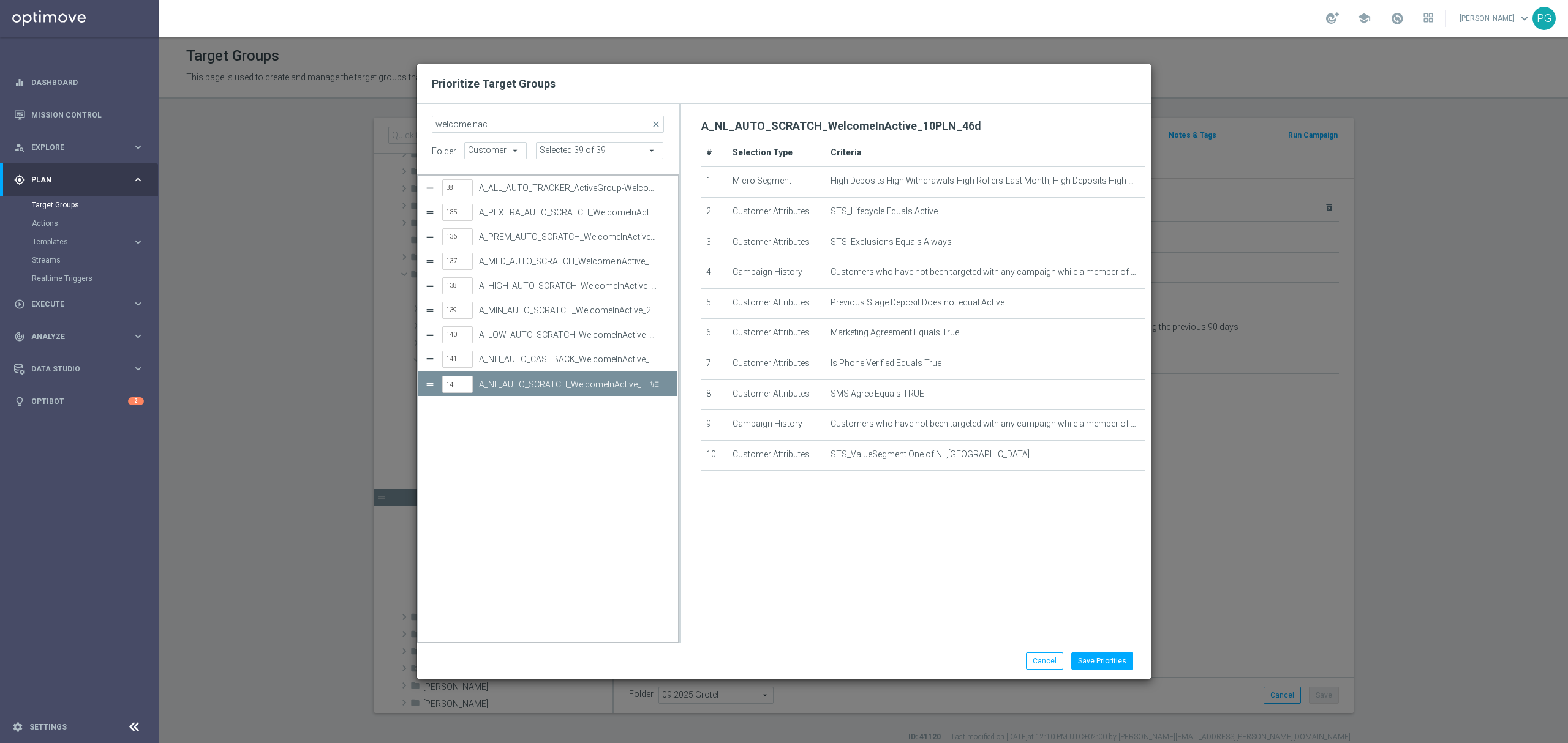
type input "141"
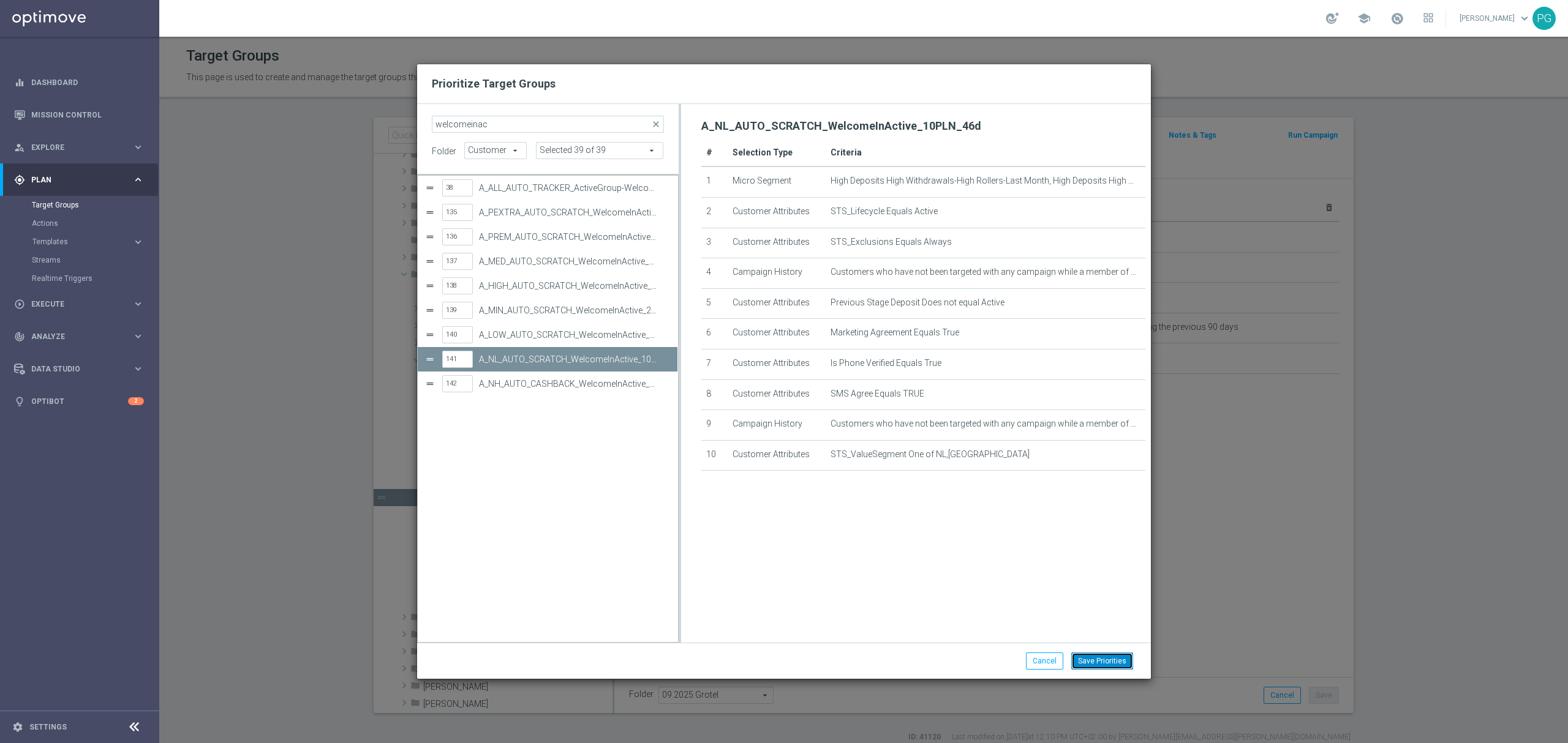
click at [1094, 657] on button "Save Priorities" at bounding box center [1102, 662] width 62 height 17
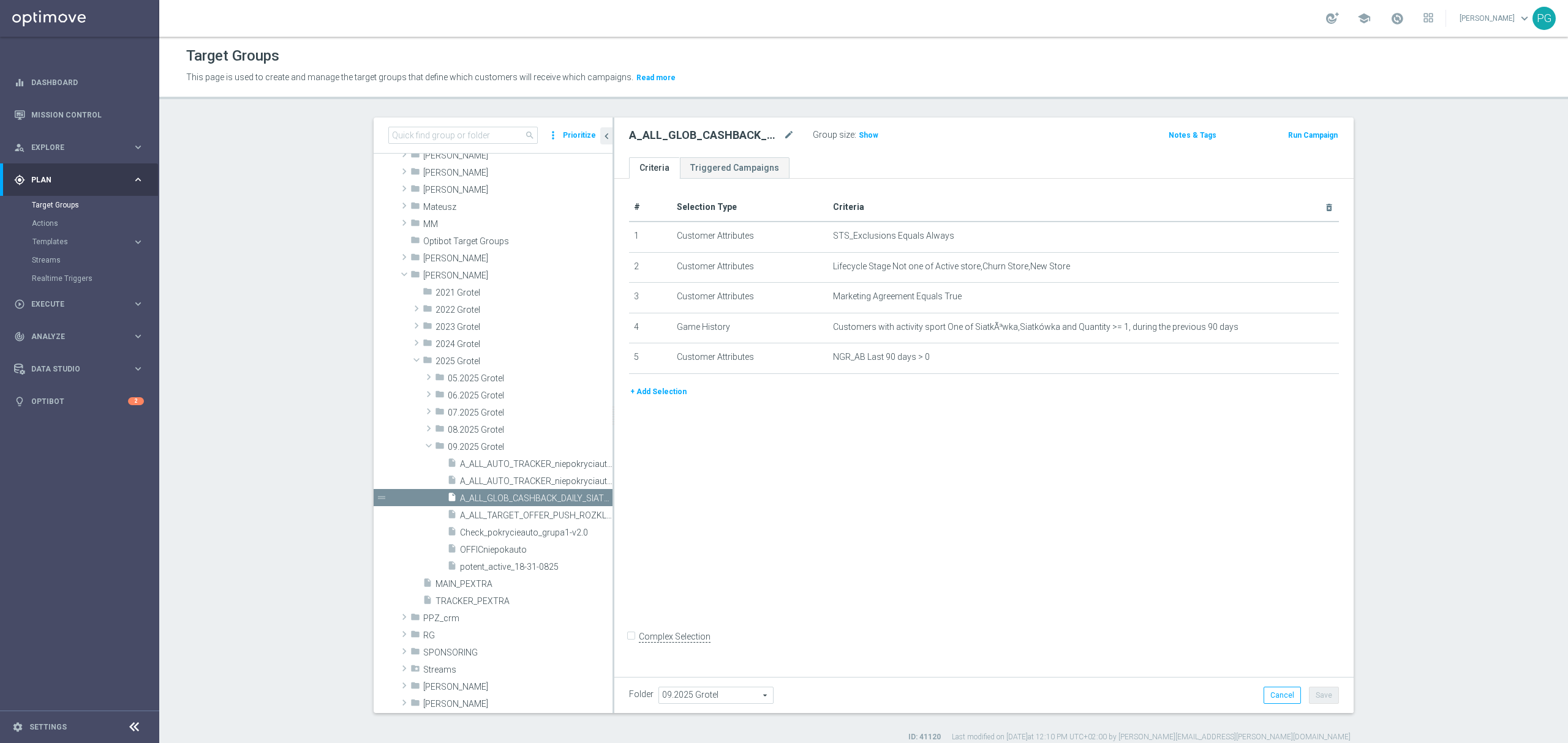
click at [579, 137] on button "Prioritize" at bounding box center [579, 135] width 36 height 16
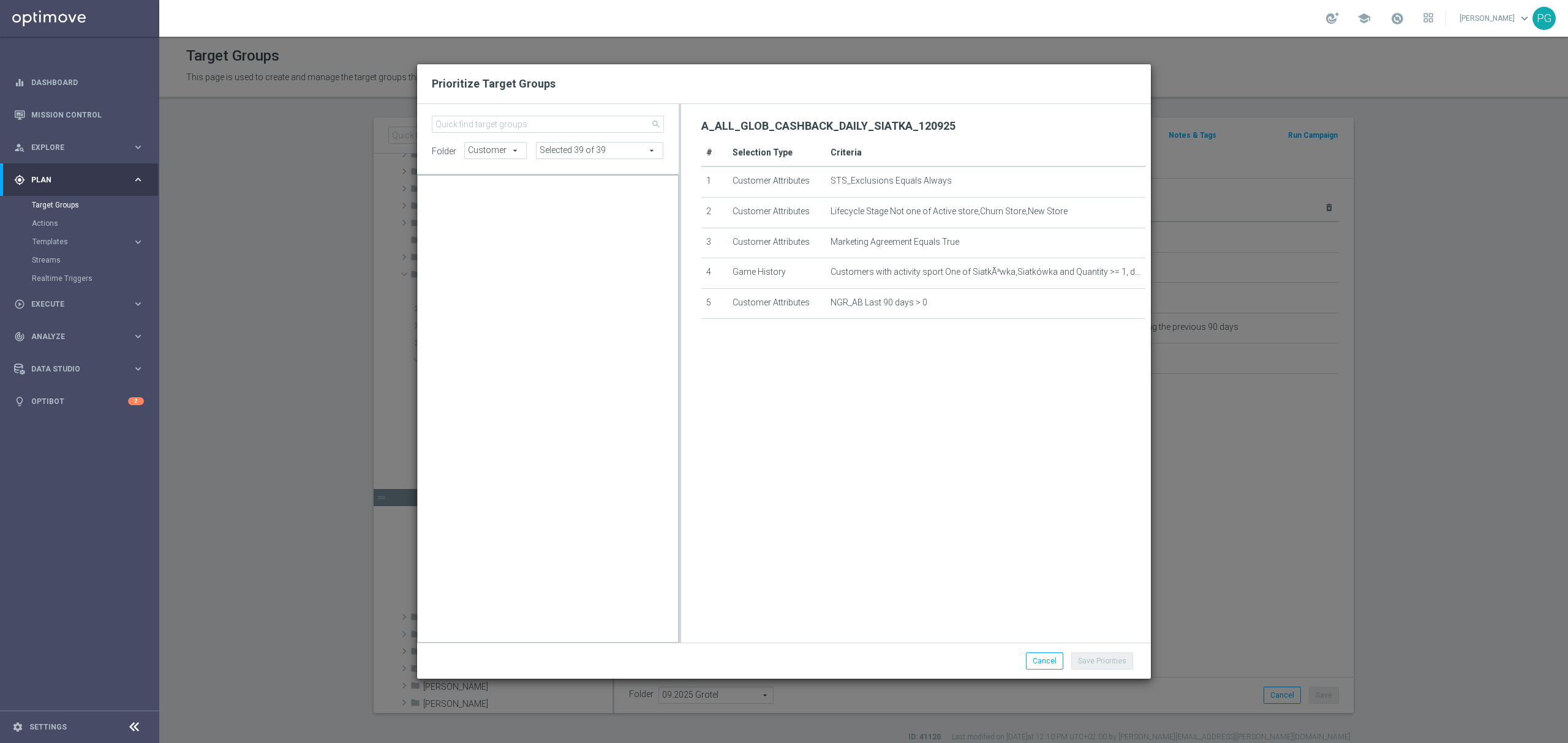
click at [579, 130] on input "search" at bounding box center [548, 124] width 232 height 17
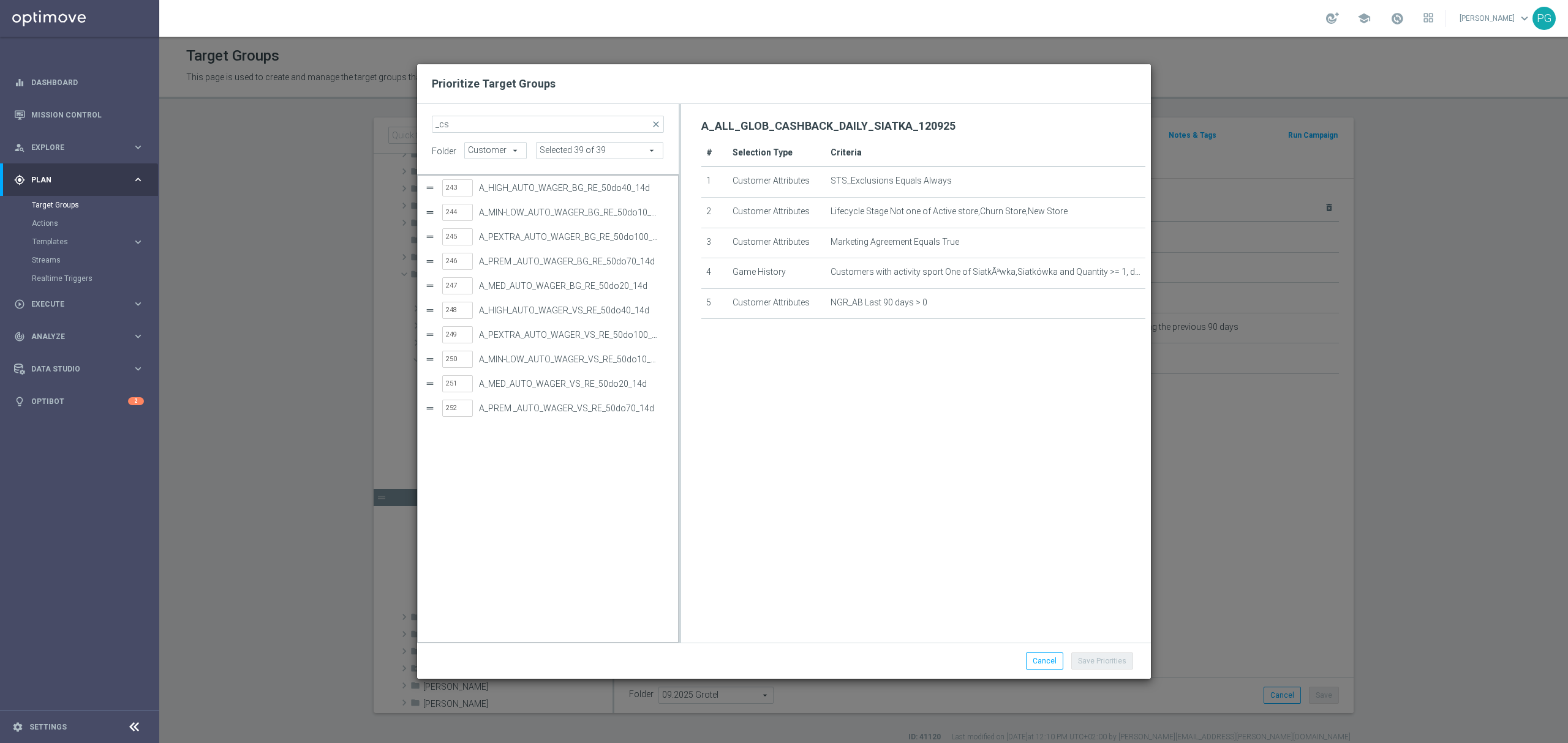
type input "_cs2"
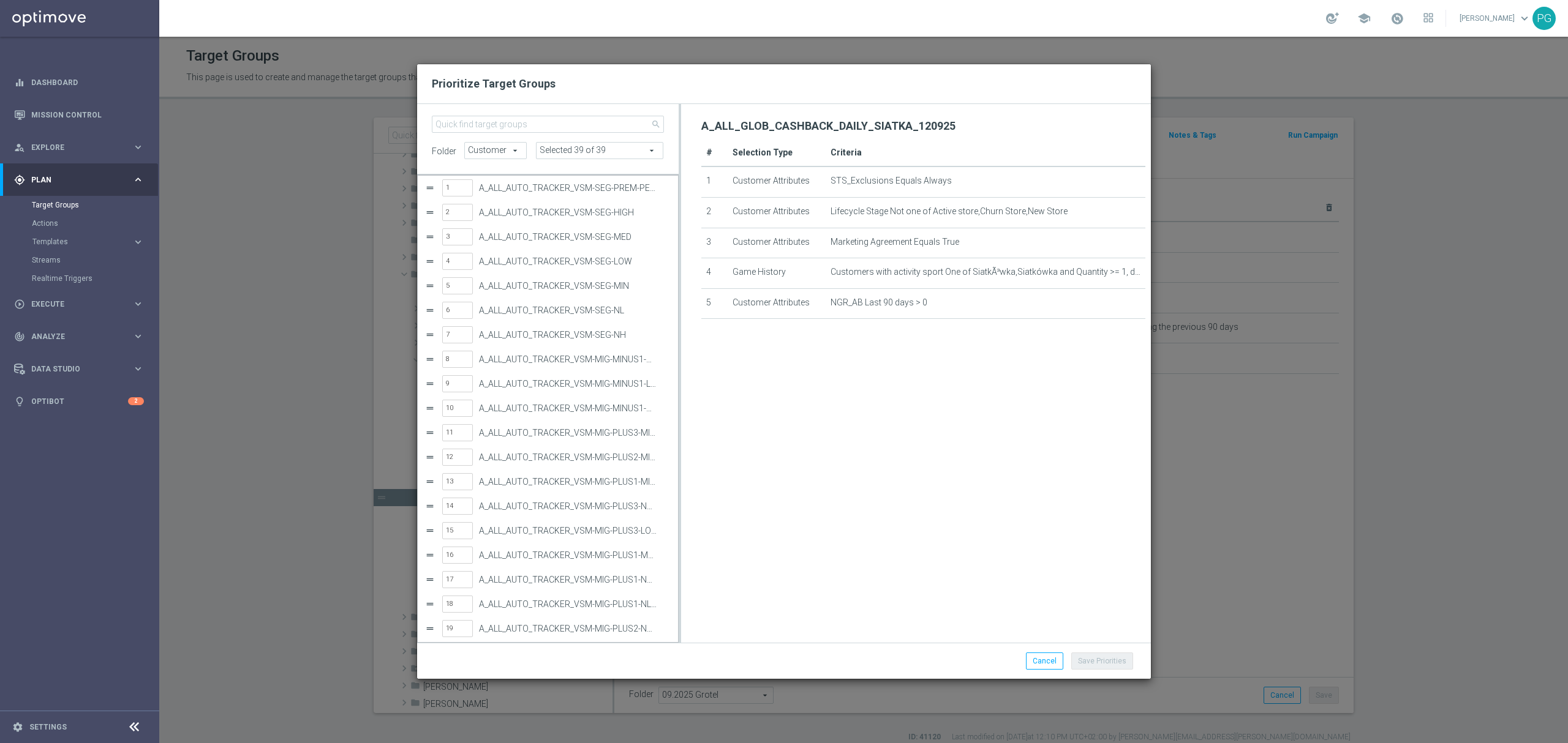
click at [353, 166] on div "Prioritize Target Groups search folder Customer Customer arrow_drop_down search…" at bounding box center [784, 372] width 1568 height 743
click at [1045, 650] on div "Cancel Save Priorities Saving..." at bounding box center [784, 662] width 734 height 36
click at [1043, 653] on button "Cancel" at bounding box center [1044, 662] width 37 height 17
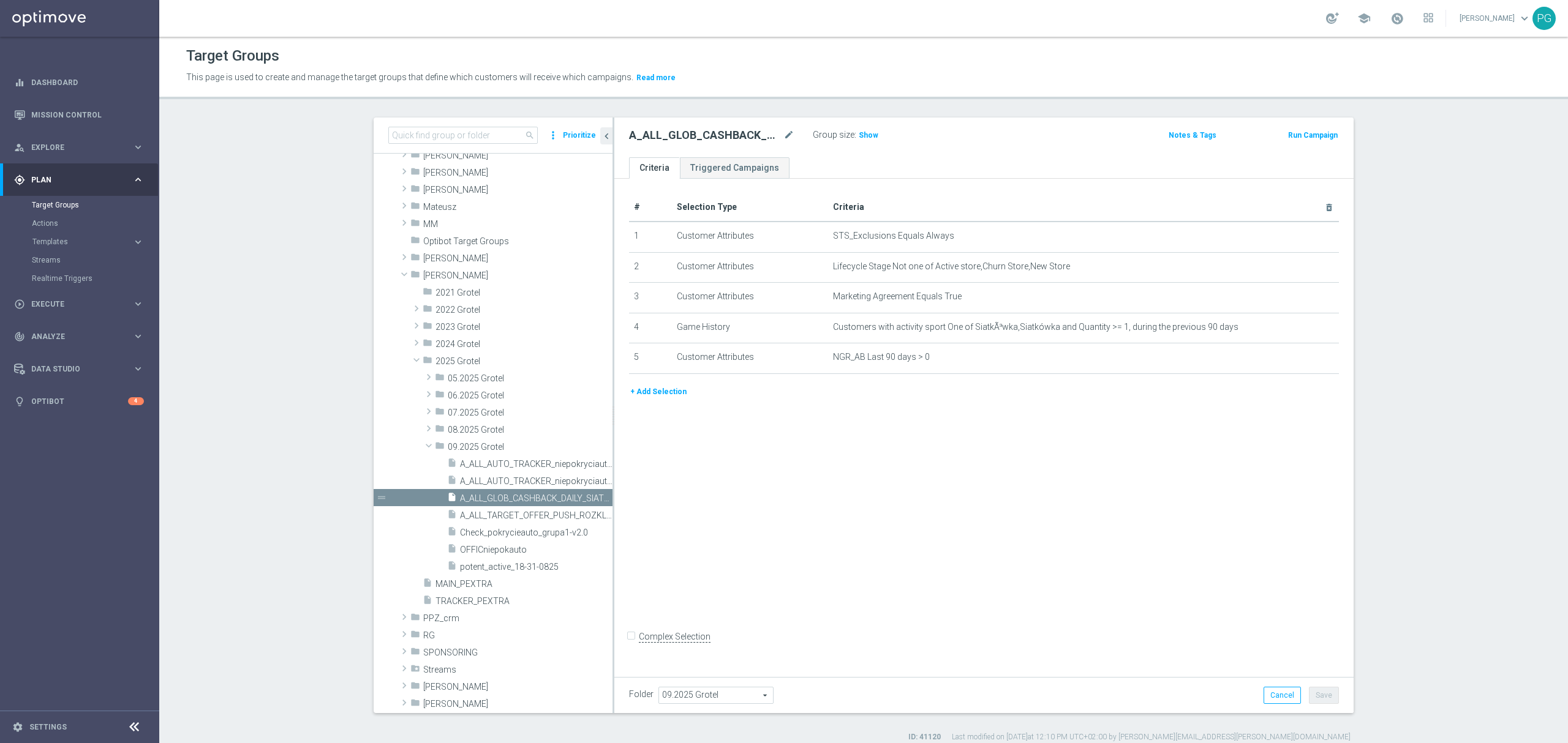
click at [1441, 361] on section "search more_vert Prioritize Customer Target Groups library_add create_new_folder" at bounding box center [863, 430] width 1409 height 625
click at [65, 303] on span "Execute" at bounding box center [82, 304] width 102 height 8
click at [79, 236] on link "Campaign Builder" at bounding box center [80, 237] width 96 height 10
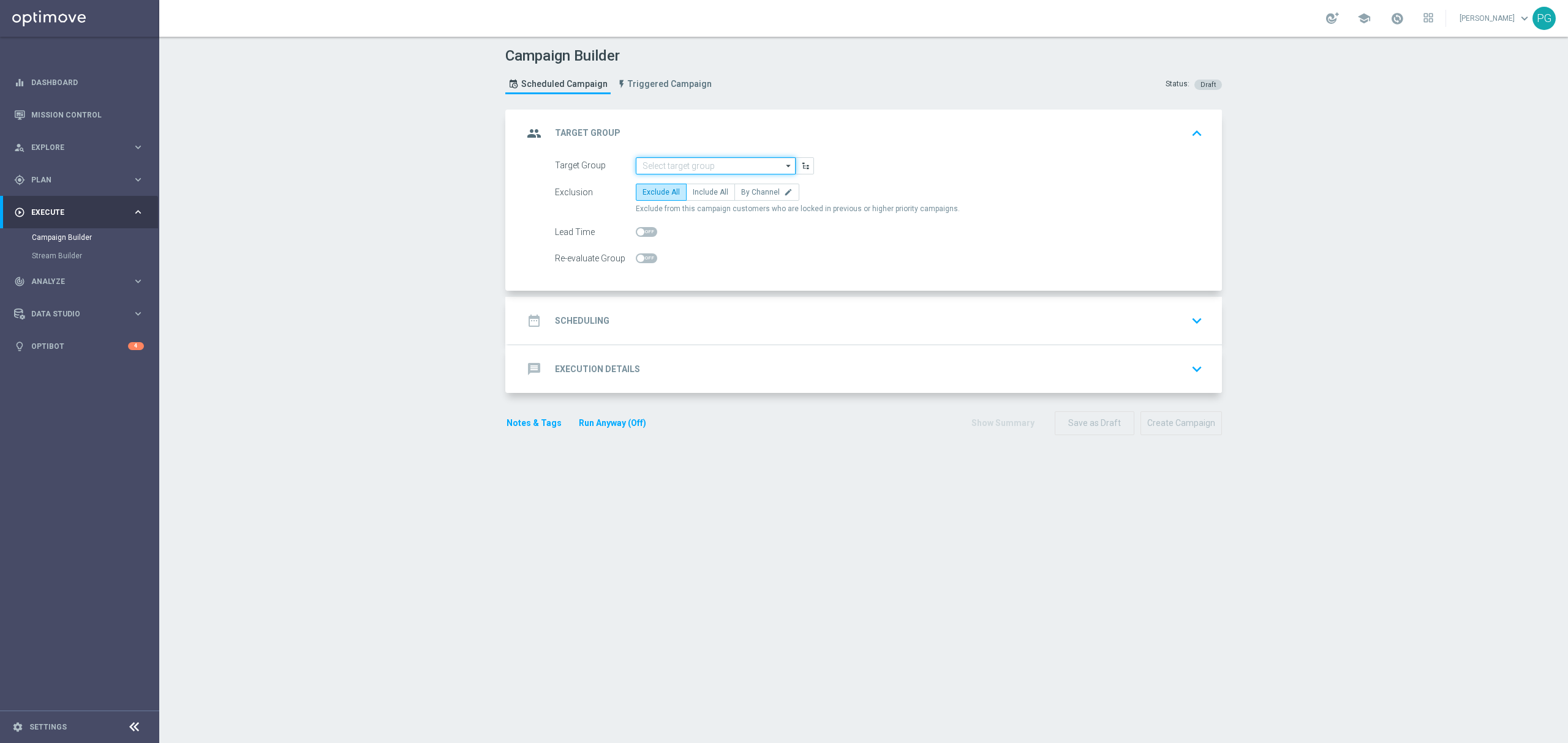
click at [685, 168] on input at bounding box center [716, 166] width 160 height 17
paste input "A_ALL_TARGET_OFFER_PUSH_ROZKLAD_130925"
type input "A_ALL_TARGET_OFFER_PUSH_ROZKLAD_130925"
click at [83, 181] on span "Plan" at bounding box center [82, 180] width 102 height 8
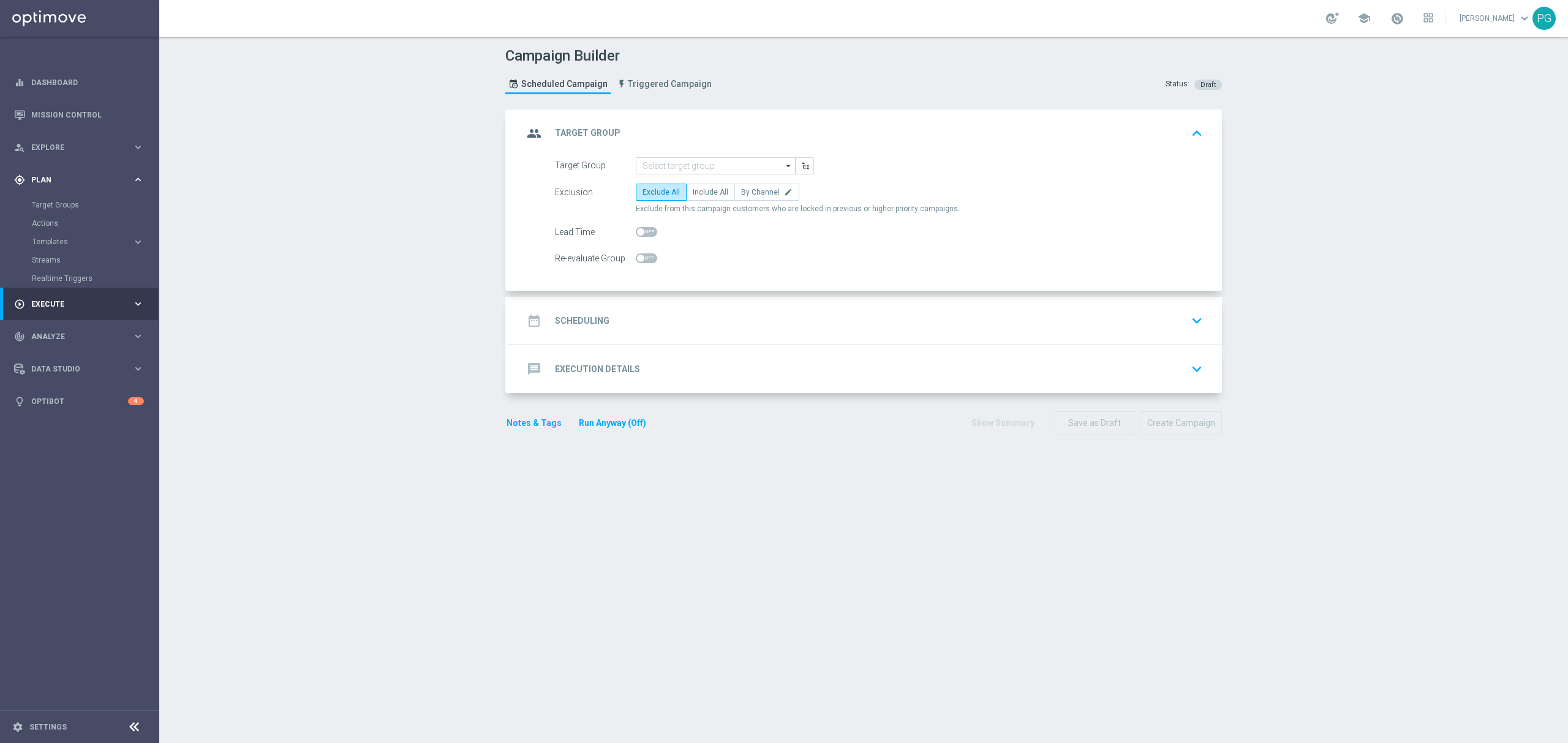
scroll to position [0, 0]
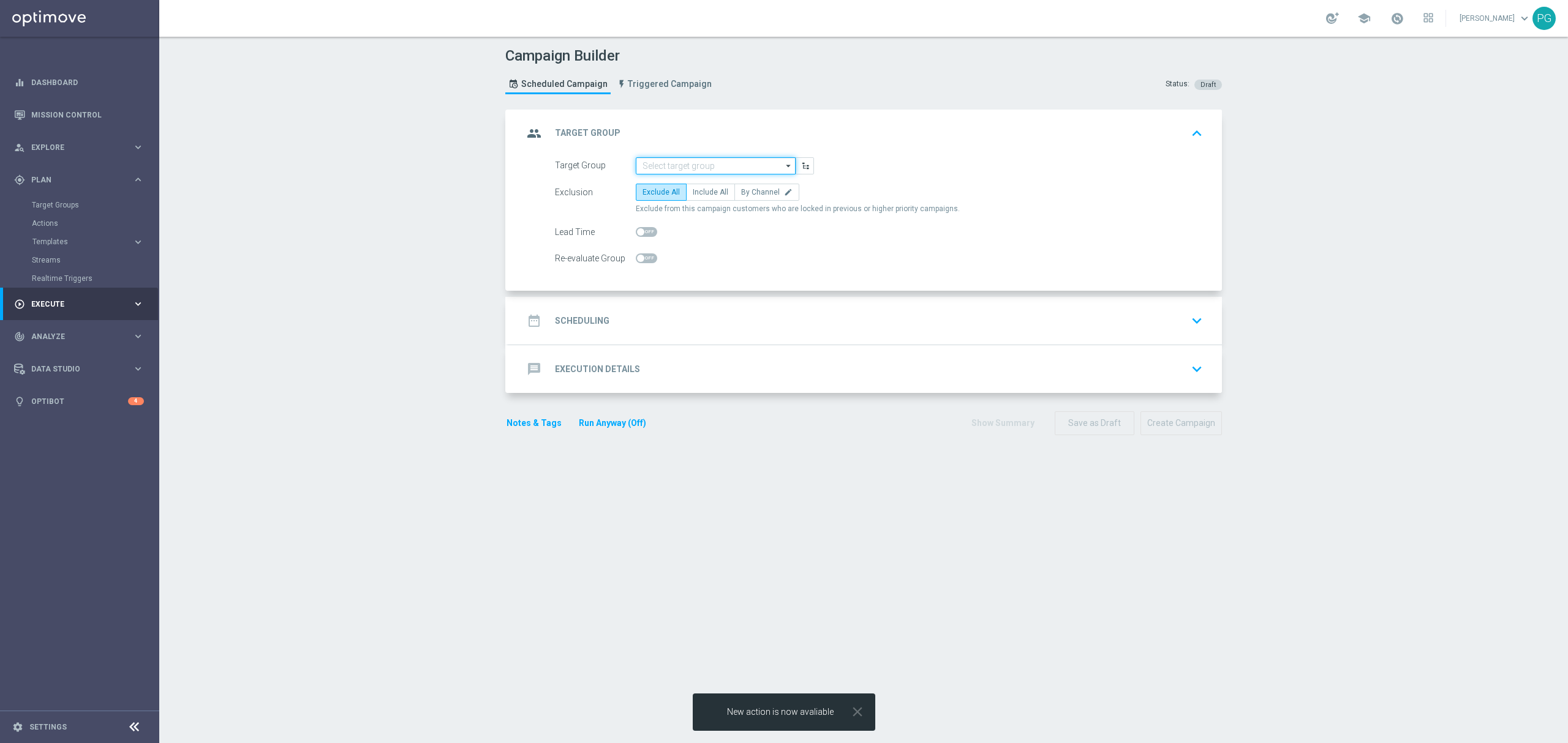
click at [736, 166] on input at bounding box center [716, 166] width 160 height 17
paste input "A_ALL_TARGET_OFFER_PUSH_ROZKLAD_130925"
click at [741, 189] on div "A_ALL_TARGET_OFFER_PUSH_ROZKLAD_130925" at bounding box center [716, 190] width 148 height 22
type input "A_ALL_TARGET_OFFER_PUSH_ROZKLAD_130925"
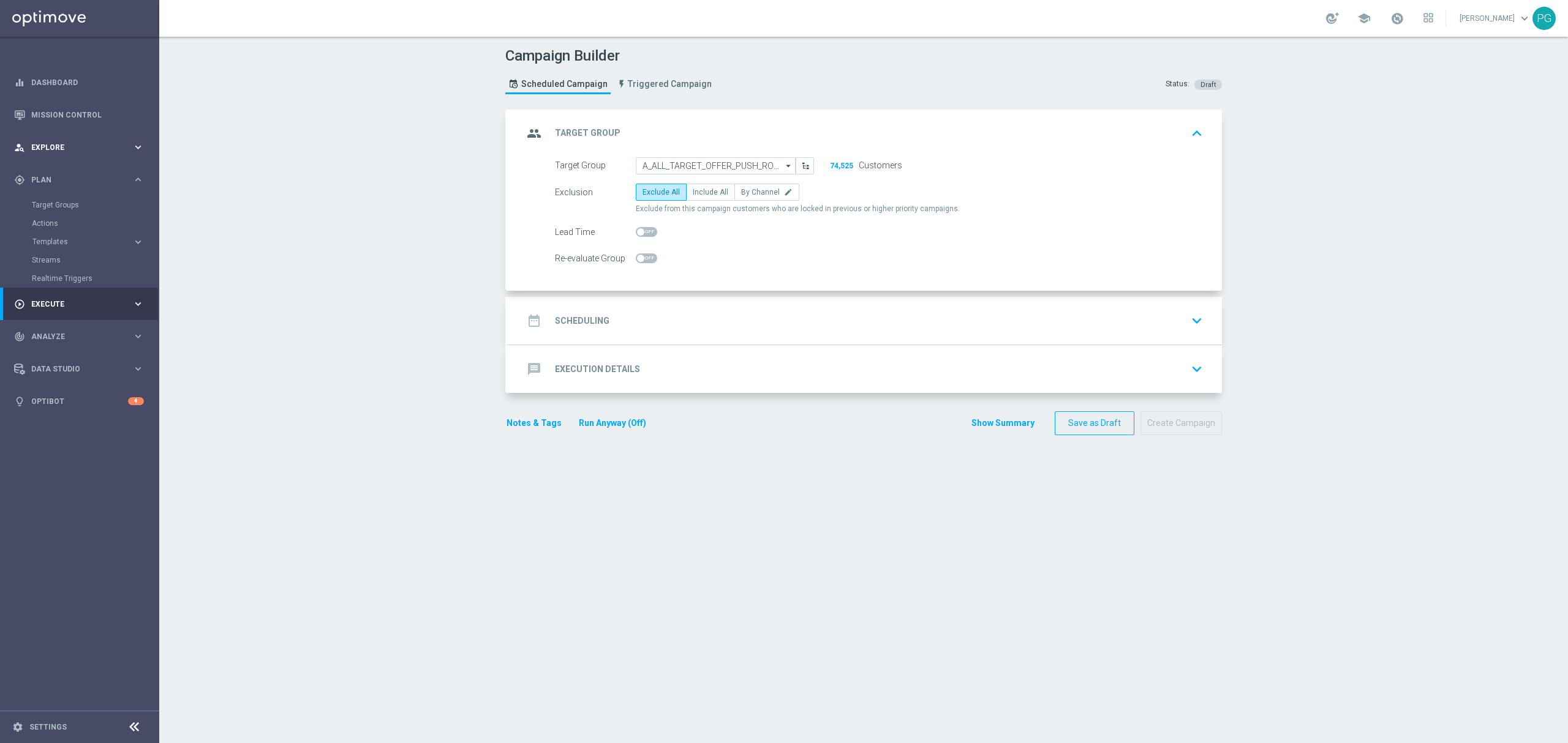
click at [61, 144] on span "Explore" at bounding box center [82, 147] width 102 height 8
click at [84, 113] on link "Mission Control" at bounding box center [88, 115] width 113 height 33
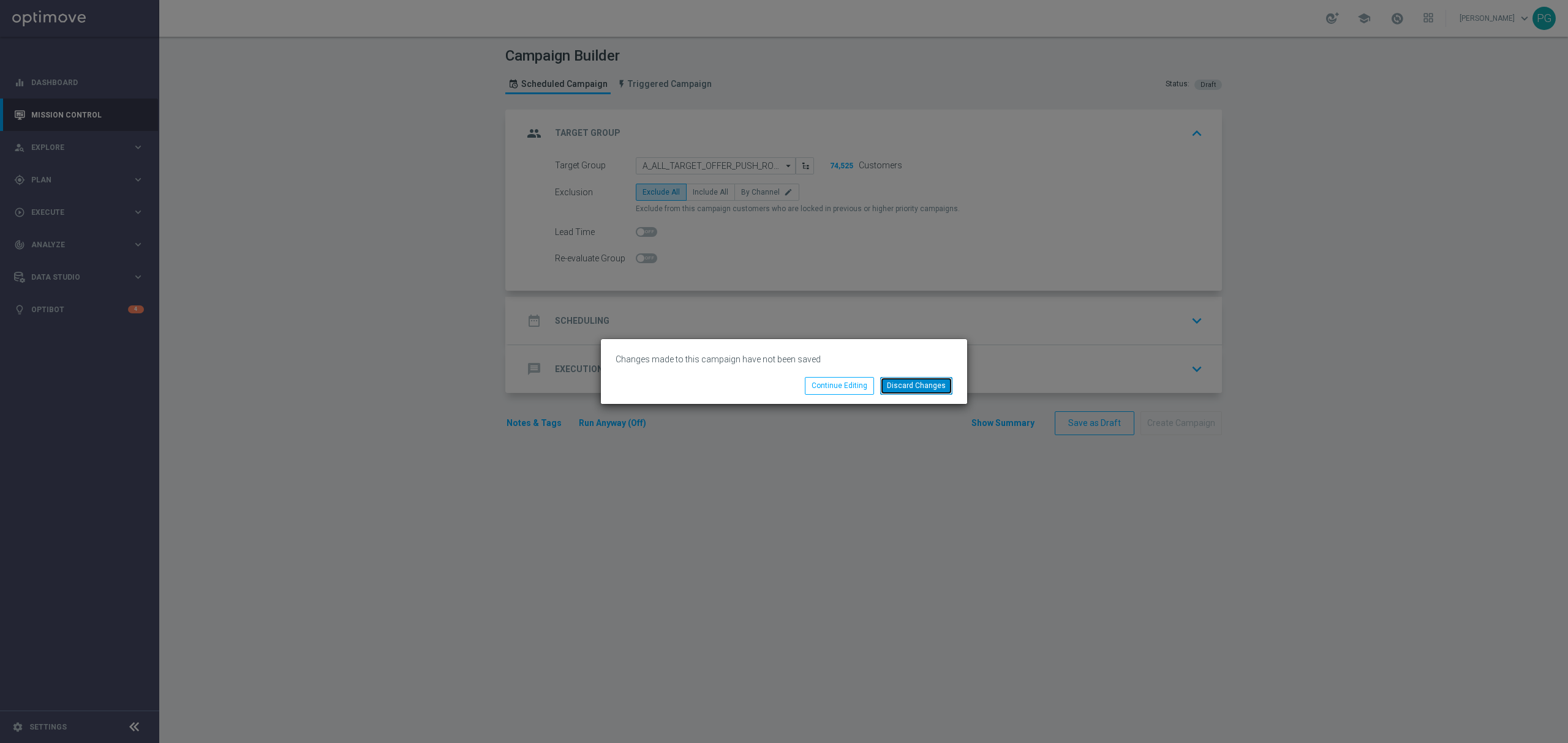
click at [904, 383] on button "Discard Changes" at bounding box center [916, 386] width 72 height 17
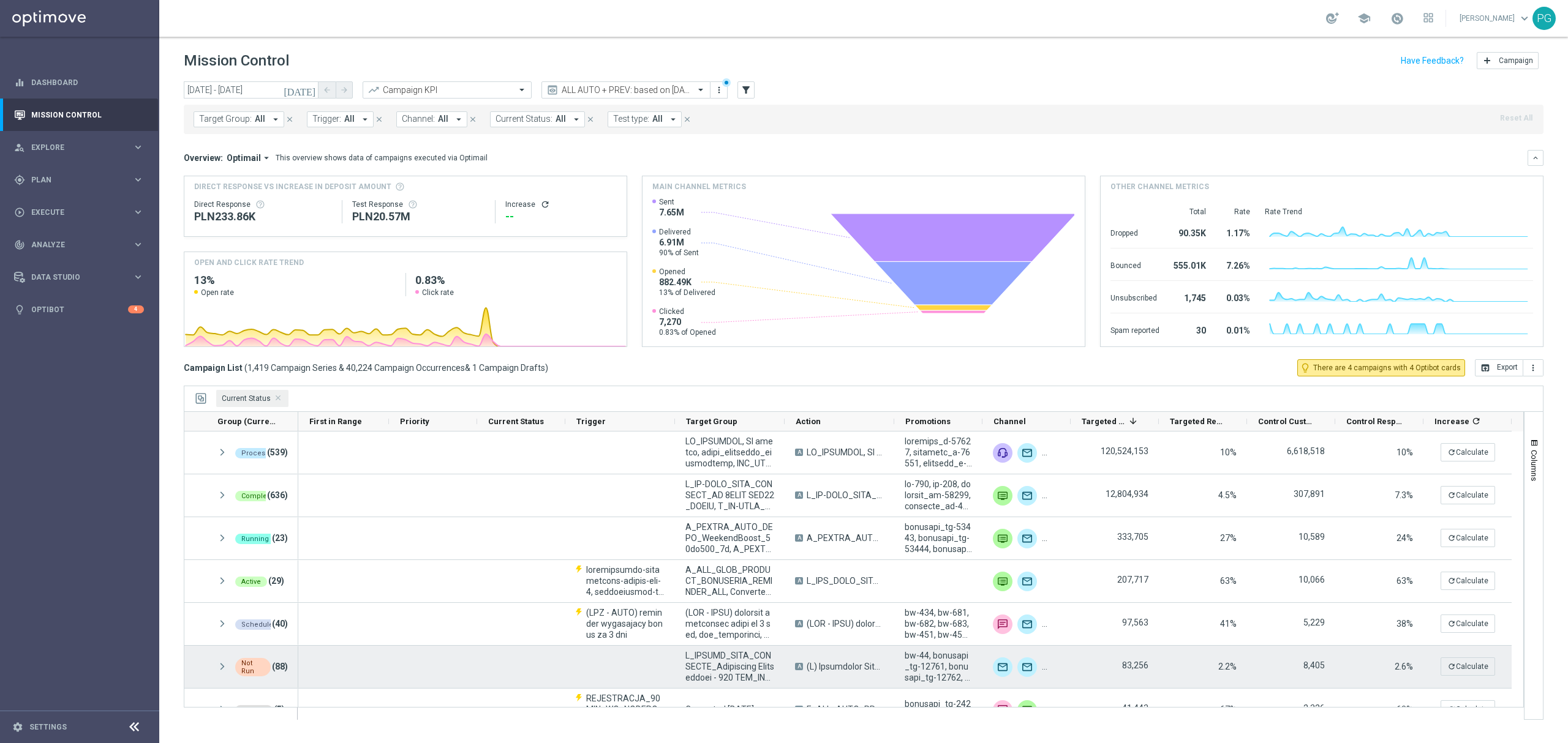
click at [228, 668] on span at bounding box center [222, 666] width 11 height 11
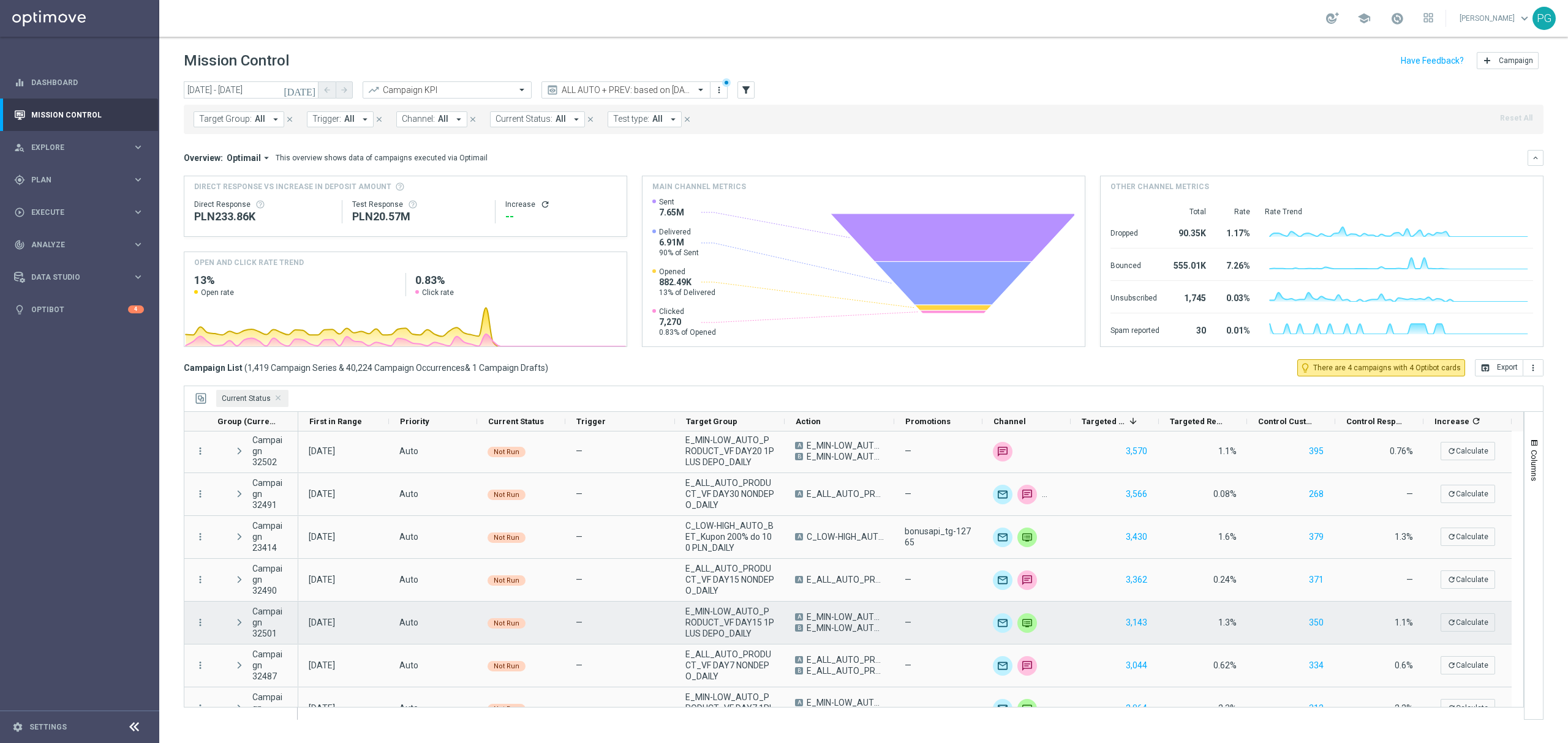
scroll to position [644, 0]
click at [239, 623] on span at bounding box center [239, 622] width 11 height 11
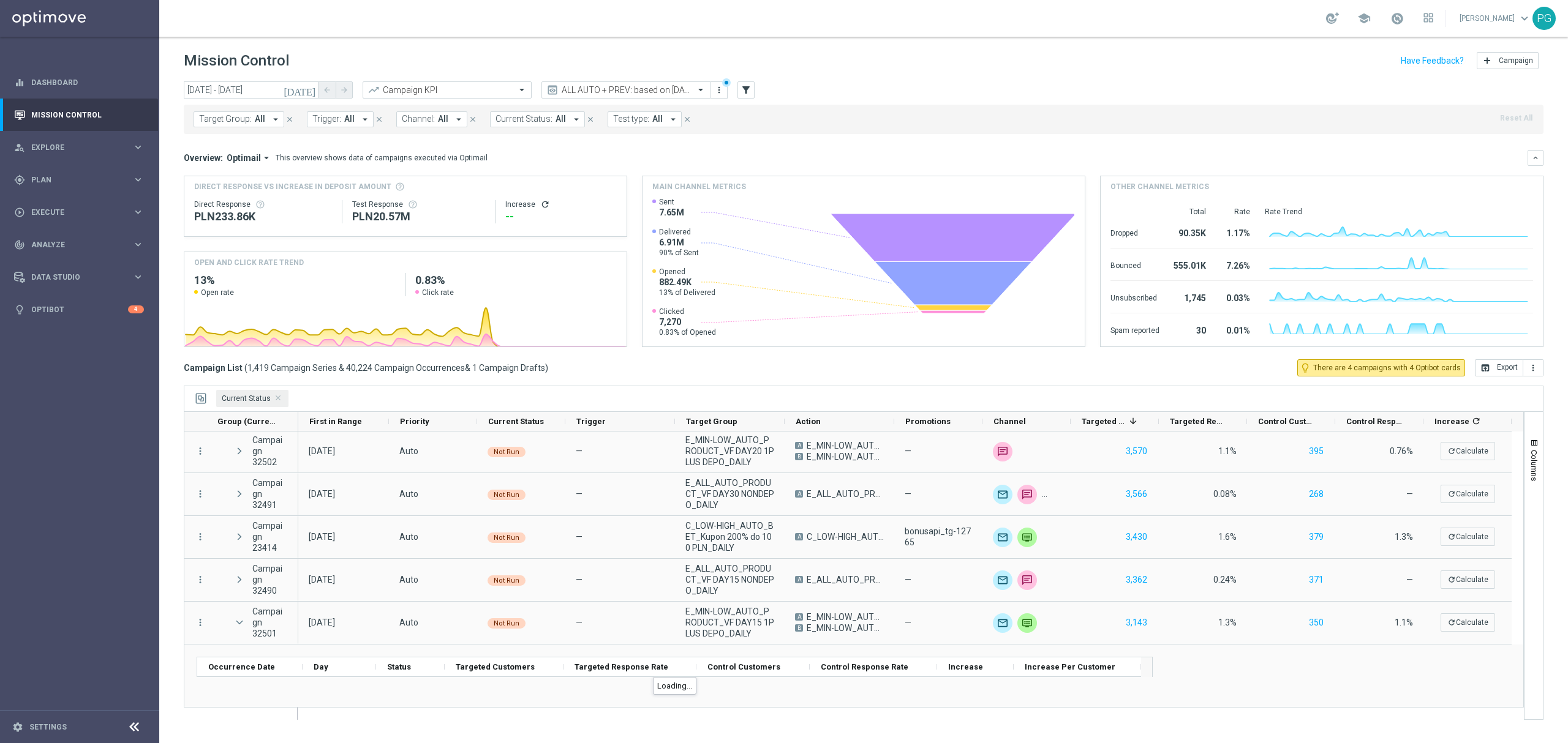
scroll to position [823, 0]
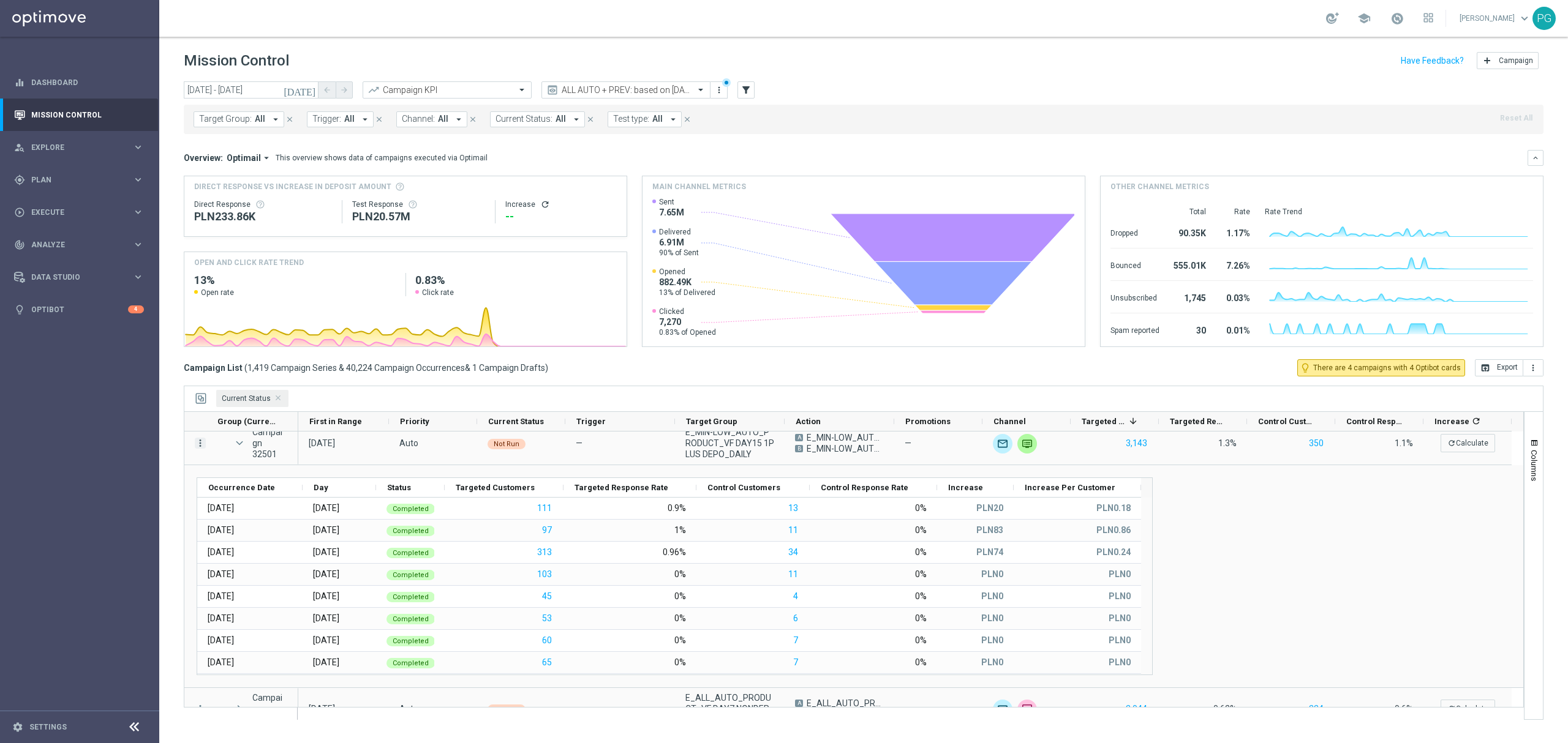
scroll to position [799, 0]
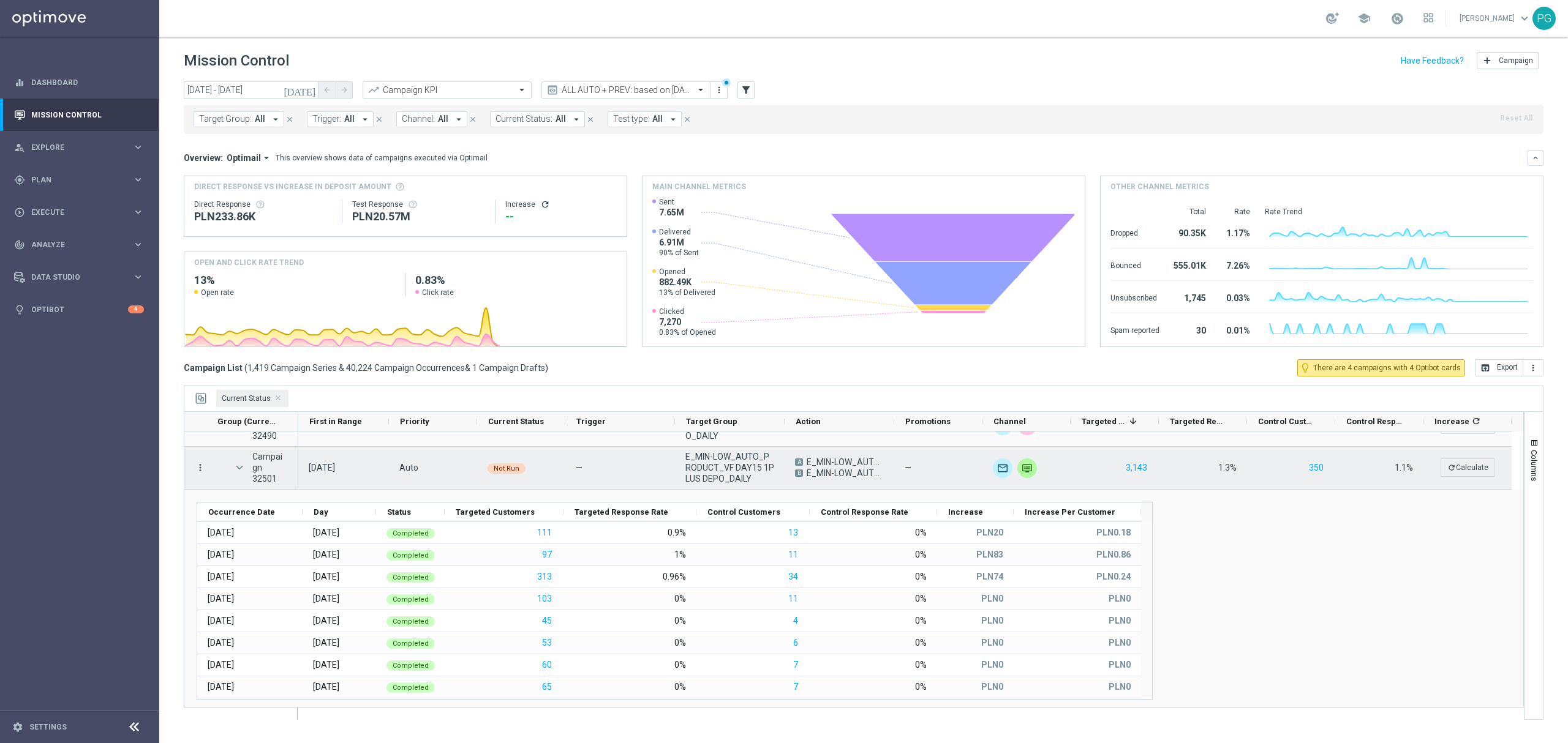
click at [199, 463] on icon "more_vert" at bounding box center [200, 468] width 11 height 11
click at [562, 458] on div "Not Run" at bounding box center [521, 468] width 88 height 42
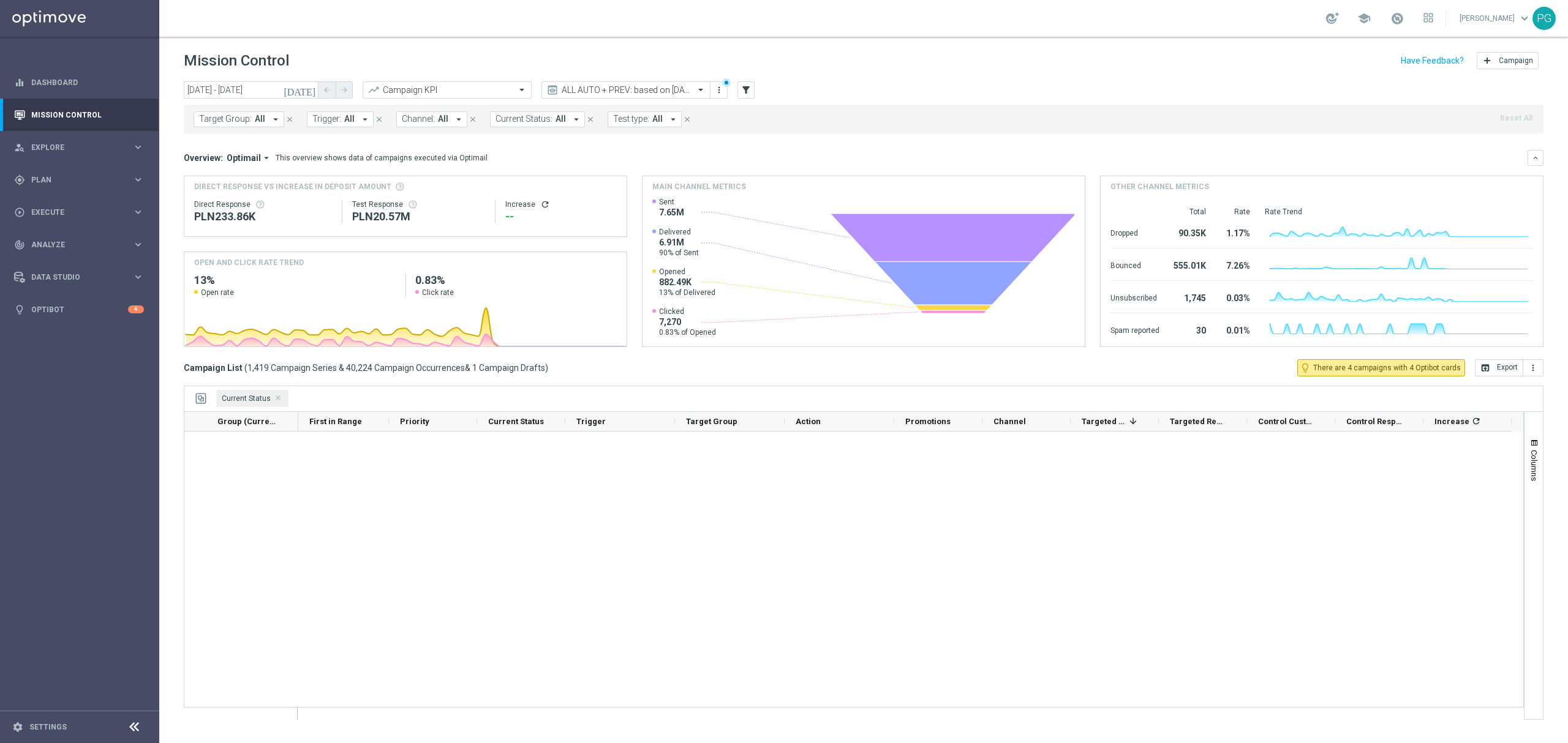
scroll to position [0, 0]
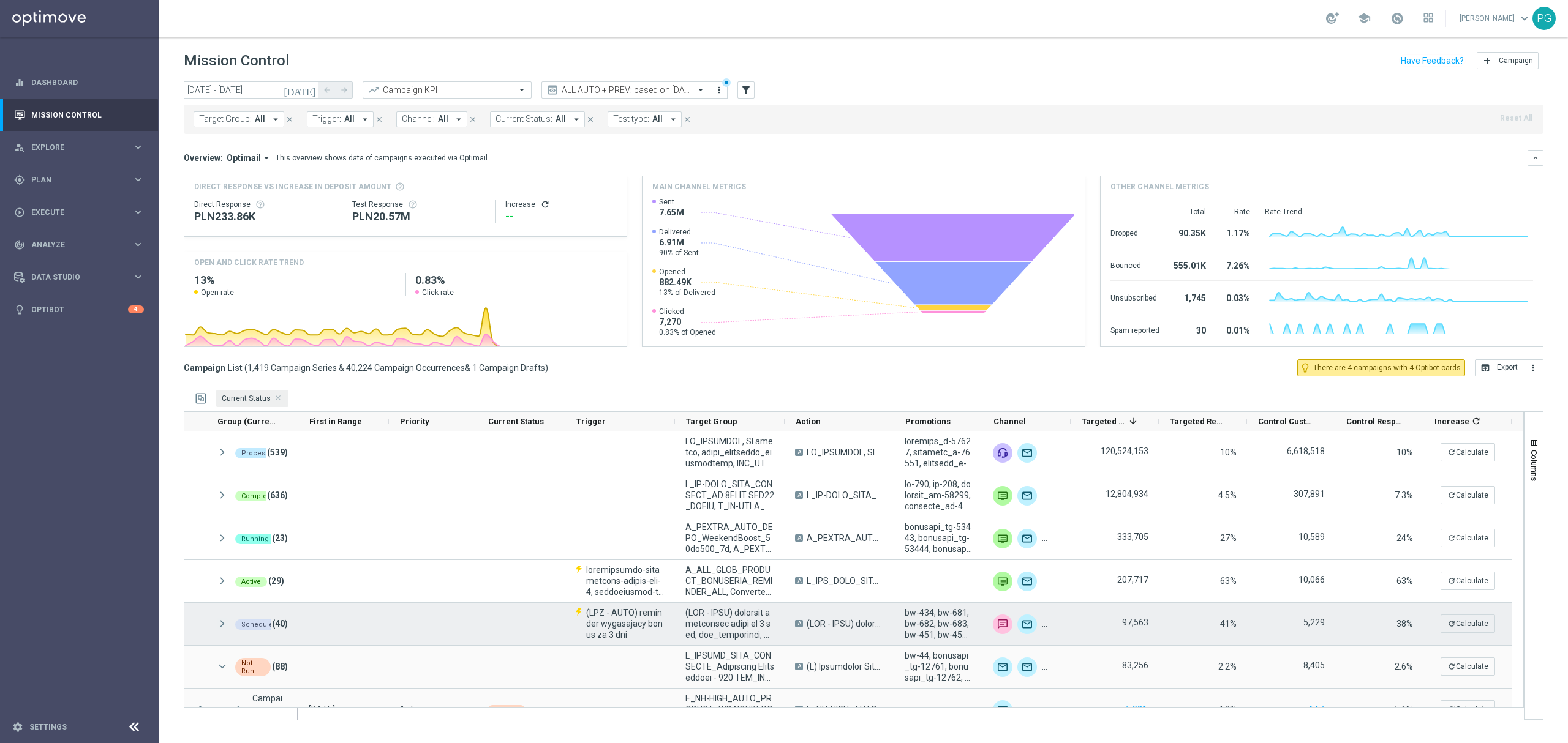
click at [222, 625] on span at bounding box center [222, 624] width 11 height 11
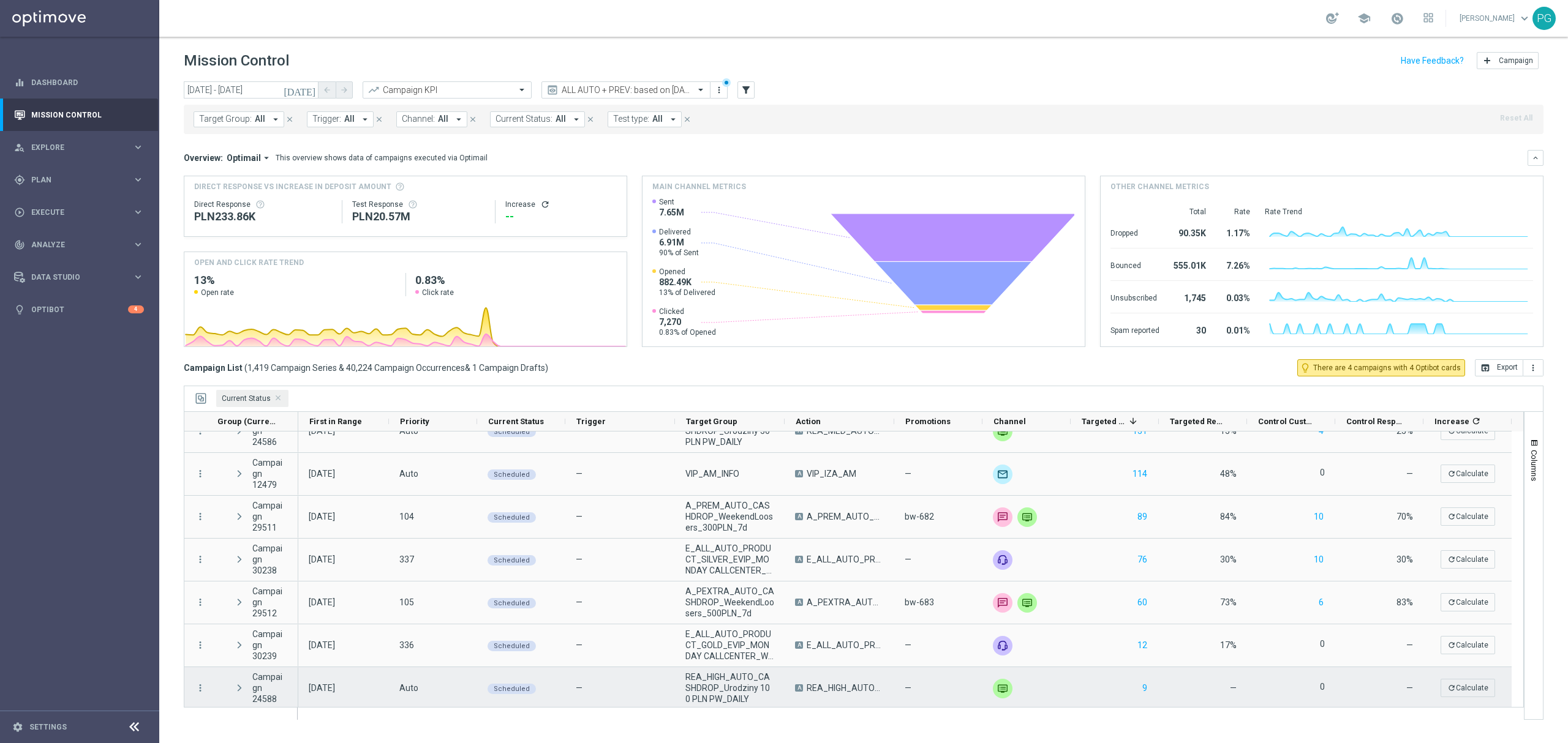
scroll to position [839, 0]
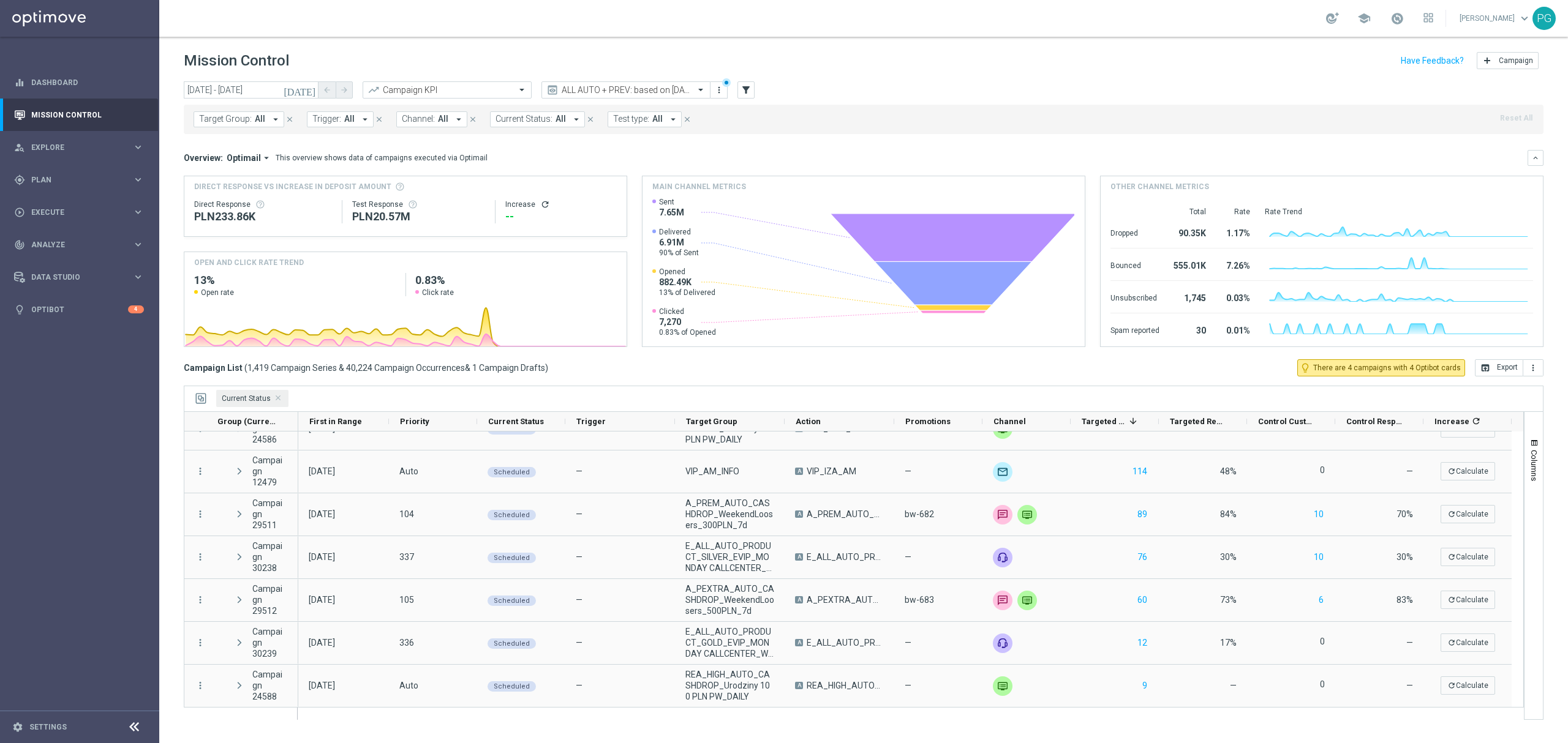
click at [262, 114] on span "All" at bounding box center [260, 119] width 11 height 11
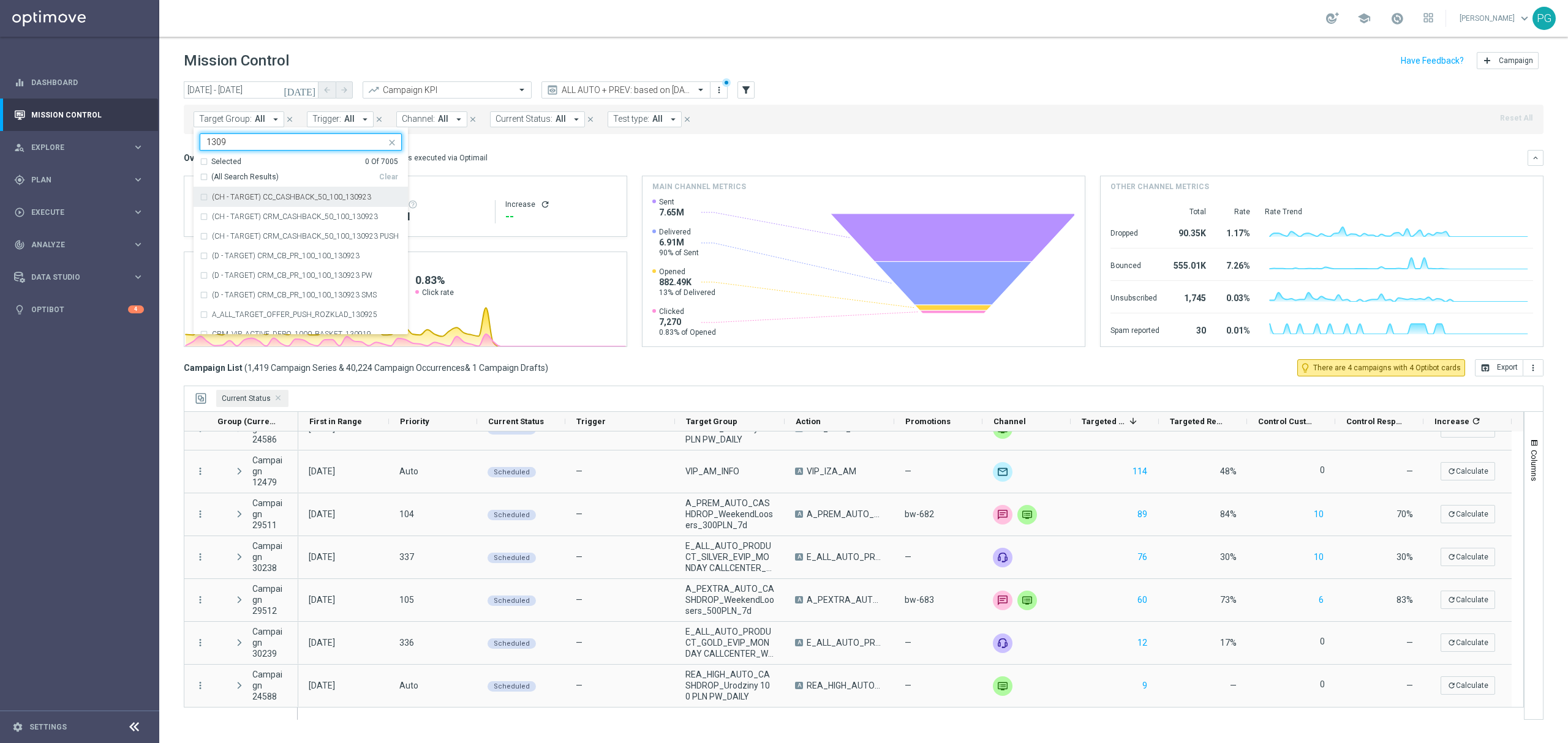
type input "1309"
click at [120, 391] on sidenavbar "equalizer Dashboard Mission Control" at bounding box center [80, 372] width 159 height 743
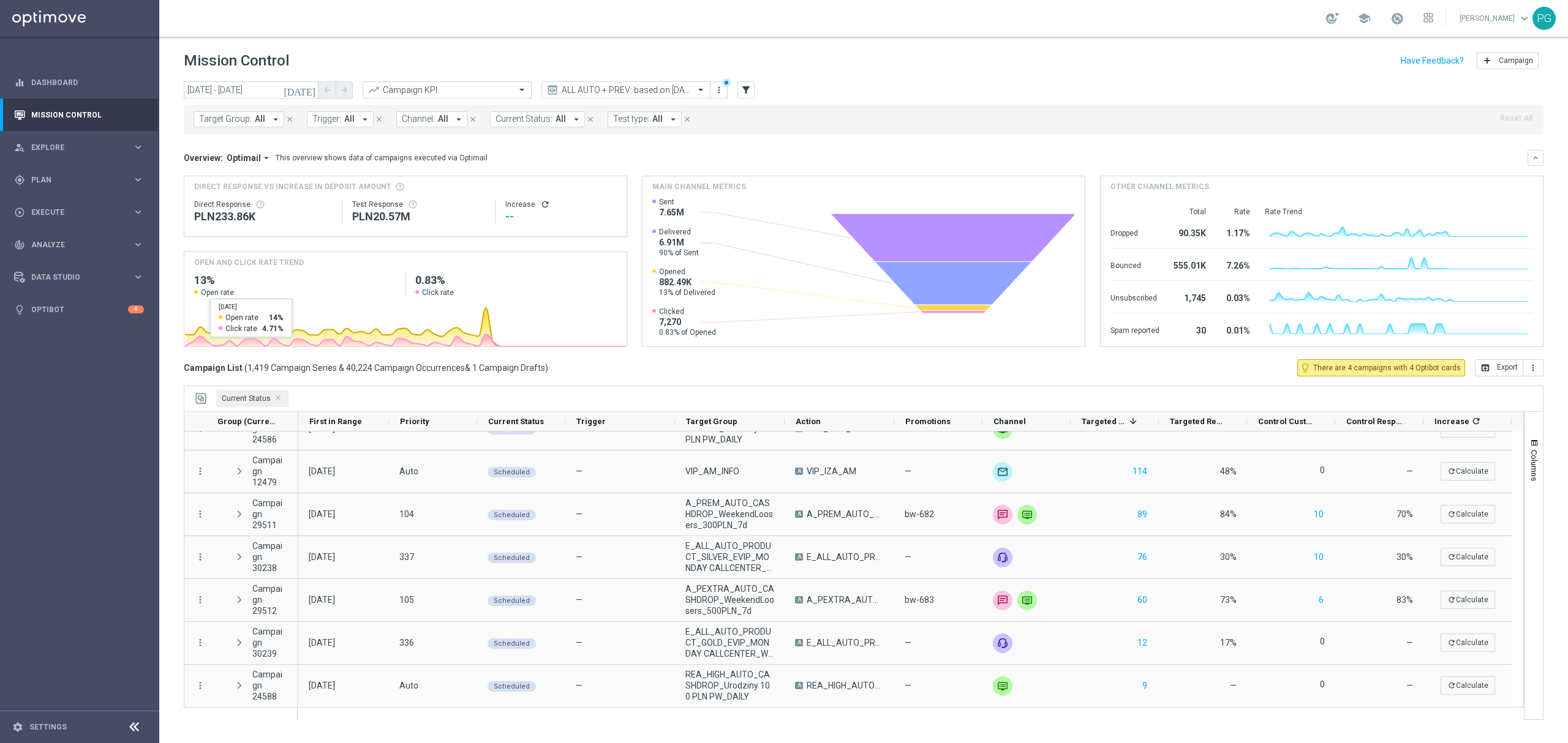
click at [242, 117] on span "Target Group:" at bounding box center [225, 119] width 53 height 11
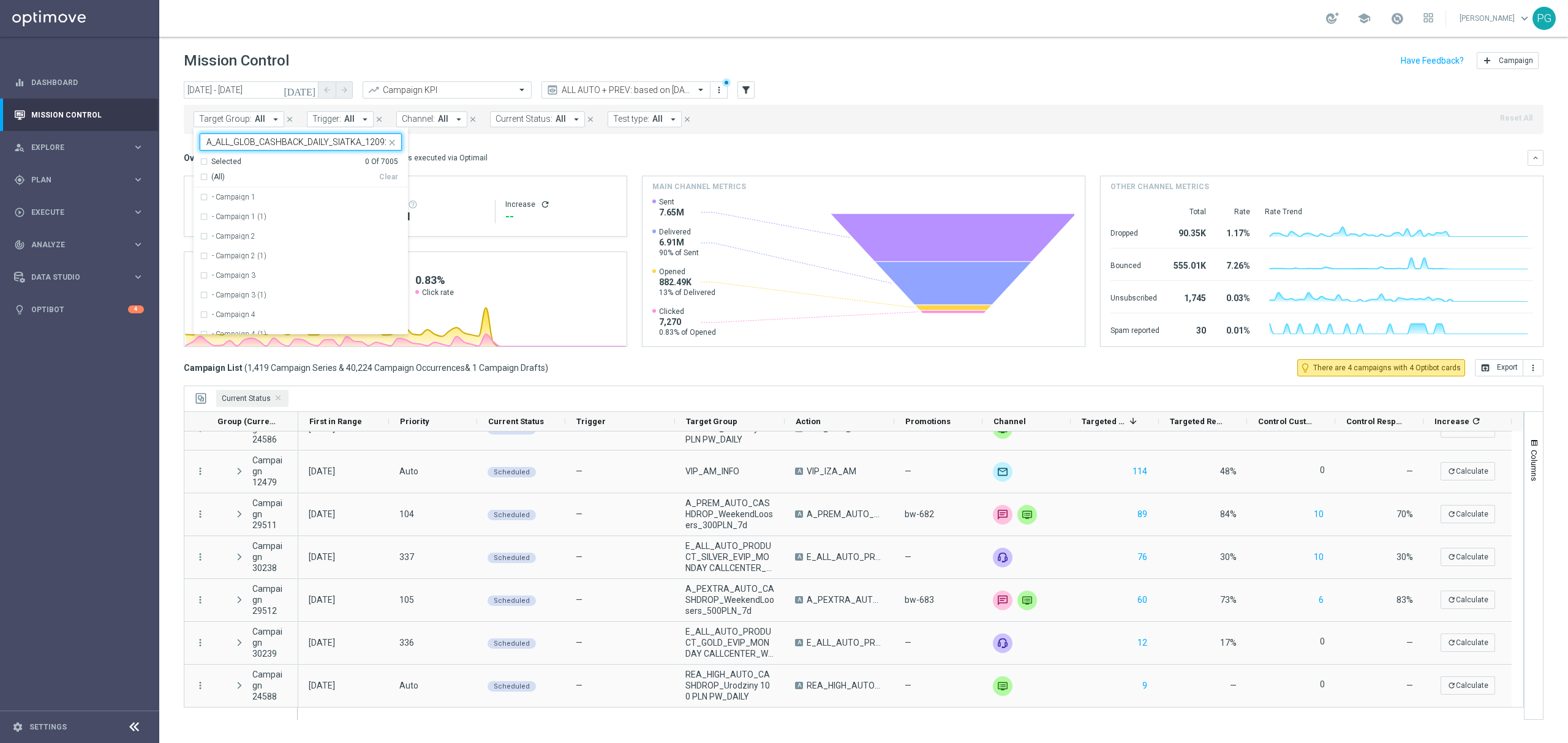
scroll to position [0, 6]
click at [276, 201] on label "A_ALL_GLOB_CASHBACK_DAILY_SIATKA_120925" at bounding box center [293, 197] width 164 height 8
type input "A_ALL_GLOB_CASHBACK_DAILY_SIATKA_120925"
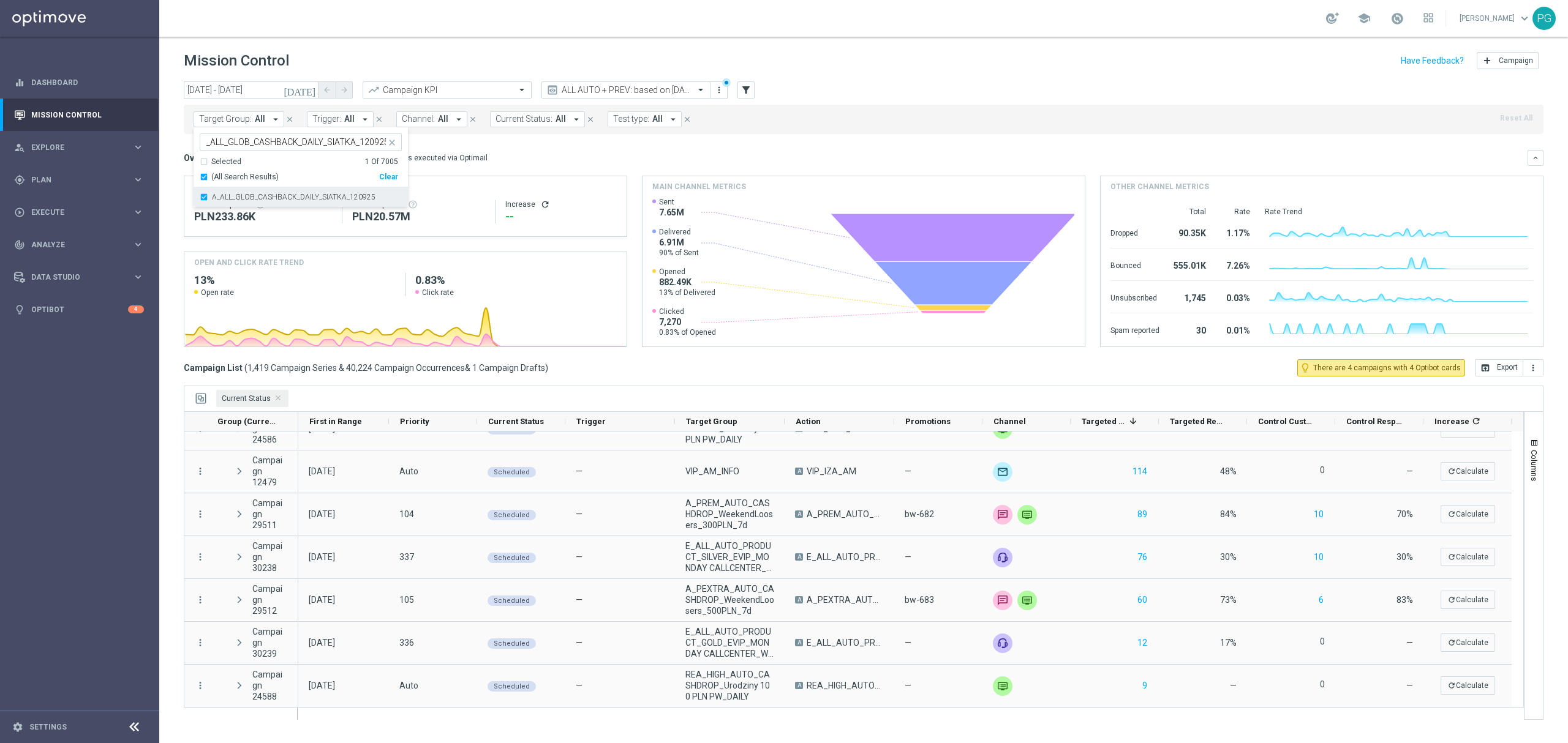
scroll to position [0, 0]
click at [528, 144] on mini-dashboard "Overview: Optimail arrow_drop_down This overview shows data of campaigns execut…" at bounding box center [864, 246] width 1360 height 225
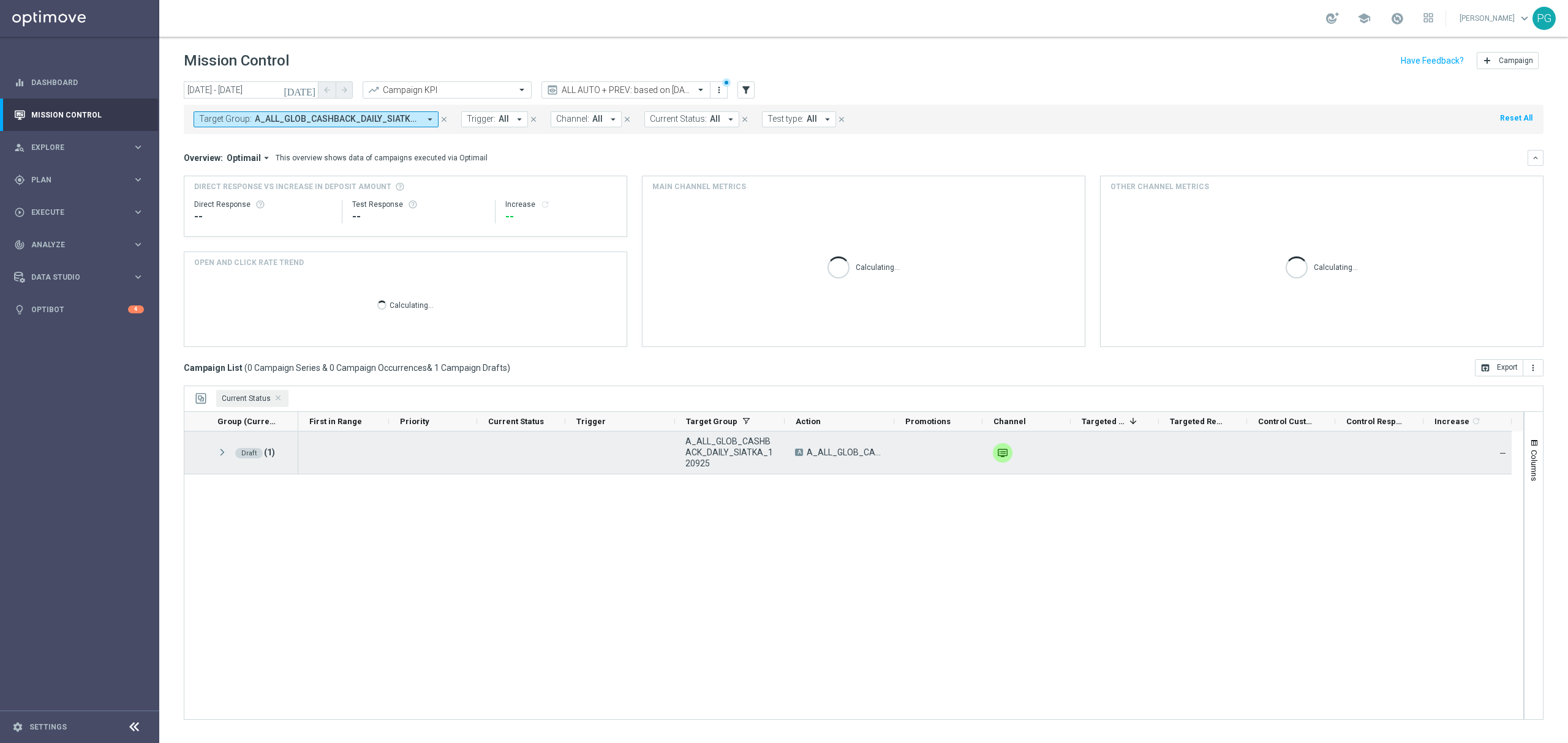
click at [223, 454] on span at bounding box center [222, 453] width 11 height 11
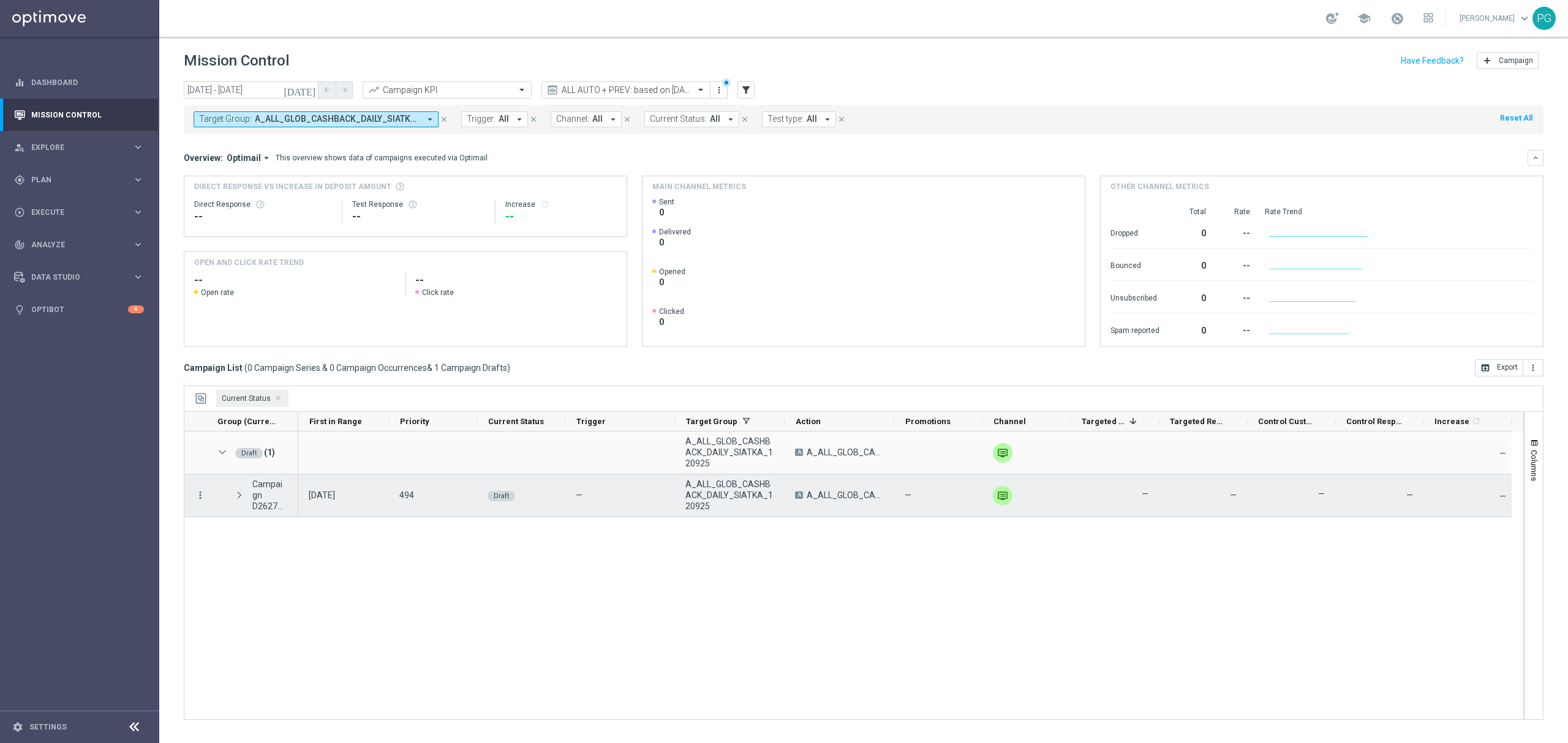
click at [200, 494] on icon "more_vert" at bounding box center [200, 496] width 11 height 11
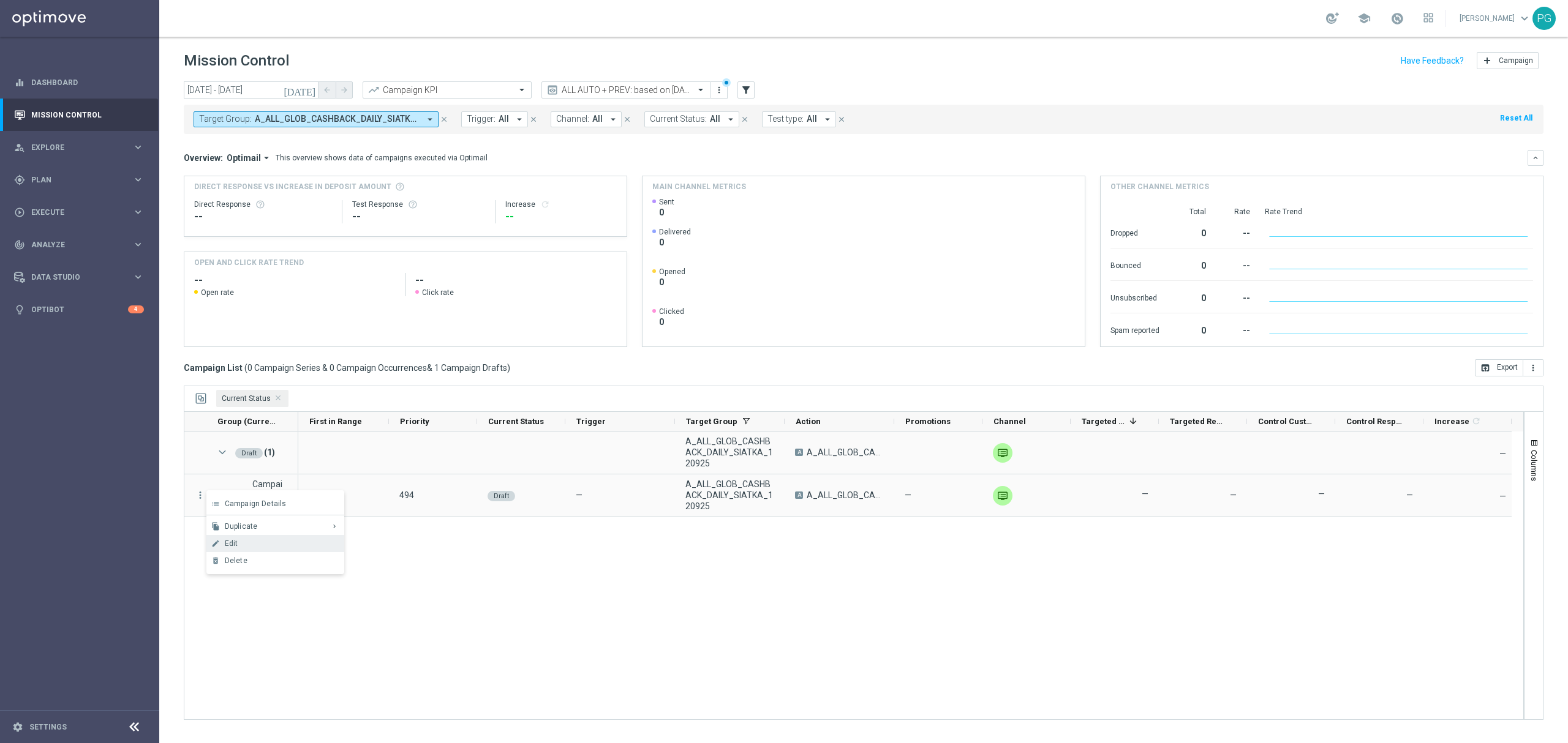
click at [253, 545] on div "Edit" at bounding box center [282, 543] width 114 height 9
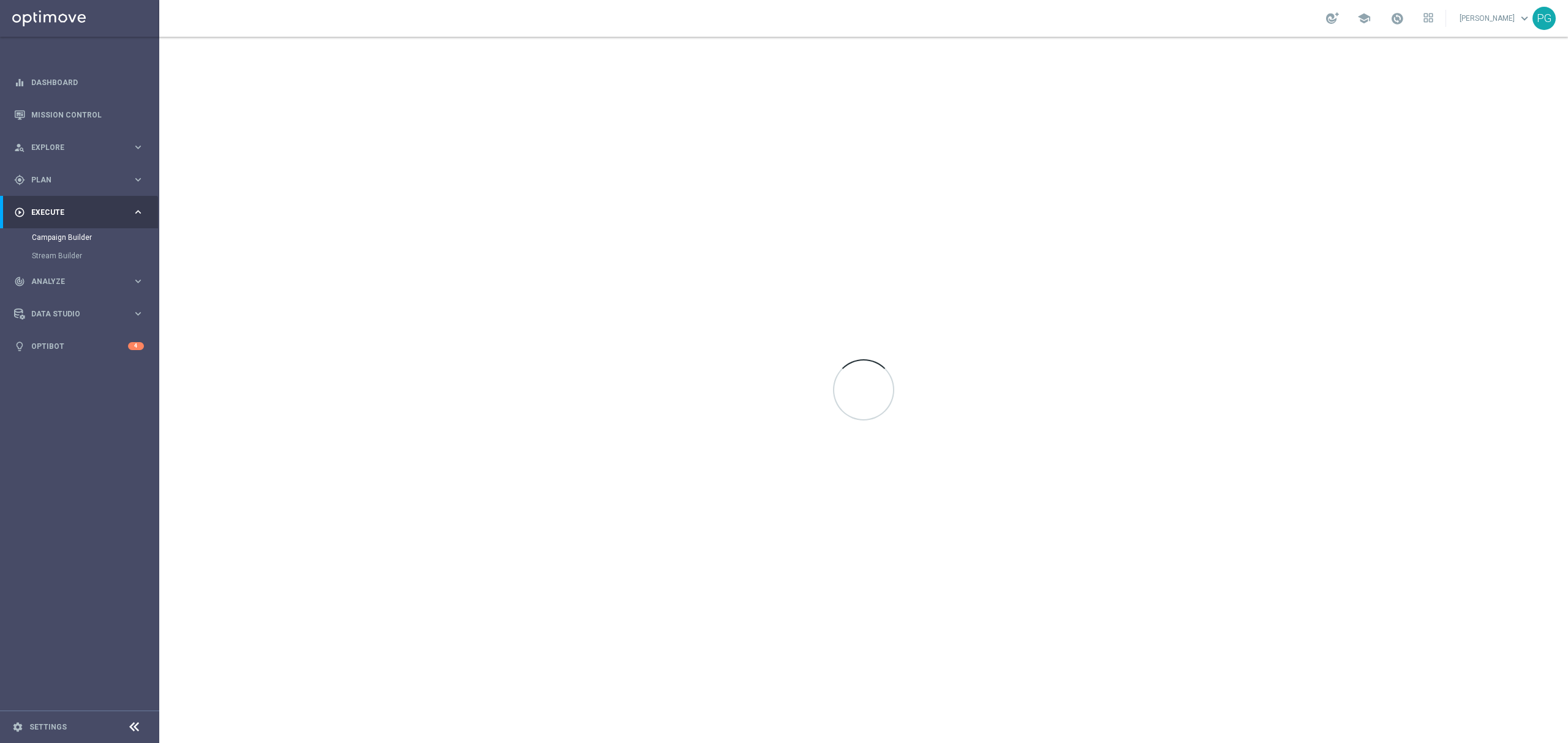
click at [80, 552] on sidenavbar "equalizer Dashboard Mission Control" at bounding box center [80, 372] width 159 height 743
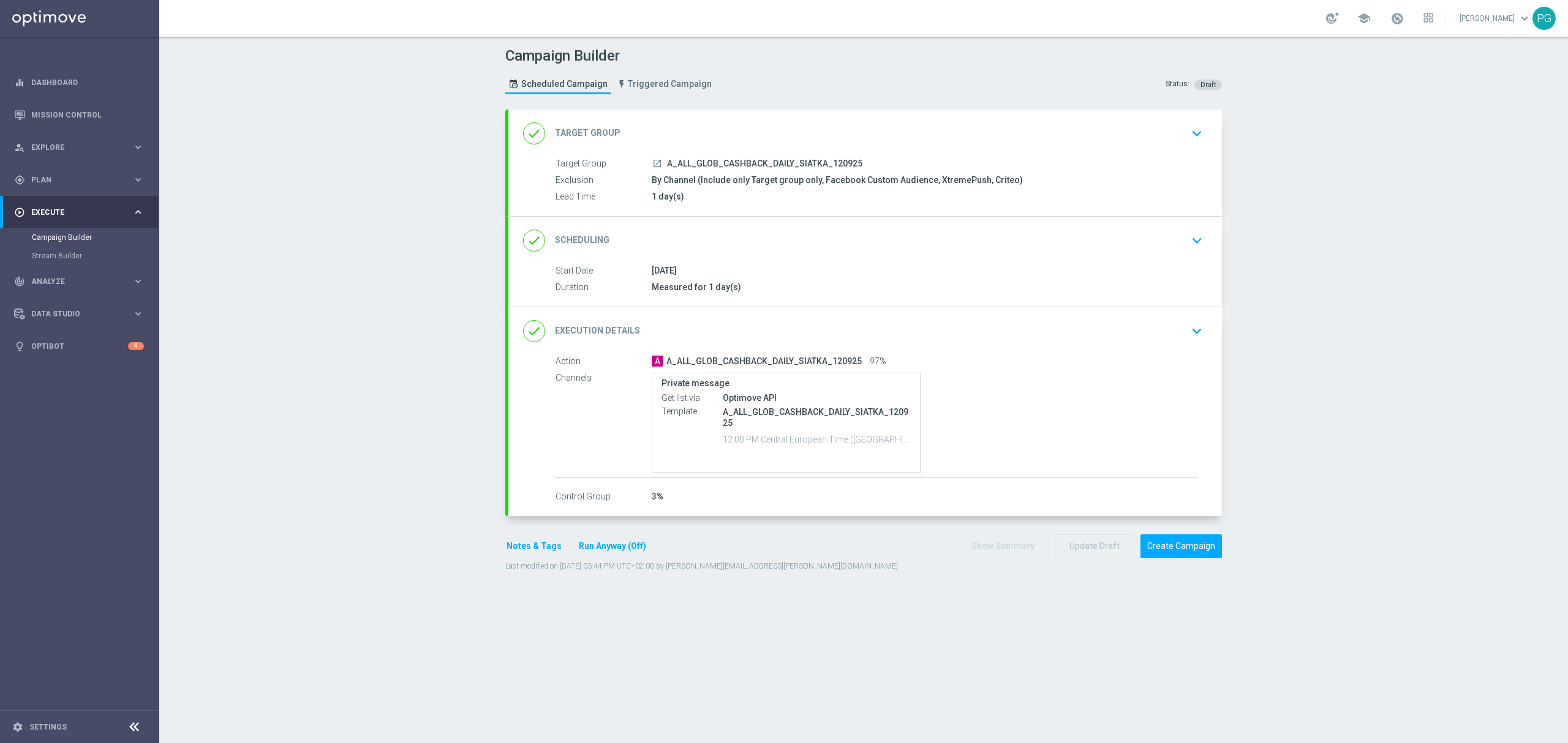
type input "A_ALL_GLOB_CASHBACK_DAILY_SIATKA_120925"
click at [718, 140] on div "done Target Group keyboard_arrow_down" at bounding box center [865, 133] width 684 height 23
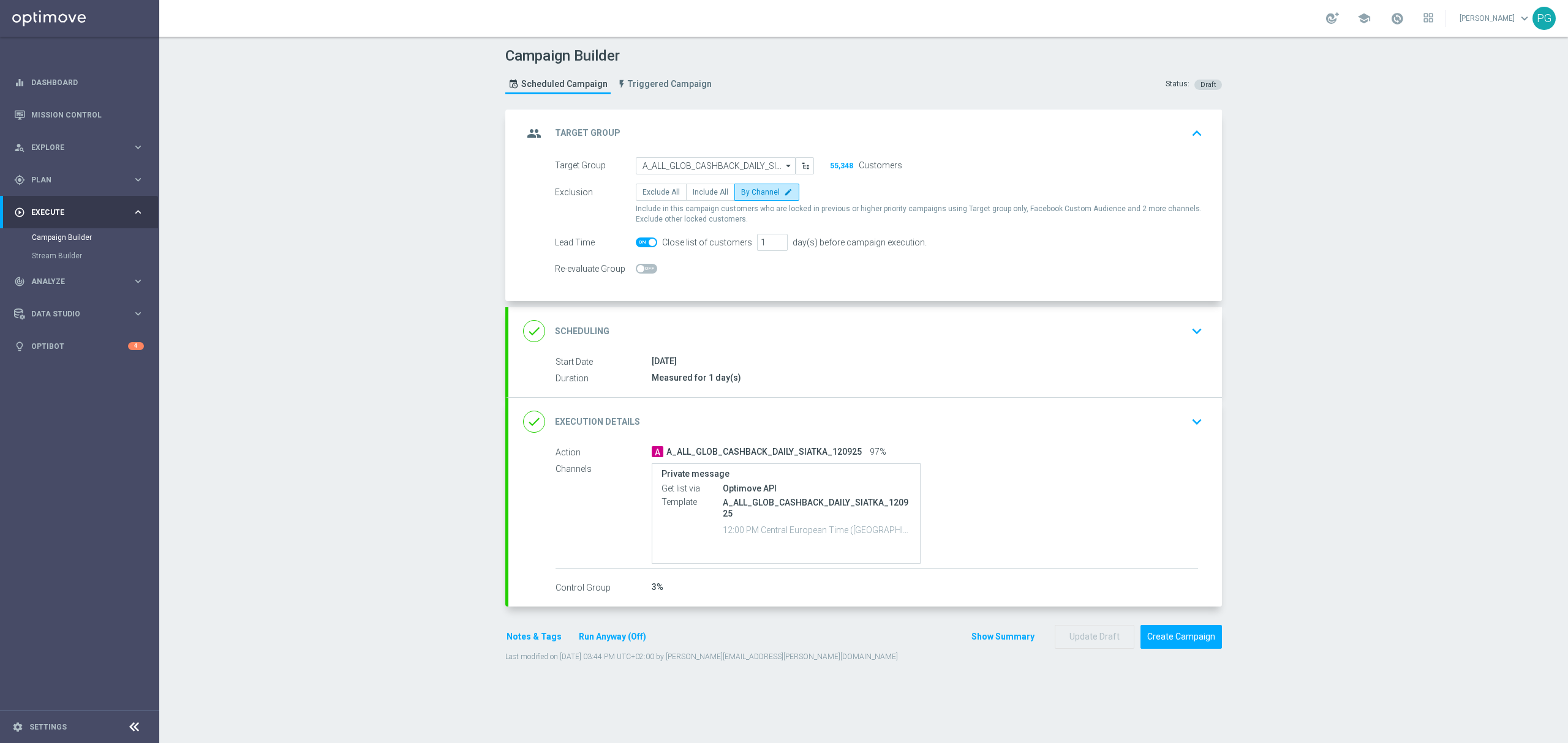
click at [698, 320] on div "done Scheduling keyboard_arrow_down" at bounding box center [865, 331] width 684 height 23
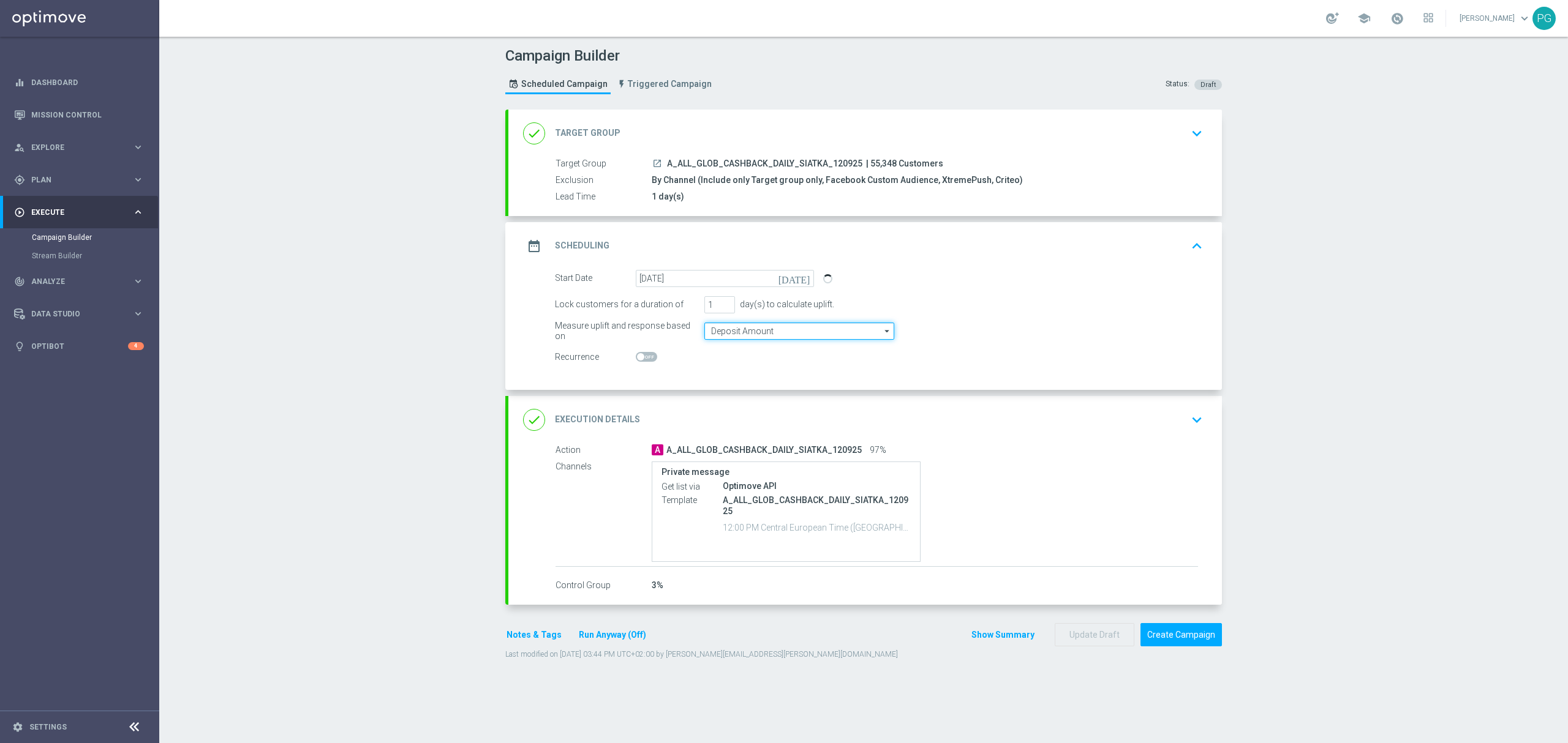
click at [755, 325] on input "Deposit Amount" at bounding box center [800, 331] width 190 height 17
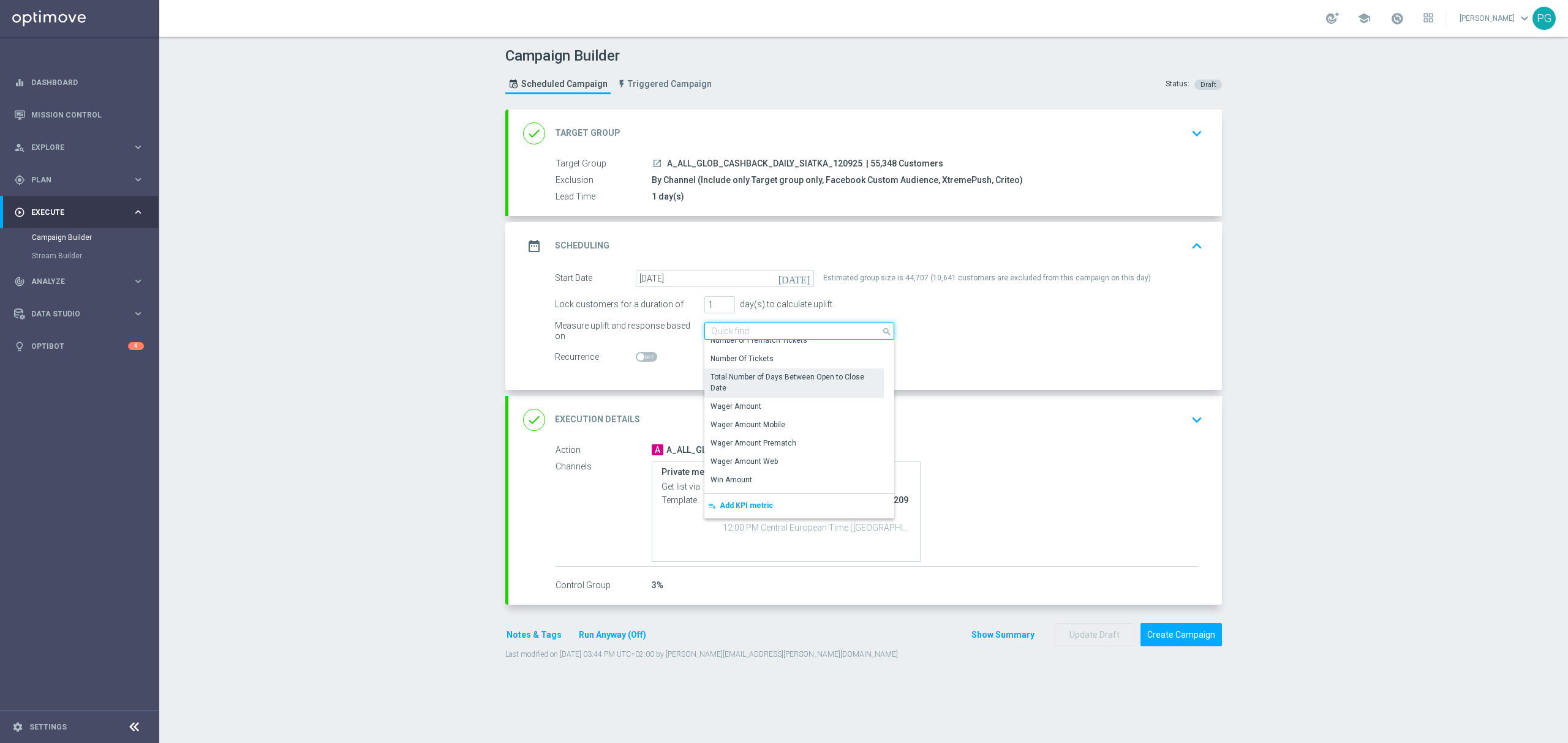
scroll to position [243, 0]
click at [751, 395] on div "Wager Amount" at bounding box center [737, 394] width 51 height 11
type input "Wager Amount"
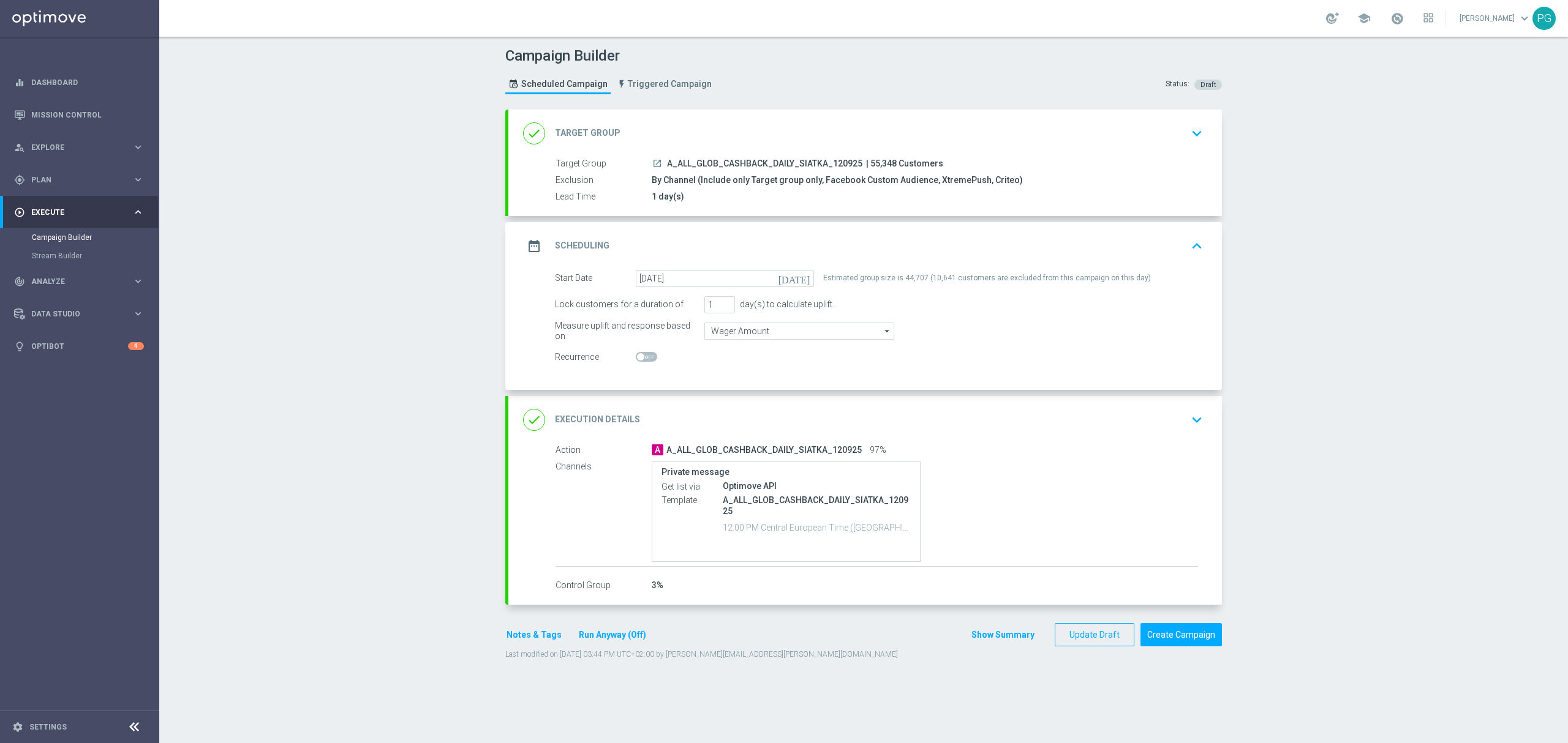
click at [606, 633] on button "Run Anyway (Off)" at bounding box center [612, 636] width 70 height 15
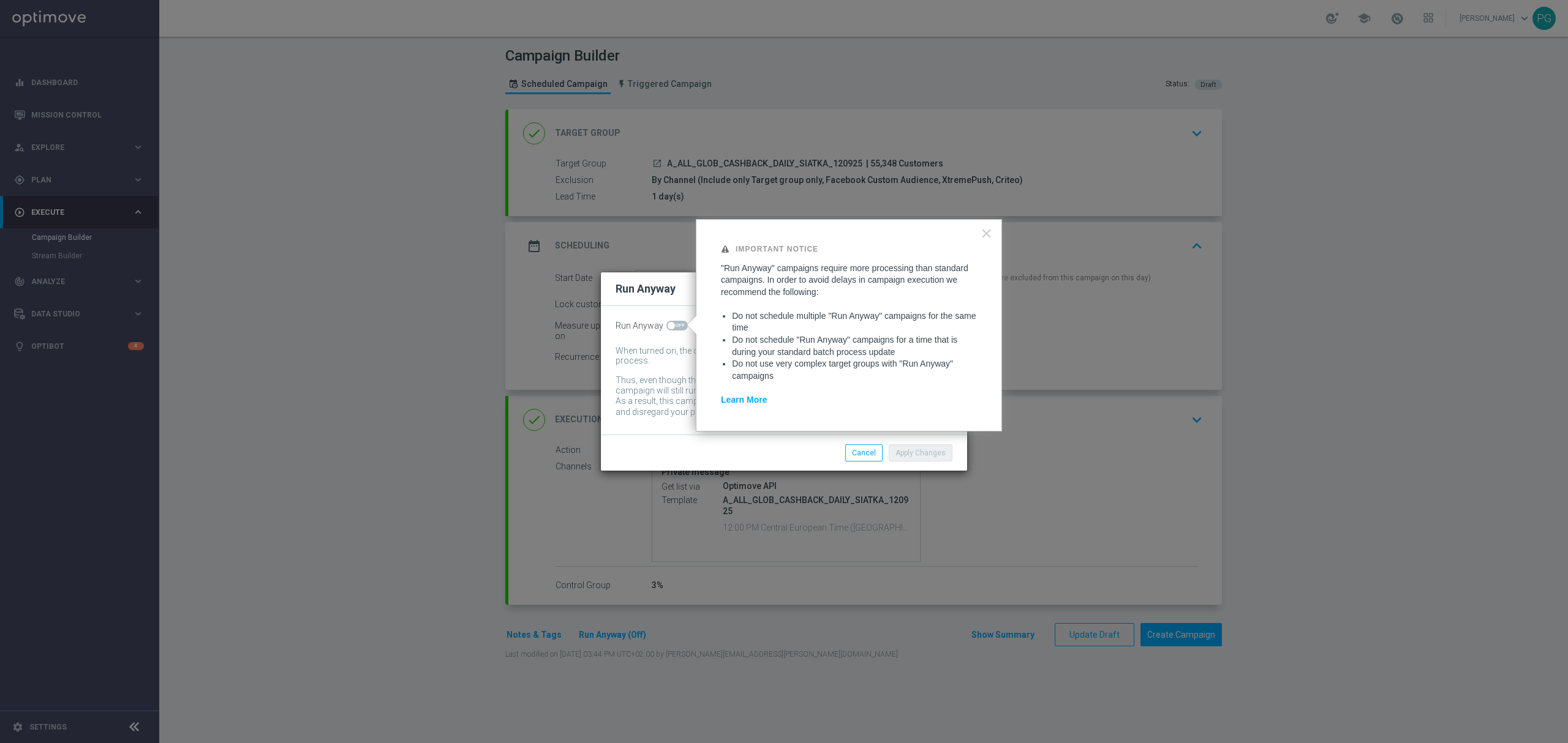
click at [679, 325] on span at bounding box center [677, 326] width 21 height 10
click at [679, 325] on input "checkbox" at bounding box center [677, 326] width 21 height 10
checkbox input "true"
drag, startPoint x: 749, startPoint y: 350, endPoint x: 762, endPoint y: 354, distance: 13.6
click at [762, 354] on li "Do not schedule "Run Anyway" campaigns for a time that is during your standard …" at bounding box center [853, 346] width 244 height 24
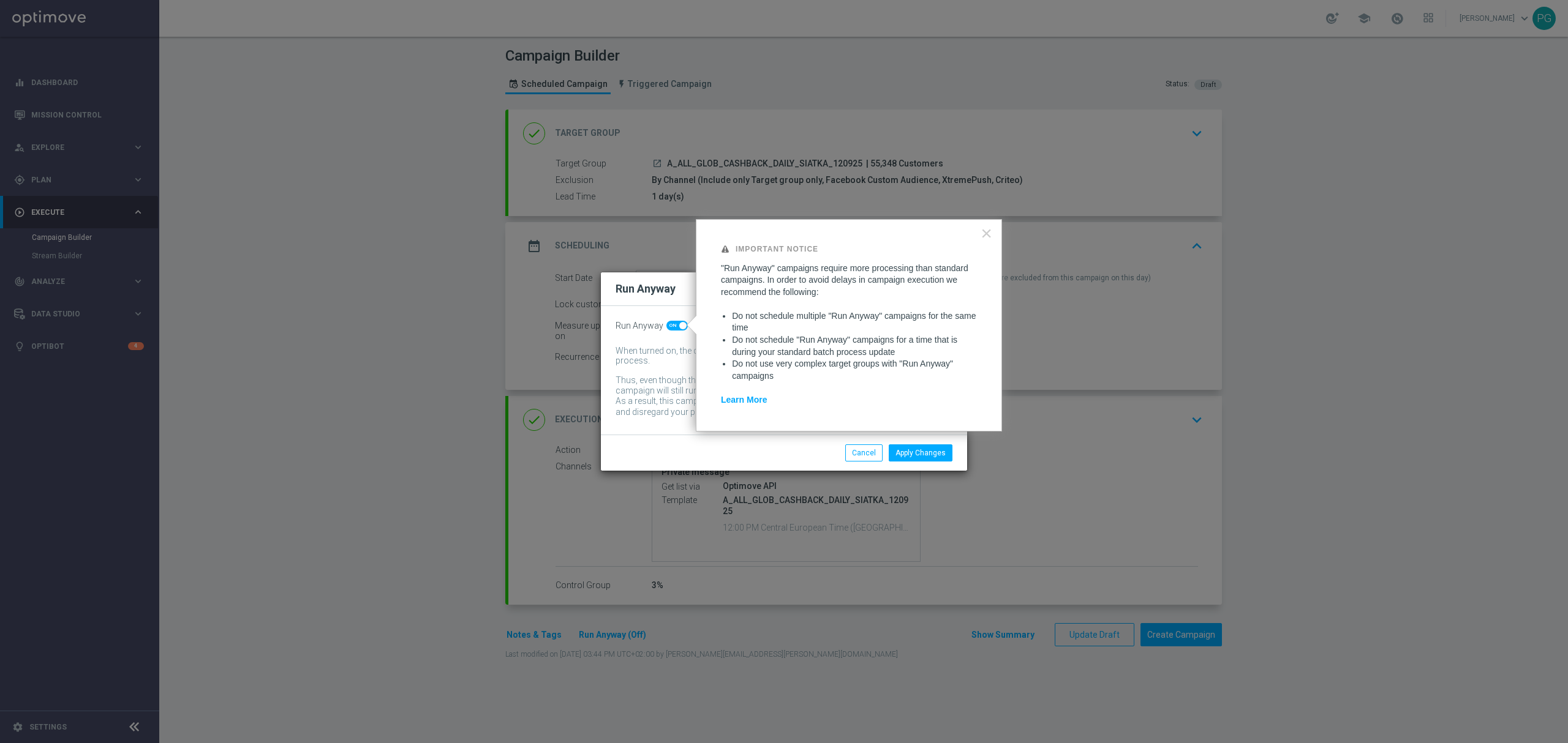
click at [712, 359] on div "Important Notice "Run Anyway" campaigns require more processing than standard c…" at bounding box center [850, 326] width 307 height 213
click at [658, 349] on div "When turned on, the campaign will be executed regardless of your site's batch-d…" at bounding box center [775, 356] width 319 height 21
click at [989, 232] on button "×" at bounding box center [987, 233] width 11 height 19
click at [646, 369] on div "When turned on, the campaign will be executed regardless of your site's batch-d…" at bounding box center [784, 382] width 337 height 74
click at [913, 456] on button "Apply Changes" at bounding box center [920, 453] width 64 height 17
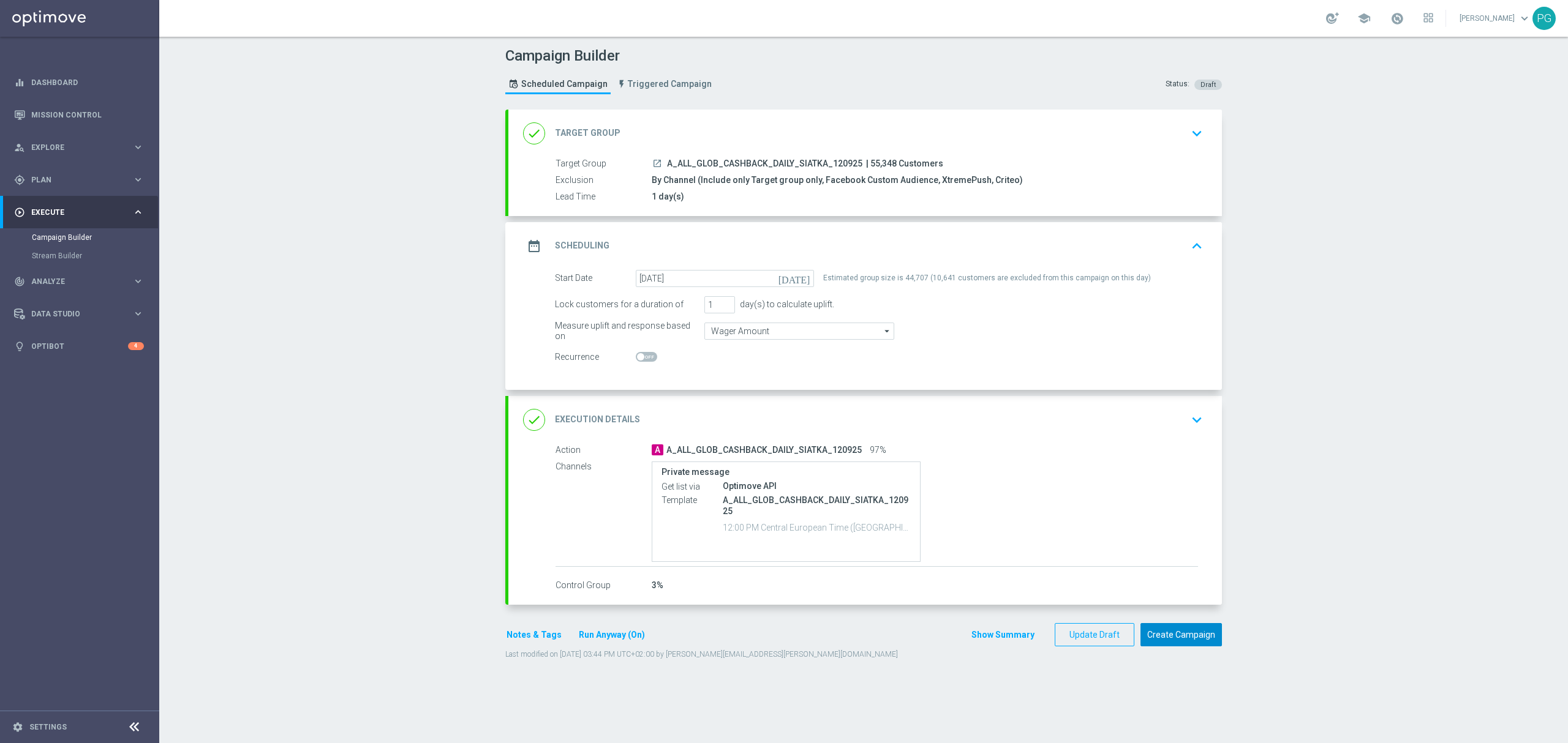
click at [1186, 638] on button "Create Campaign" at bounding box center [1181, 635] width 81 height 24
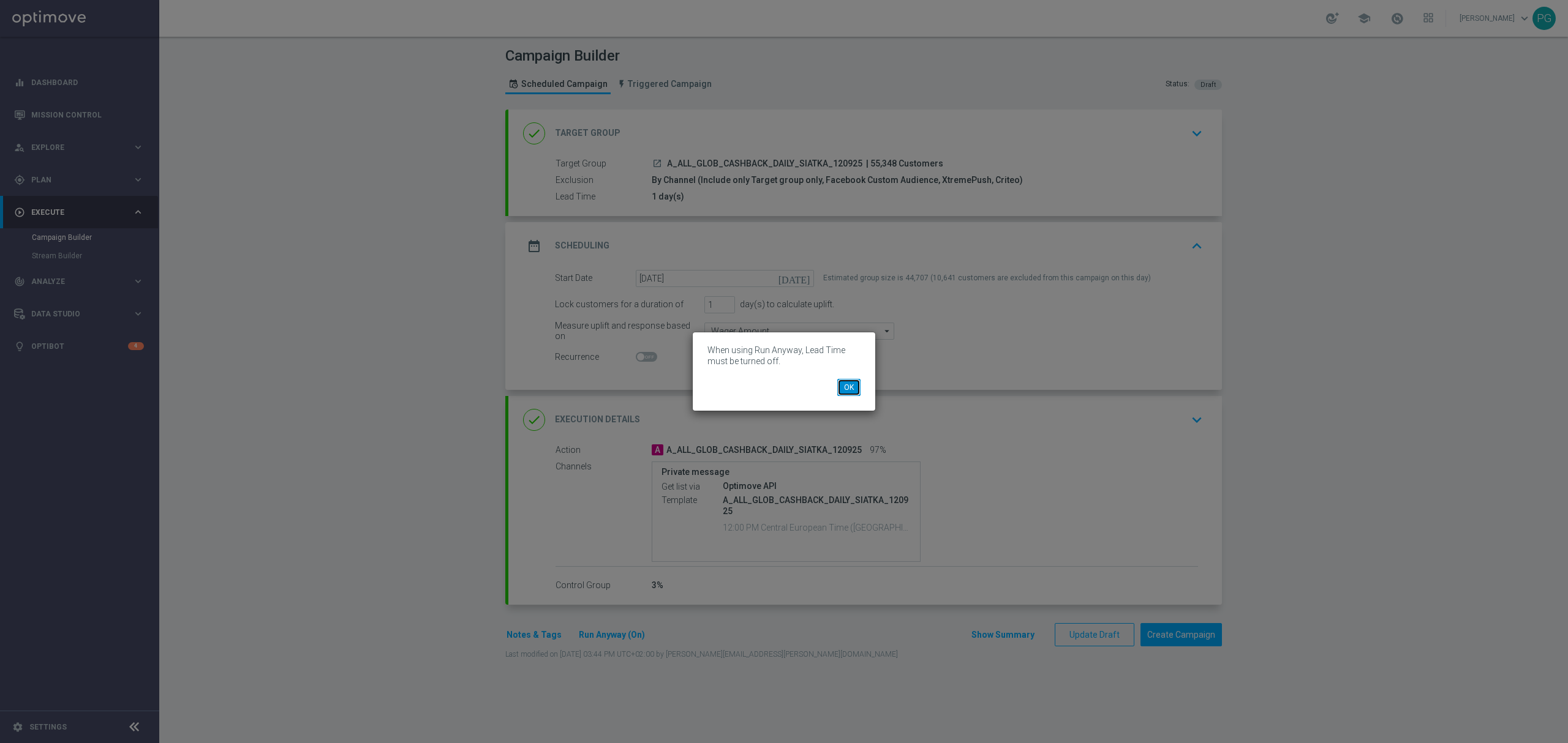
click at [844, 389] on button "OK" at bounding box center [849, 388] width 23 height 17
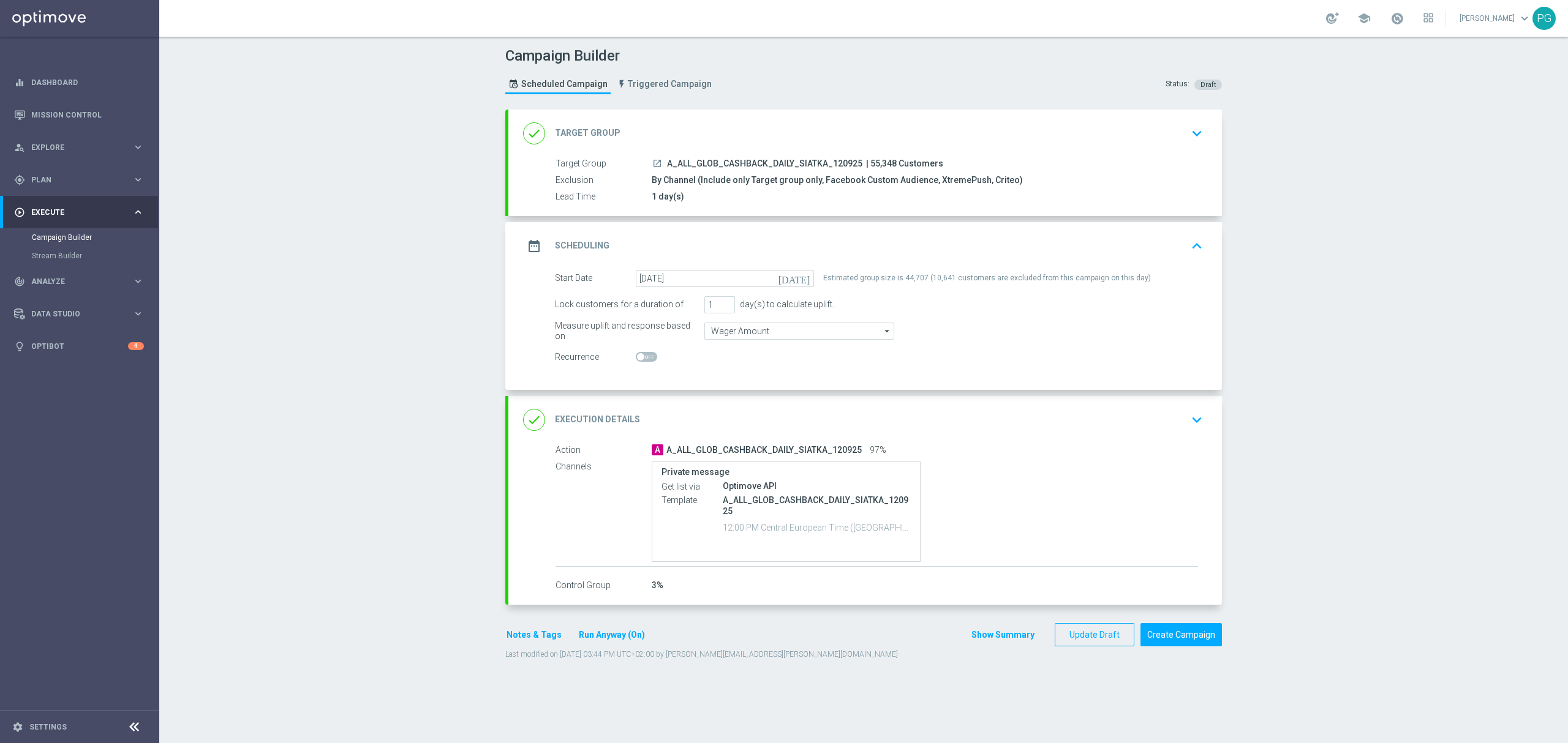
click at [630, 633] on button "Run Anyway (On)" at bounding box center [612, 636] width 69 height 15
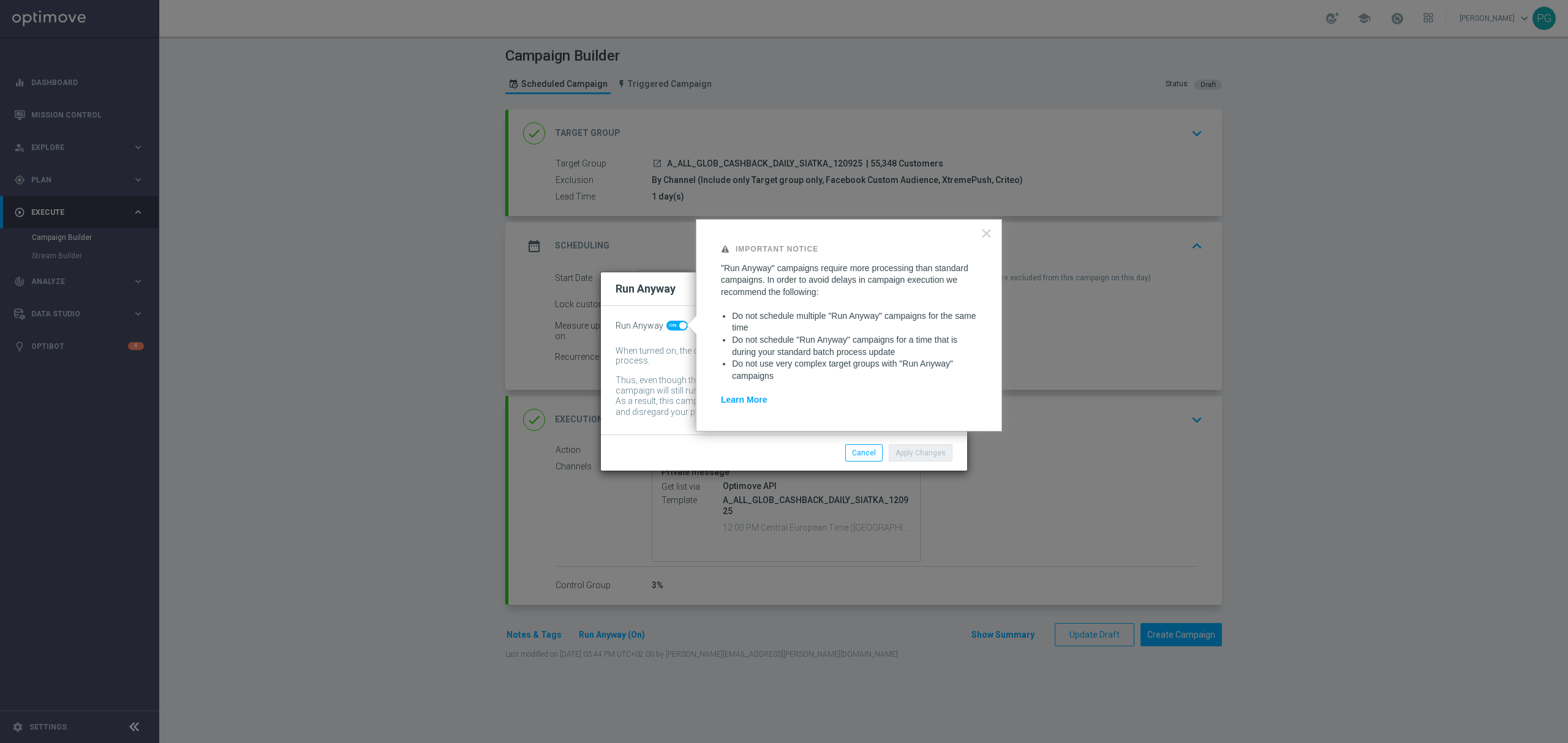
click at [670, 322] on span at bounding box center [677, 326] width 21 height 10
click at [670, 322] on input "checkbox" at bounding box center [677, 326] width 21 height 10
checkbox input "false"
click at [909, 457] on button "Apply Changes" at bounding box center [920, 453] width 64 height 17
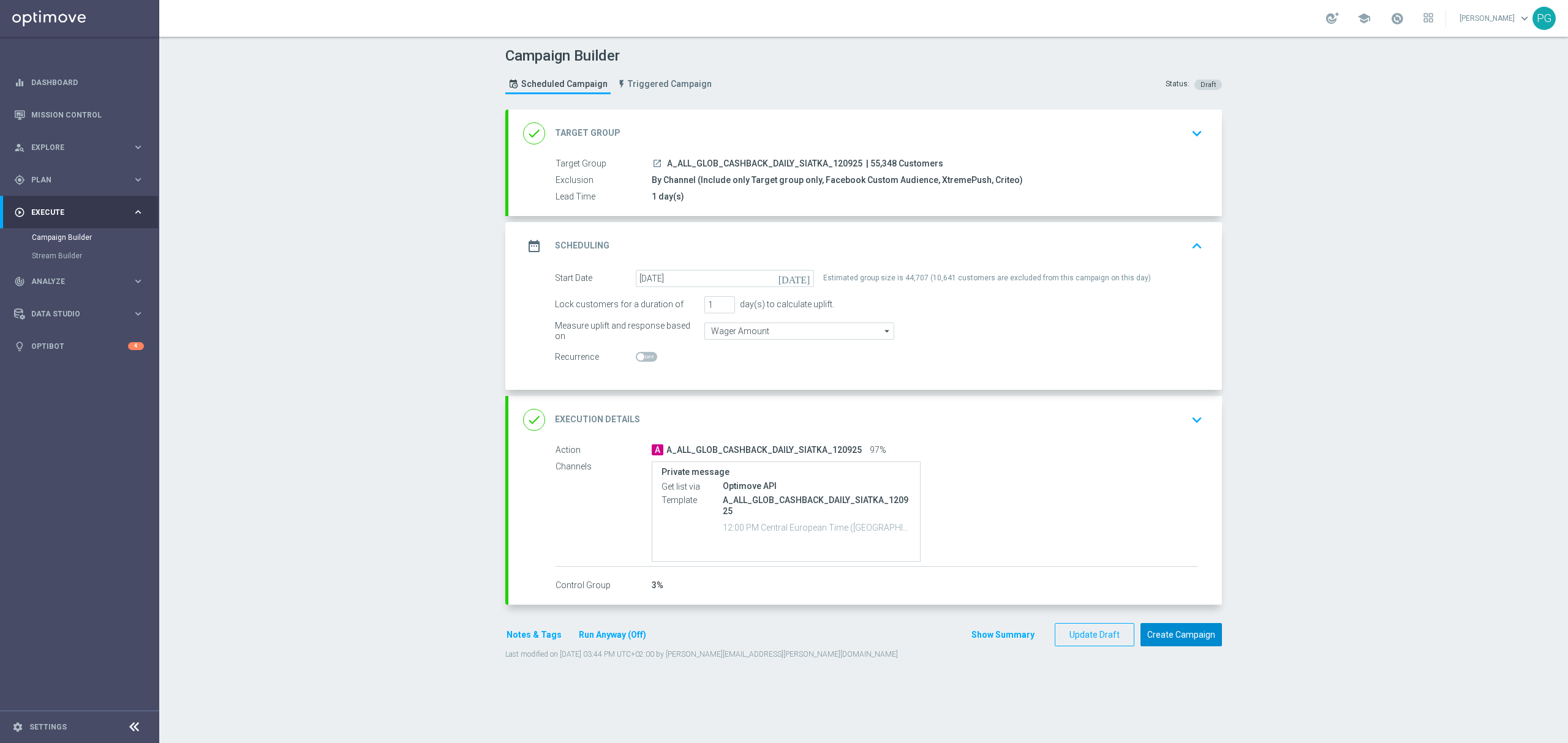
click at [1182, 633] on button "Create Campaign" at bounding box center [1181, 635] width 81 height 24
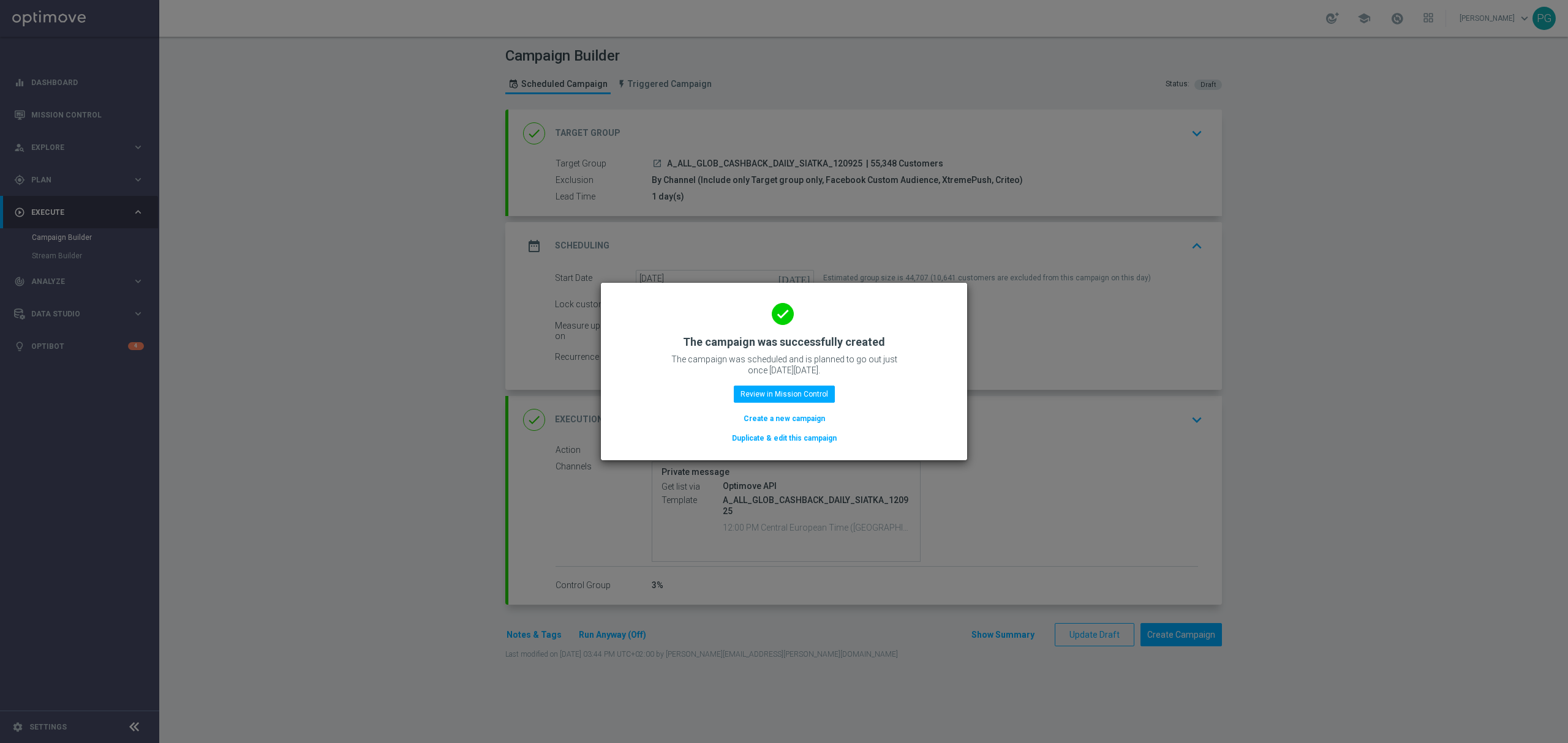
click at [787, 417] on button "Create a new campaign" at bounding box center [784, 418] width 84 height 13
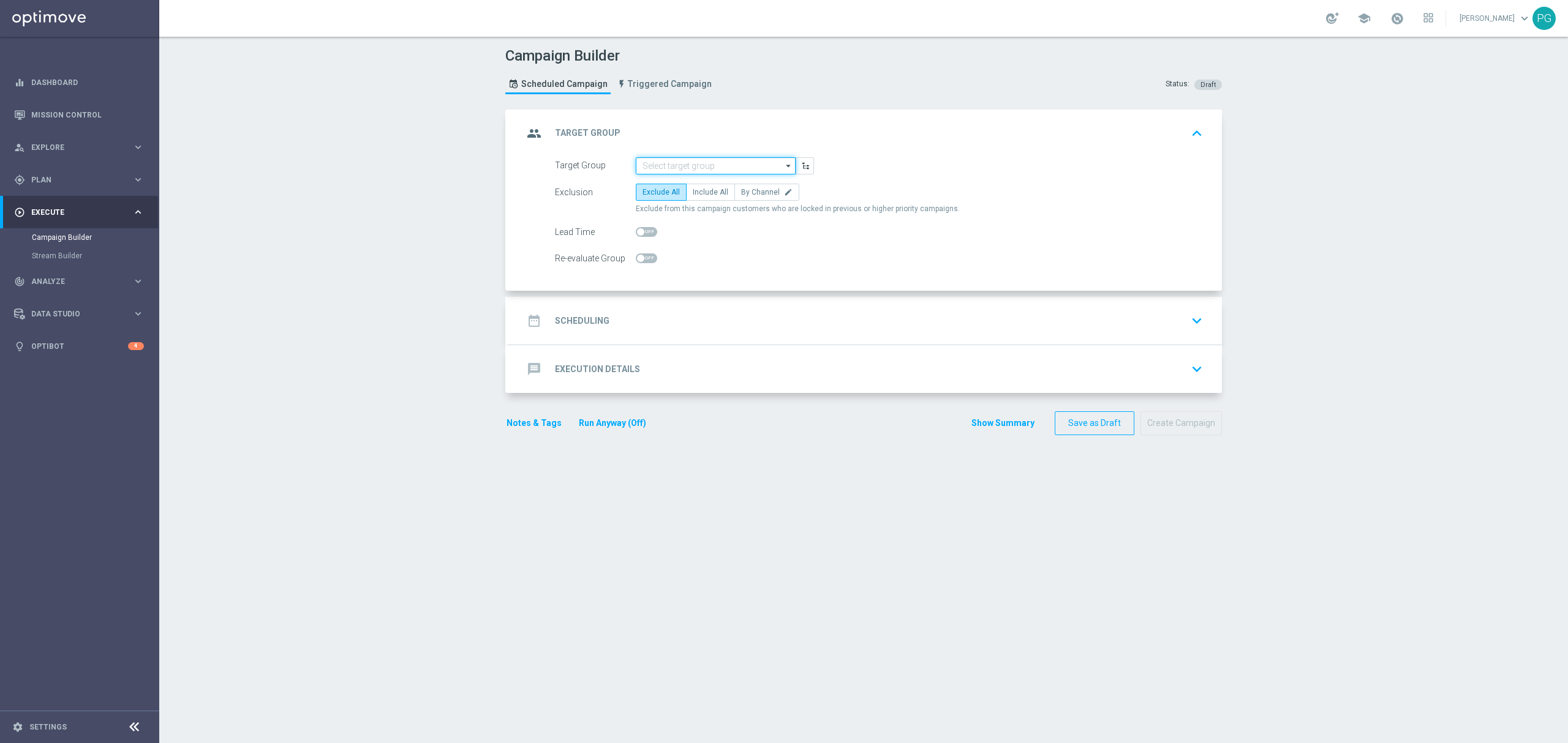
click at [680, 169] on input at bounding box center [716, 166] width 160 height 17
paste input "A_ALL_TARGET_OFFER_PUSH_ROZKLAD_130925"
click at [670, 185] on div "A_ALL_TARGET_OFFER_PUSH_ROZKLAD_130925" at bounding box center [716, 189] width 148 height 22
type input "A_ALL_TARGET_OFFER_PUSH_ROZKLAD_130925"
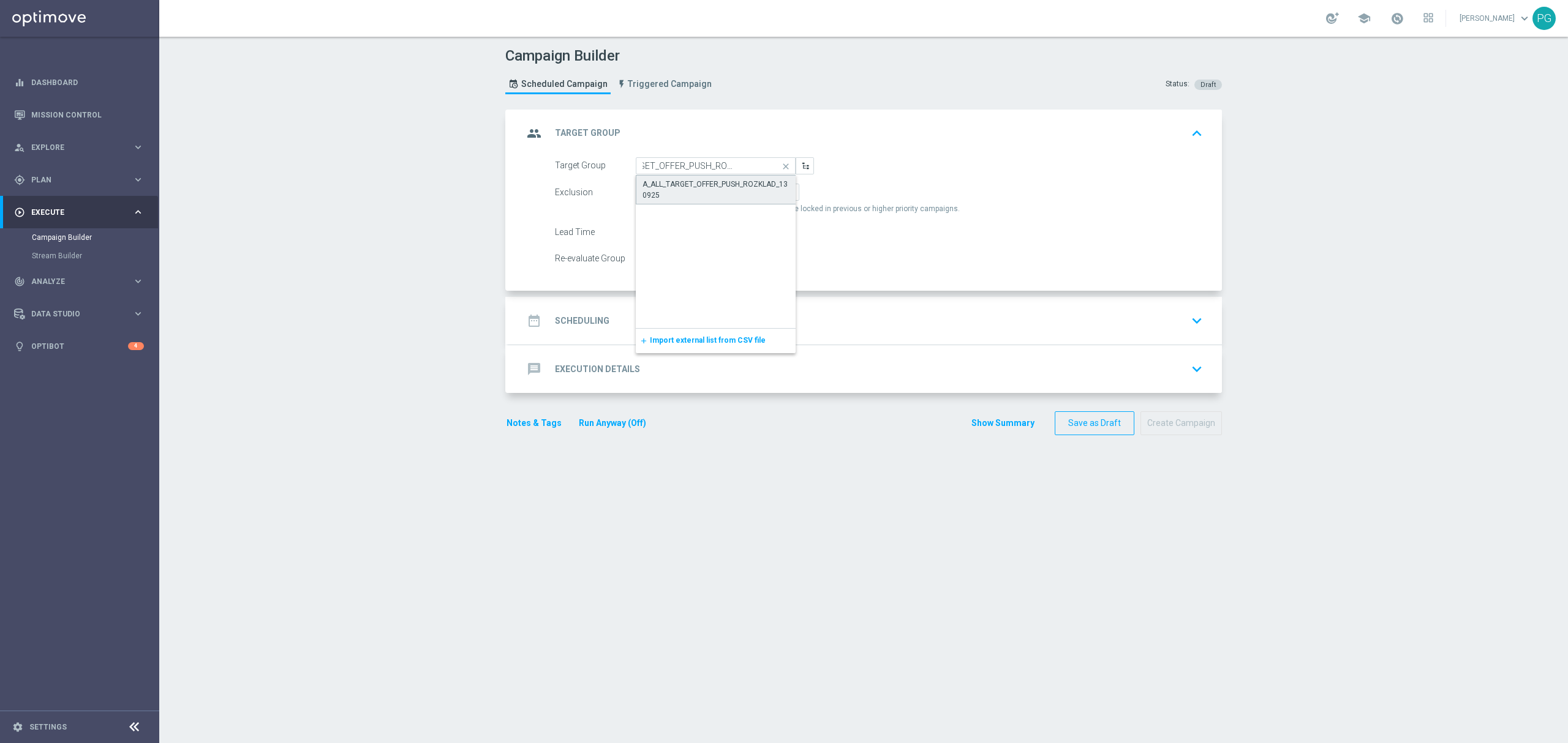
scroll to position [0, 0]
click at [694, 194] on span "Include All" at bounding box center [710, 191] width 35 height 9
click at [694, 194] on input "Include All" at bounding box center [696, 194] width 8 height 8
radio input "true"
click at [735, 186] on label "By Channel edit" at bounding box center [767, 192] width 65 height 17
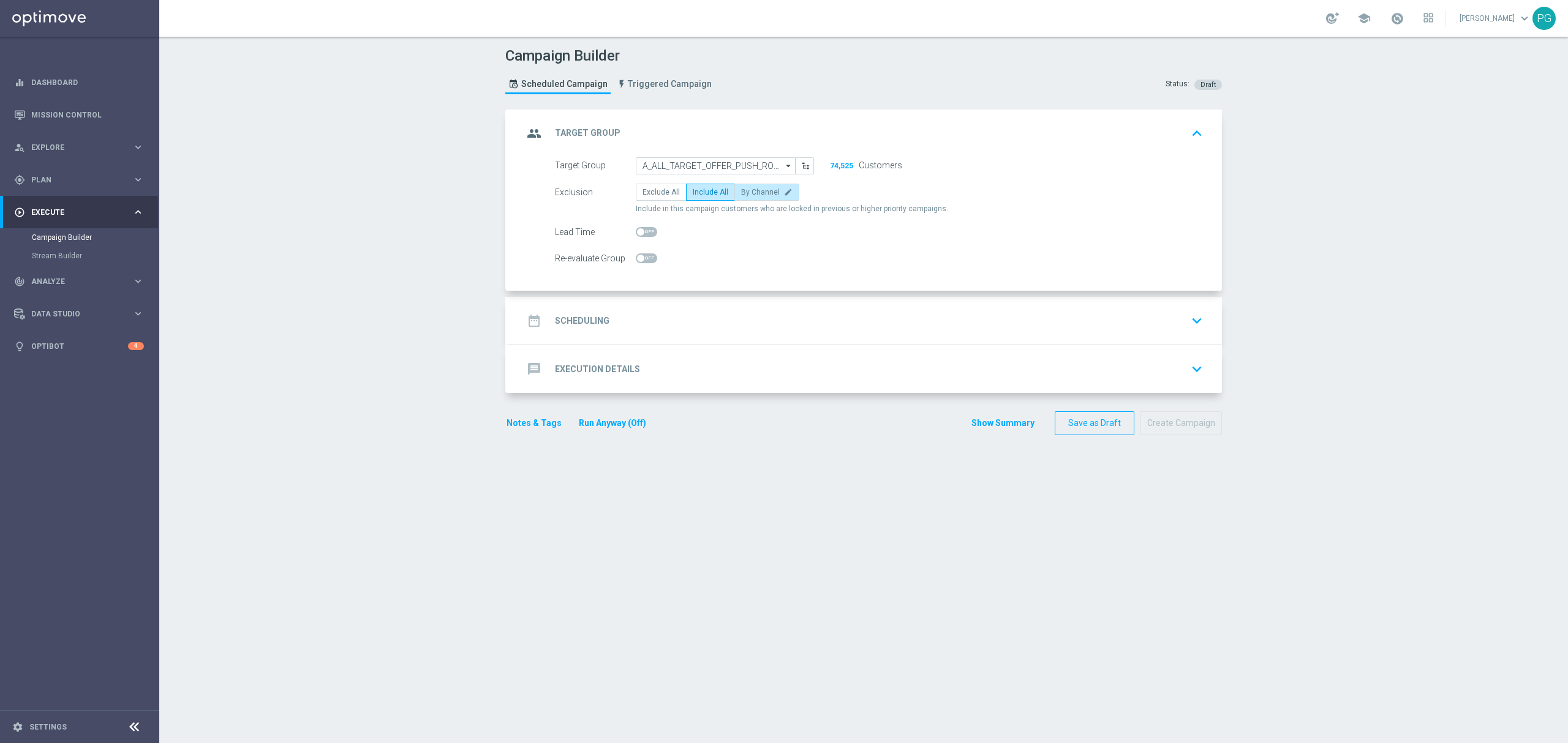
click at [741, 191] on input "By Channel edit" at bounding box center [745, 194] width 8 height 8
radio input "true"
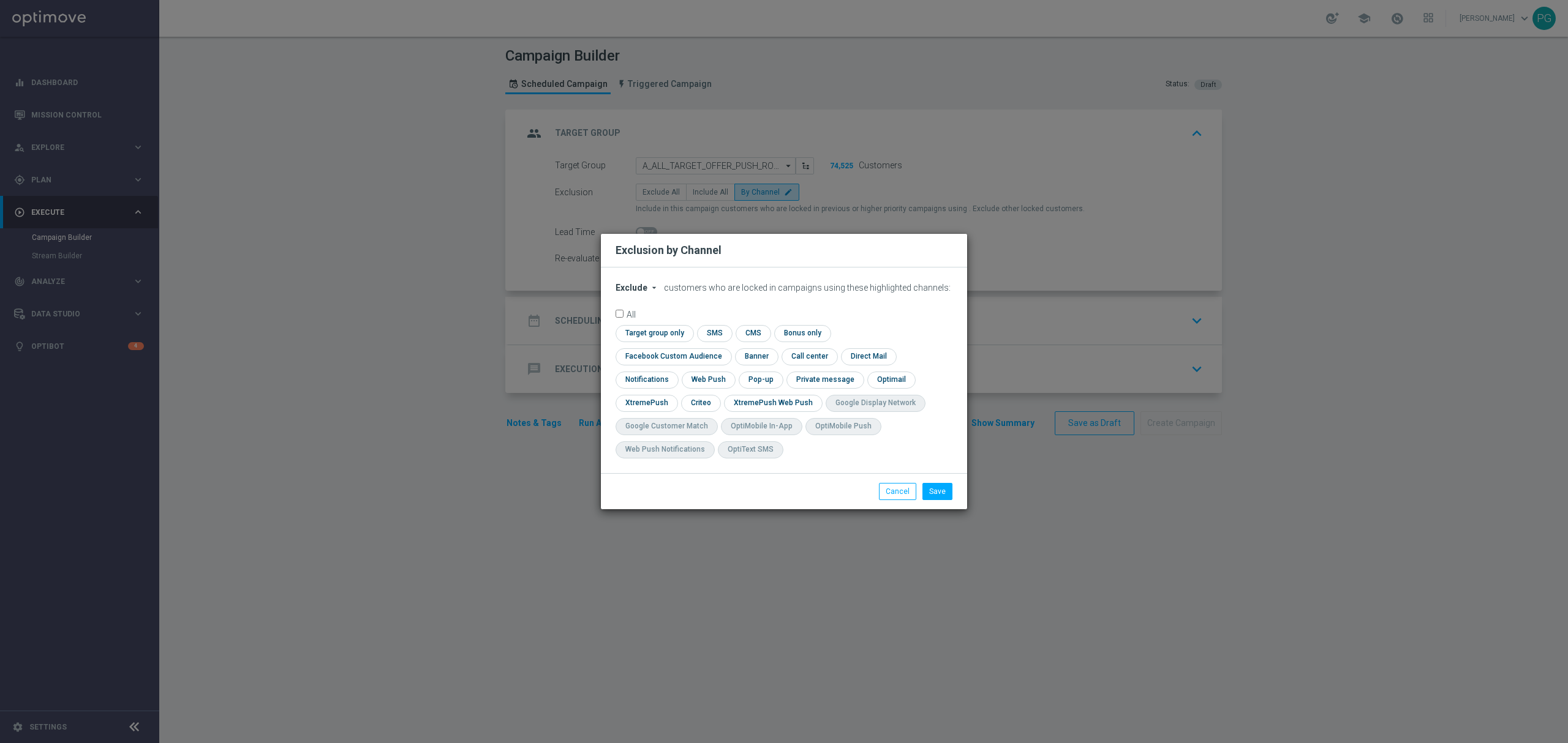
click at [644, 293] on span "Exclude" at bounding box center [631, 288] width 32 height 10
click at [0, 0] on span "Include" at bounding box center [0, 0] width 0 height 0
click at [662, 338] on input "checkbox" at bounding box center [653, 333] width 75 height 16
checkbox input "true"
click at [654, 402] on input "checkbox" at bounding box center [646, 403] width 59 height 16
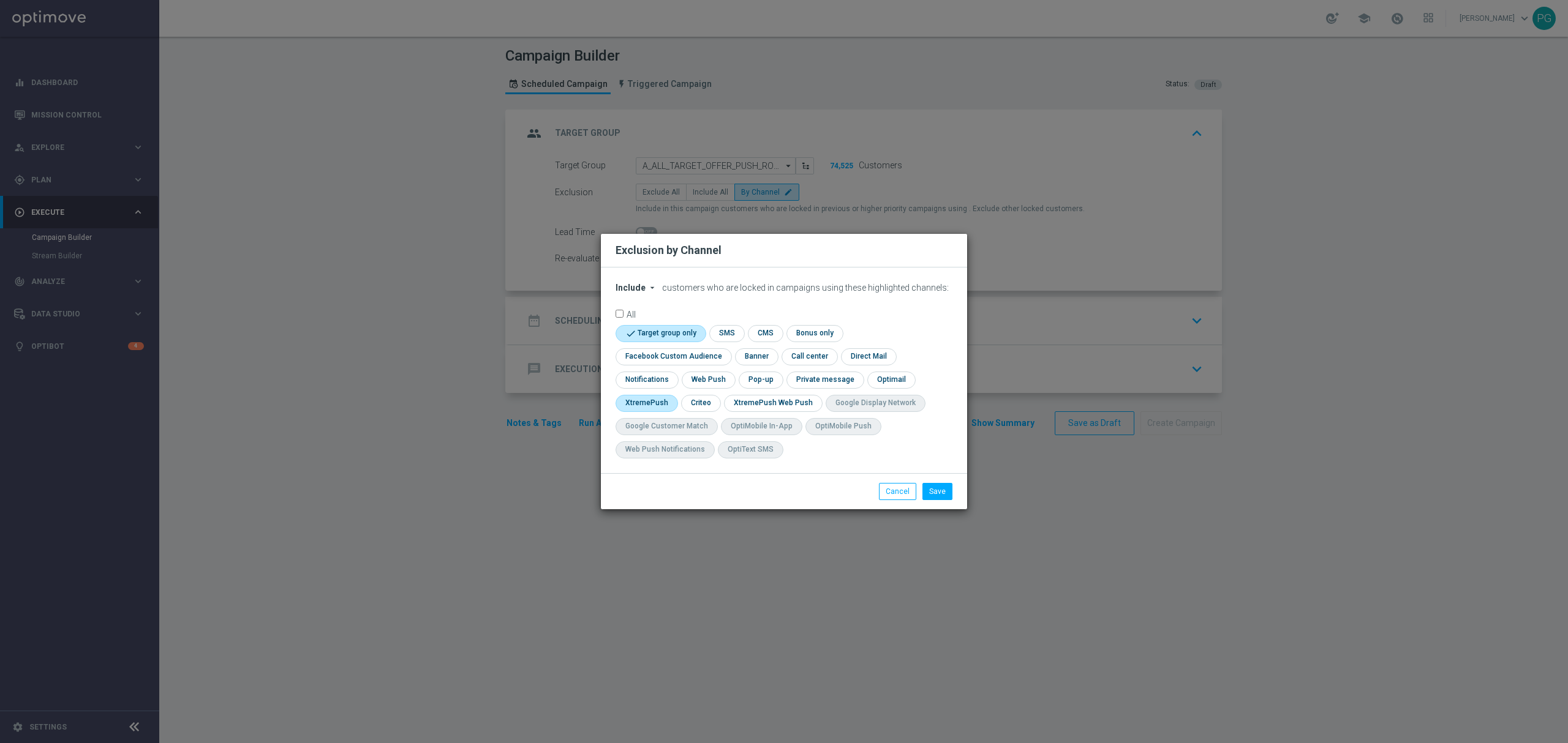
checkbox input "true"
click at [672, 354] on input "checkbox" at bounding box center [671, 356] width 111 height 16
checkbox input "true"
click at [704, 407] on input "checkbox" at bounding box center [713, 403] width 38 height 16
checkbox input "true"
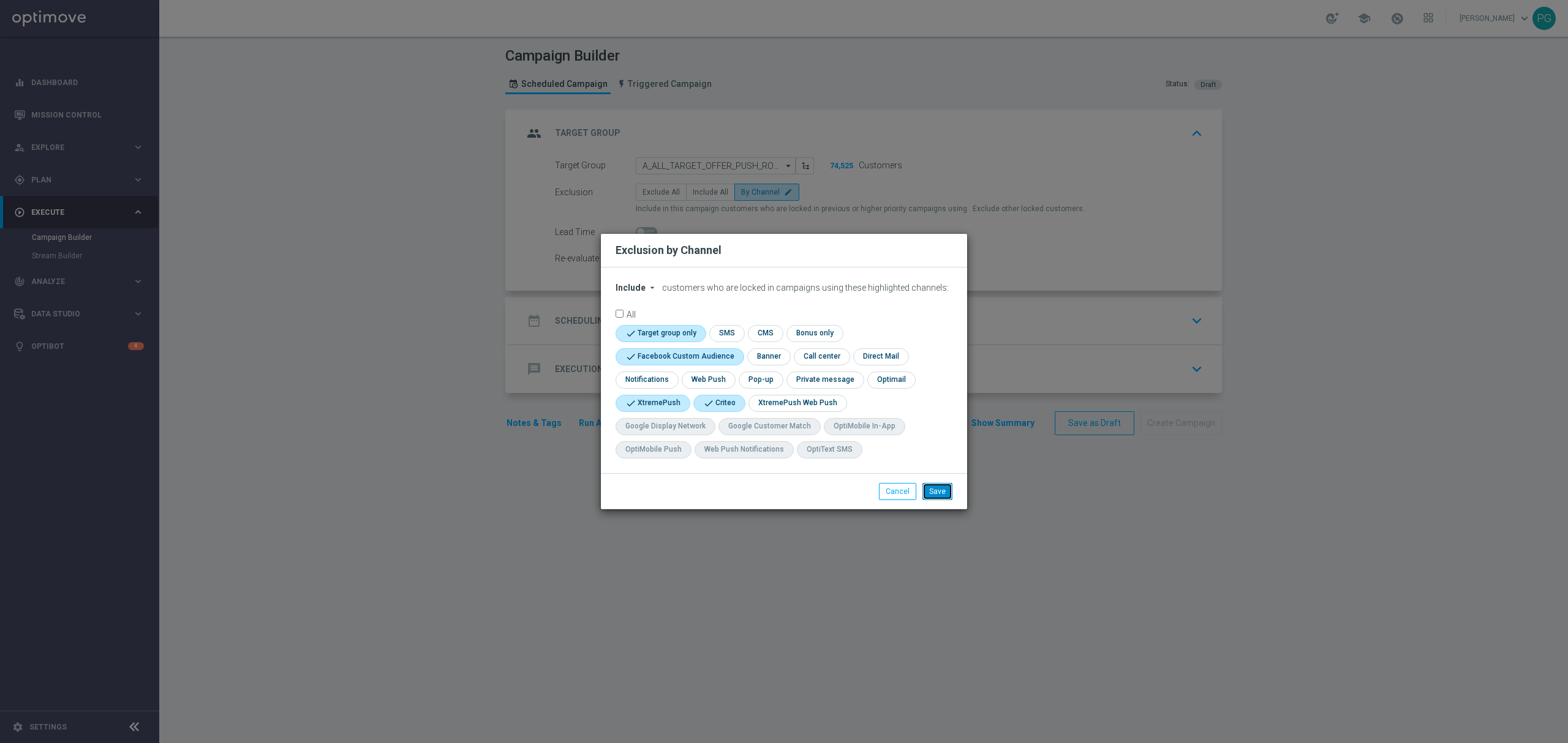
click at [939, 488] on button "Save" at bounding box center [937, 492] width 30 height 17
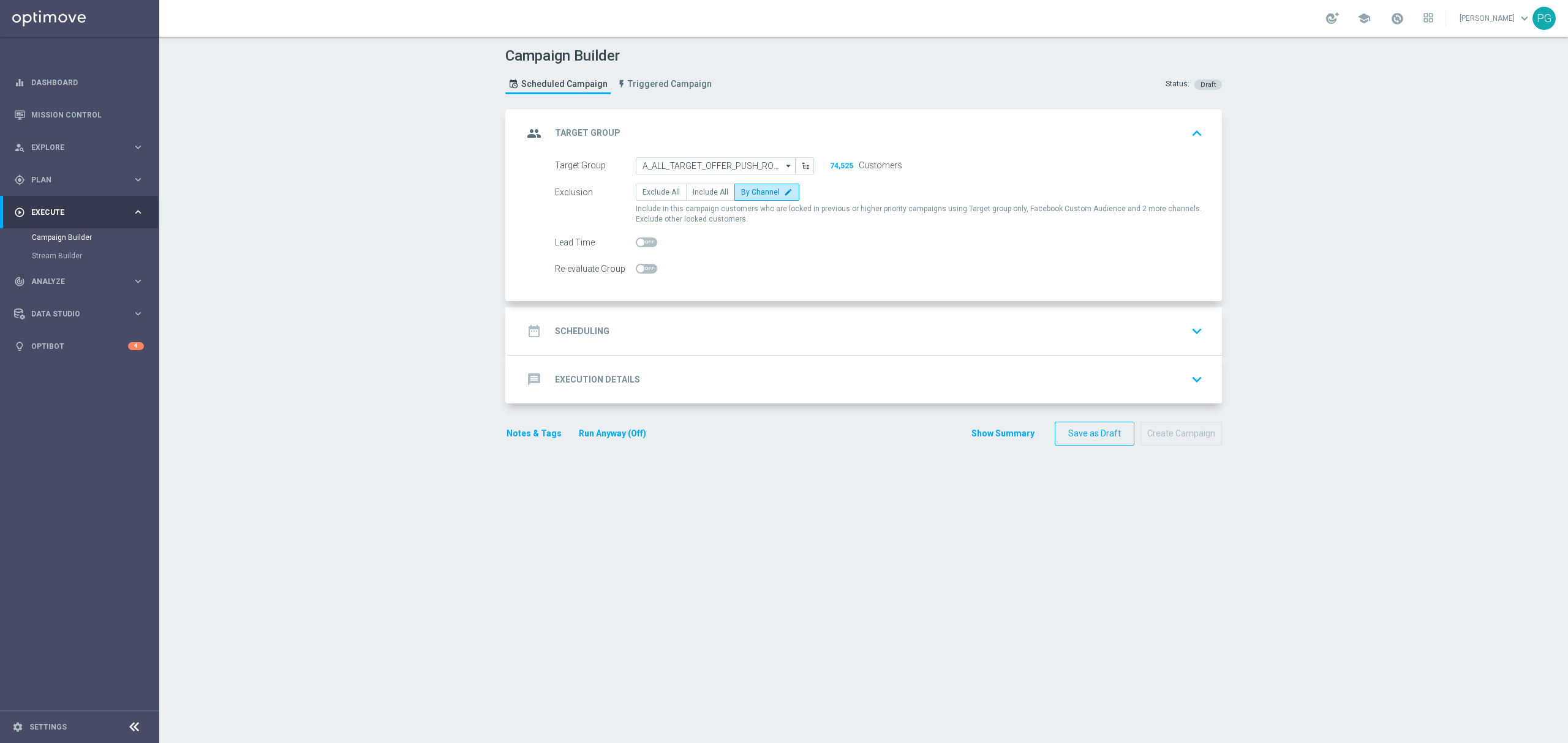
click at [586, 324] on div "date_range Scheduling" at bounding box center [566, 331] width 86 height 22
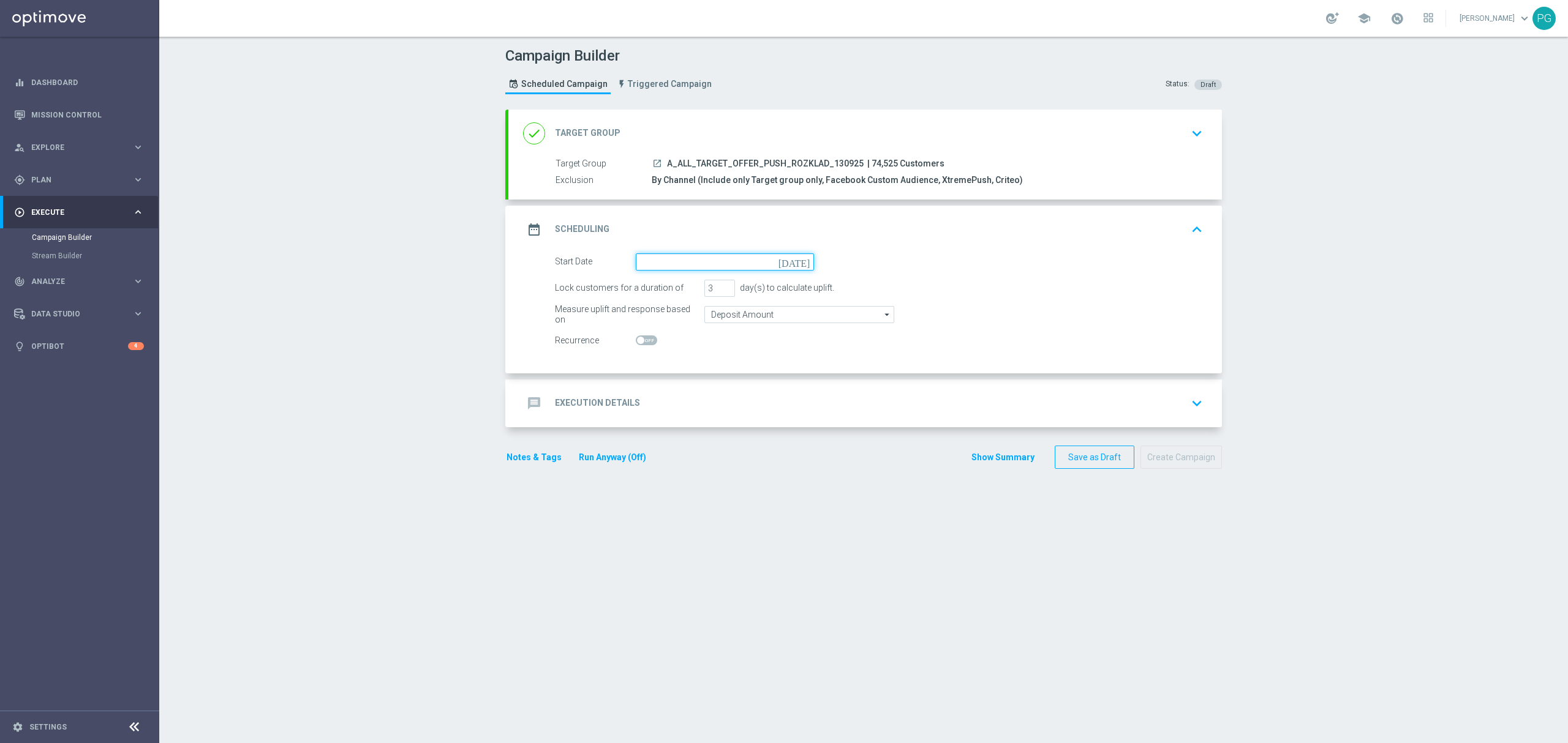
click at [648, 264] on input at bounding box center [725, 262] width 178 height 17
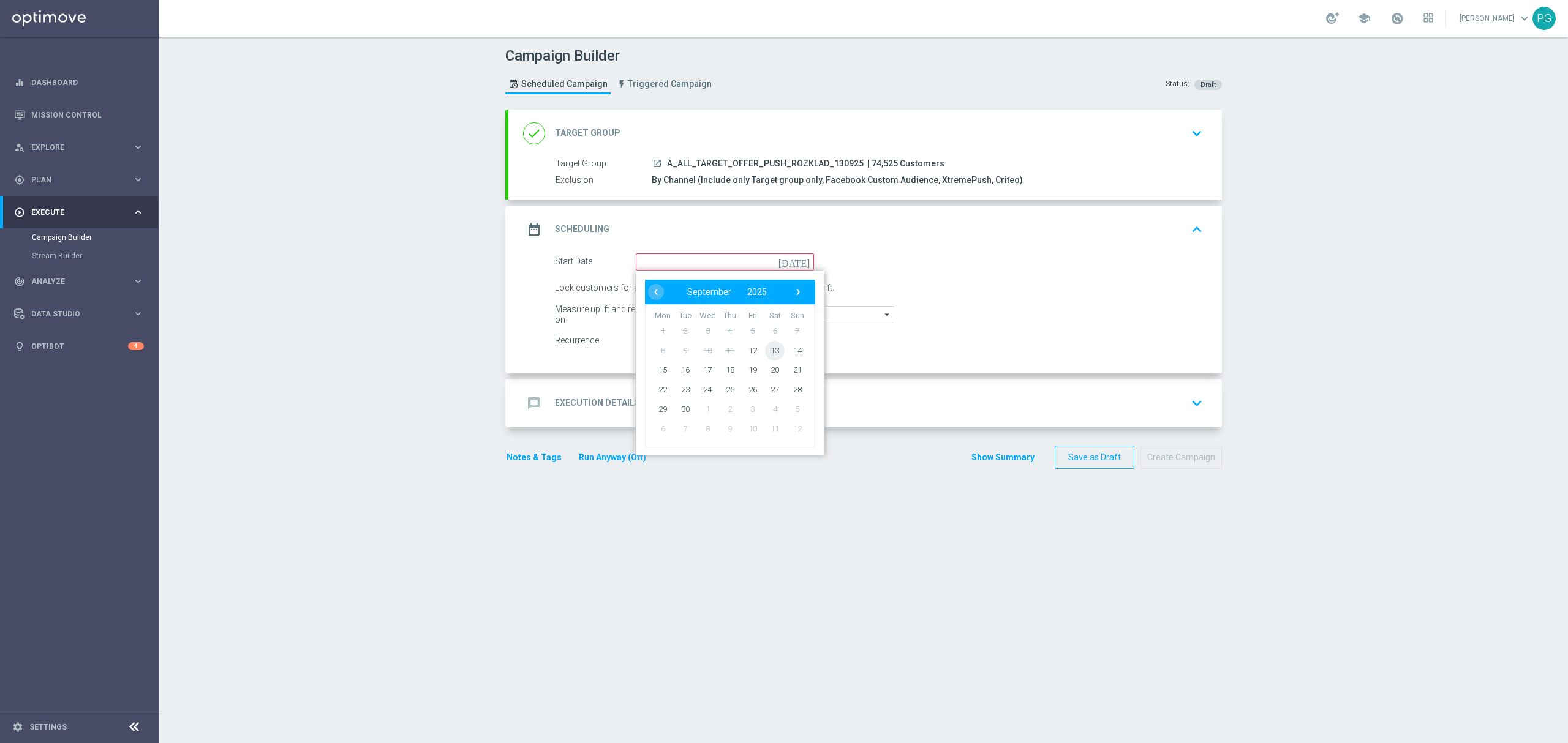
click at [769, 356] on span "13" at bounding box center [775, 350] width 19 height 19
type input "13 Sep 2025"
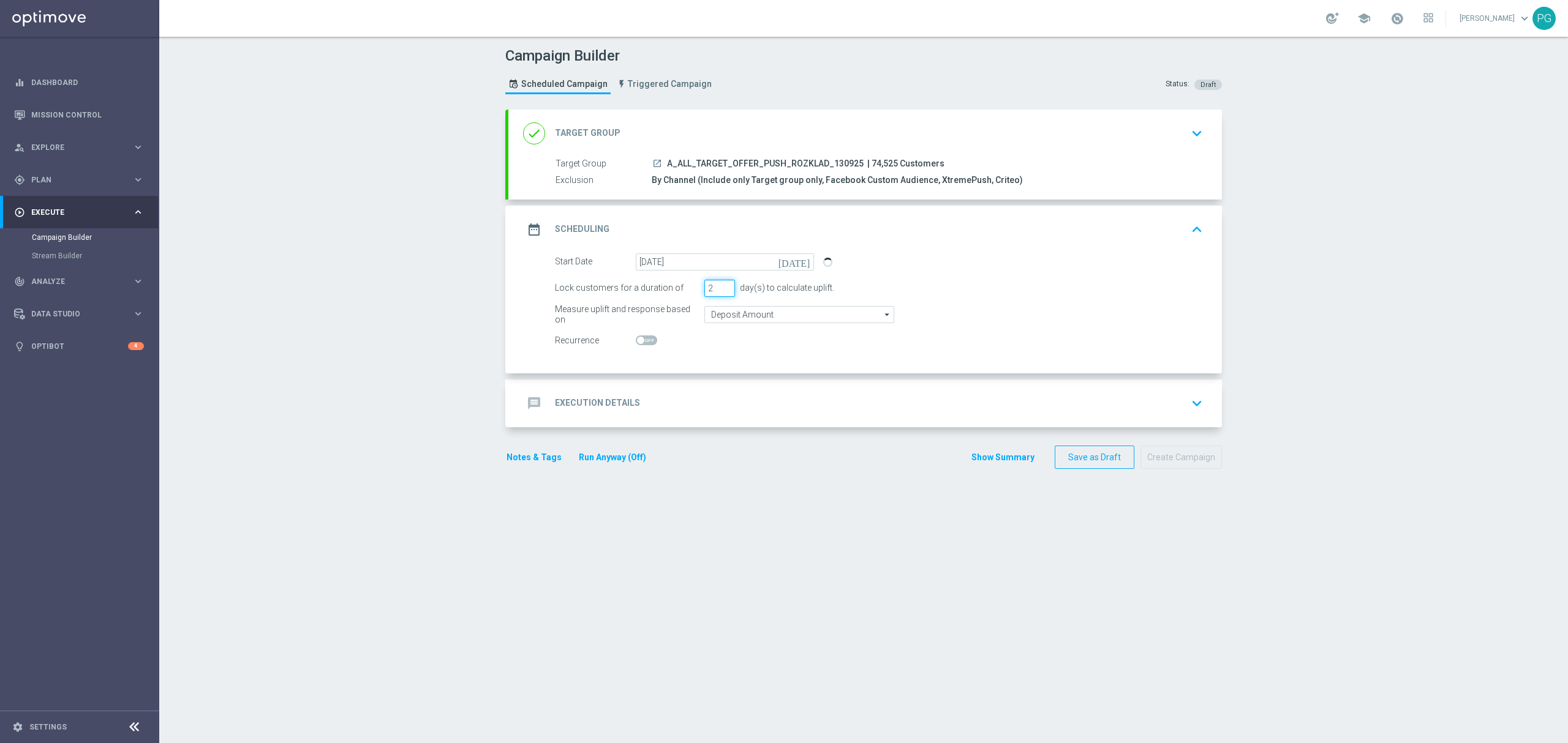
click at [721, 293] on input "2" at bounding box center [720, 288] width 31 height 17
type input "1"
click at [721, 293] on input "1" at bounding box center [720, 288] width 31 height 17
click at [720, 317] on input "Deposit Amount" at bounding box center [800, 315] width 190 height 17
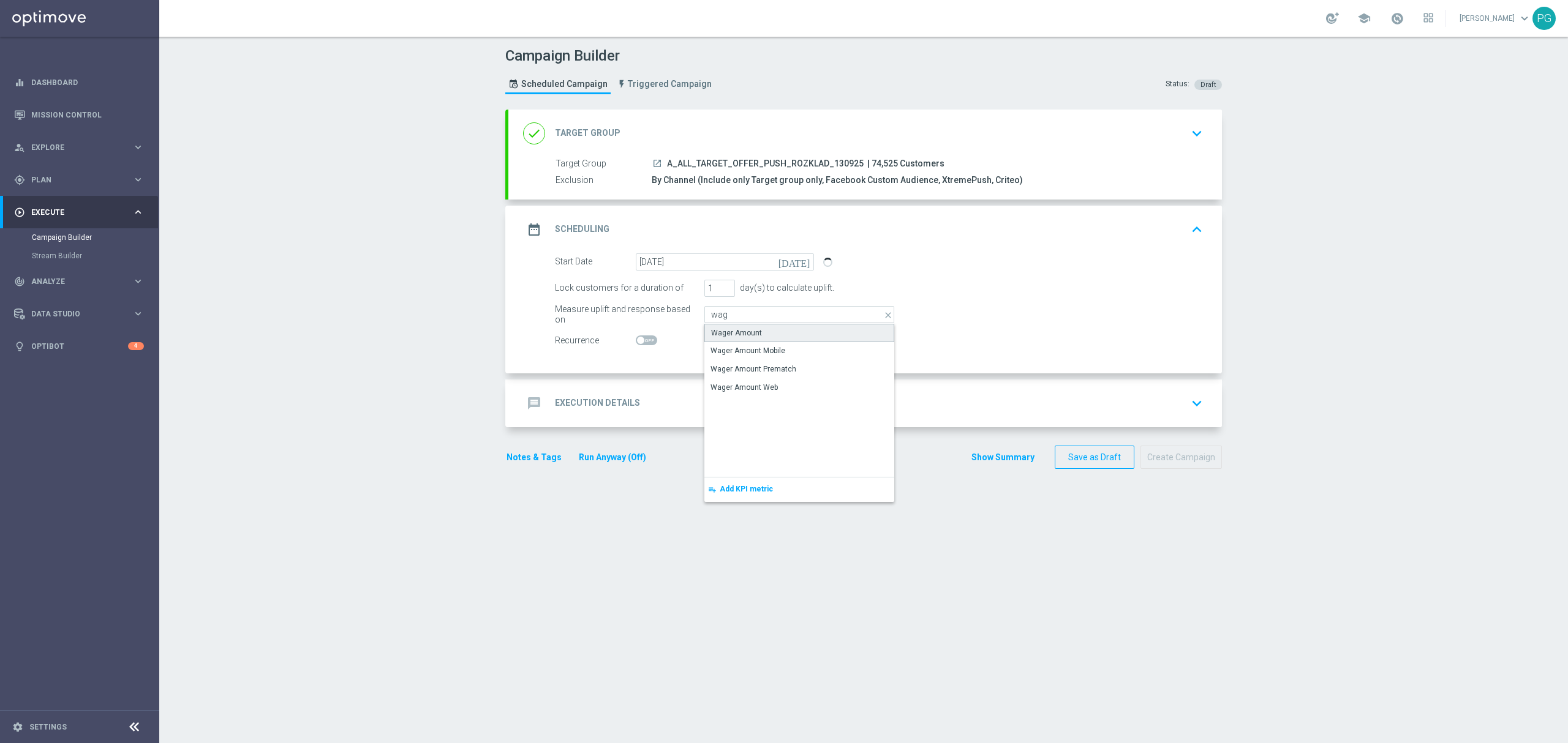
click at [740, 336] on div "Wager Amount" at bounding box center [737, 333] width 51 height 11
type input "Wager Amount"
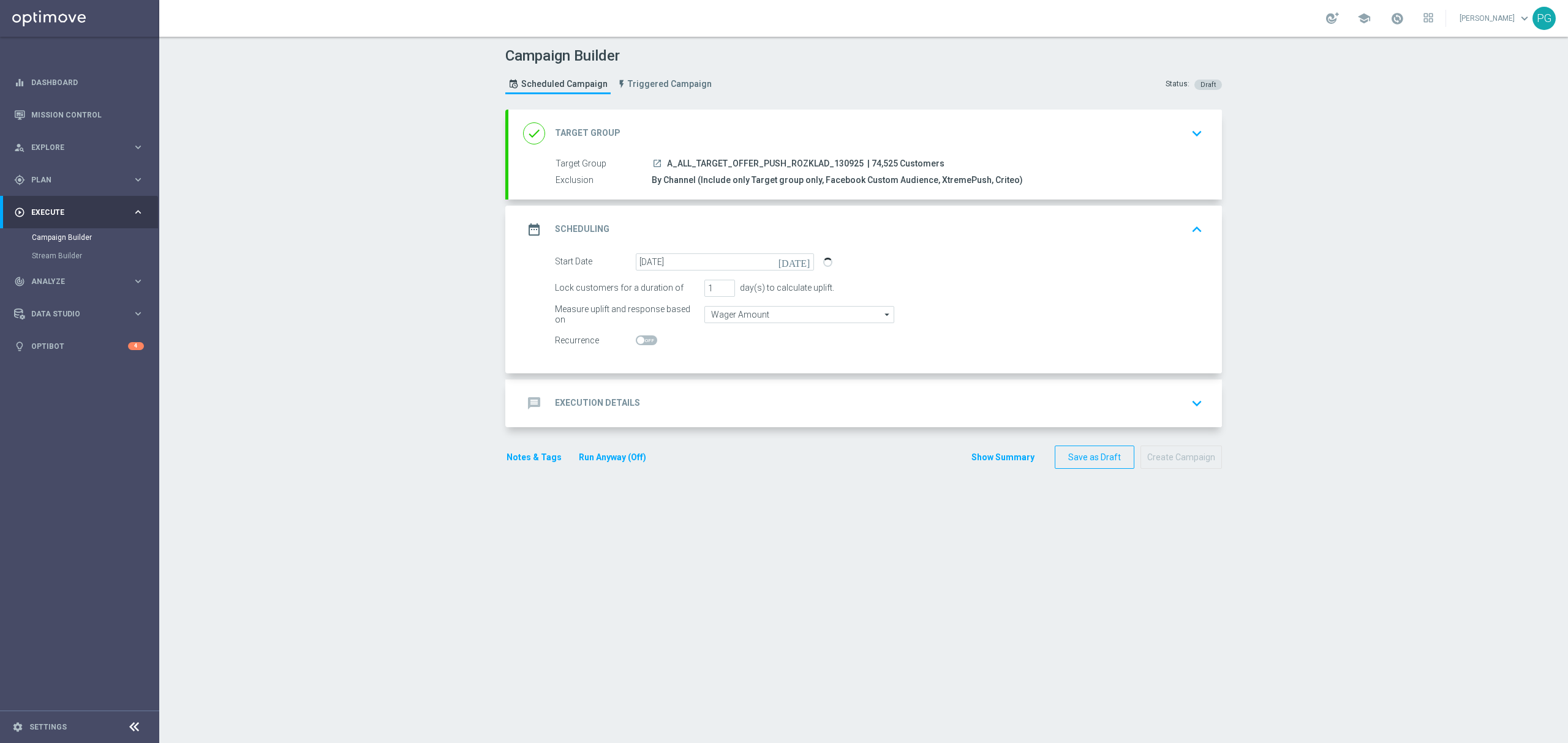
click at [649, 390] on div "message Execution Details keyboard_arrow_down" at bounding box center [865, 404] width 714 height 48
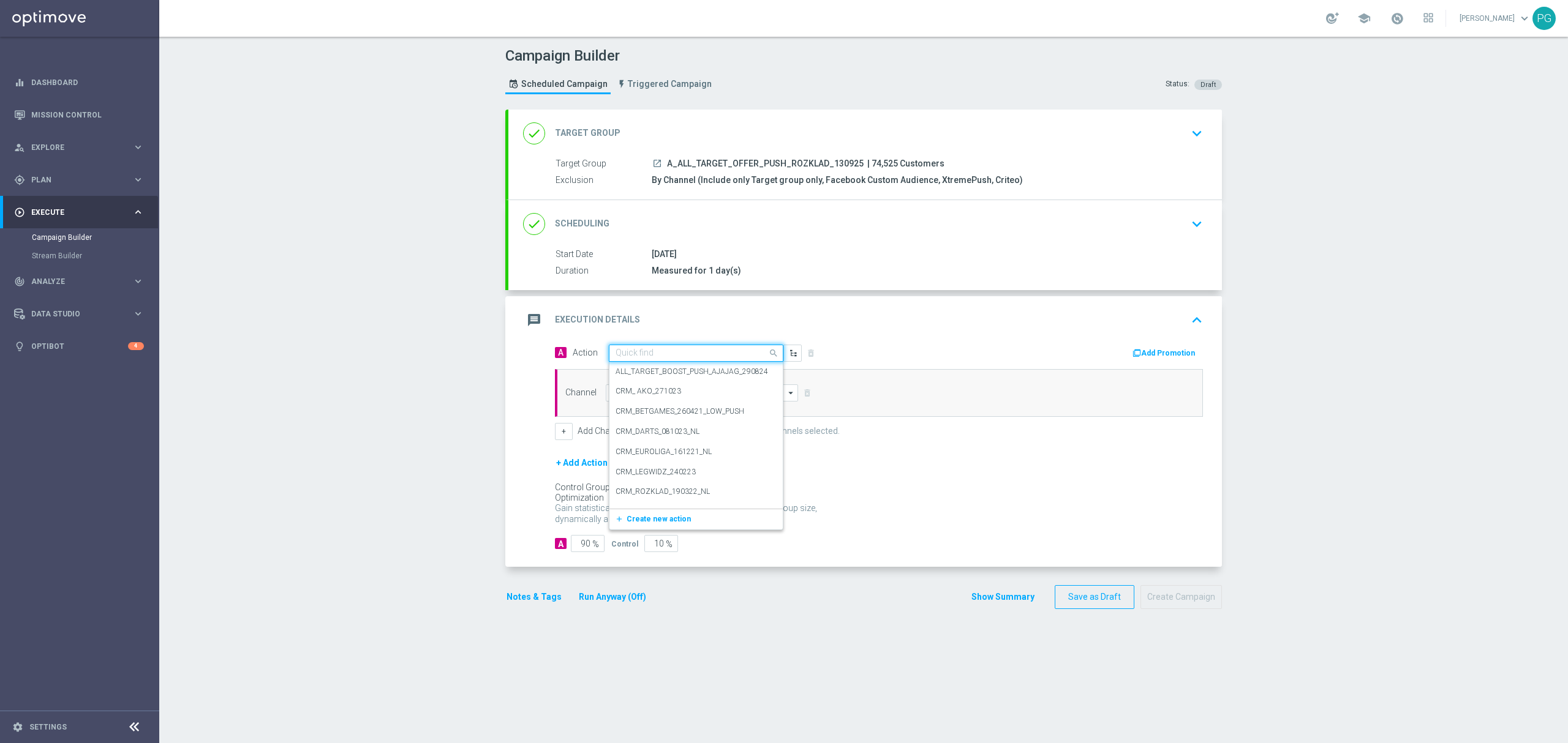
click at [654, 352] on input "text" at bounding box center [684, 353] width 137 height 11
paste input "A_ALL_TARGET_OFFER_PUSH_ROZKLAD_130925"
type input "A_ALL_TARGET_OFFER_PUSH_ROZKLAD_130925"
click at [653, 372] on label "A_ALL_TARGET_OFFER_PUSH_ROZKLAD_130925" at bounding box center [698, 374] width 166 height 11
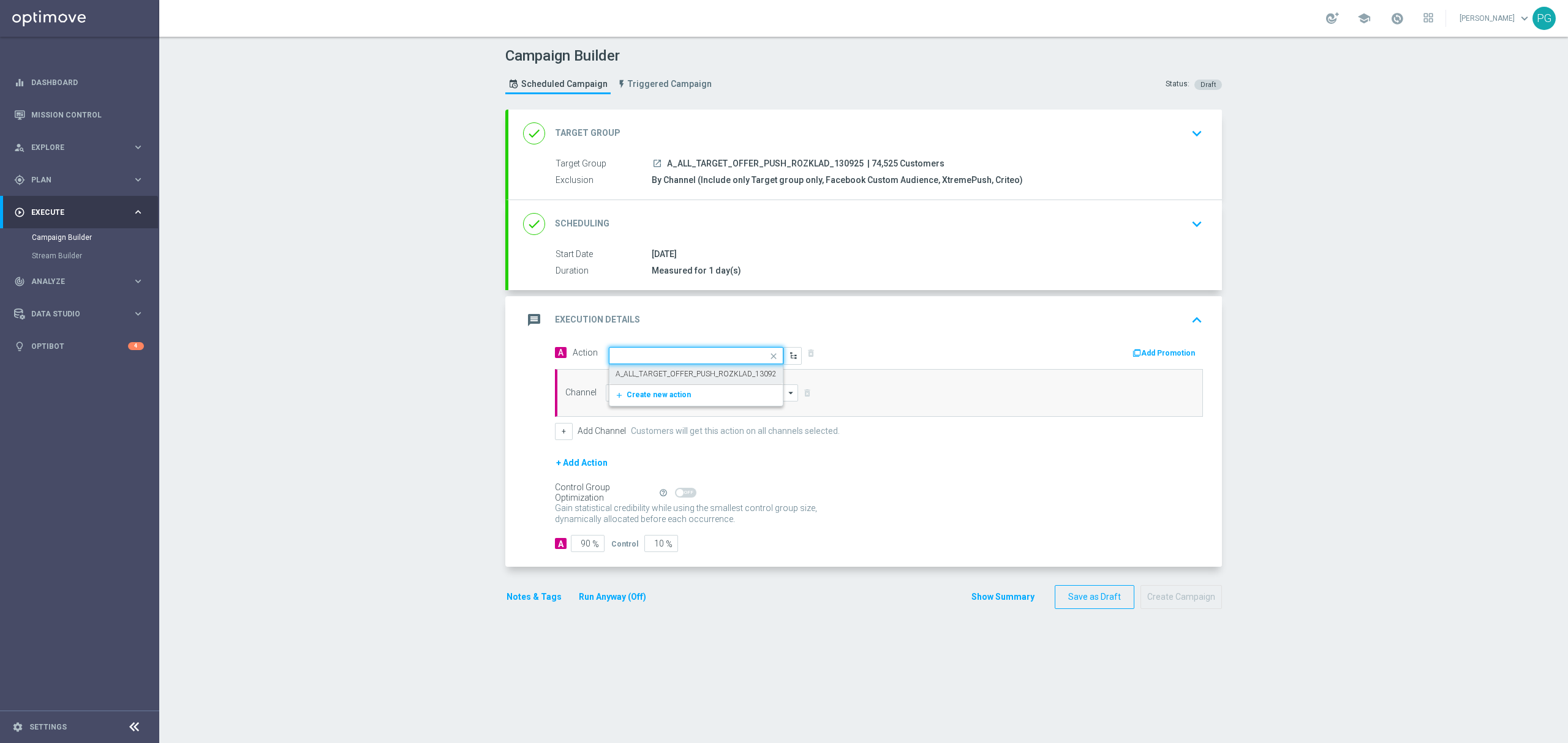
scroll to position [0, 0]
click at [655, 388] on input at bounding box center [702, 394] width 193 height 17
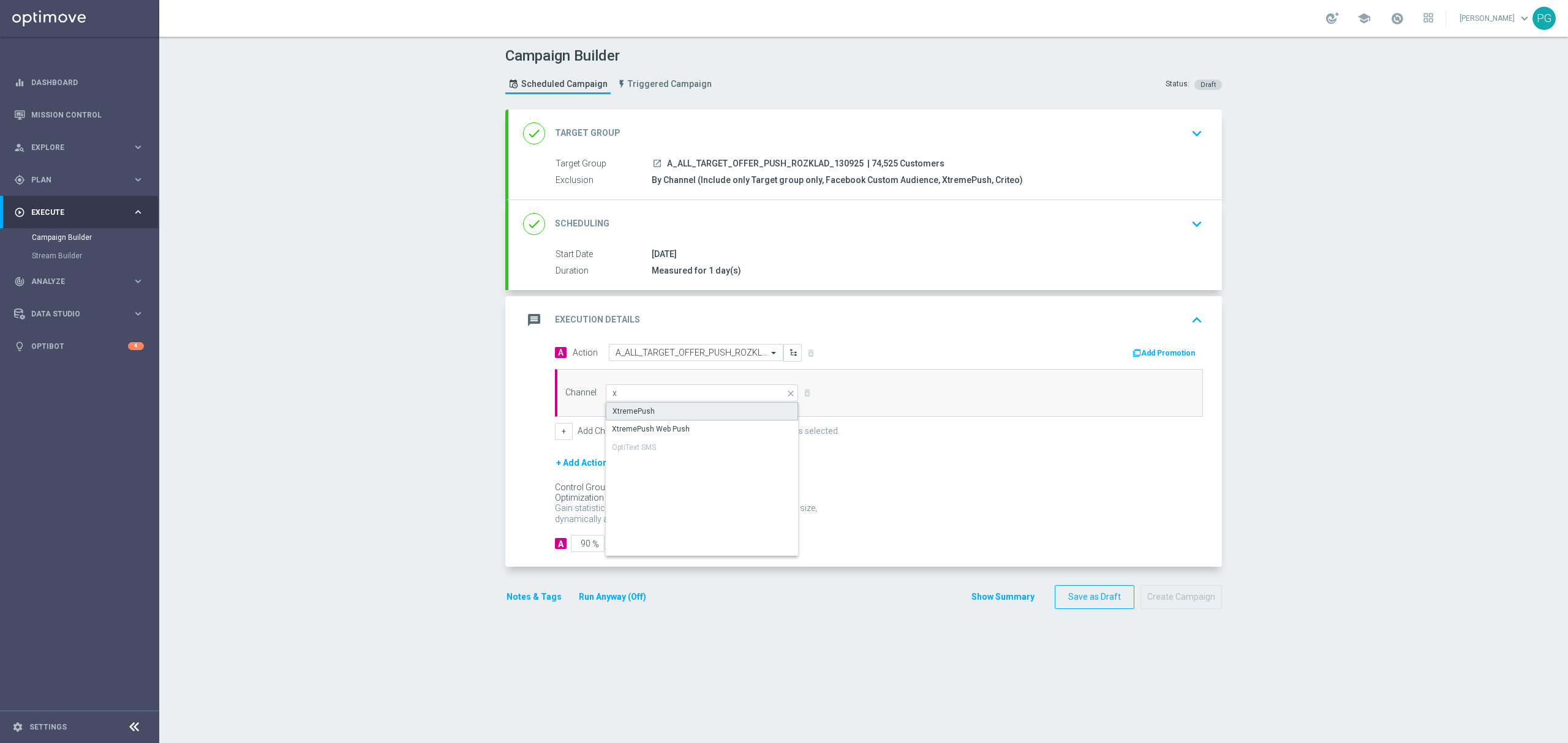
click at [628, 410] on div "XtremePush" at bounding box center [634, 412] width 42 height 11
type input "XtremePush"
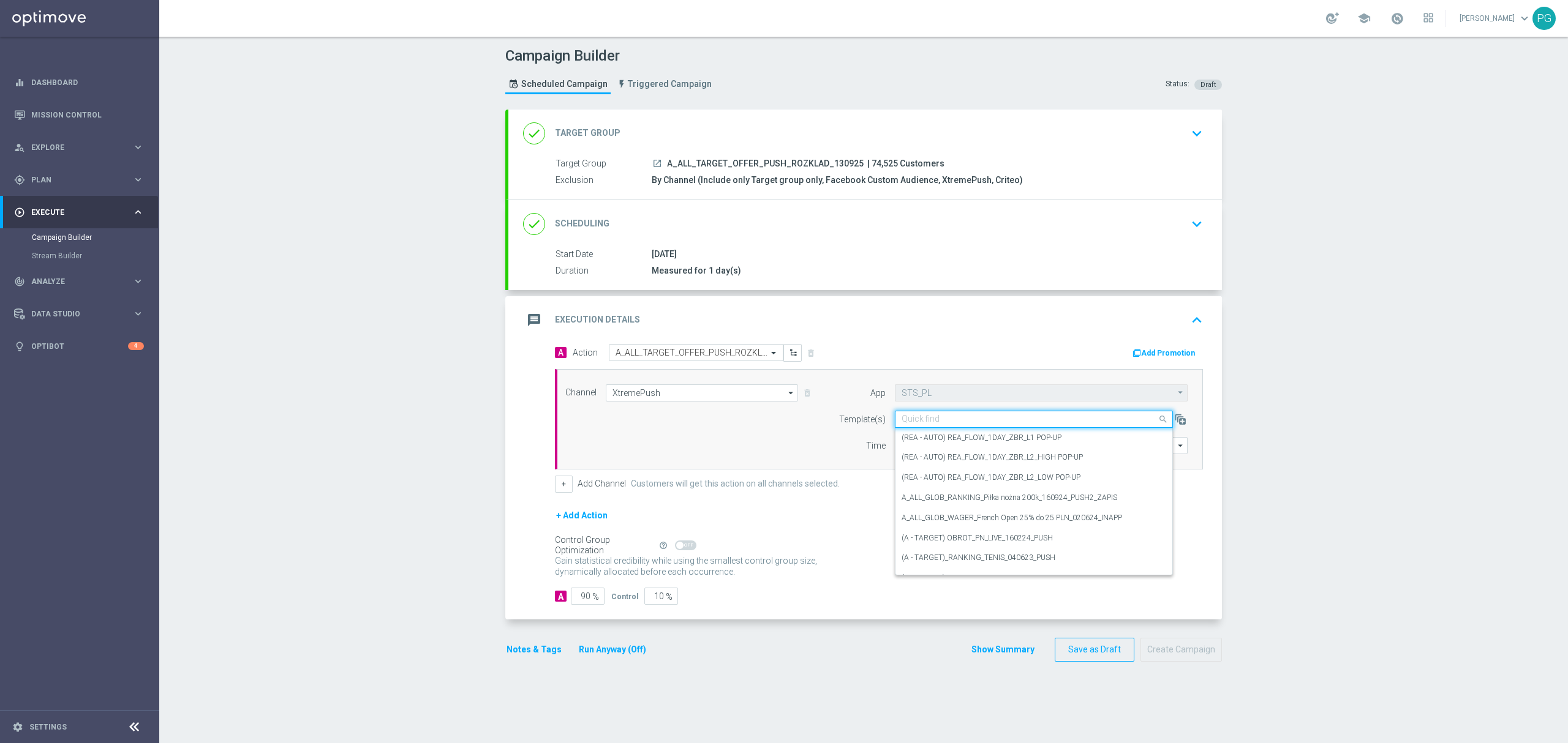
click at [919, 417] on input "text" at bounding box center [1022, 419] width 240 height 11
paste input "A_ALL_TARGET_OFFER_PUSH_ROZKLAD_130925"
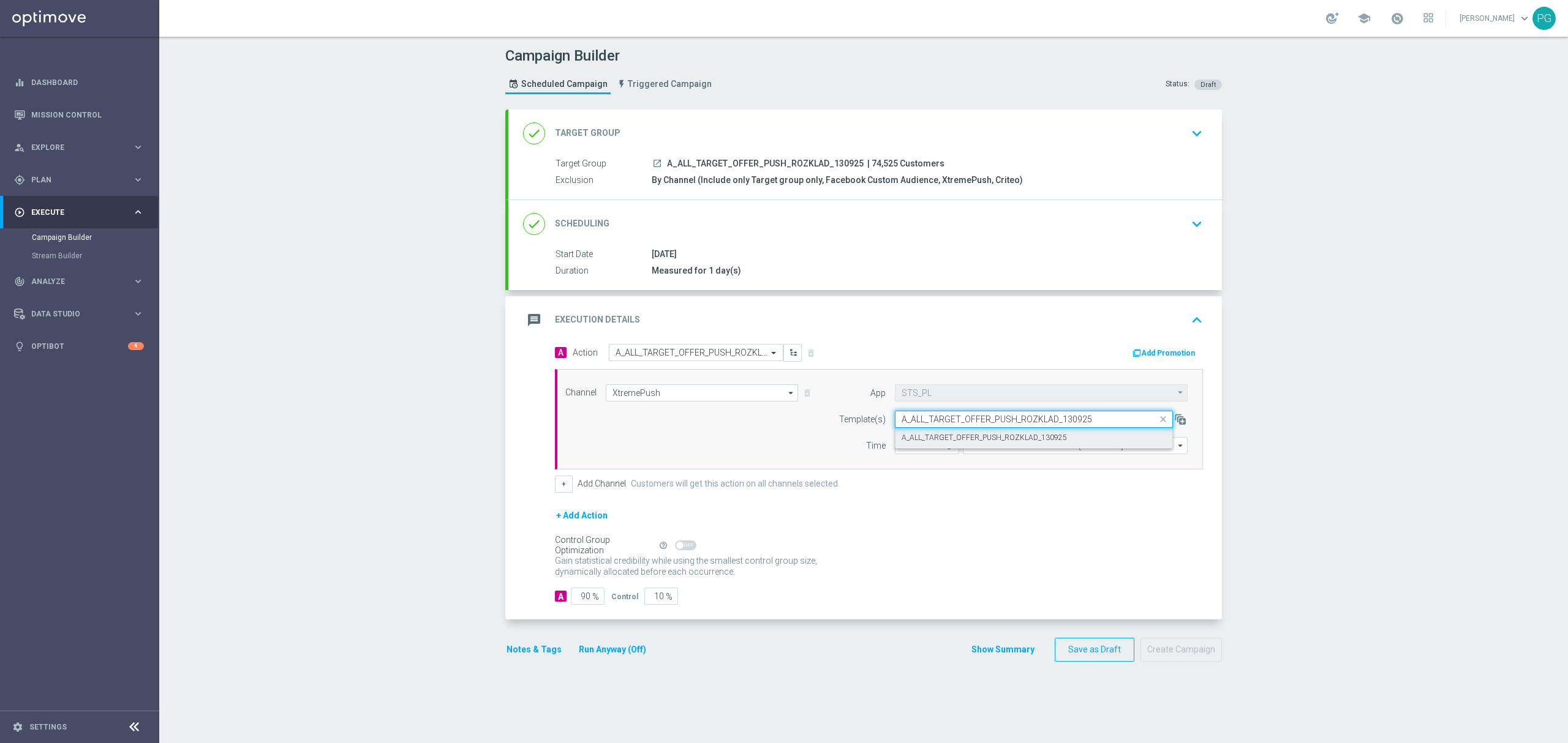
click at [922, 435] on label "A_ALL_TARGET_OFFER_PUSH_ROZKLAD_130925" at bounding box center [985, 438] width 166 height 11
type input "A_ALL_TARGET_OFFER_PUSH_ROZKLAD_130925"
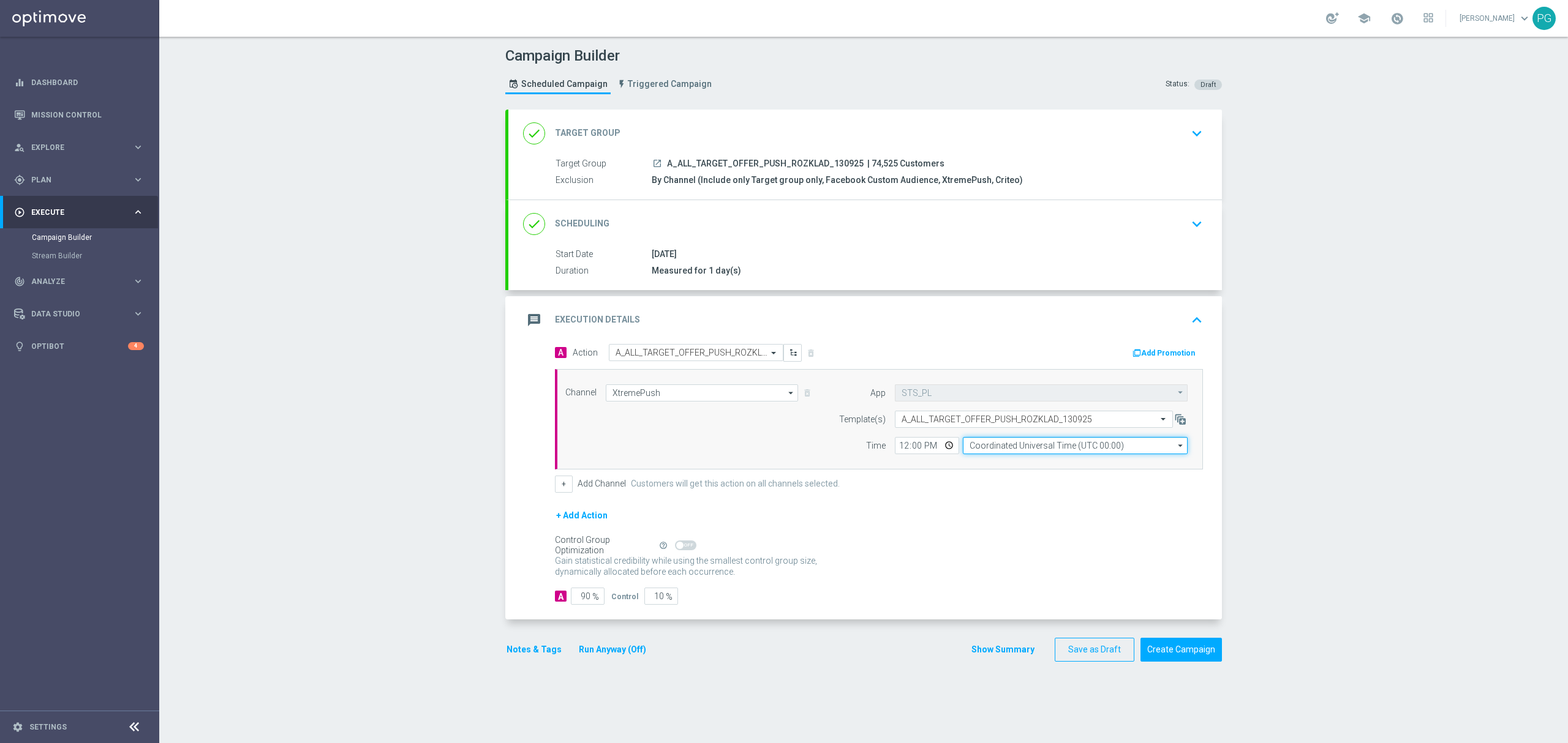
click at [984, 446] on input "Coordinated Universal Time (UTC 00:00)" at bounding box center [1075, 446] width 225 height 17
click at [971, 463] on div "Central European Time (Warsaw) (UTC +02:00)" at bounding box center [1069, 463] width 200 height 11
type input "Central European Time (Warsaw) (UTC +02:00)"
click at [580, 596] on input "90" at bounding box center [587, 597] width 34 height 17
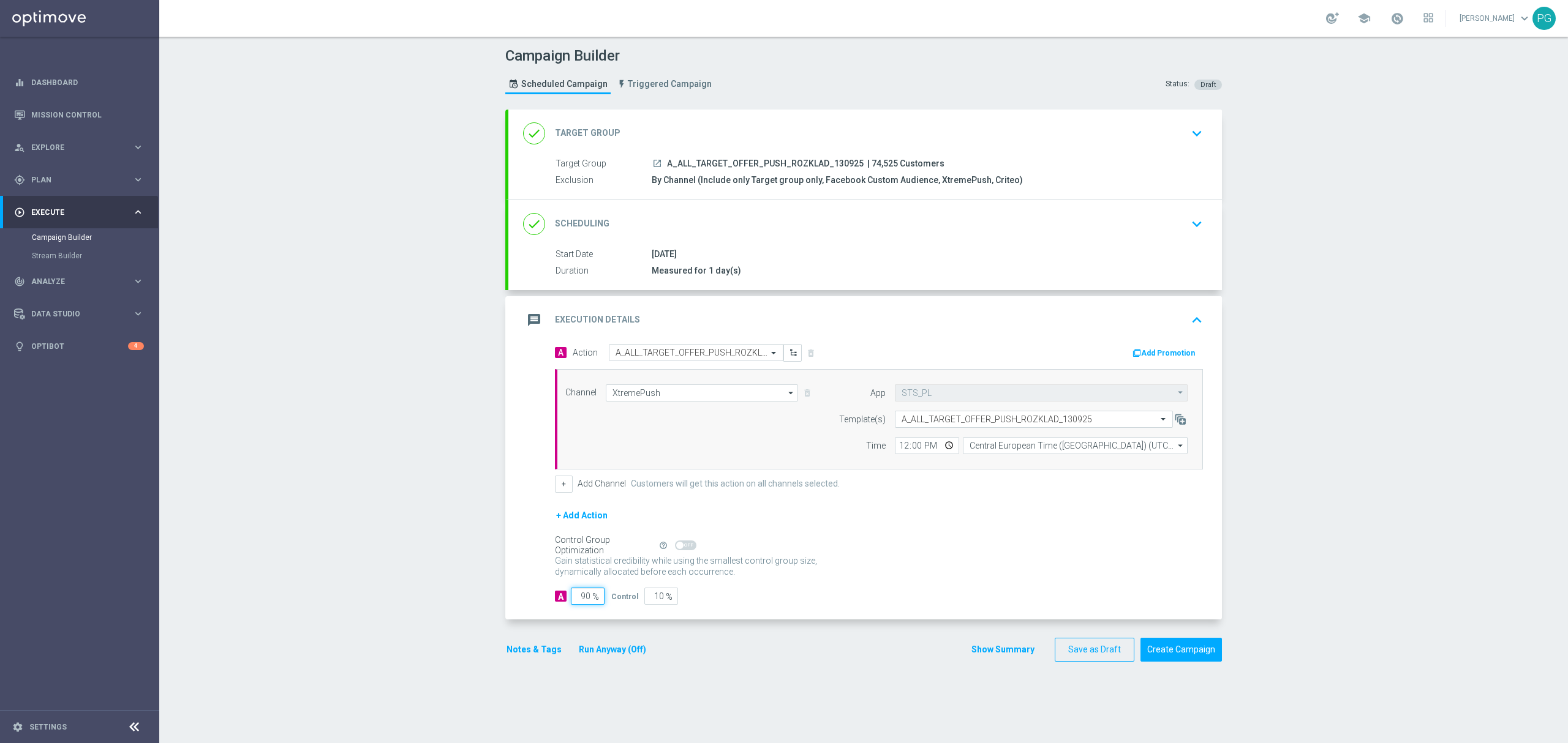
click at [580, 596] on input "90" at bounding box center [587, 597] width 34 height 17
type input "98"
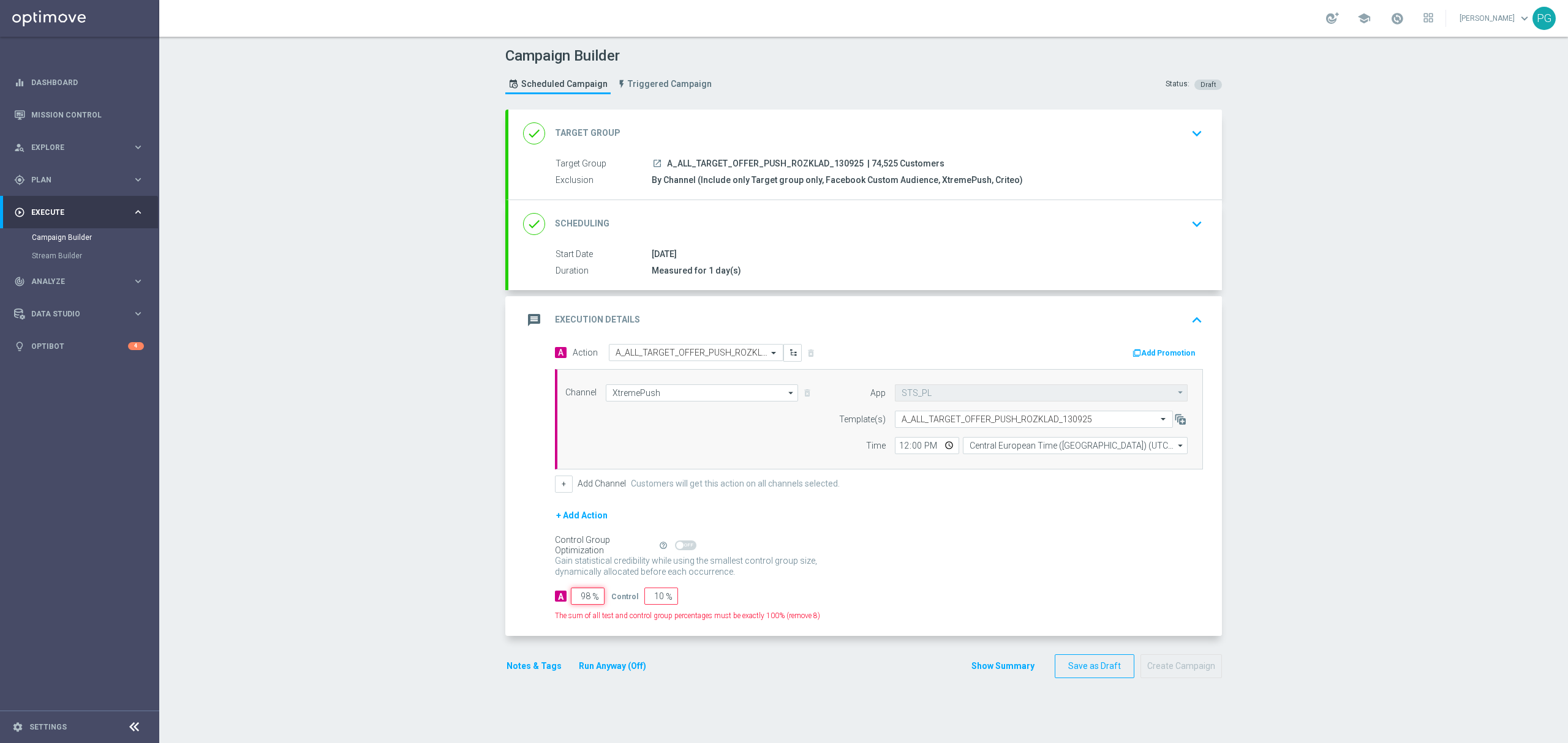
type input "2"
type input "98"
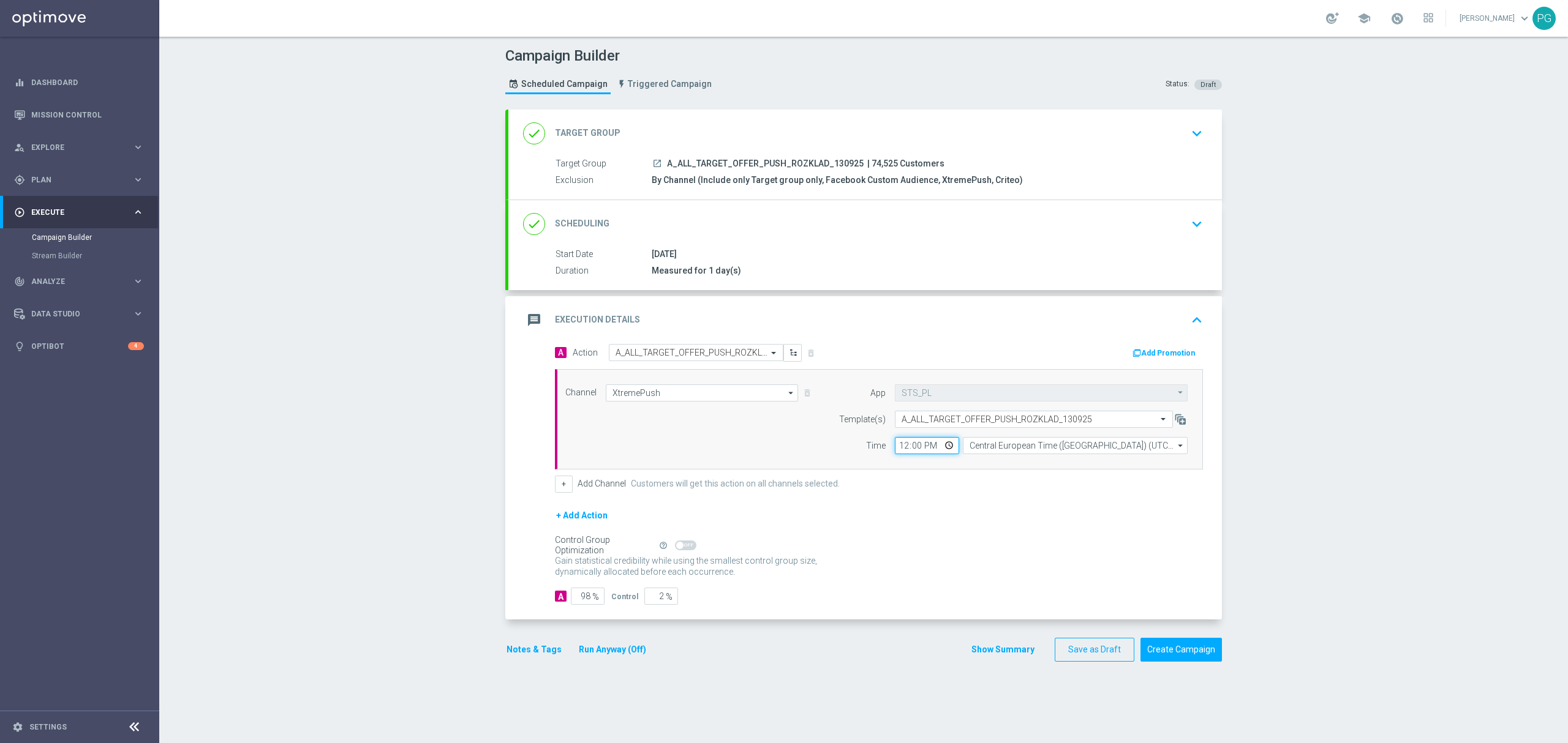
click at [900, 453] on input "12:00" at bounding box center [926, 446] width 64 height 17
type input "10:01"
click at [758, 221] on div "done Scheduling keyboard_arrow_down" at bounding box center [865, 224] width 684 height 23
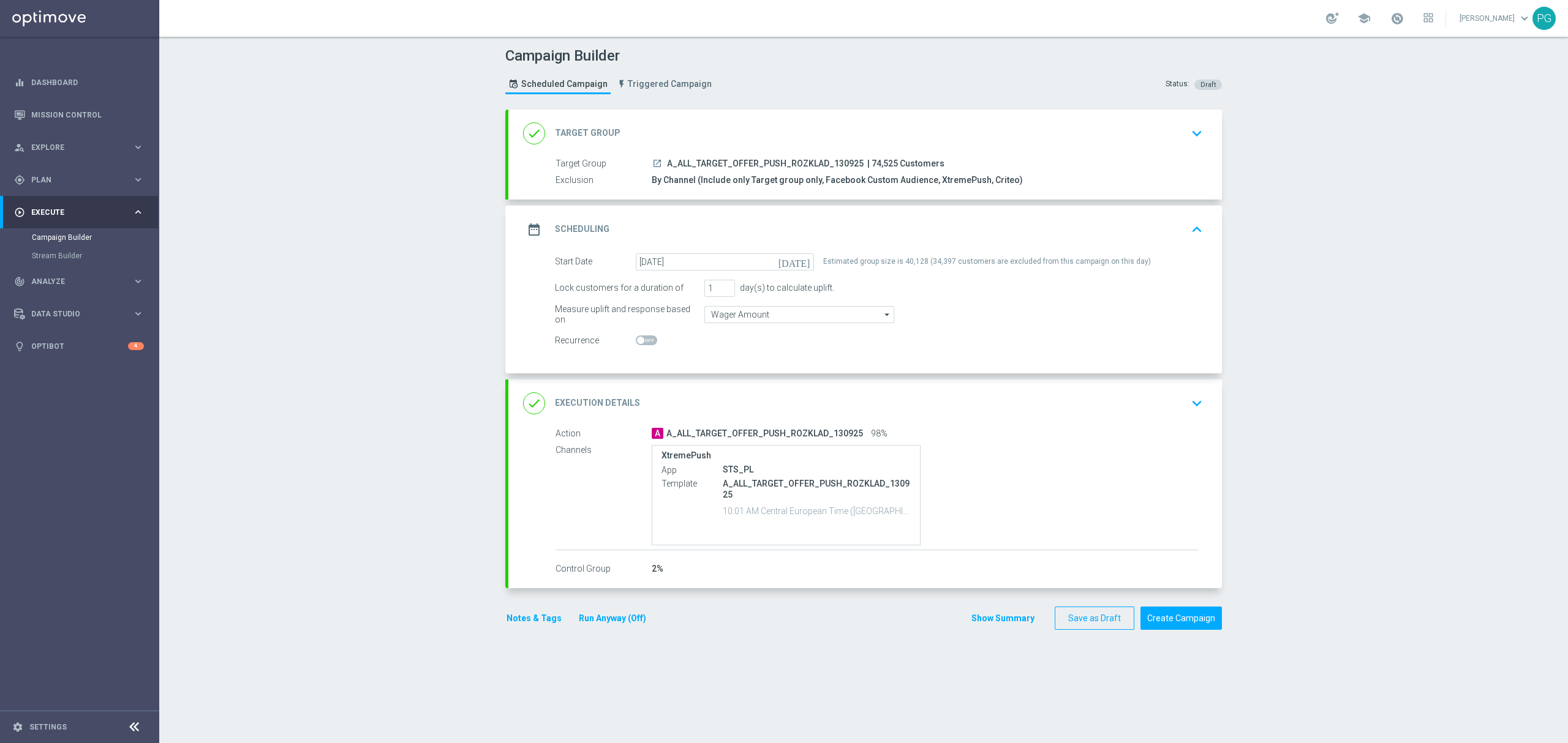
click at [784, 142] on div "done Target Group keyboard_arrow_down" at bounding box center [865, 133] width 684 height 23
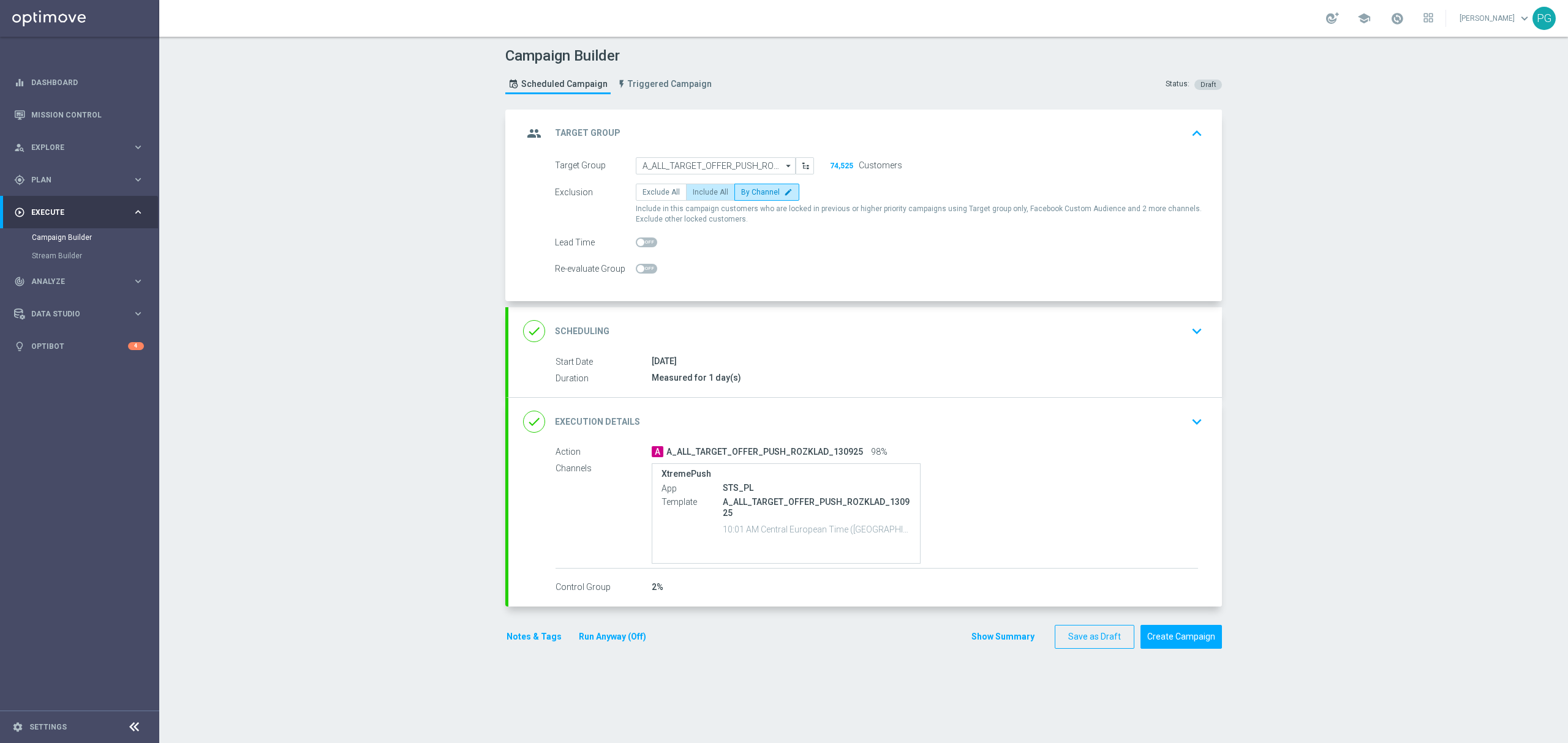
click at [693, 193] on span "Include All" at bounding box center [710, 191] width 35 height 9
click at [693, 193] on input "Include All" at bounding box center [696, 194] width 8 height 8
radio input "true"
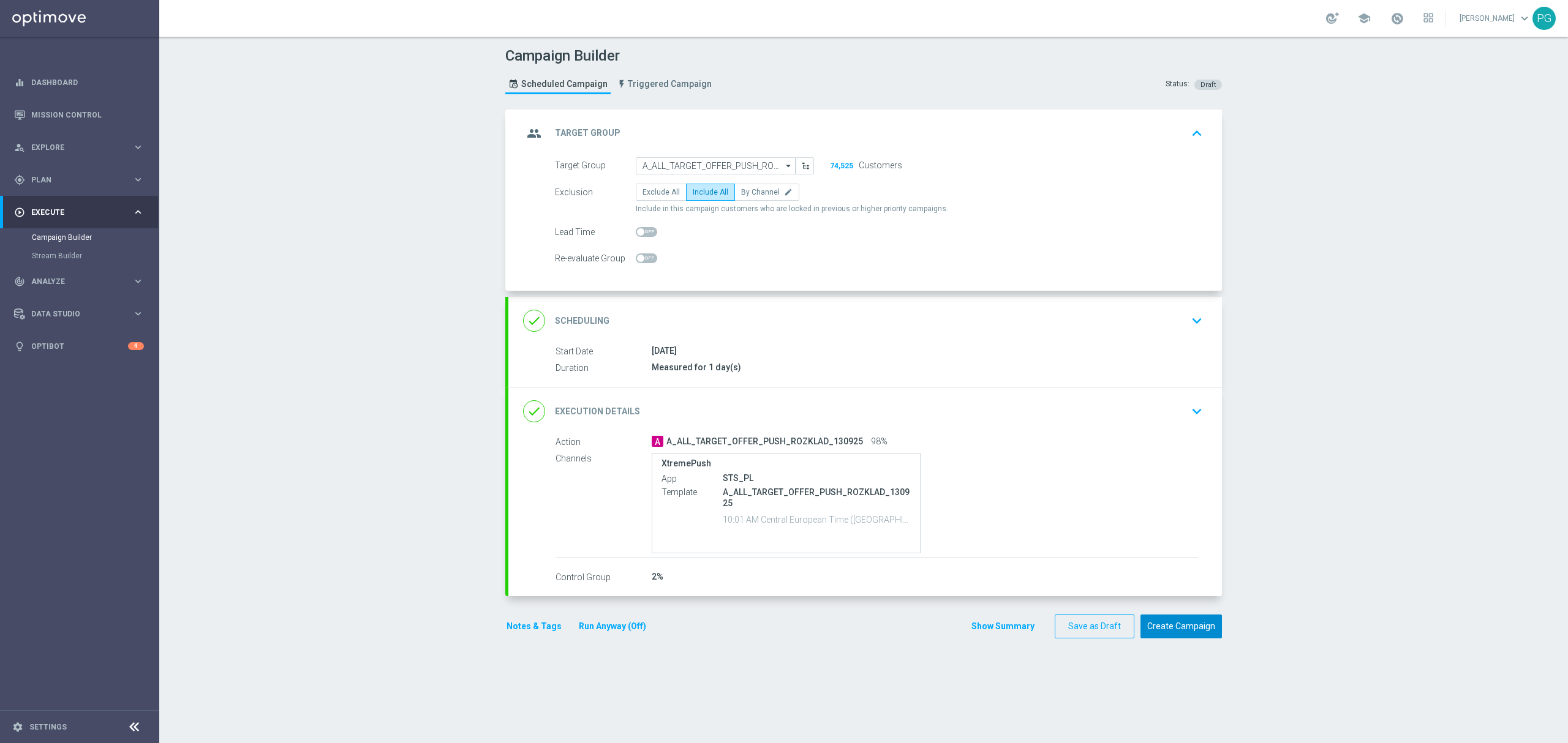
click at [1208, 630] on button "Create Campaign" at bounding box center [1181, 626] width 81 height 24
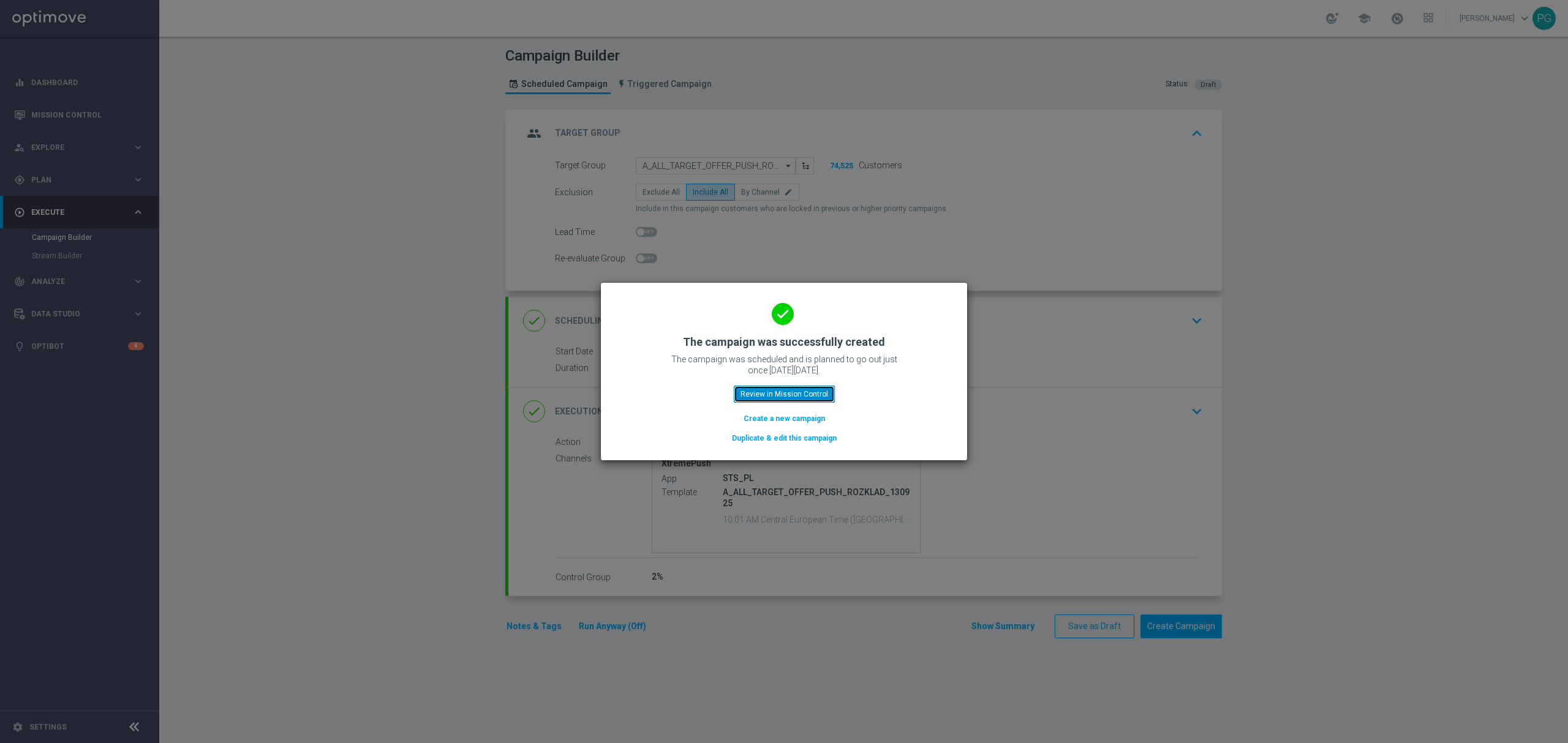
click at [807, 389] on button "Review in Mission Control" at bounding box center [784, 394] width 102 height 17
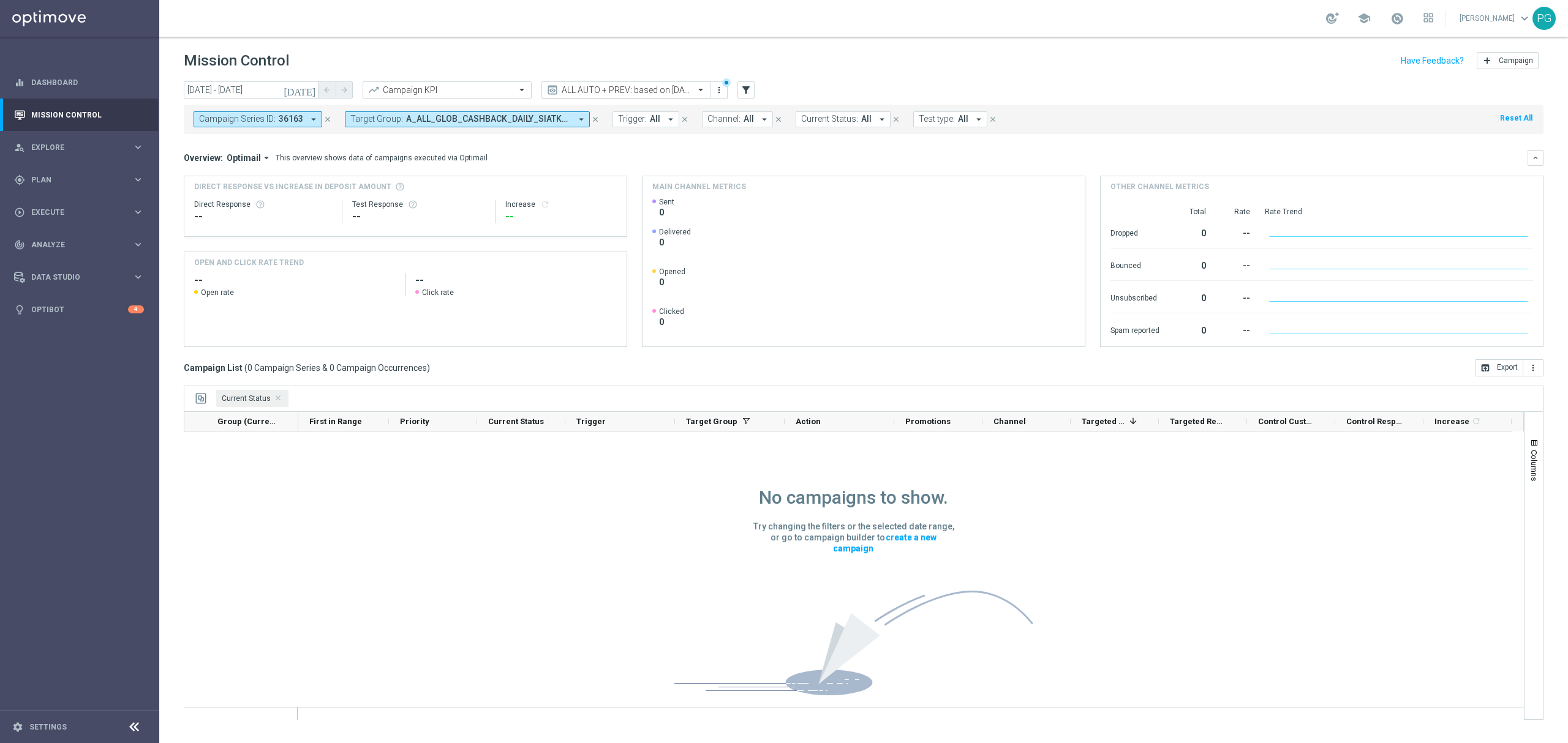
click at [646, 92] on input "text" at bounding box center [613, 90] width 131 height 11
click at [307, 86] on icon "today" at bounding box center [300, 90] width 34 height 11
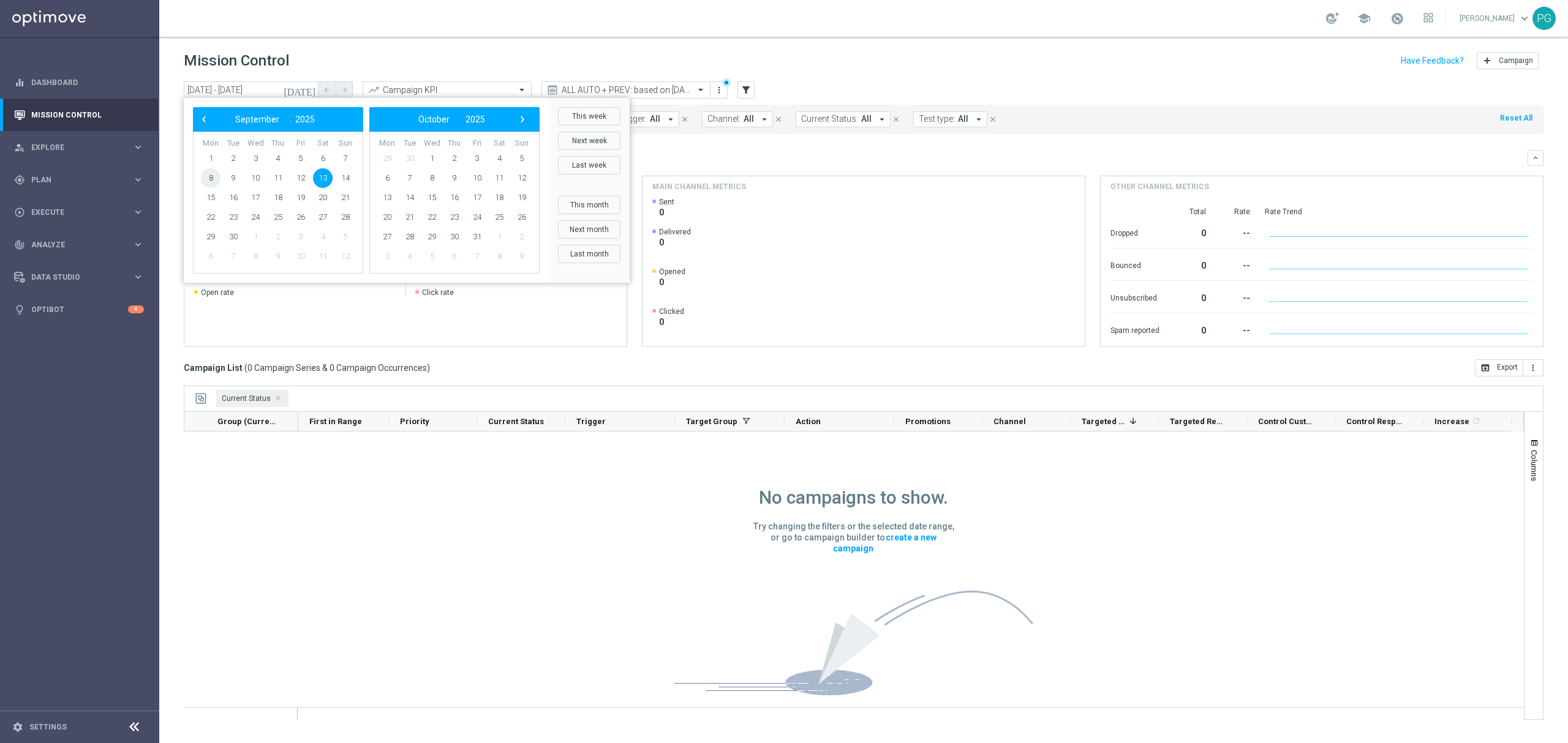
click at [216, 179] on span "8" at bounding box center [211, 178] width 19 height 19
click at [261, 194] on span "17" at bounding box center [255, 197] width 19 height 19
type input "08 Sep 2025 - 17 Sep 2025"
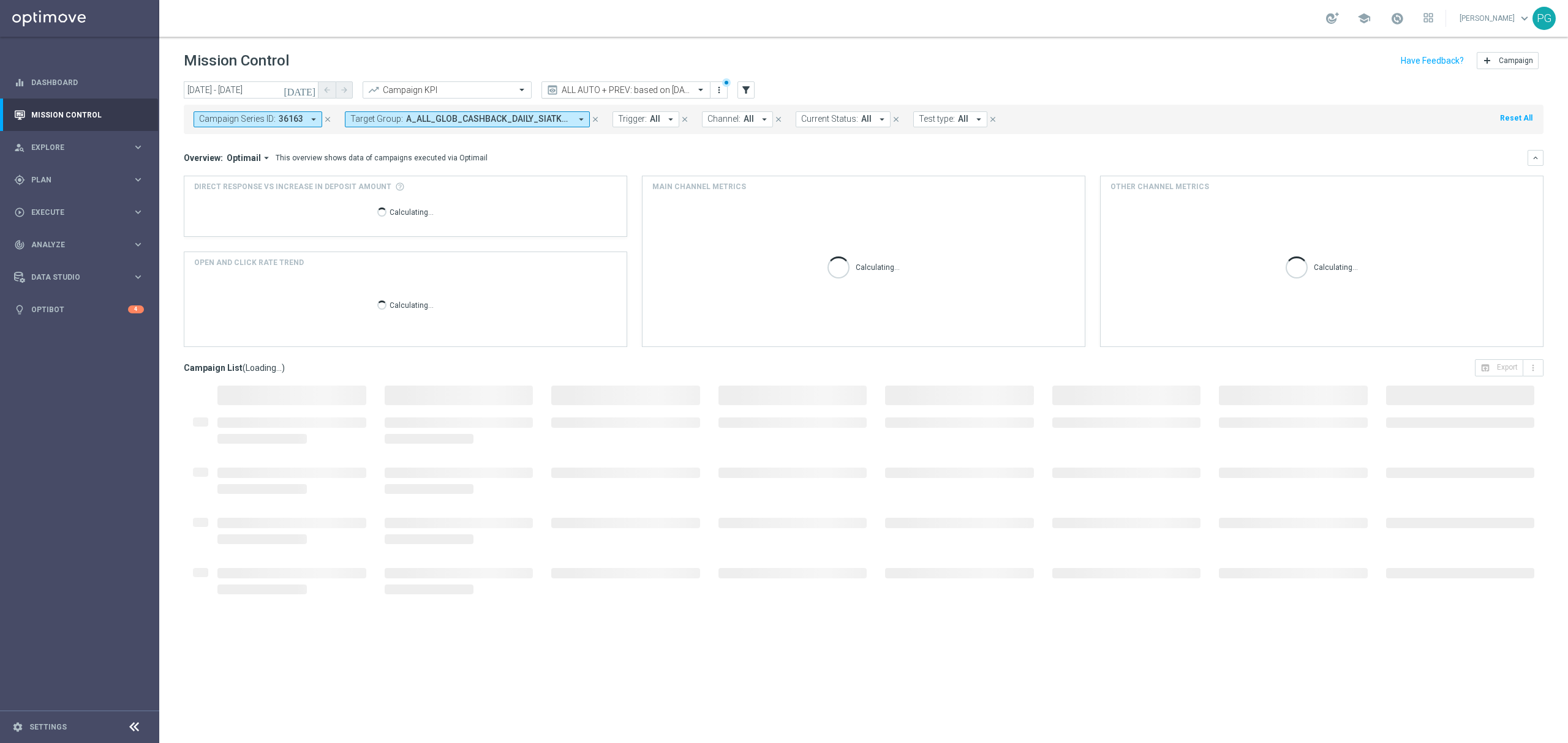
click at [593, 94] on input "text" at bounding box center [613, 90] width 131 height 11
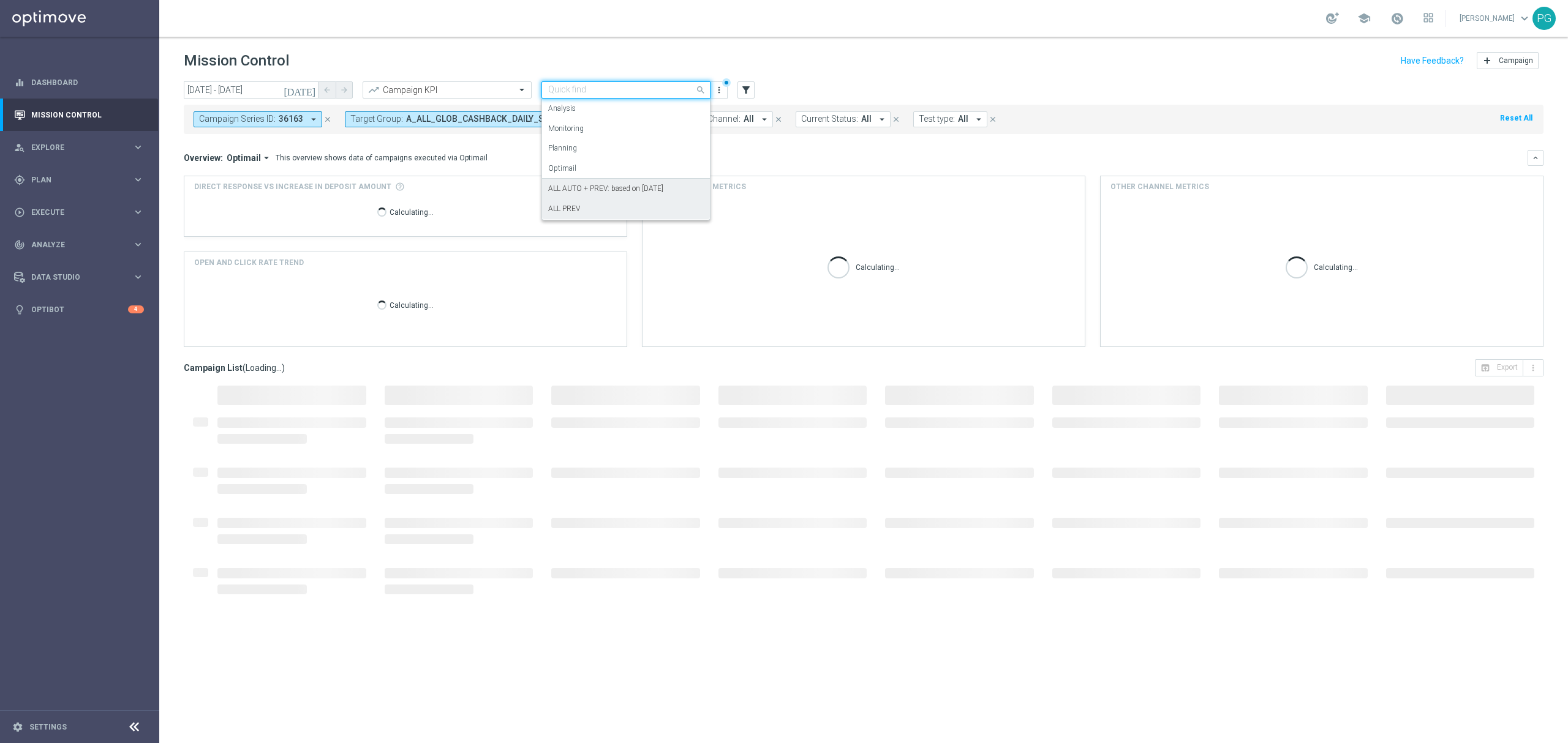
click at [588, 204] on div "ALL PREV" at bounding box center [625, 209] width 155 height 20
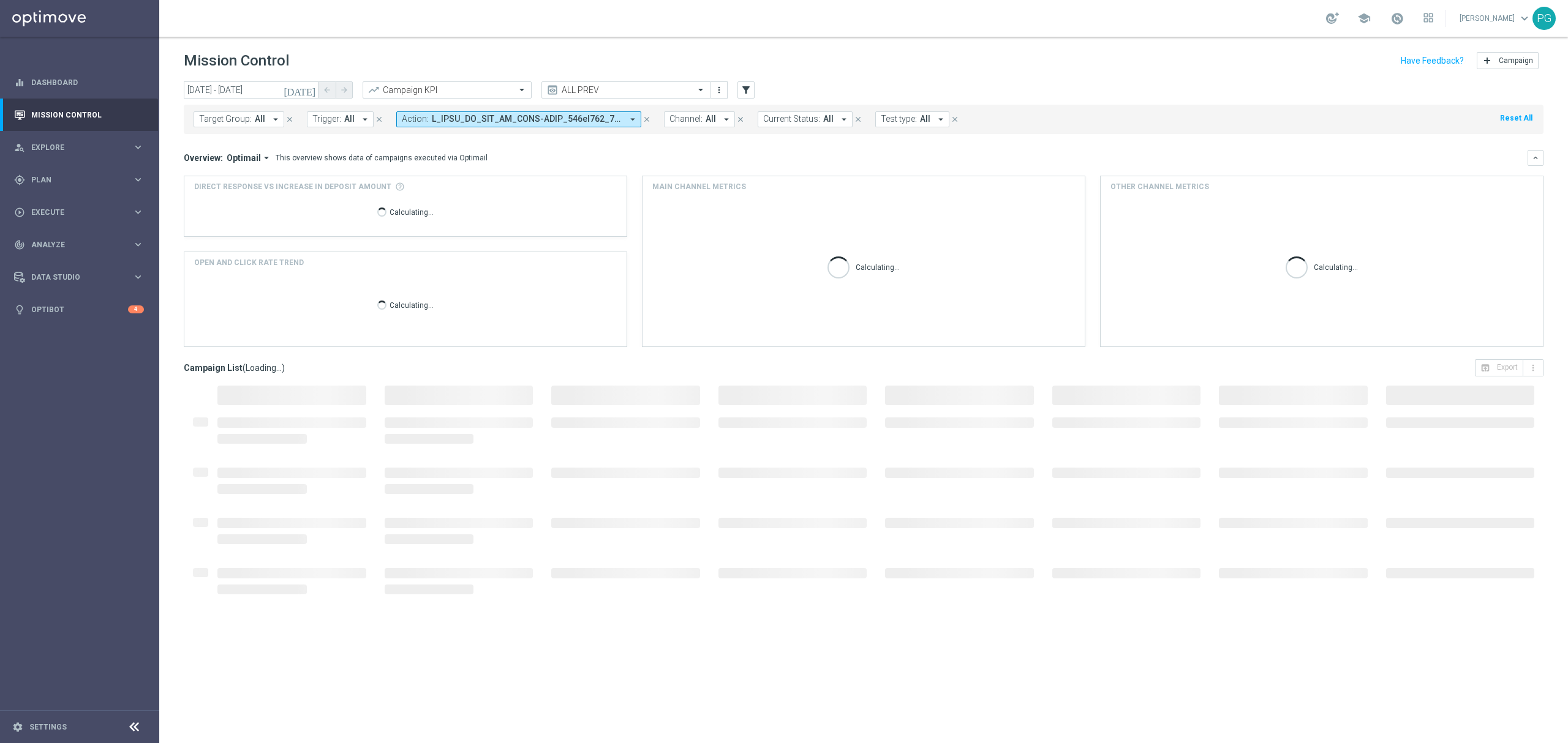
click at [162, 527] on div "today 08 Sep 2025 - 17 Sep 2025 arrow_back arrow_forward Campaign KPI trending_…" at bounding box center [863, 407] width 1409 height 651
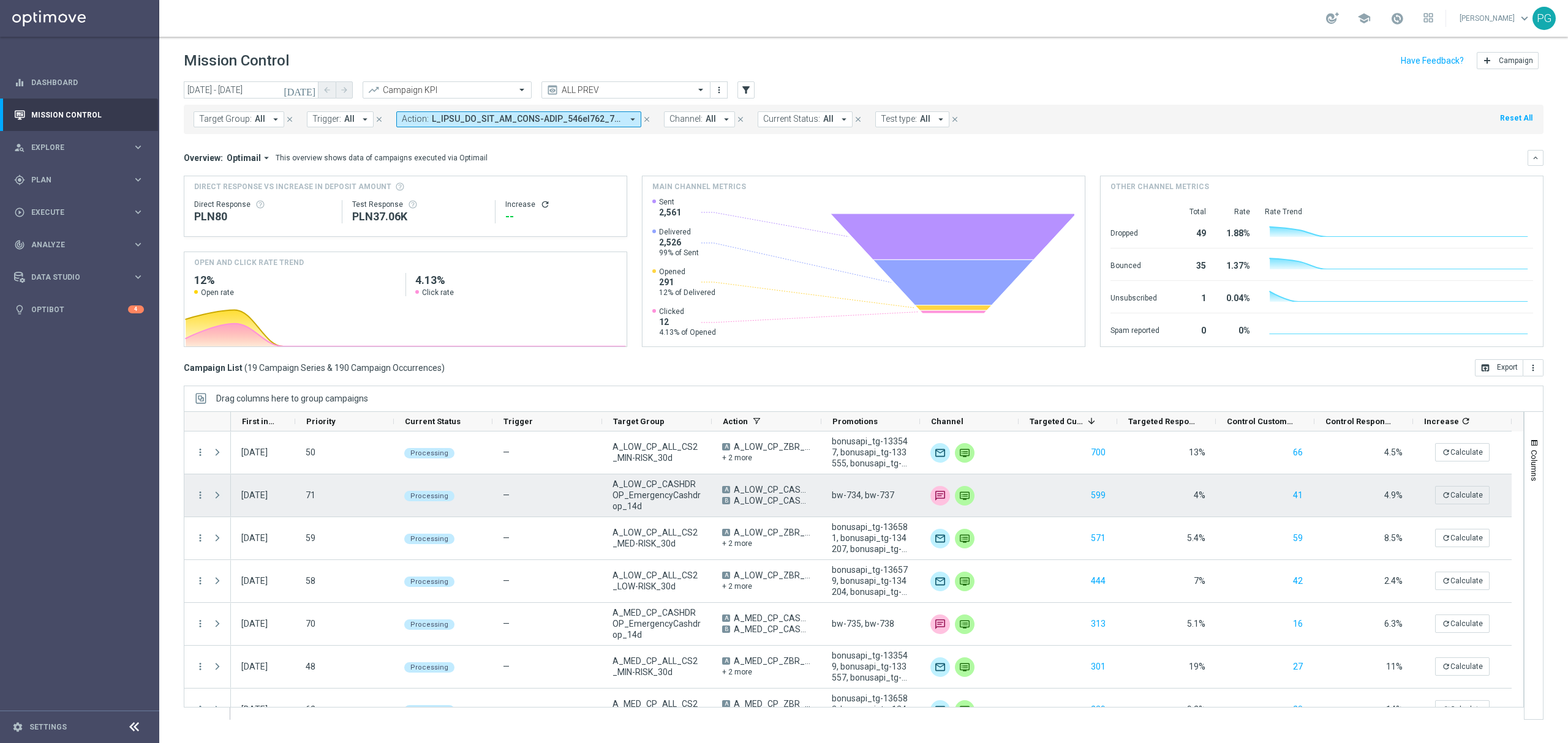
click at [222, 498] on span "Press SPACE to select this row." at bounding box center [217, 495] width 11 height 10
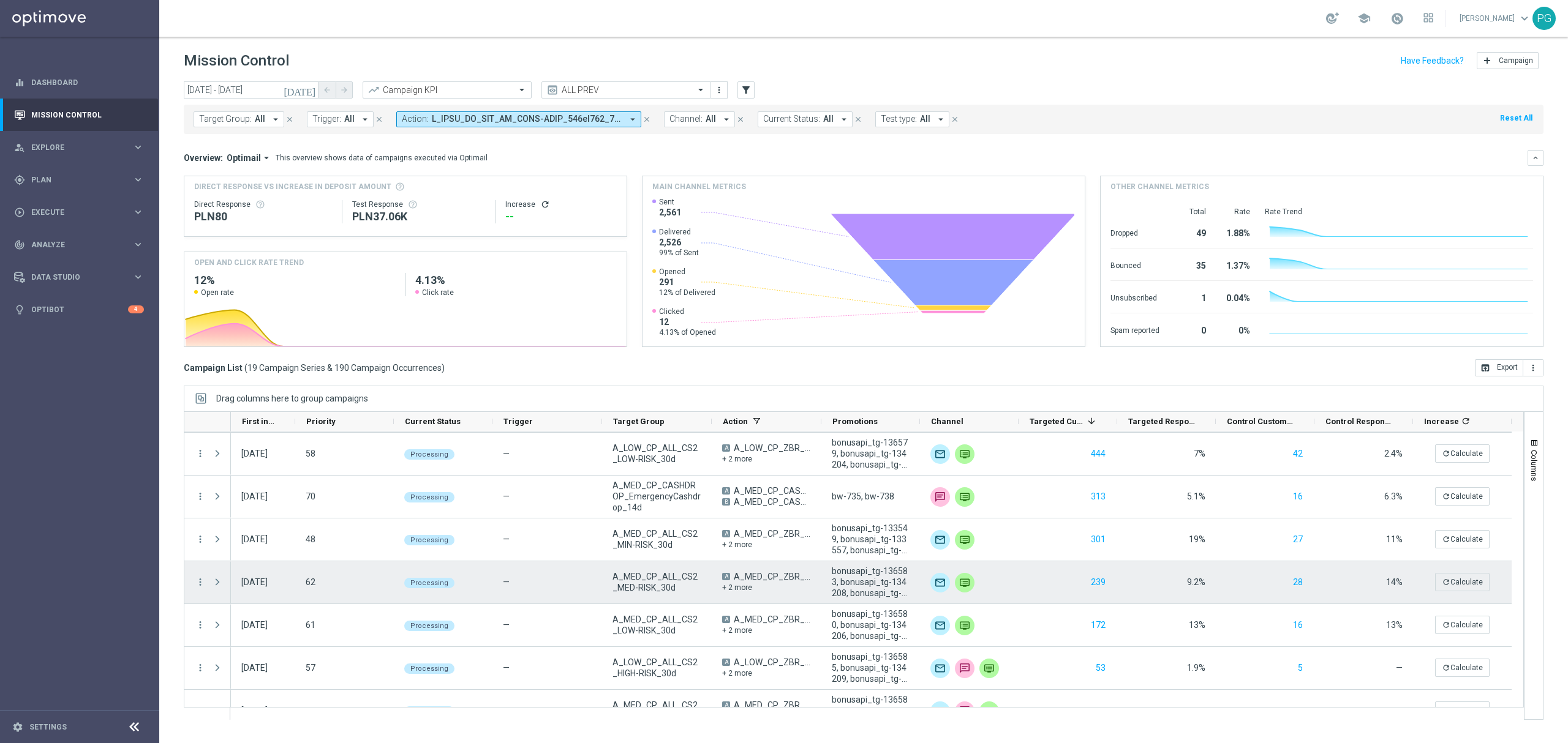
scroll to position [356, 0]
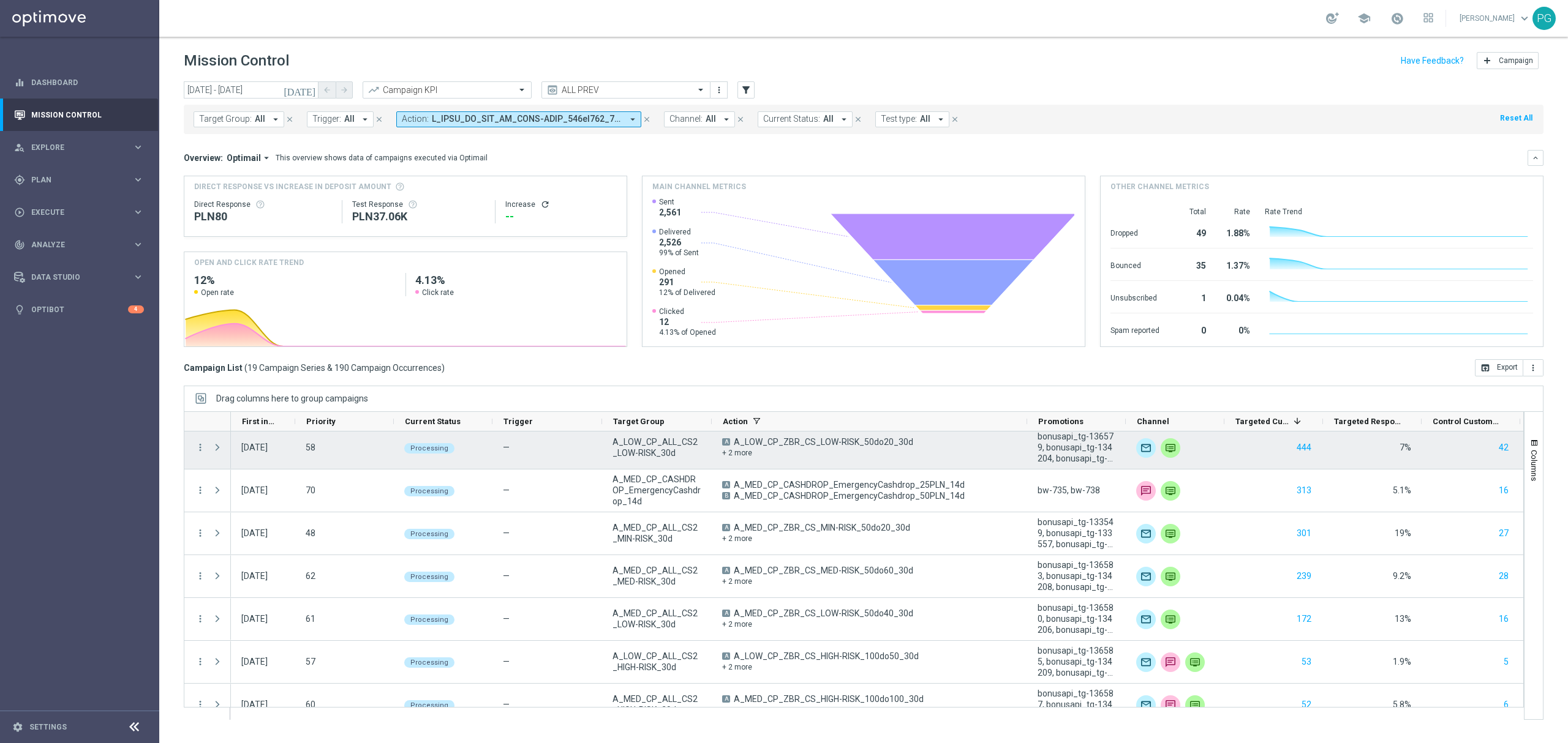
drag, startPoint x: 819, startPoint y: 417, endPoint x: 1023, endPoint y: 446, distance: 206.1
click at [1023, 446] on div at bounding box center [853, 566] width 1340 height 308
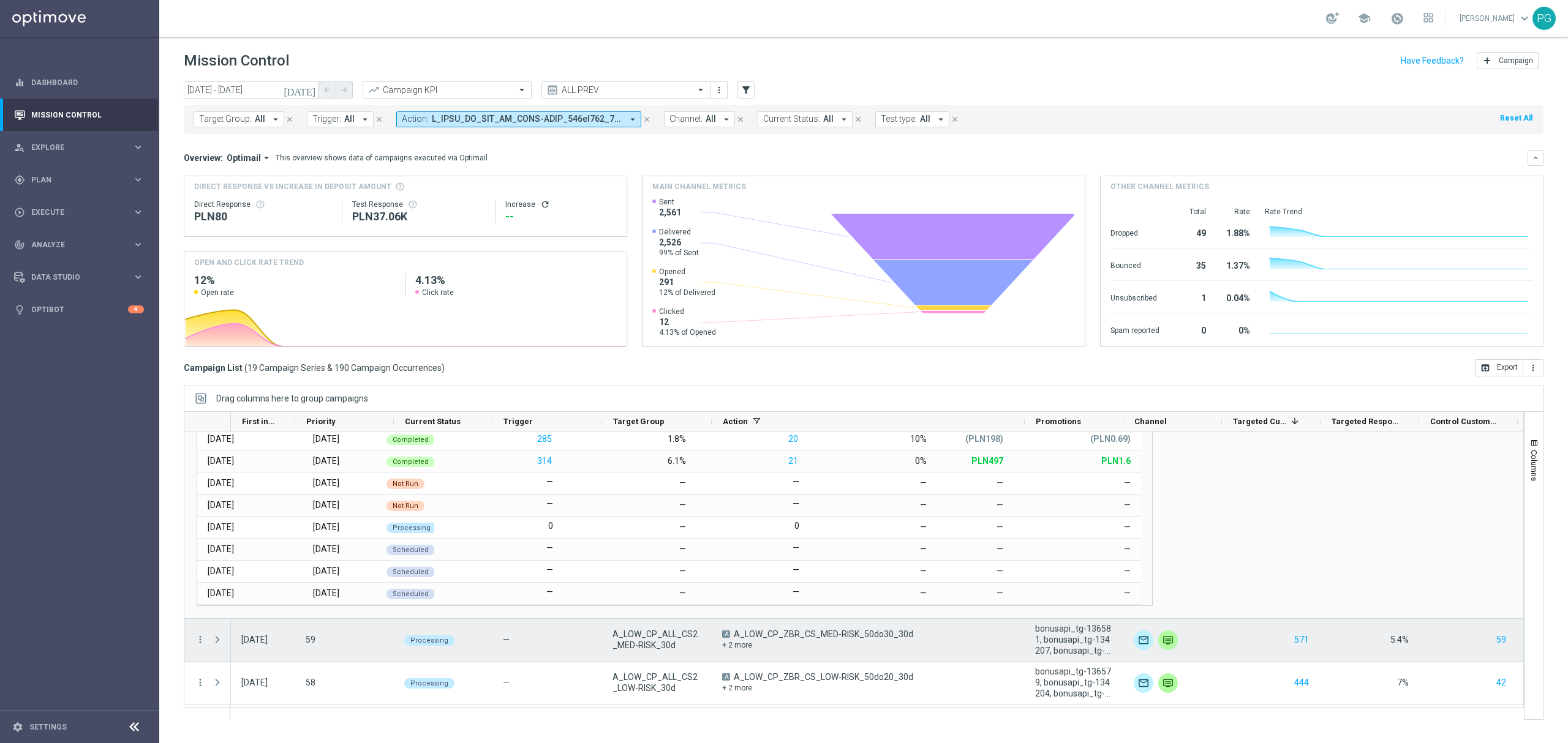
scroll to position [0, 0]
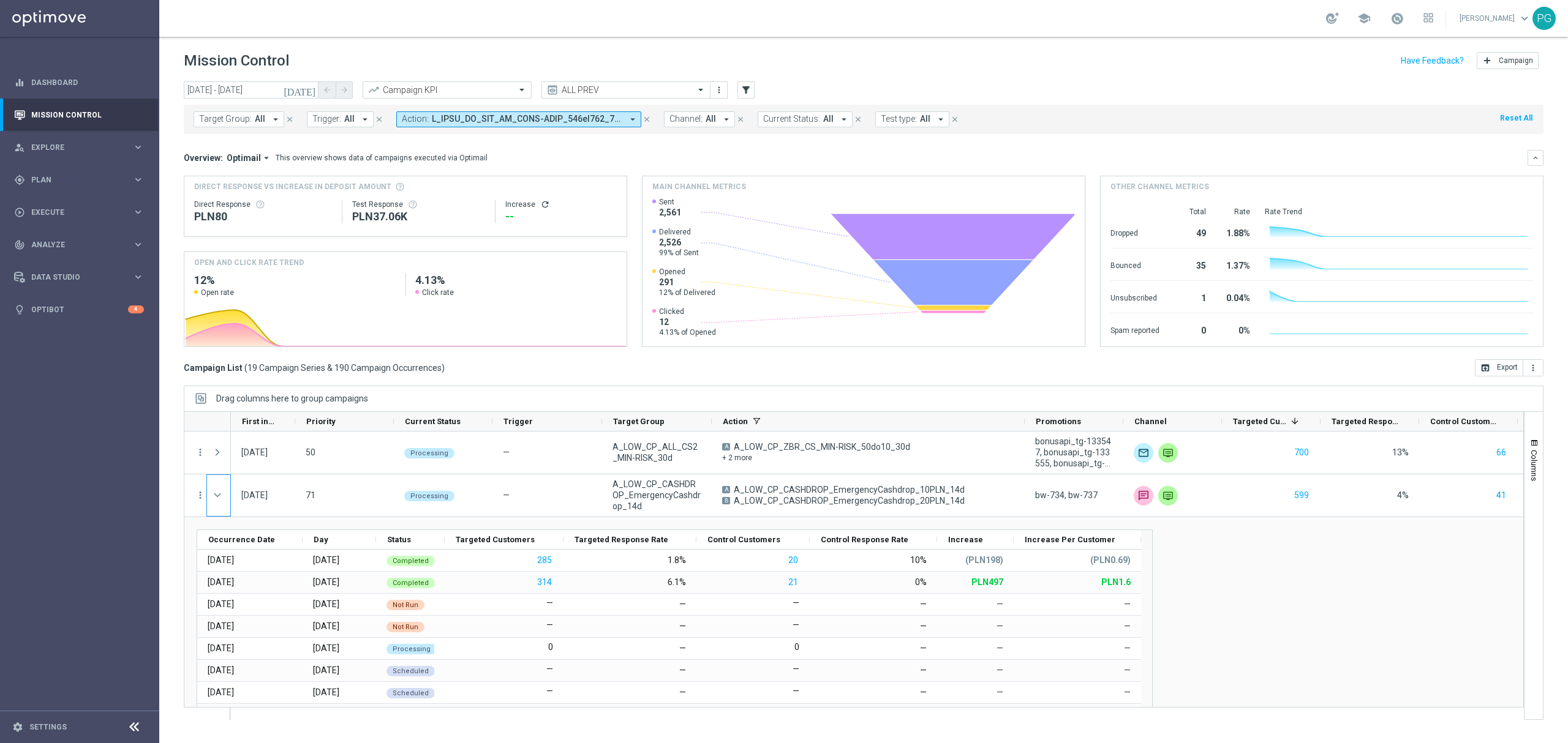
click at [1356, 525] on div "Drag here to set row groups Drag here to set column labels Occurrence Date" at bounding box center [854, 628] width 1339 height 222
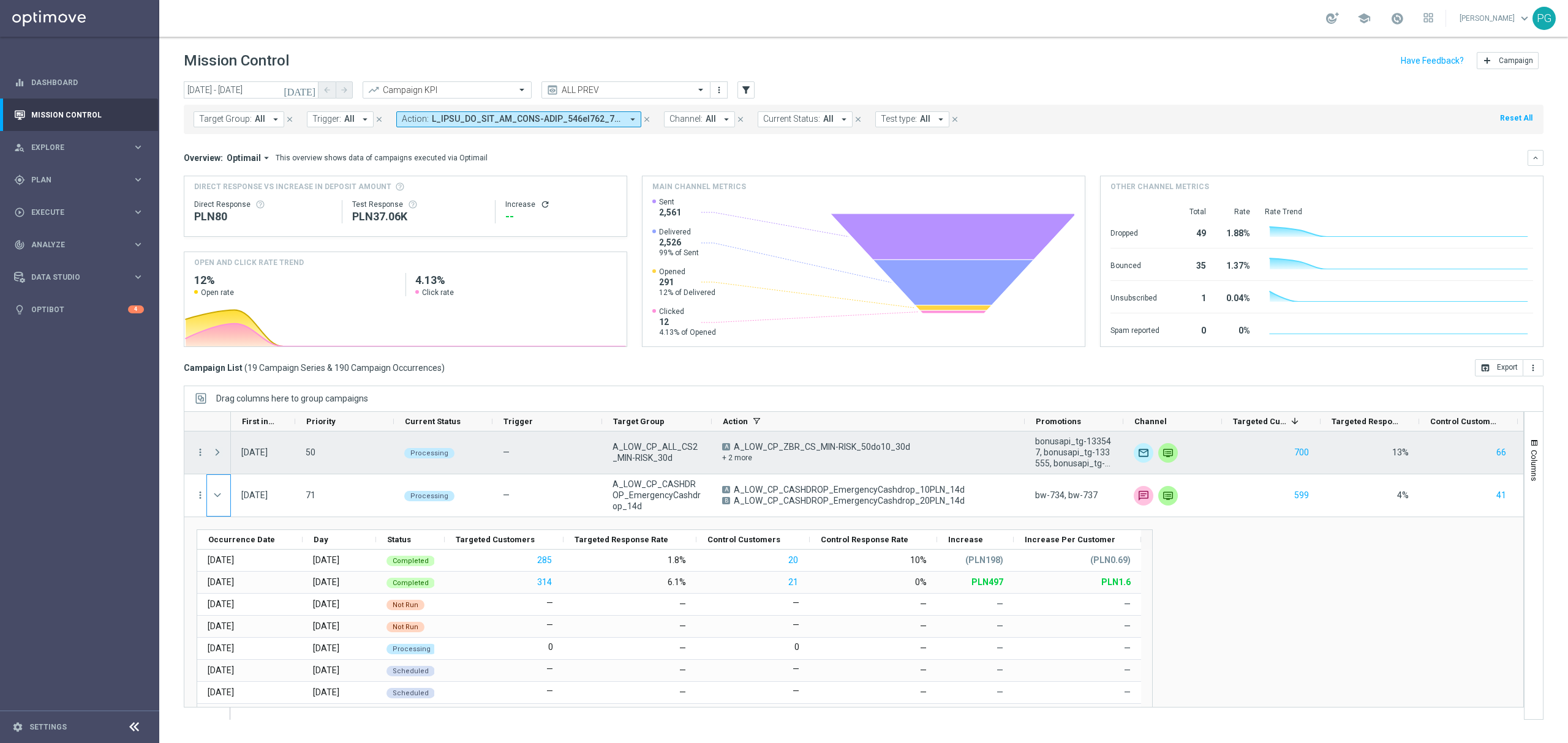
click at [218, 451] on span at bounding box center [217, 453] width 11 height 10
